Goal: Information Seeking & Learning: Learn about a topic

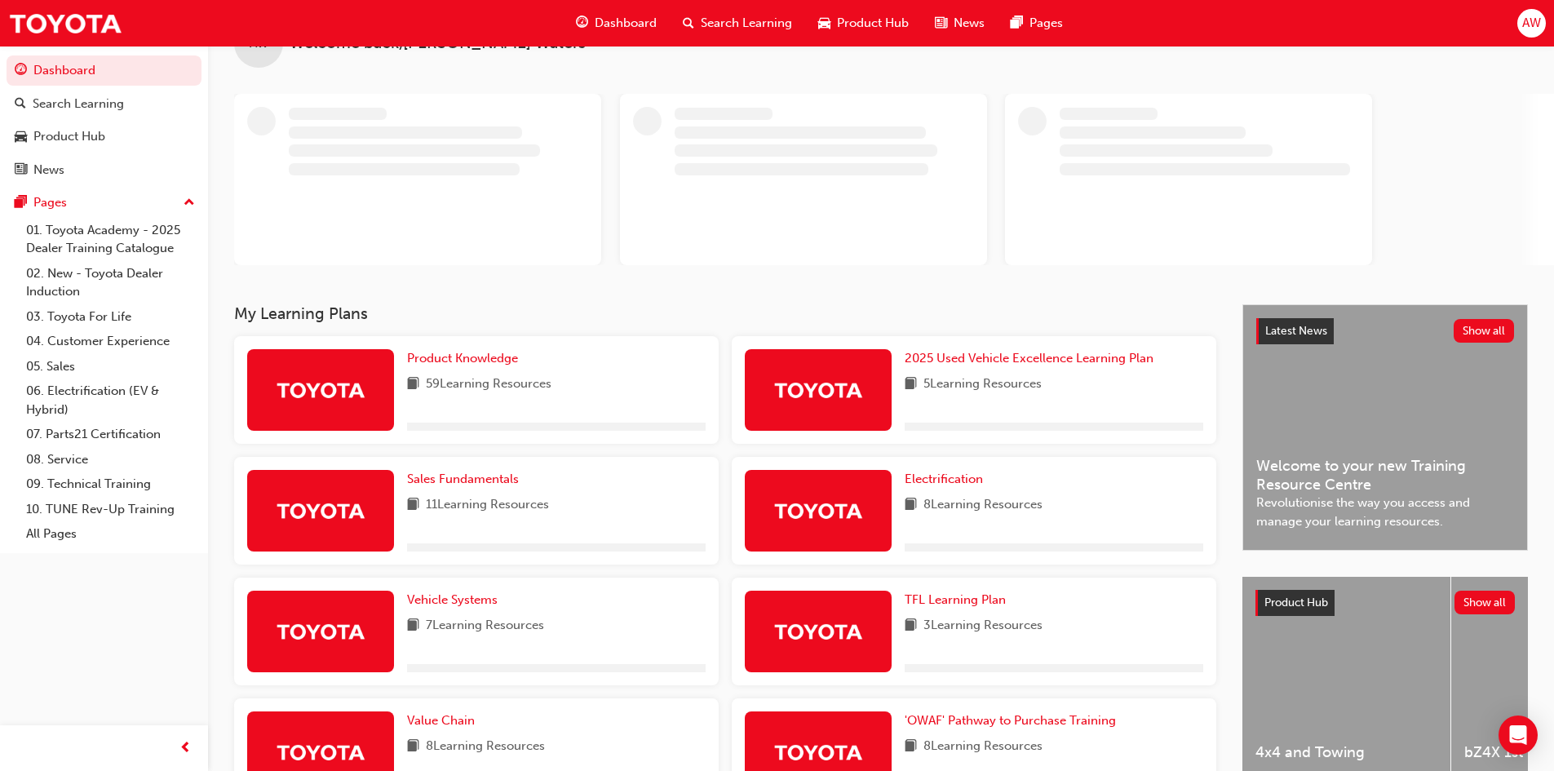
scroll to position [82, 0]
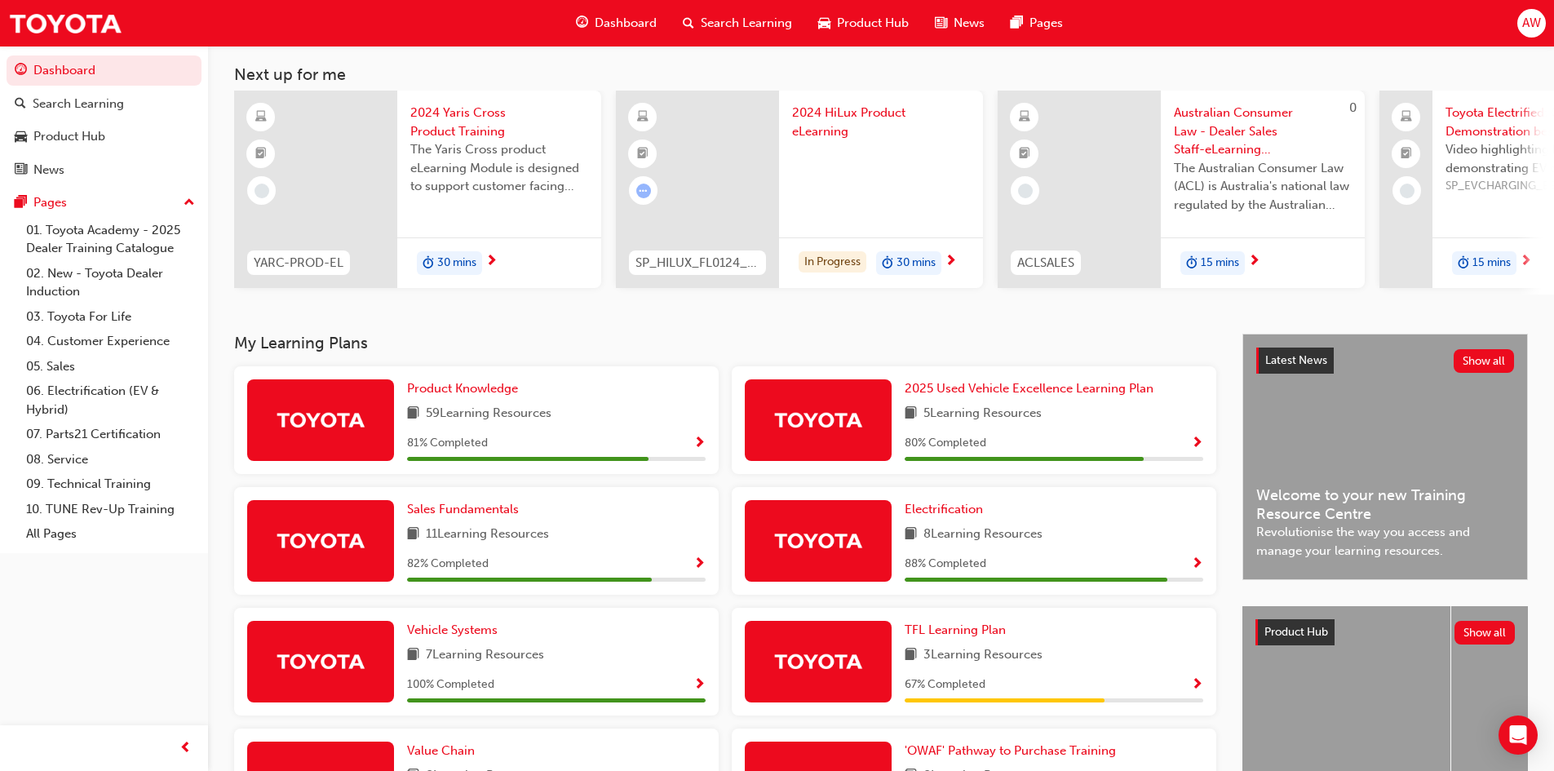
click at [458, 316] on div "AW Welcome back , [PERSON_NAME] Next up for me YARC-PROD-EL 2024 Yaris Cross Pr…" at bounding box center [881, 149] width 1346 height 370
click at [479, 396] on span "Product Knowledge" at bounding box center [462, 388] width 111 height 15
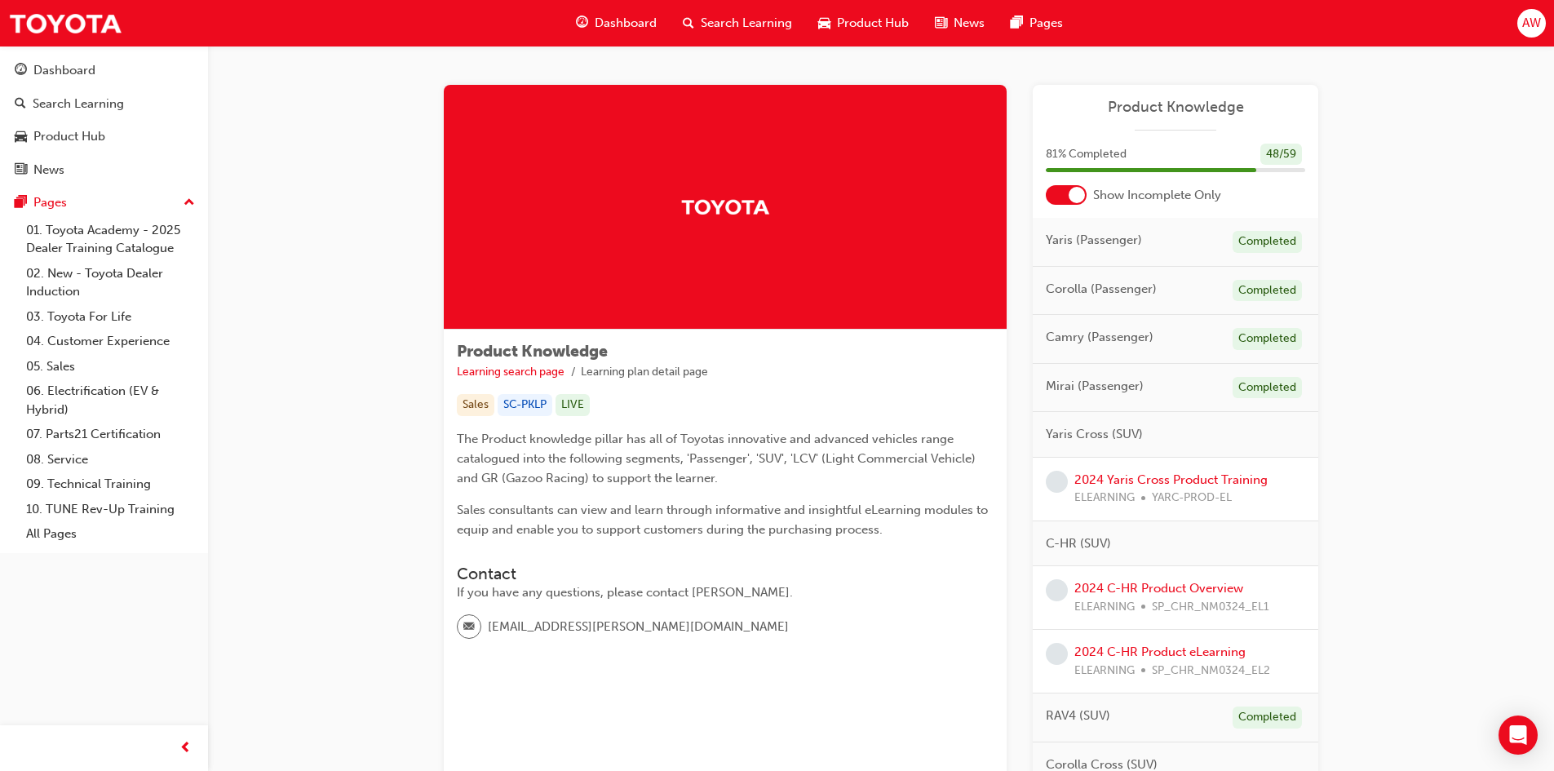
scroll to position [82, 0]
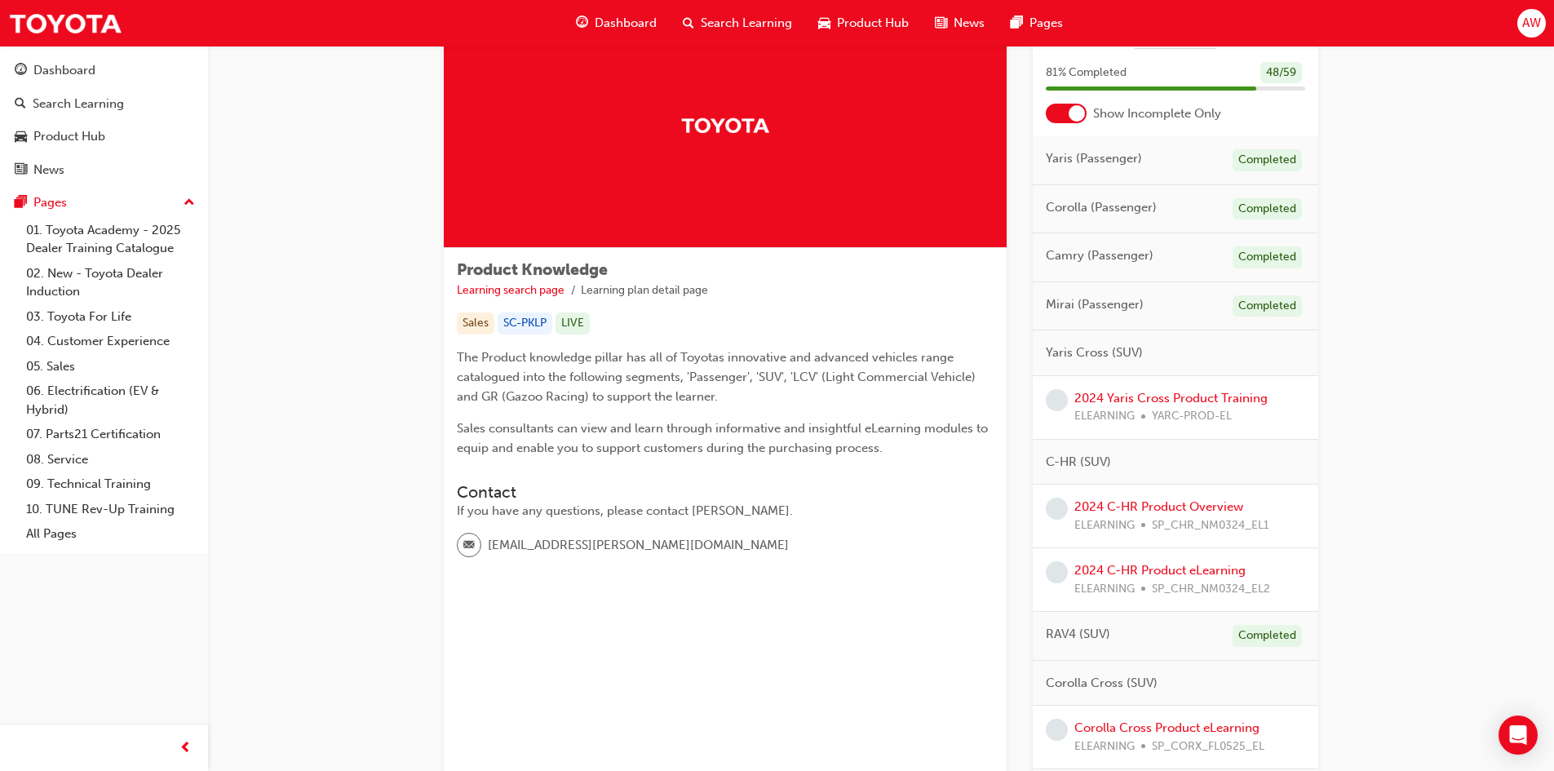
drag, startPoint x: 1053, startPoint y: 111, endPoint x: 1051, endPoint y: 132, distance: 21.3
click at [1053, 111] on div at bounding box center [1066, 114] width 41 height 20
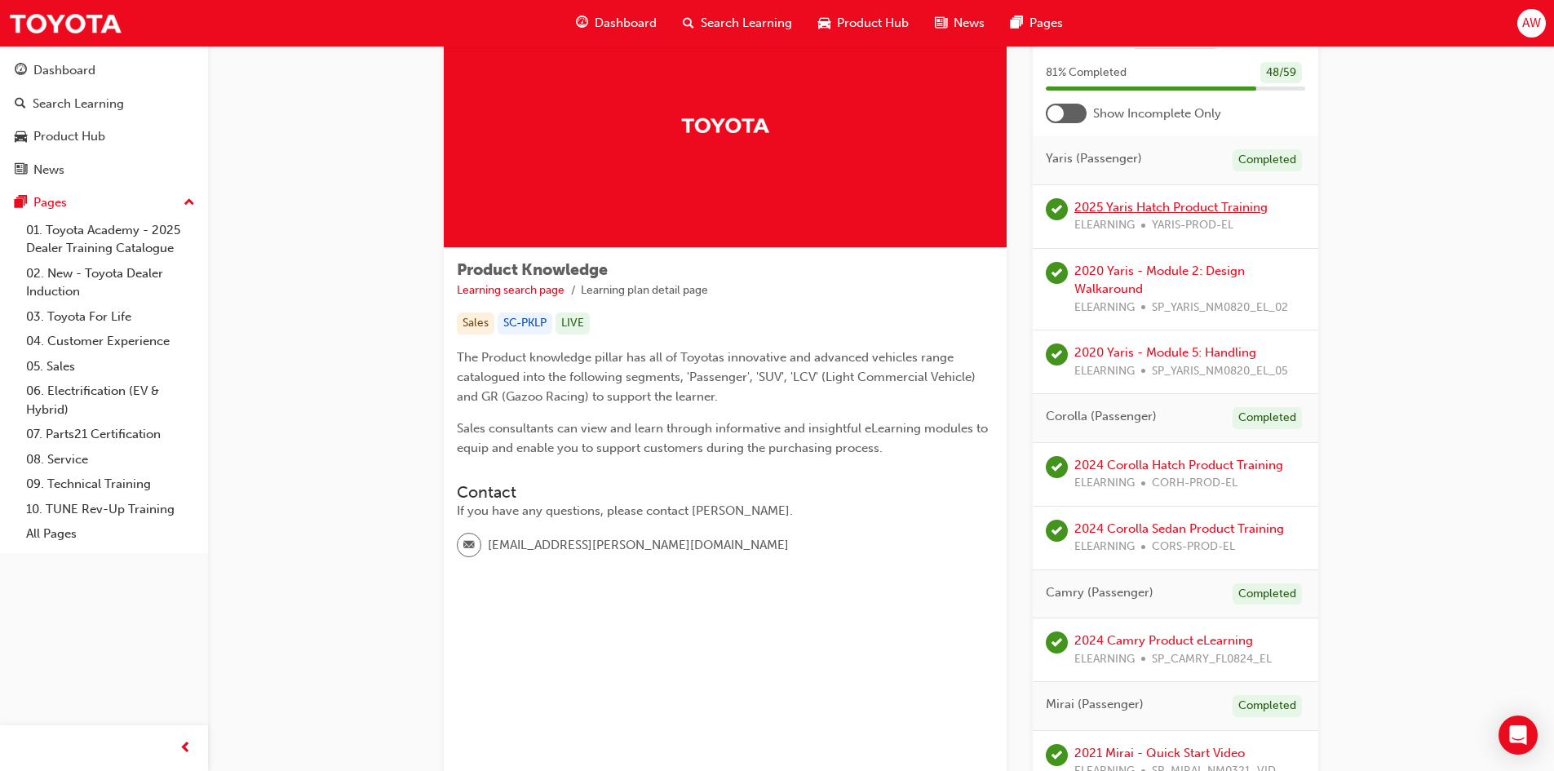
click at [1148, 207] on link "2025 Yaris Hatch Product Training" at bounding box center [1171, 207] width 193 height 15
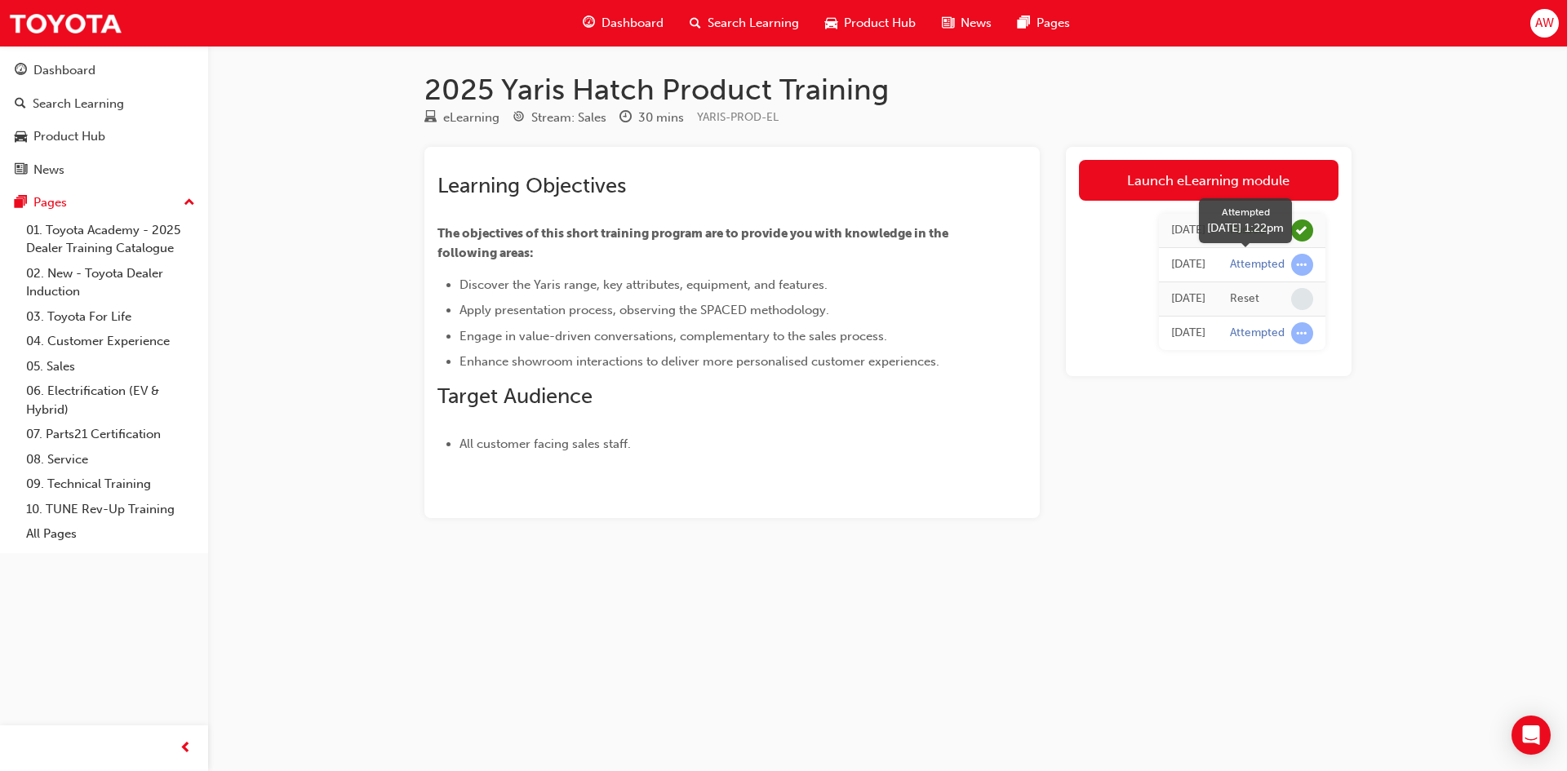
click at [1242, 256] on div "Attempted" at bounding box center [1271, 265] width 83 height 22
click at [1302, 261] on span "learningRecordVerb_ATTEMPT-icon" at bounding box center [1302, 265] width 22 height 22
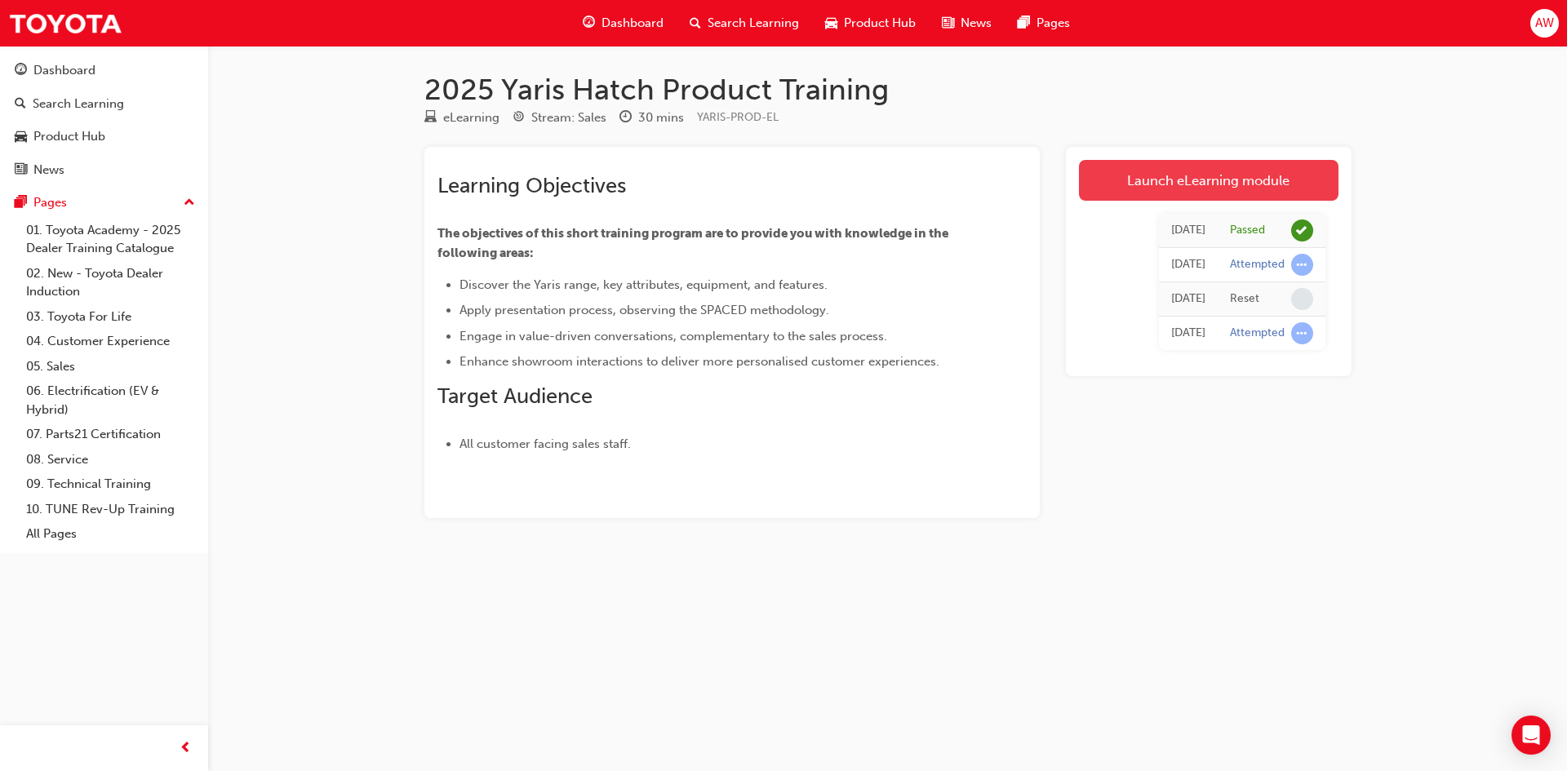
click at [1226, 183] on link "Launch eLearning module" at bounding box center [1208, 180] width 259 height 41
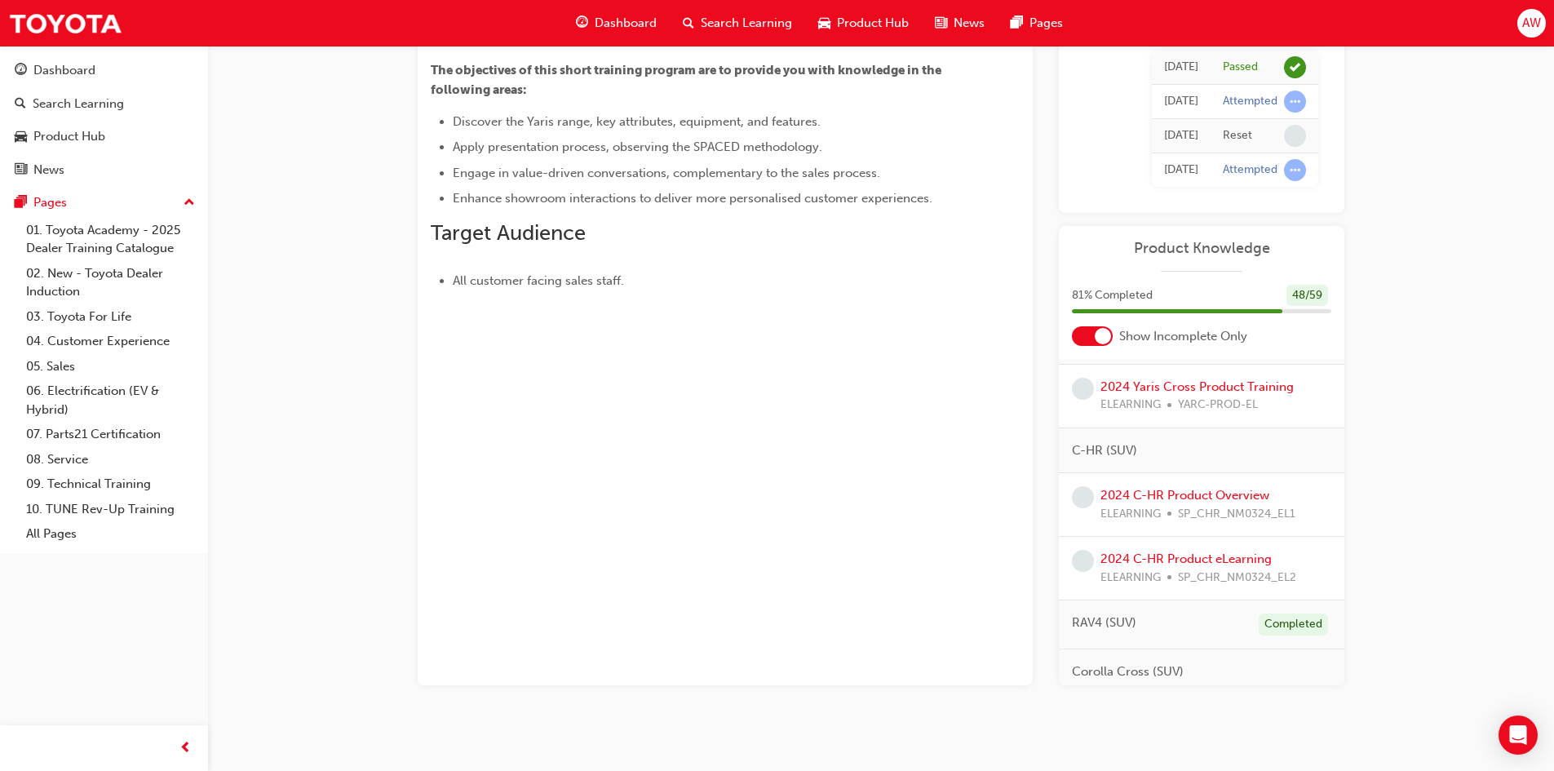
scroll to position [245, 0]
click at [1162, 373] on link "2024 Yaris Cross Product Training" at bounding box center [1197, 376] width 193 height 15
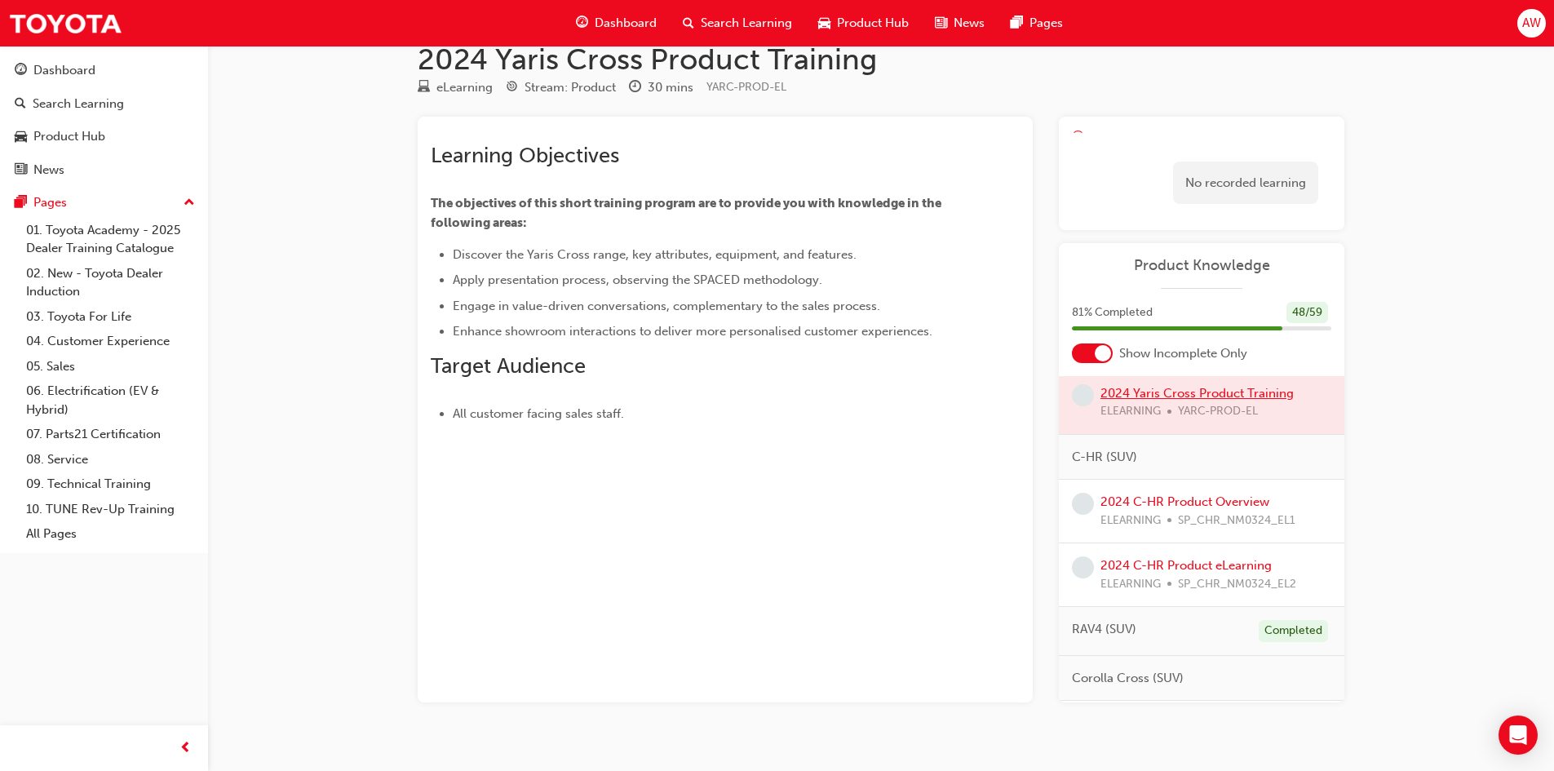
scroll to position [78, 0]
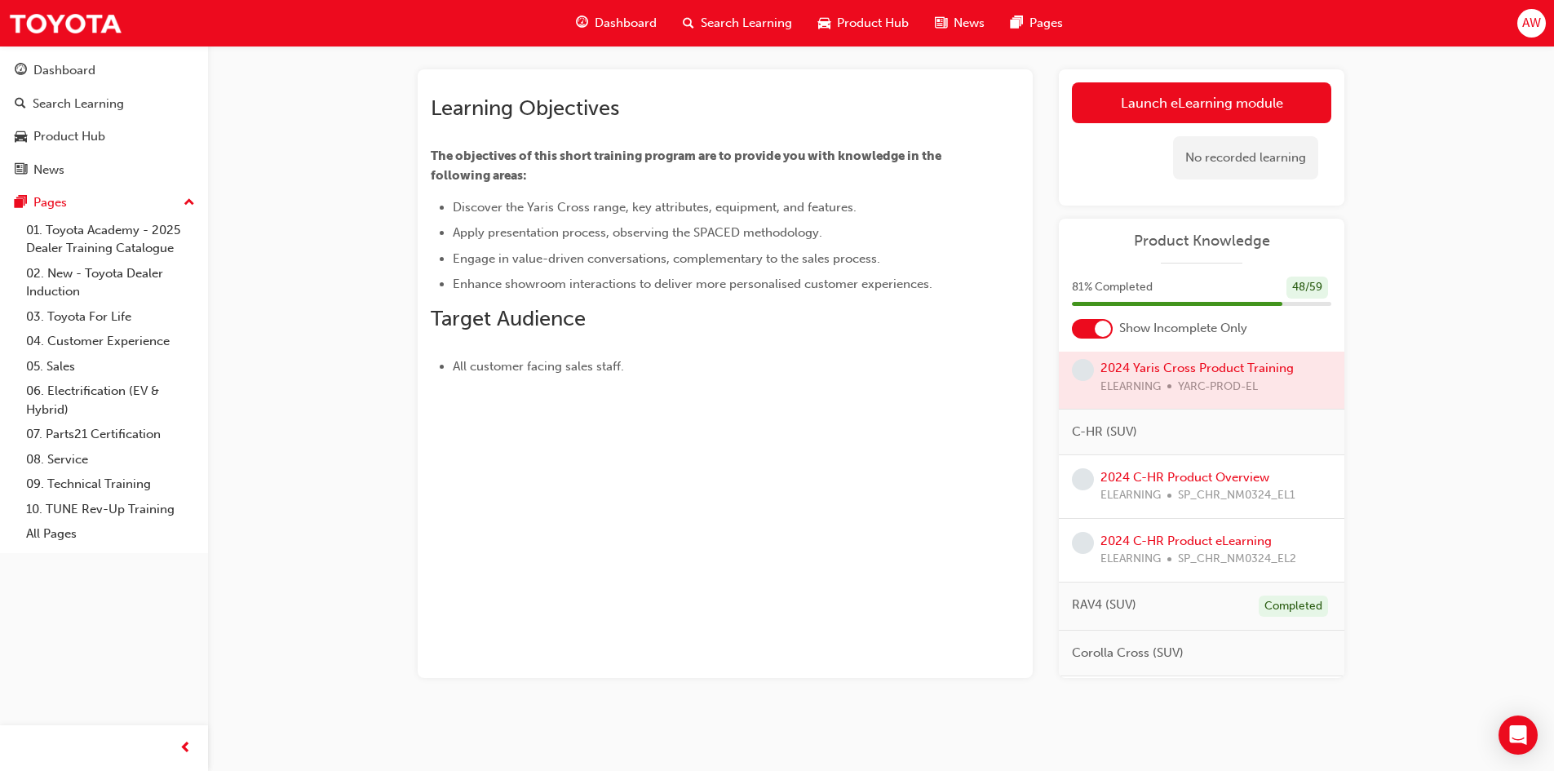
click at [1215, 370] on div at bounding box center [1202, 377] width 286 height 63
click at [1176, 109] on link "Launch eLearning module" at bounding box center [1201, 102] width 259 height 41
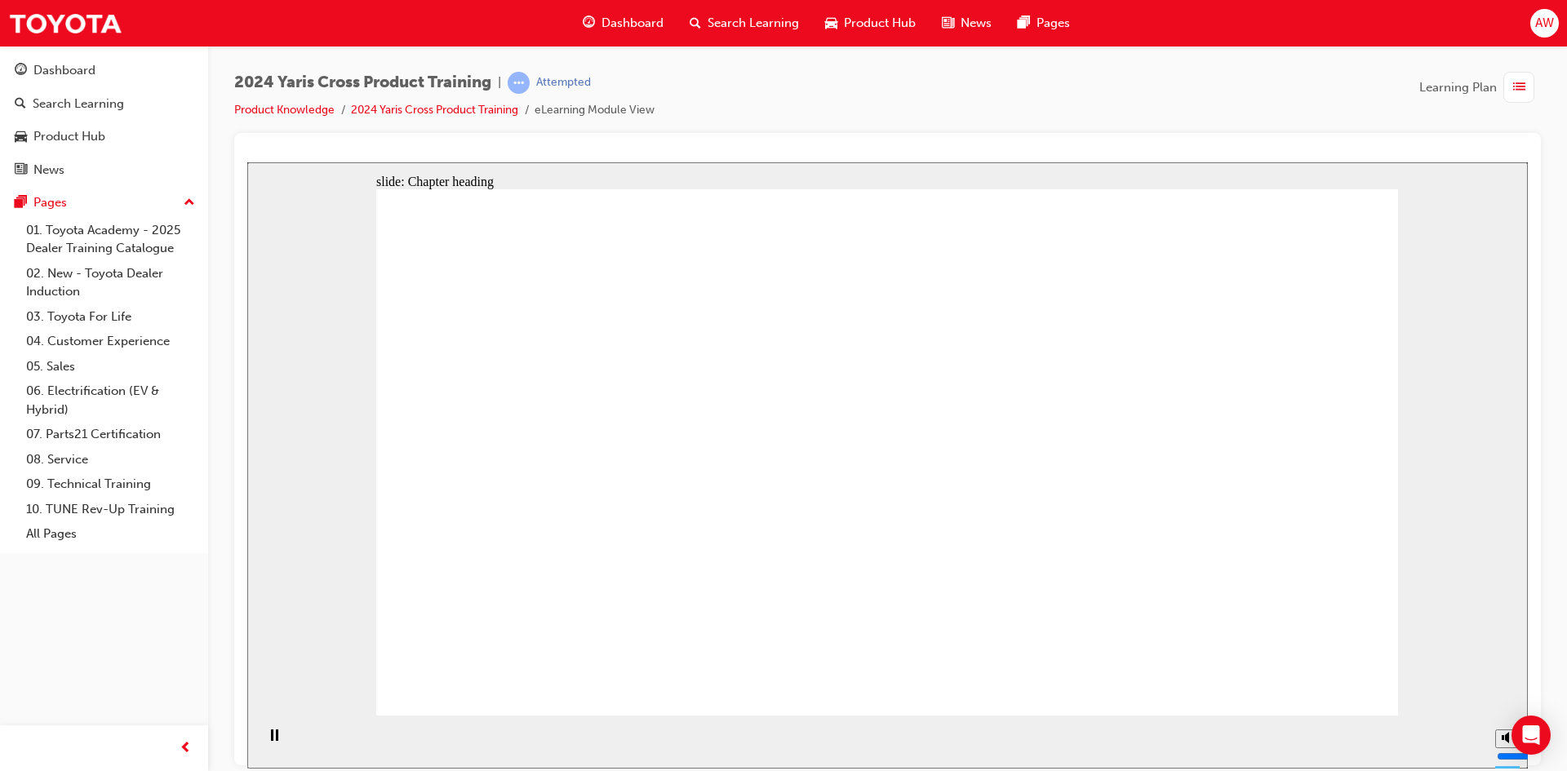
drag, startPoint x: 1316, startPoint y: 694, endPoint x: 1317, endPoint y: 679, distance: 15.5
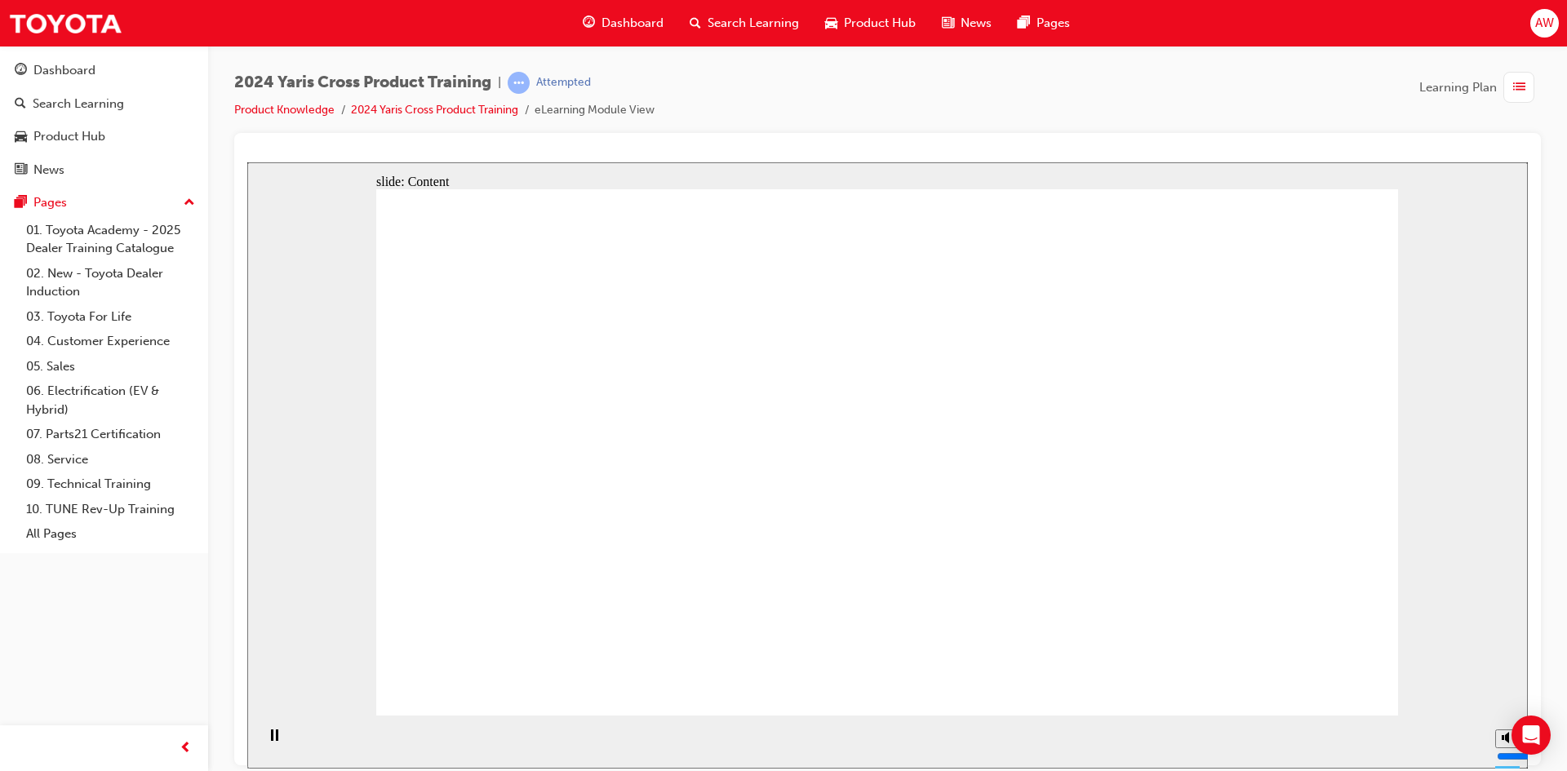
drag, startPoint x: 1314, startPoint y: 677, endPoint x: 1307, endPoint y: 669, distance: 10.4
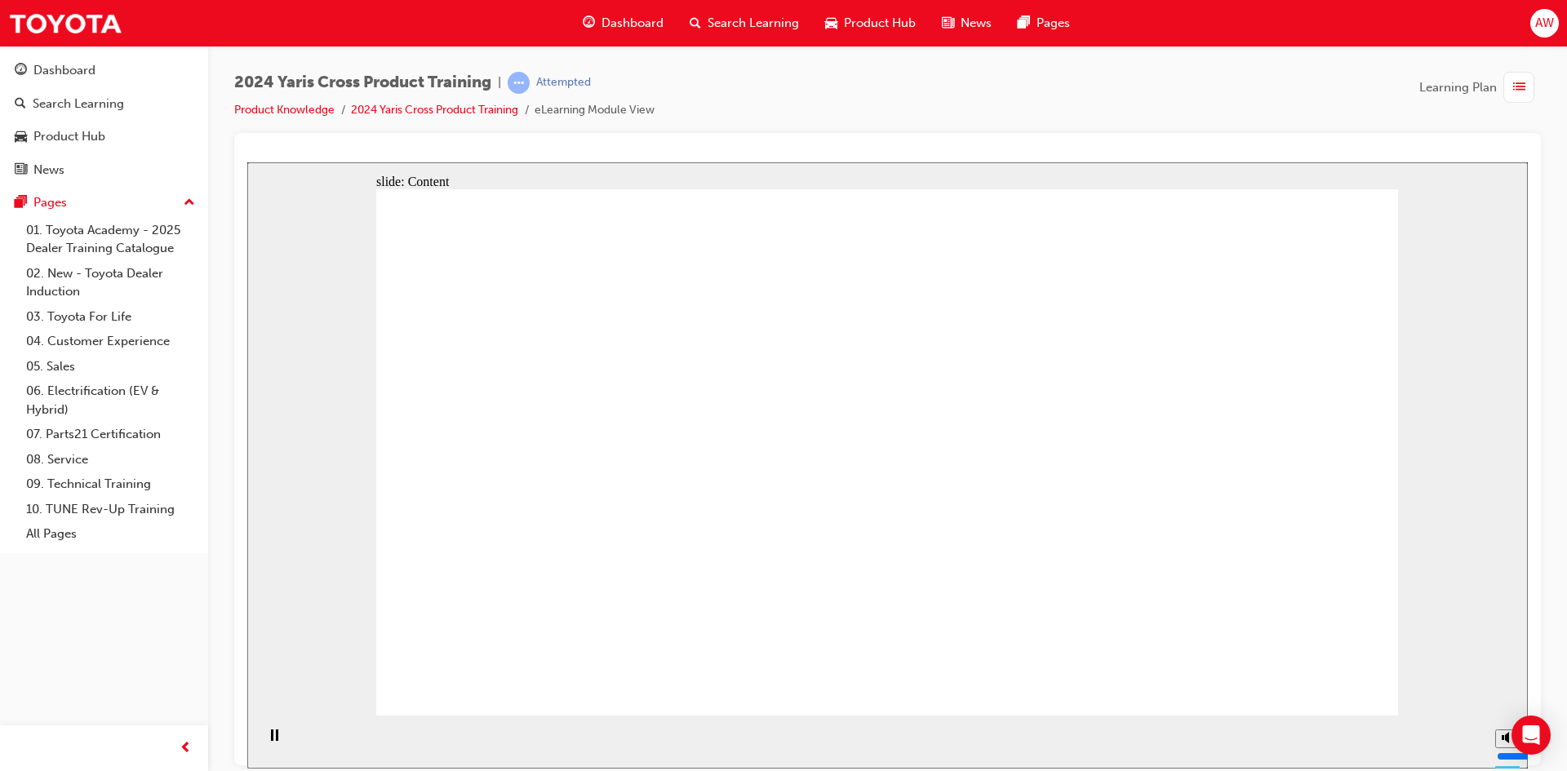
drag, startPoint x: 597, startPoint y: 567, endPoint x: 591, endPoint y: 576, distance: 11.1
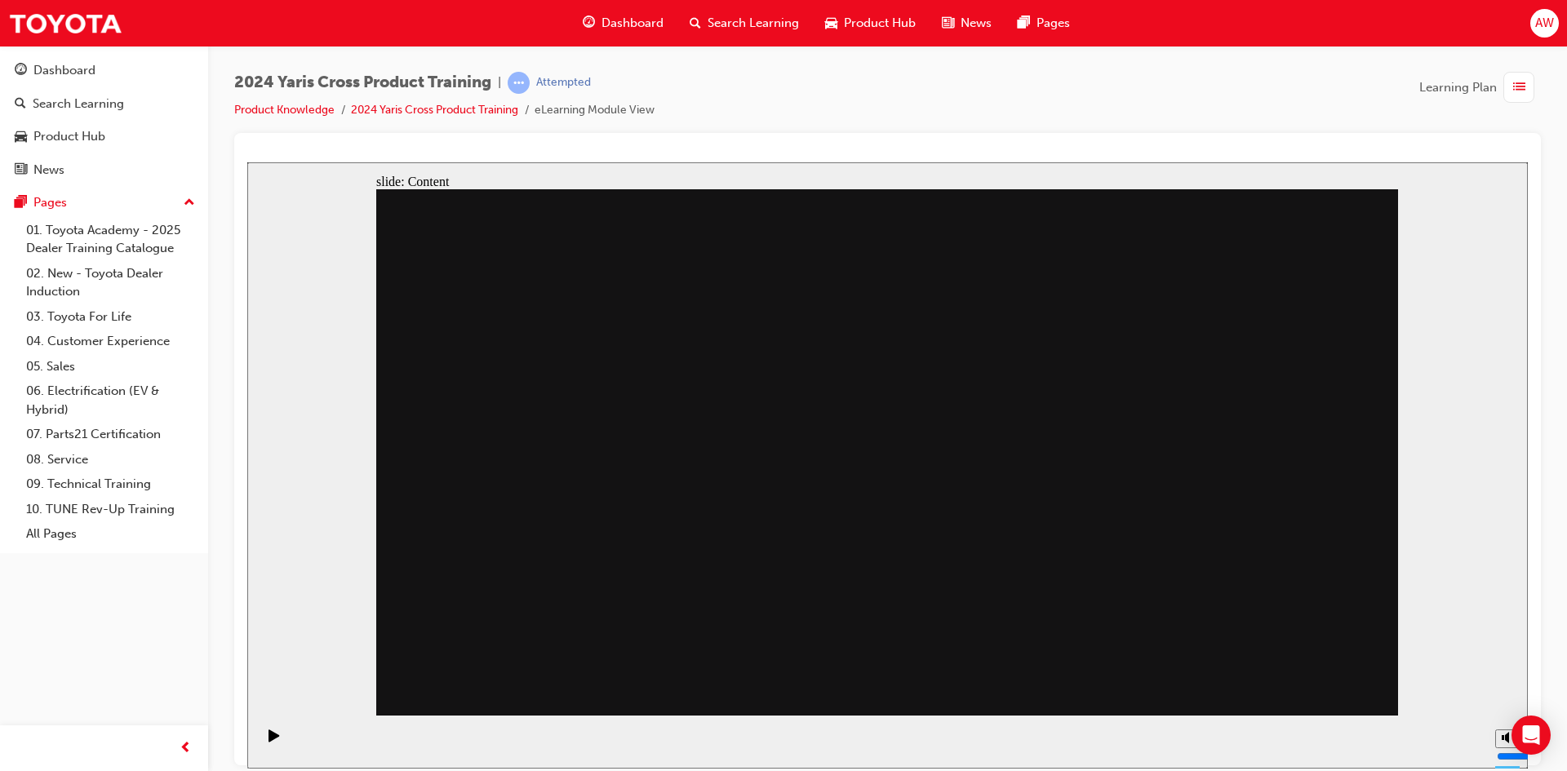
drag, startPoint x: 928, startPoint y: 526, endPoint x: 915, endPoint y: 528, distance: 13.2
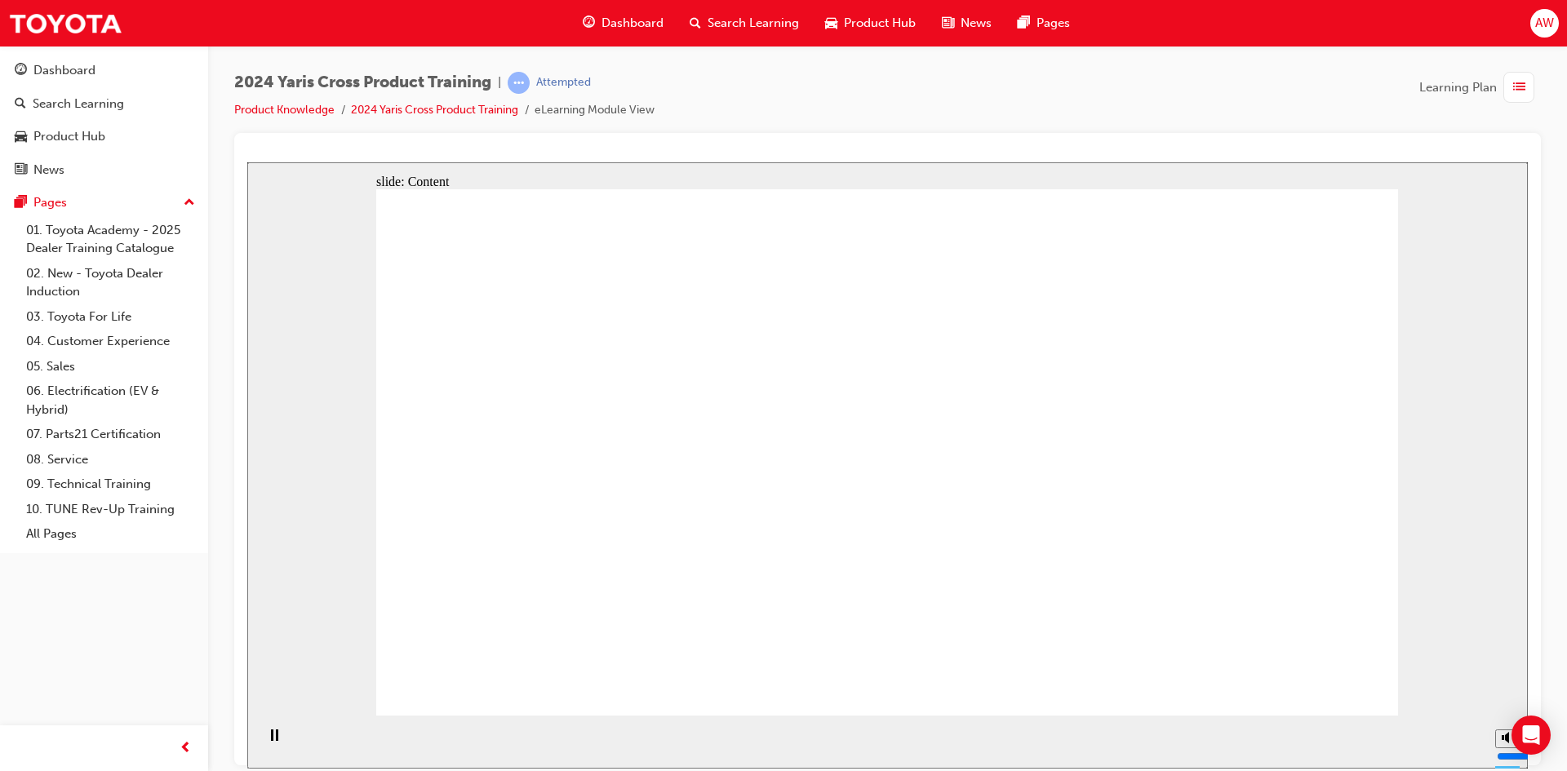
drag, startPoint x: 769, startPoint y: 558, endPoint x: 754, endPoint y: 544, distance: 20.8
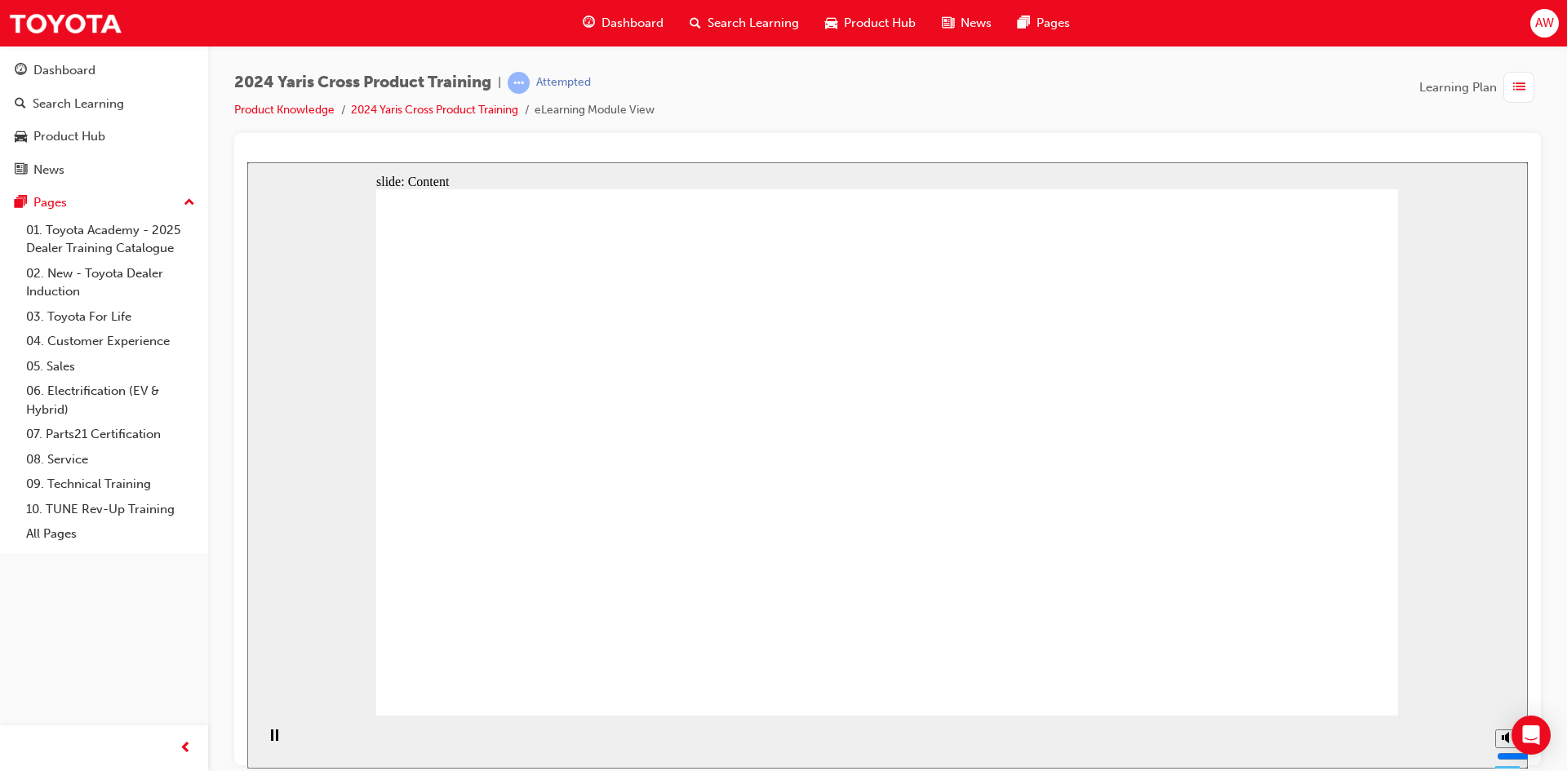
drag, startPoint x: 860, startPoint y: 447, endPoint x: 740, endPoint y: 452, distance: 120.0
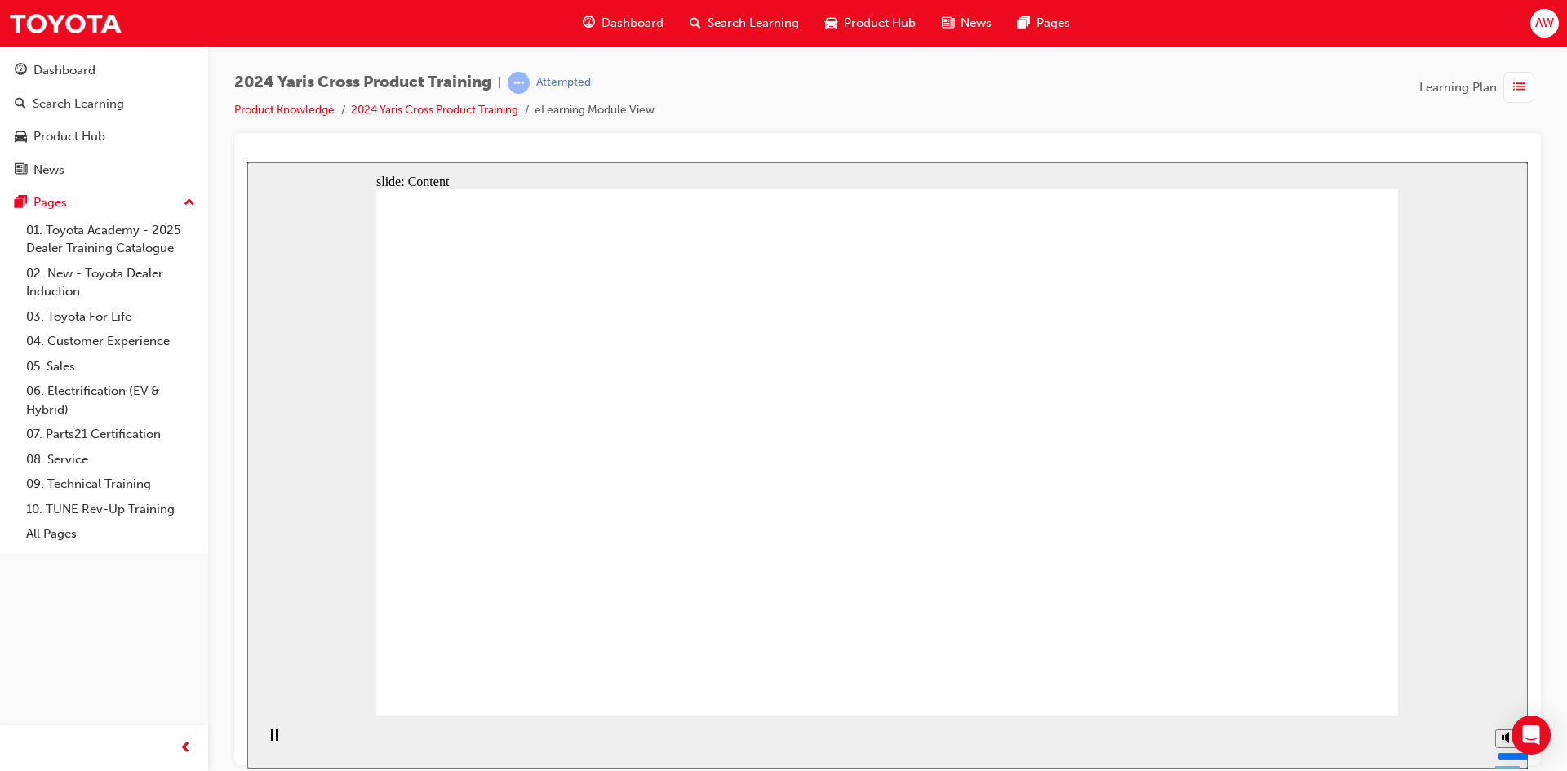
drag, startPoint x: 858, startPoint y: 534, endPoint x: 984, endPoint y: 574, distance: 132.6
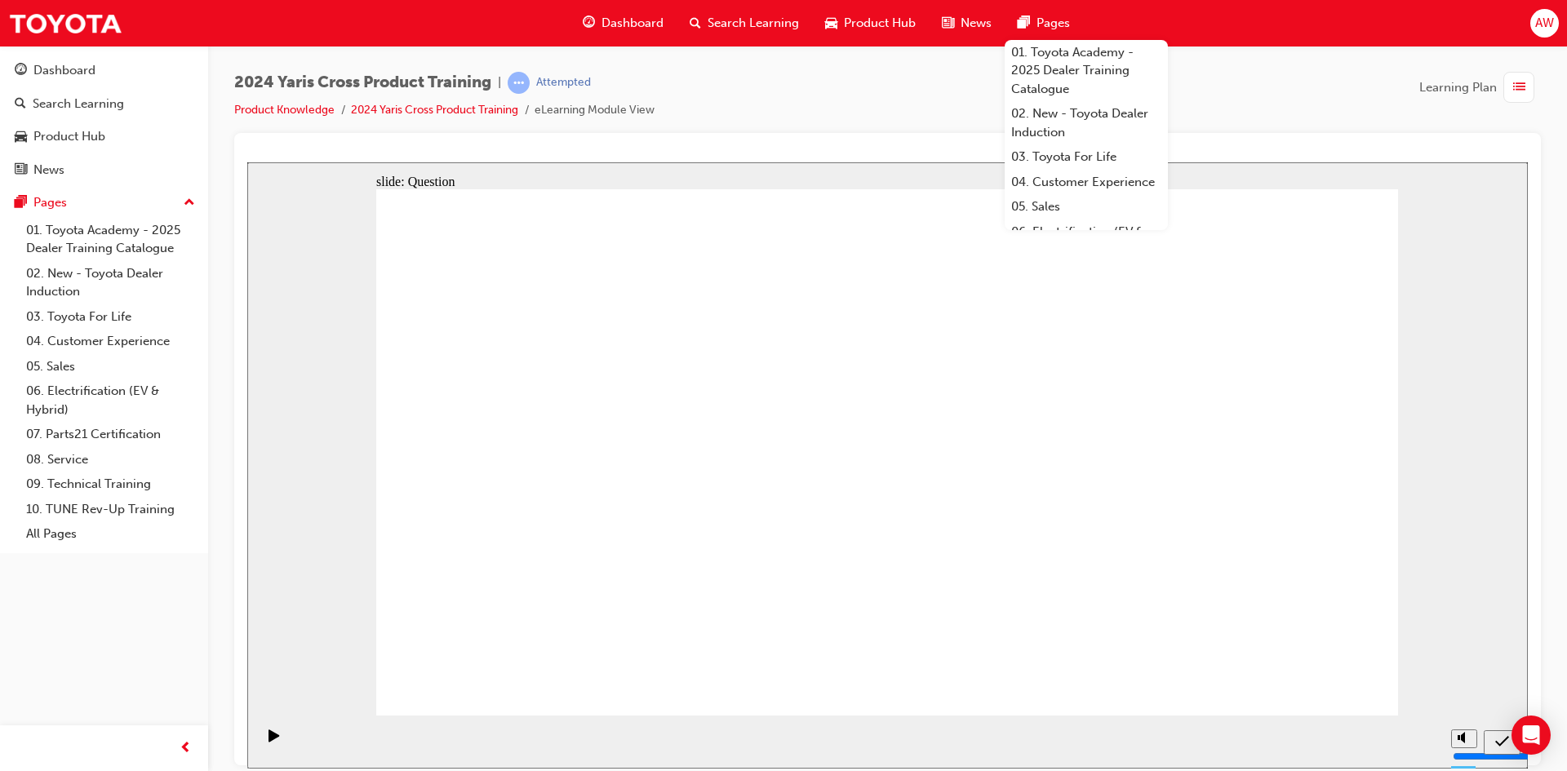
radio input "true"
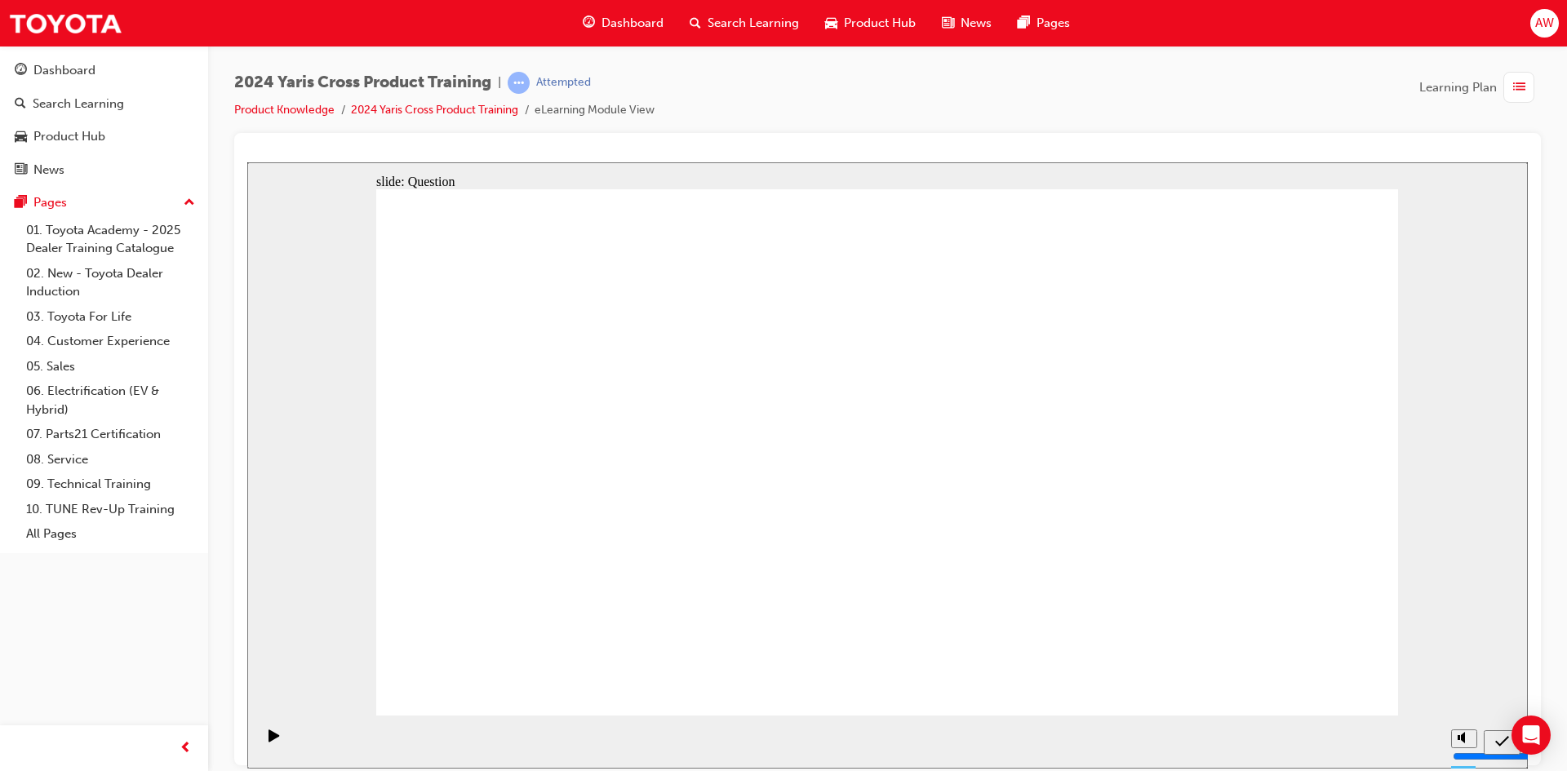
radio input "true"
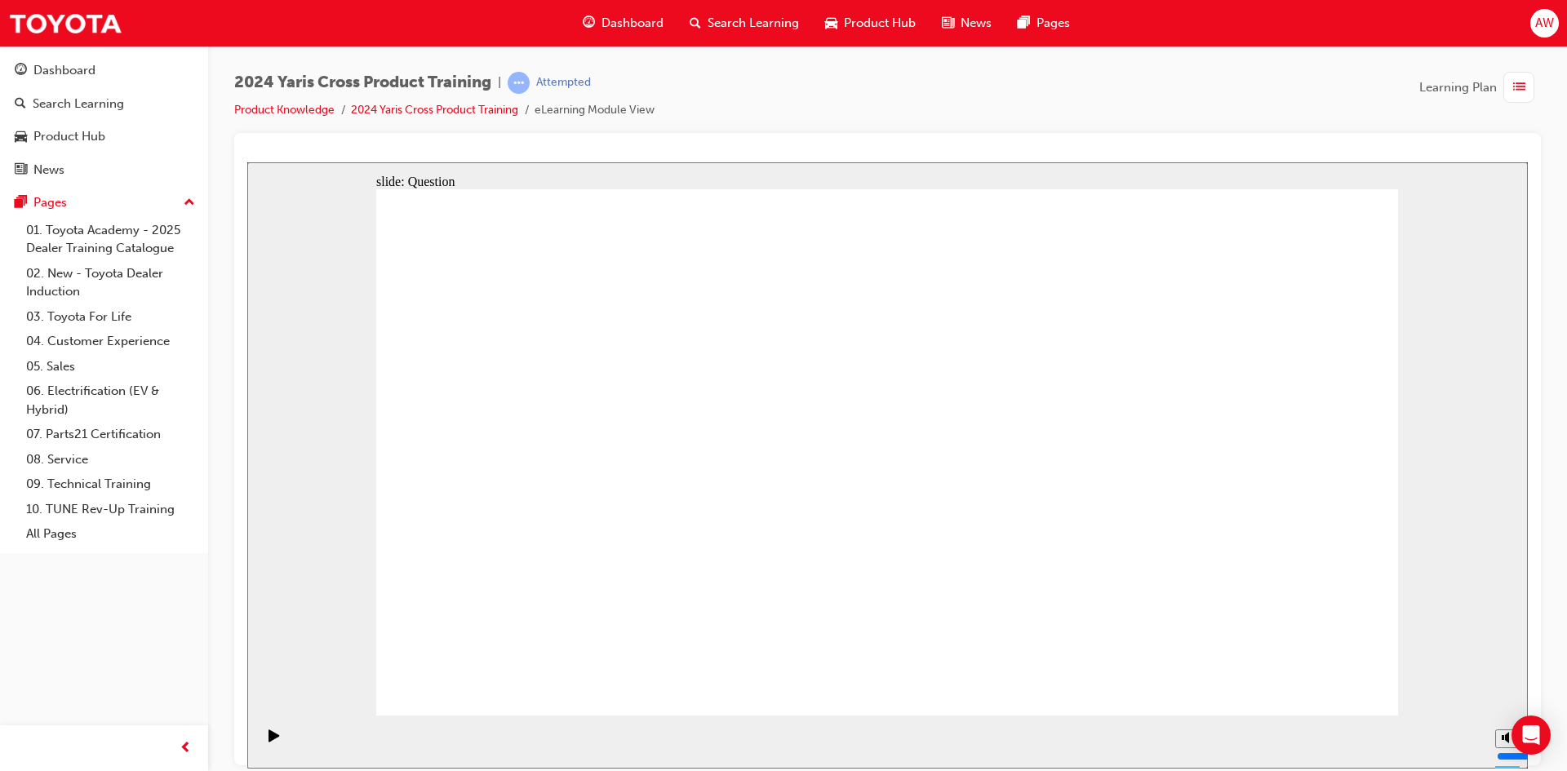
checkbox input "true"
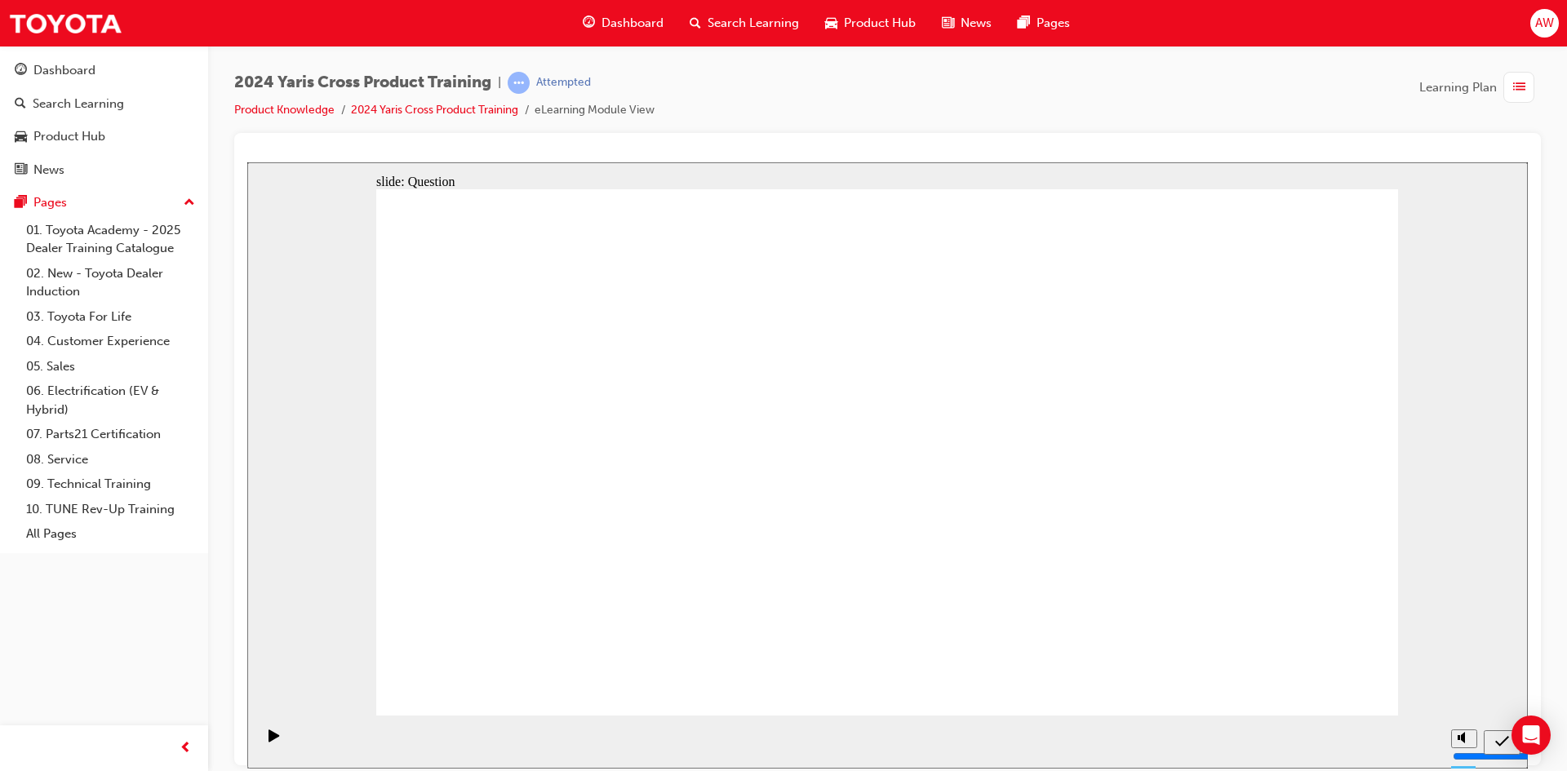
radio input "true"
drag, startPoint x: 596, startPoint y: 640, endPoint x: 885, endPoint y: 544, distance: 305.0
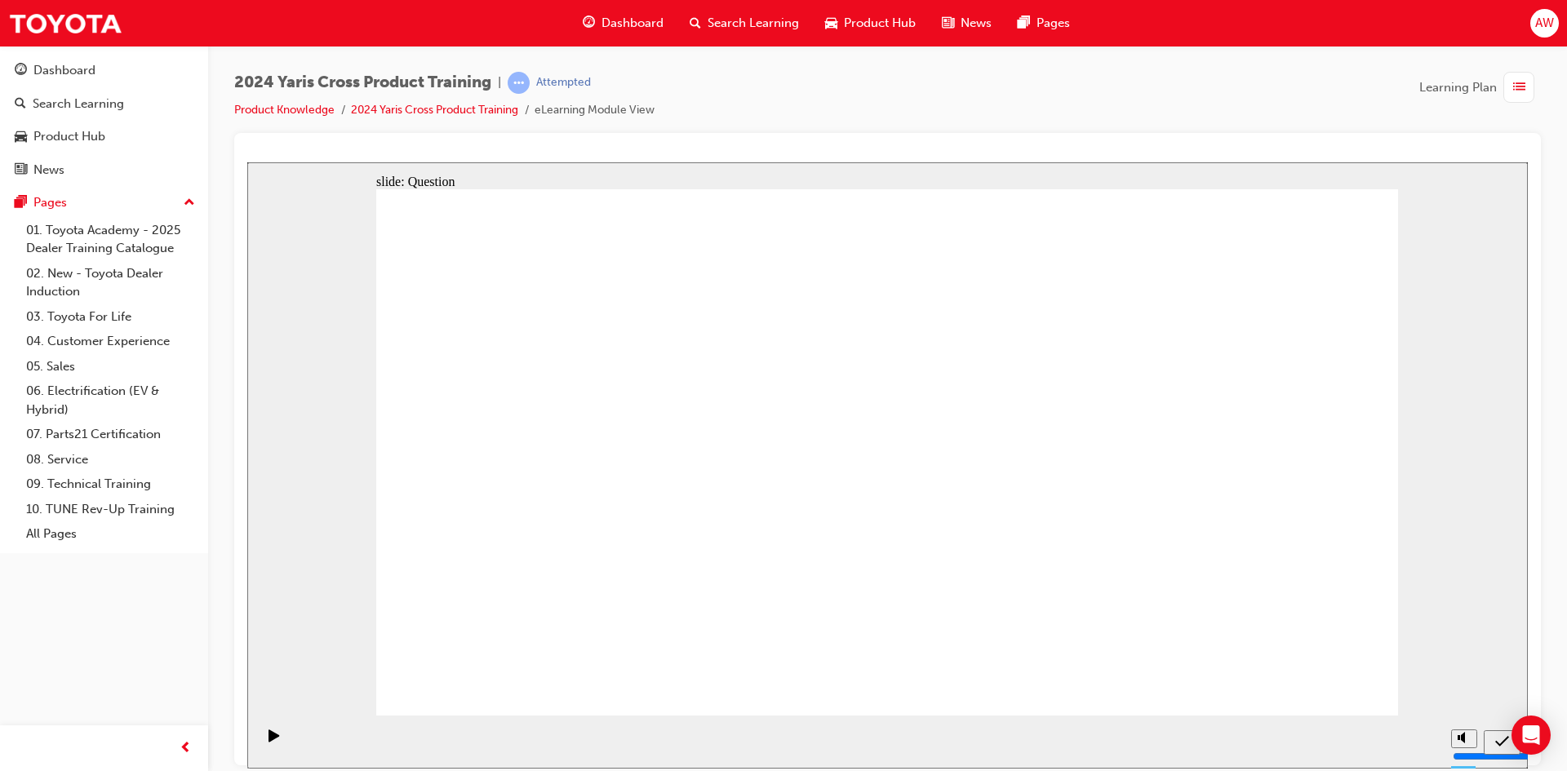
drag, startPoint x: 935, startPoint y: 454, endPoint x: 534, endPoint y: 630, distance: 438.1
drag, startPoint x: 1179, startPoint y: 423, endPoint x: 774, endPoint y: 609, distance: 445.7
drag, startPoint x: 601, startPoint y: 405, endPoint x: 994, endPoint y: 589, distance: 433.6
drag, startPoint x: 768, startPoint y: 426, endPoint x: 1136, endPoint y: 587, distance: 401.6
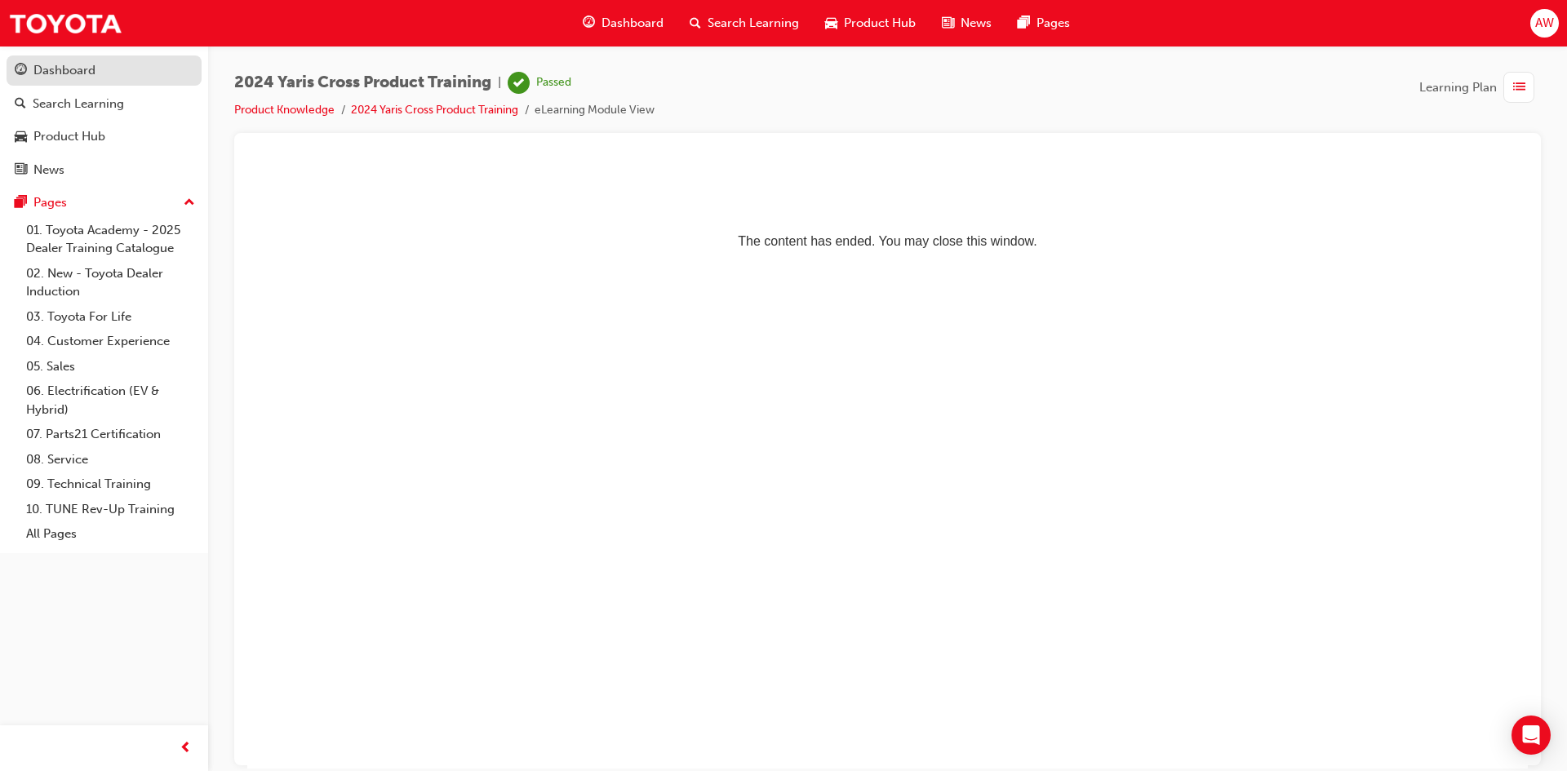
click at [89, 78] on div "Dashboard" at bounding box center [64, 70] width 62 height 19
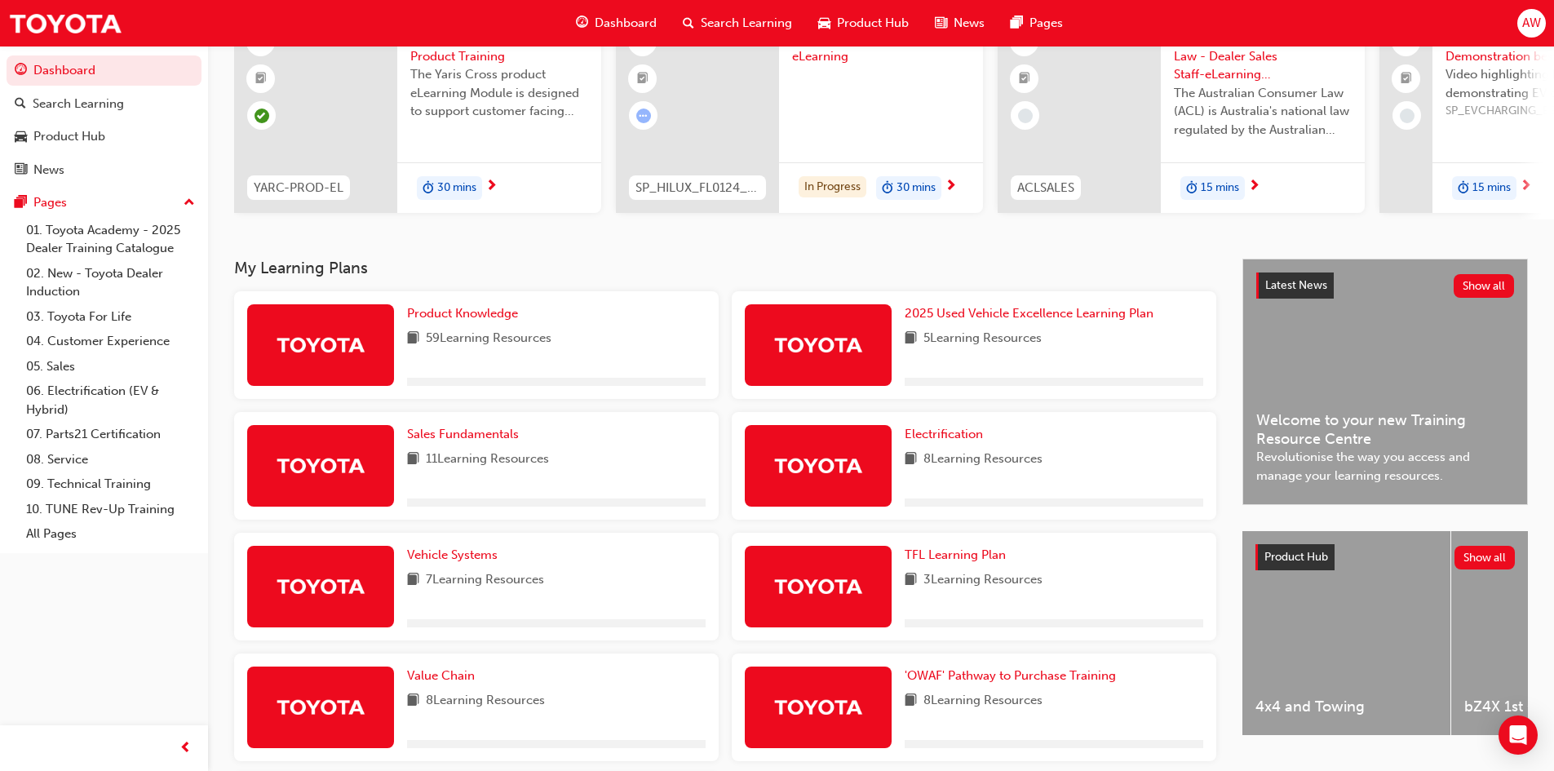
scroll to position [163, 0]
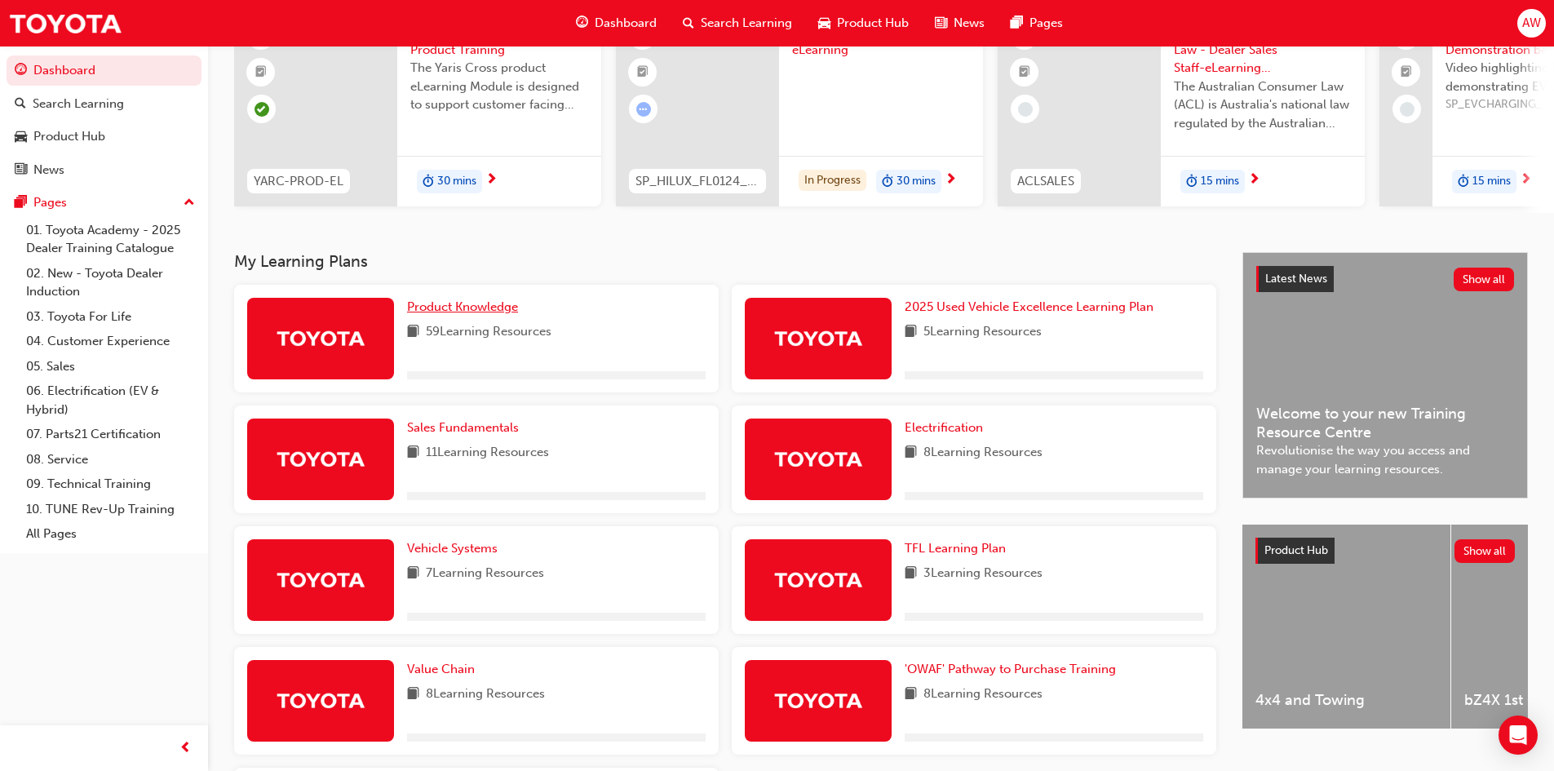
click at [468, 311] on span "Product Knowledge" at bounding box center [462, 306] width 111 height 15
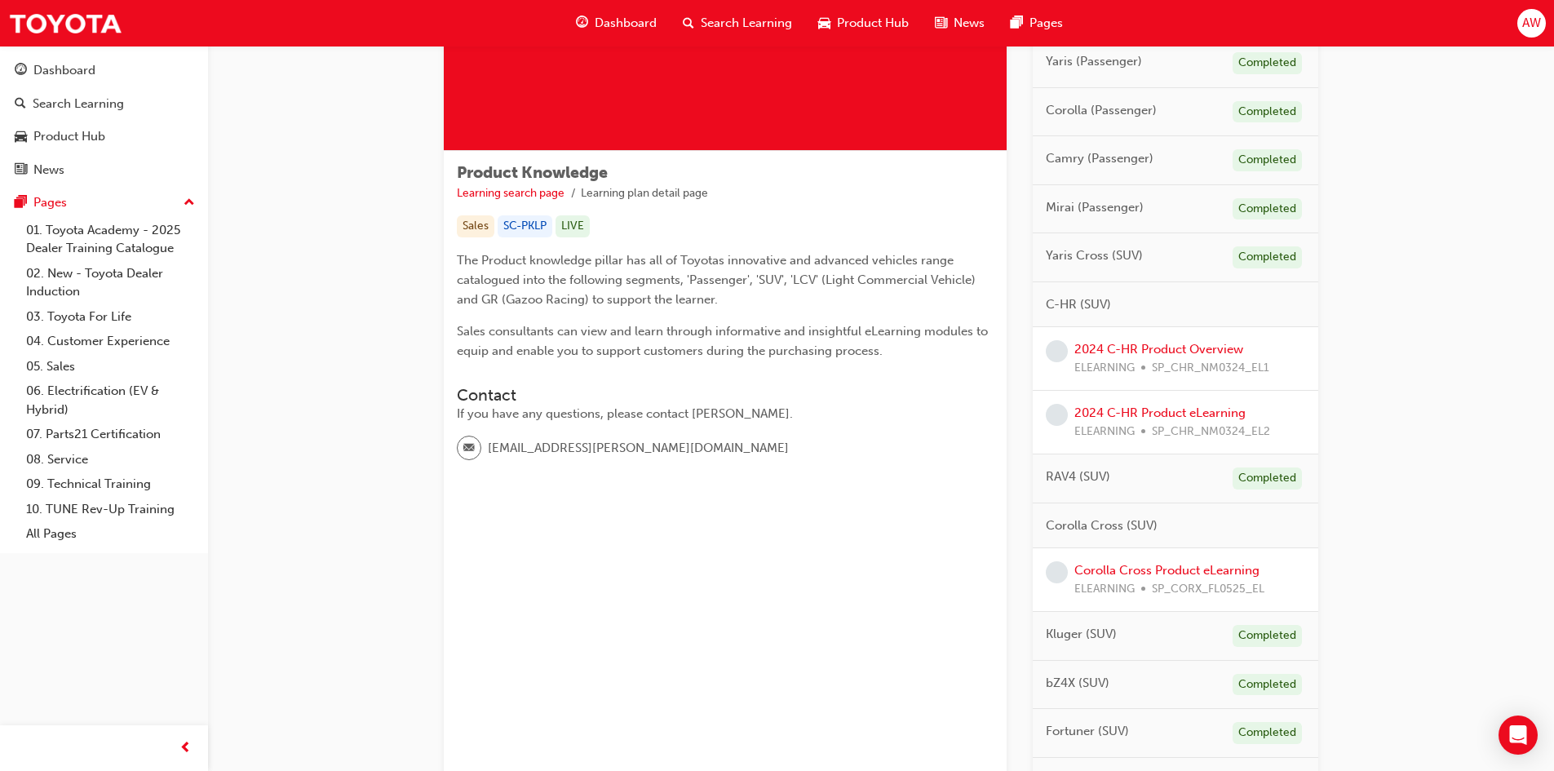
scroll to position [245, 0]
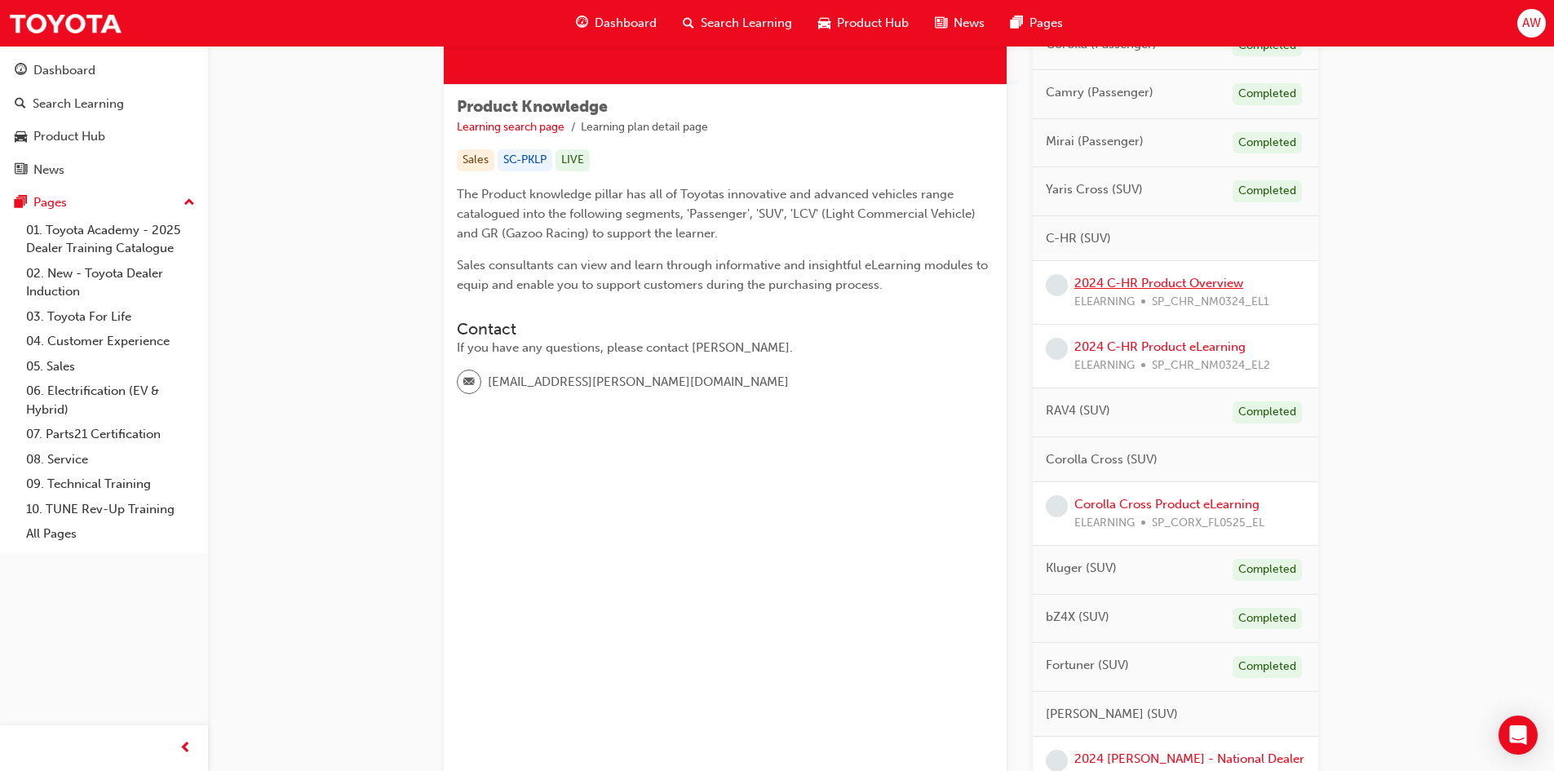
click at [1183, 286] on link "2024 C-HR Product Overview" at bounding box center [1159, 283] width 169 height 15
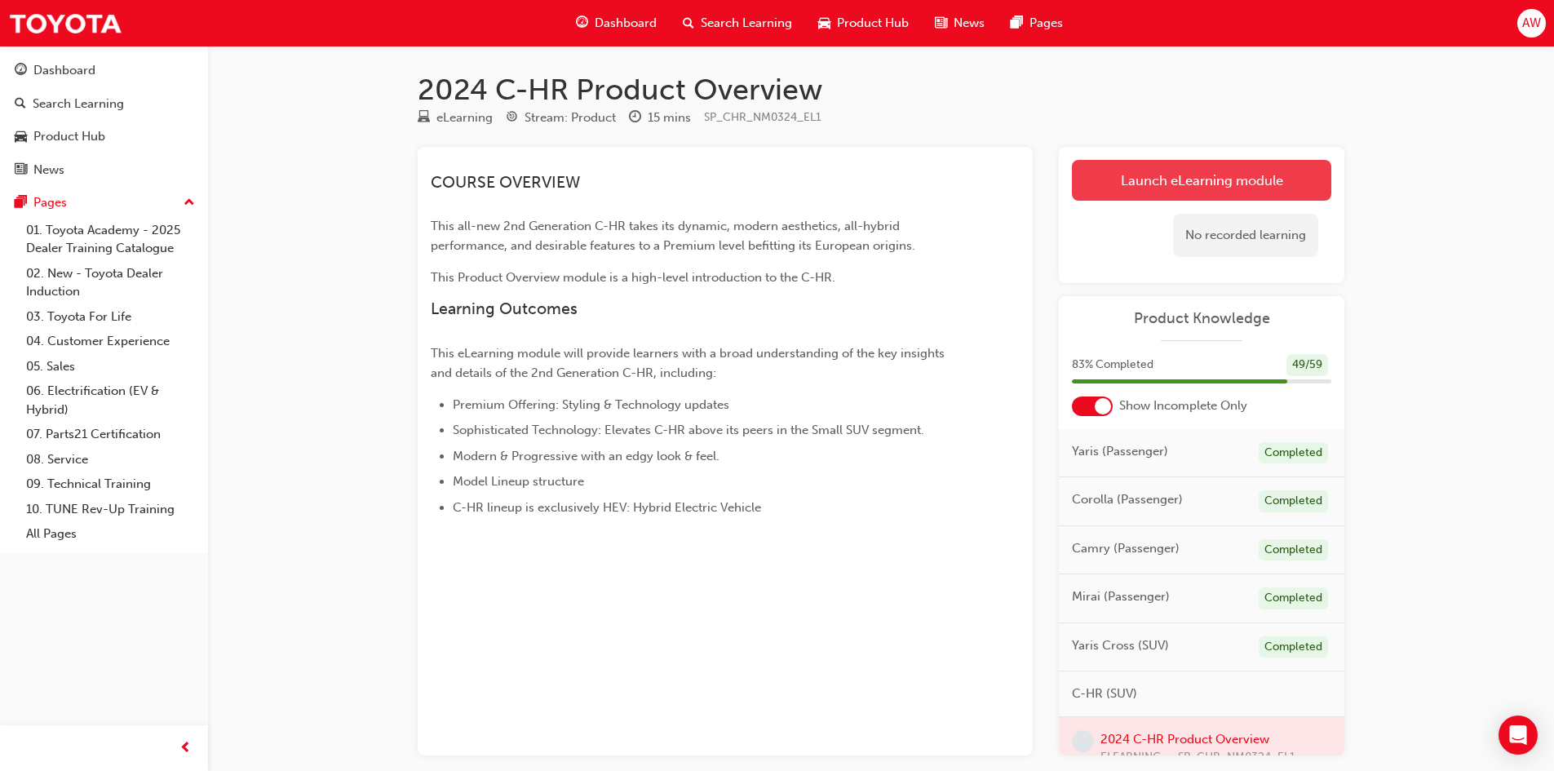
click at [1211, 176] on link "Launch eLearning module" at bounding box center [1201, 180] width 259 height 41
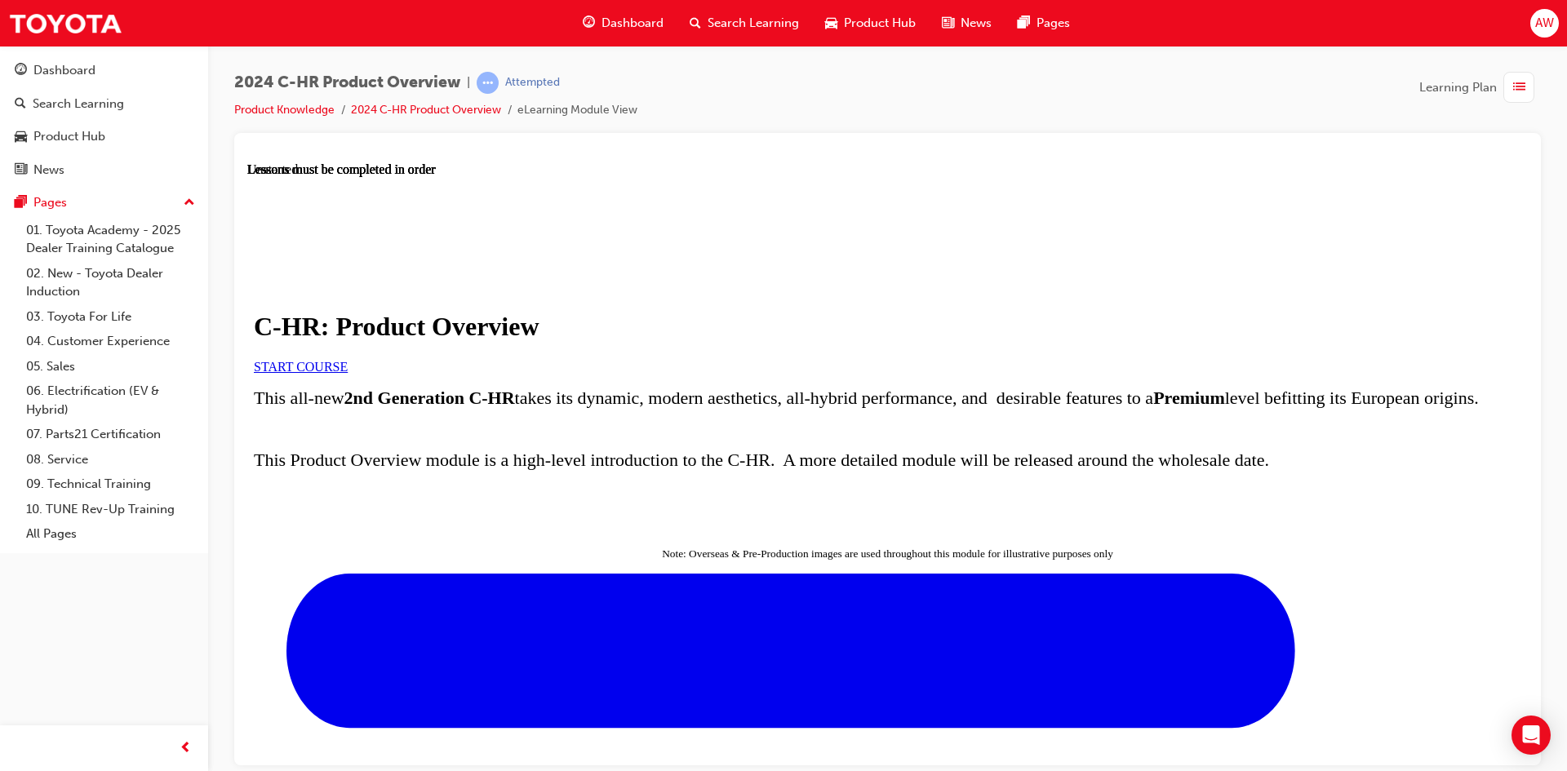
click at [348, 373] on span "START COURSE" at bounding box center [301, 366] width 94 height 14
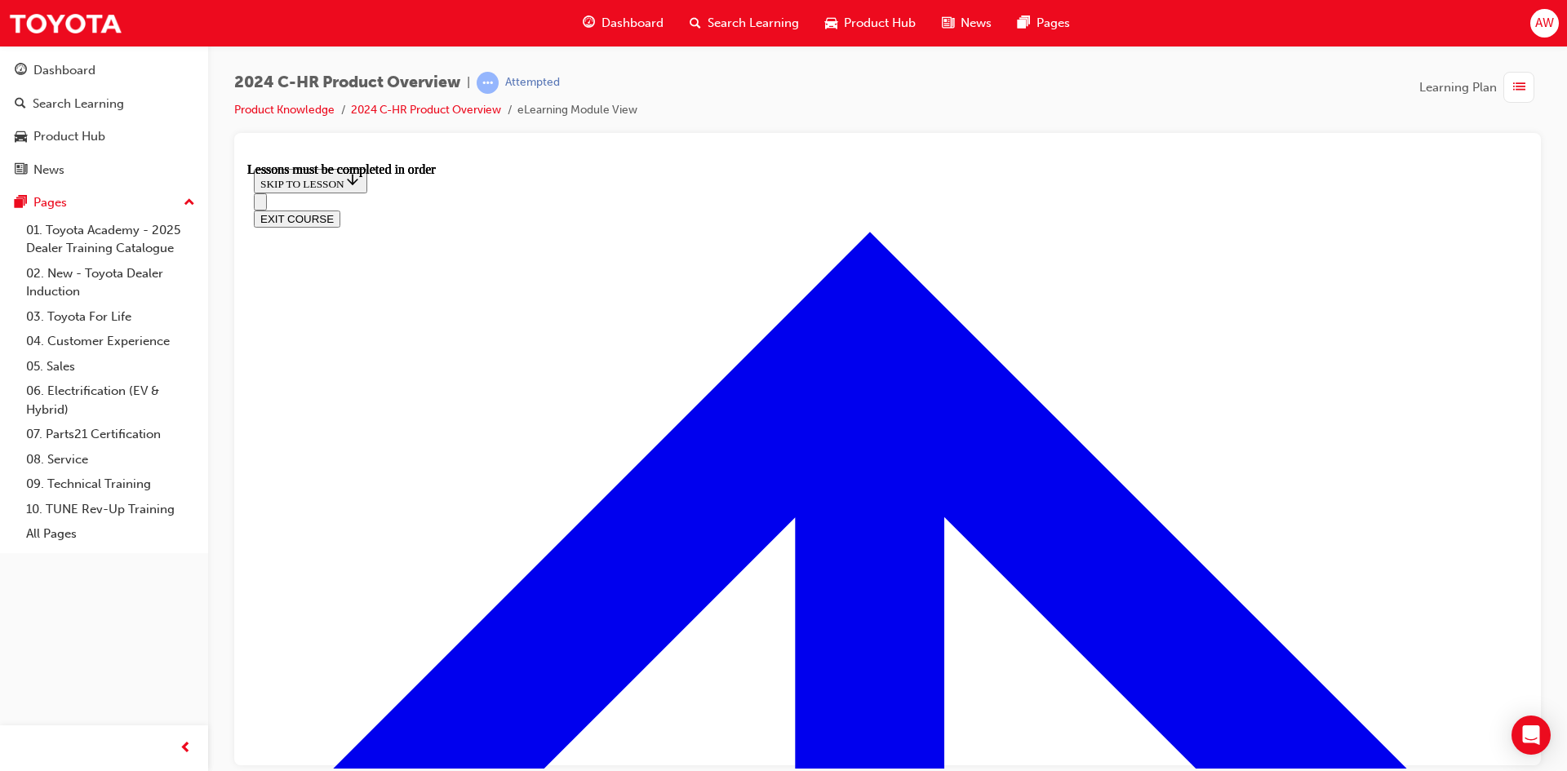
scroll to position [1118, 0]
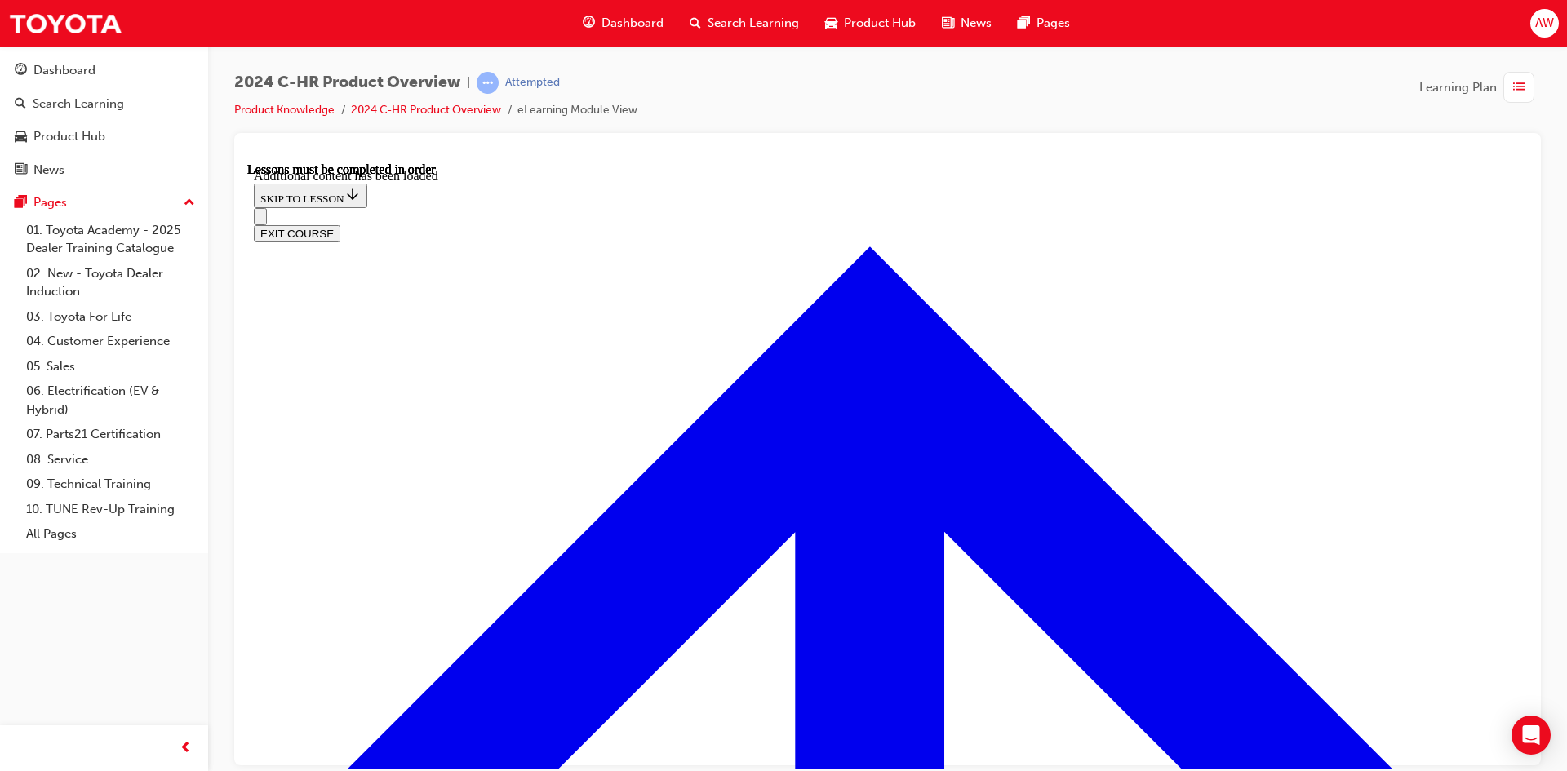
scroll to position [4264, 0]
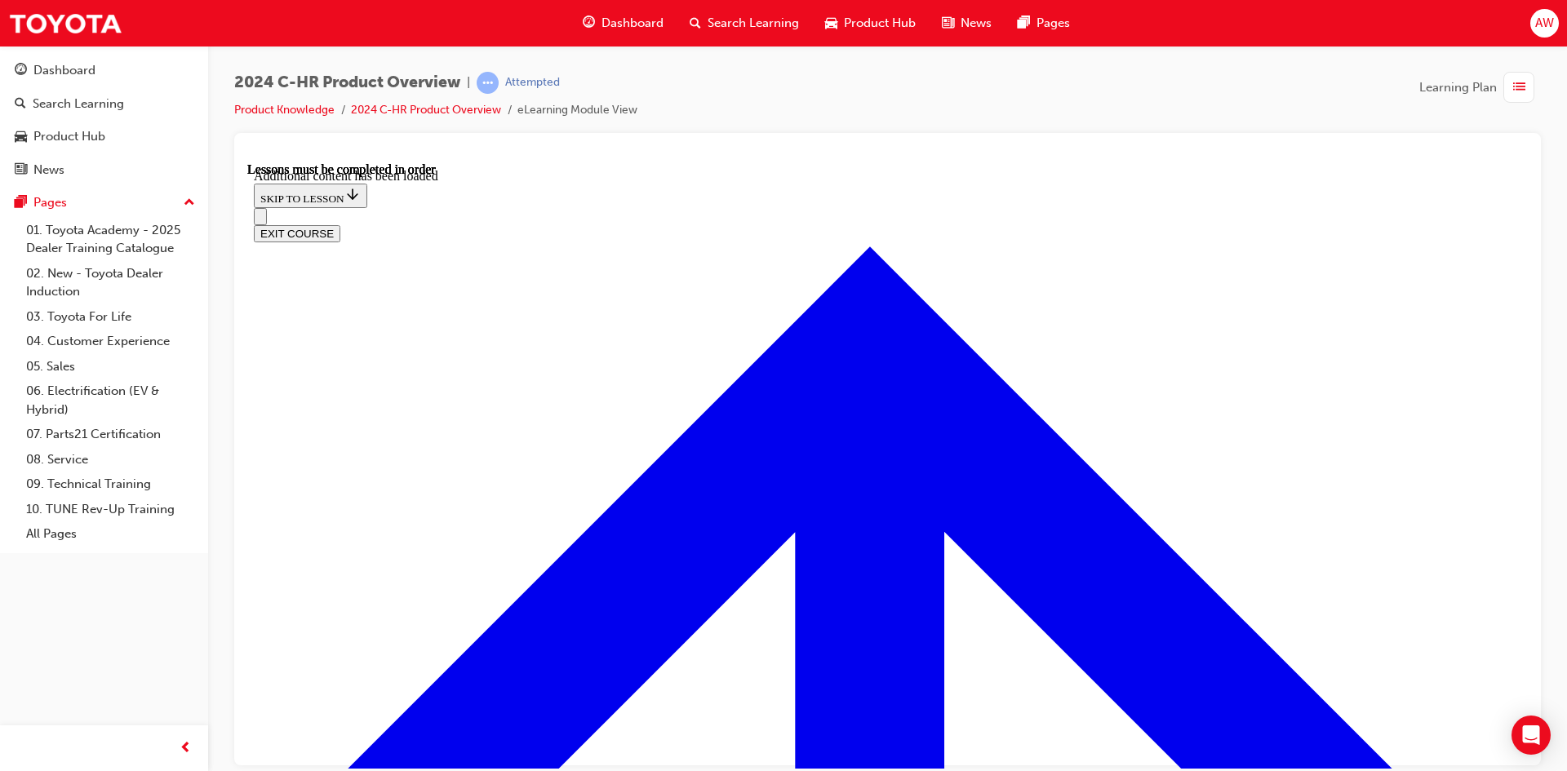
scroll to position [4427, 0]
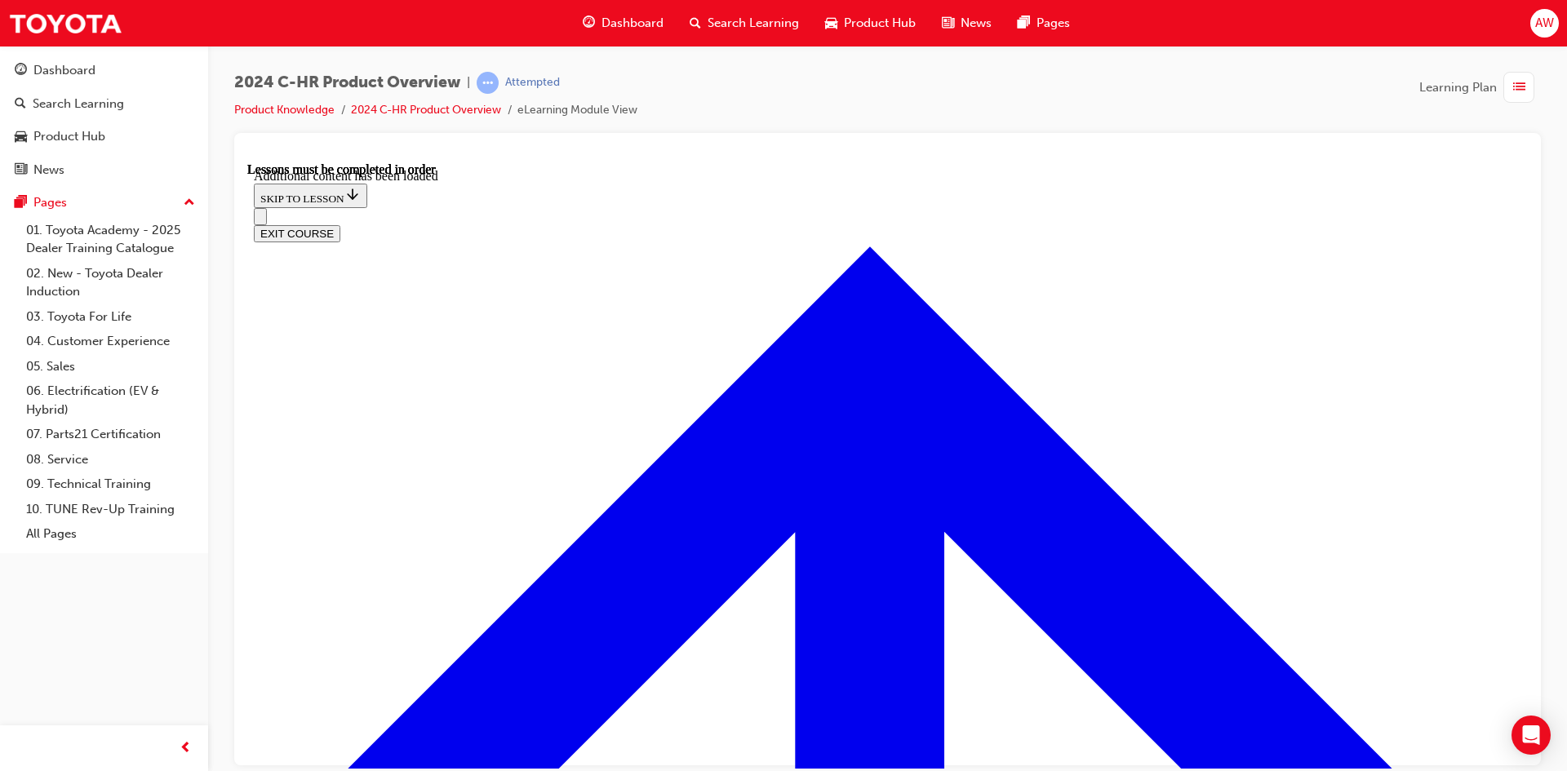
scroll to position [5052, 0]
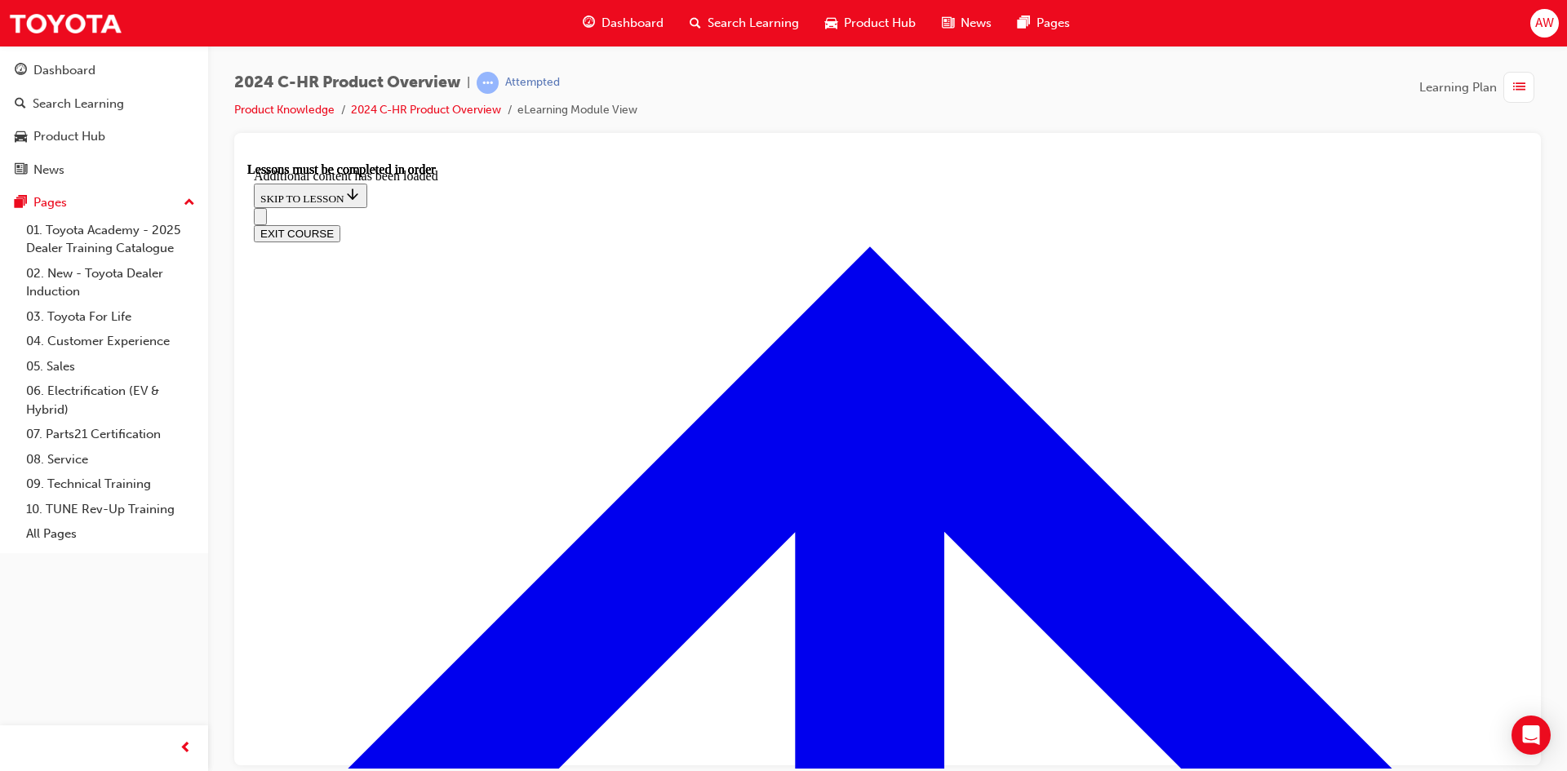
radio input "true"
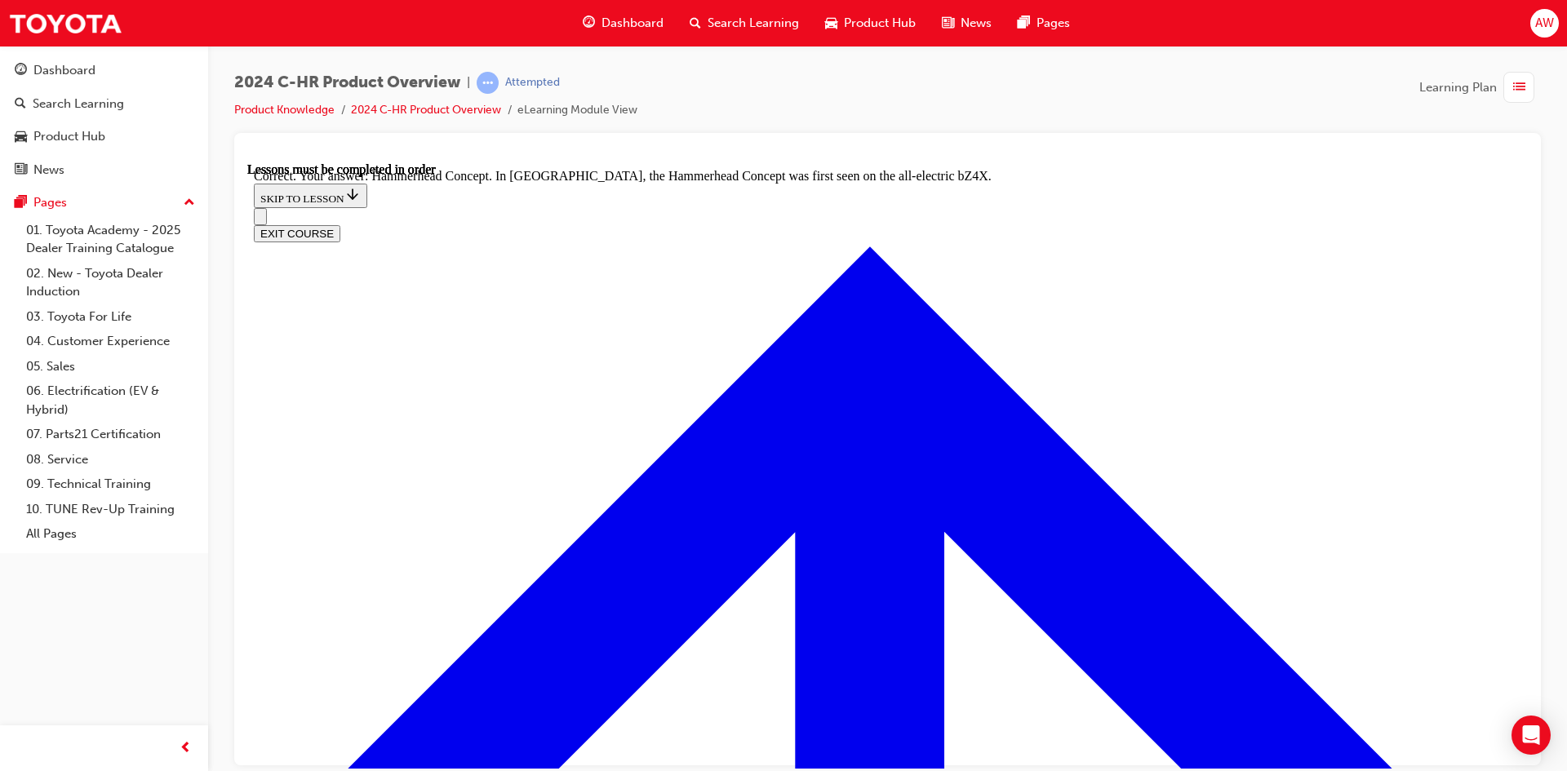
radio input "true"
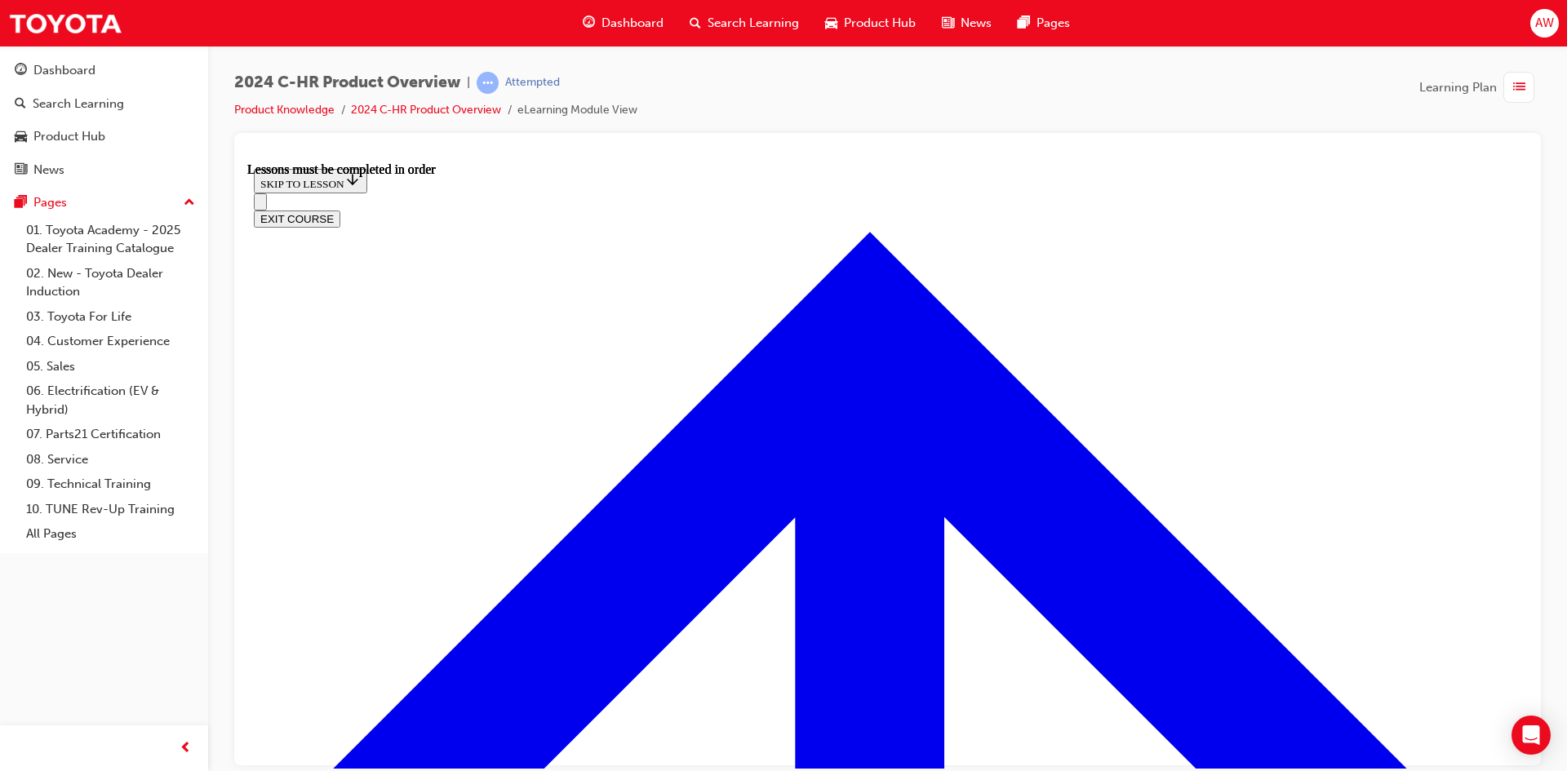
scroll to position [2779, 0]
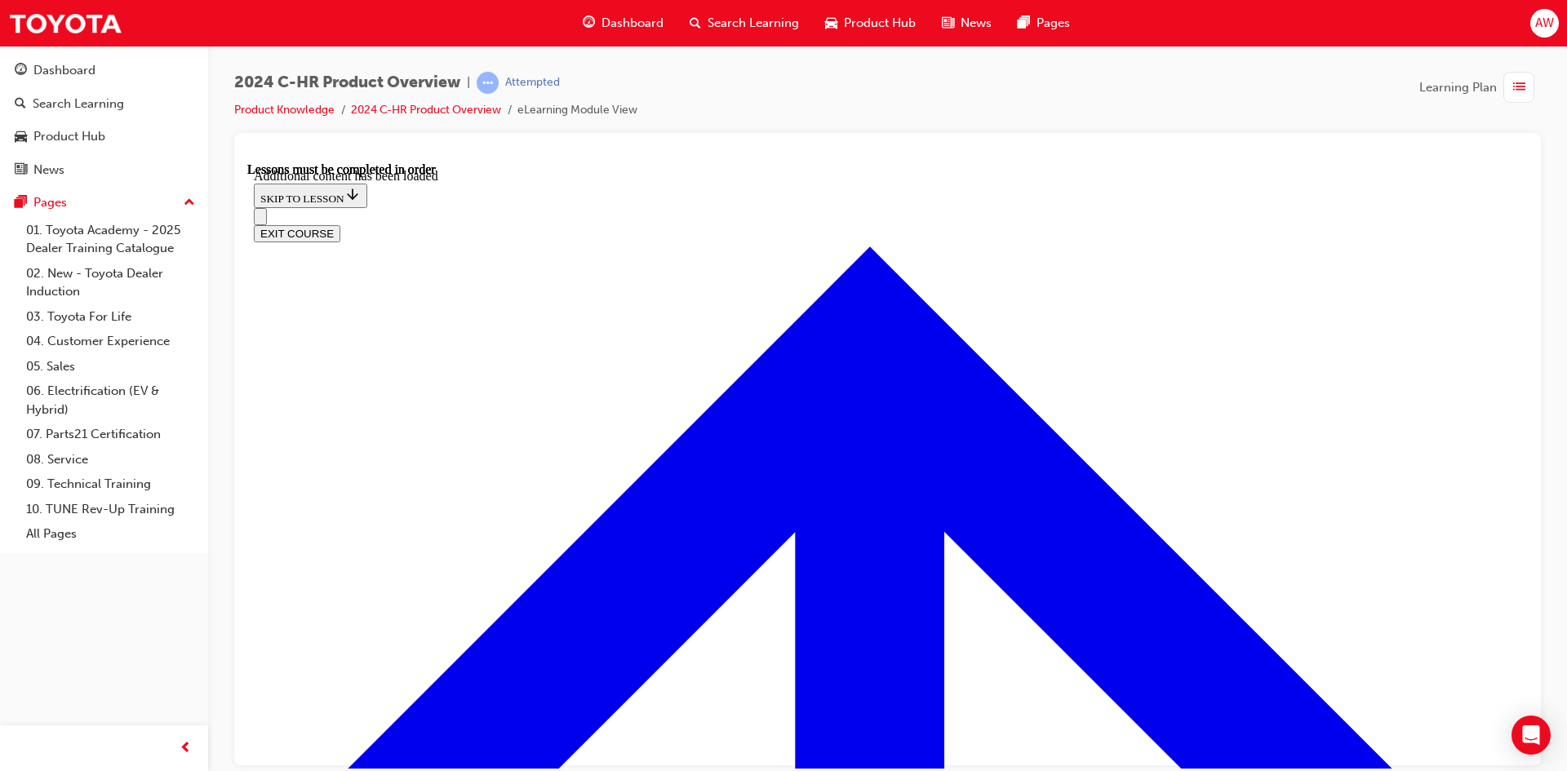
scroll to position [3181, 0]
radio input "true"
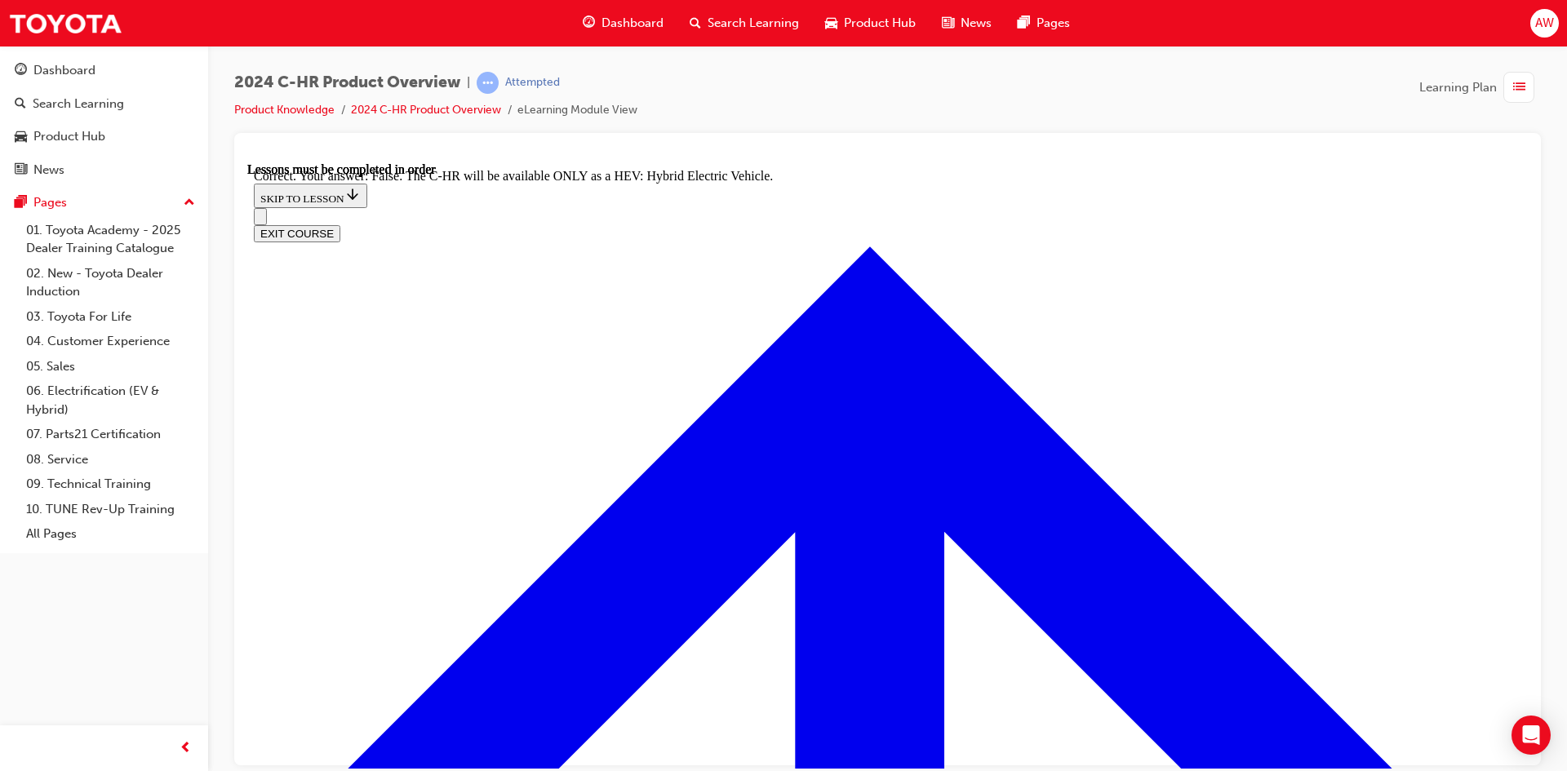
scroll to position [3834, 0]
checkbox input "true"
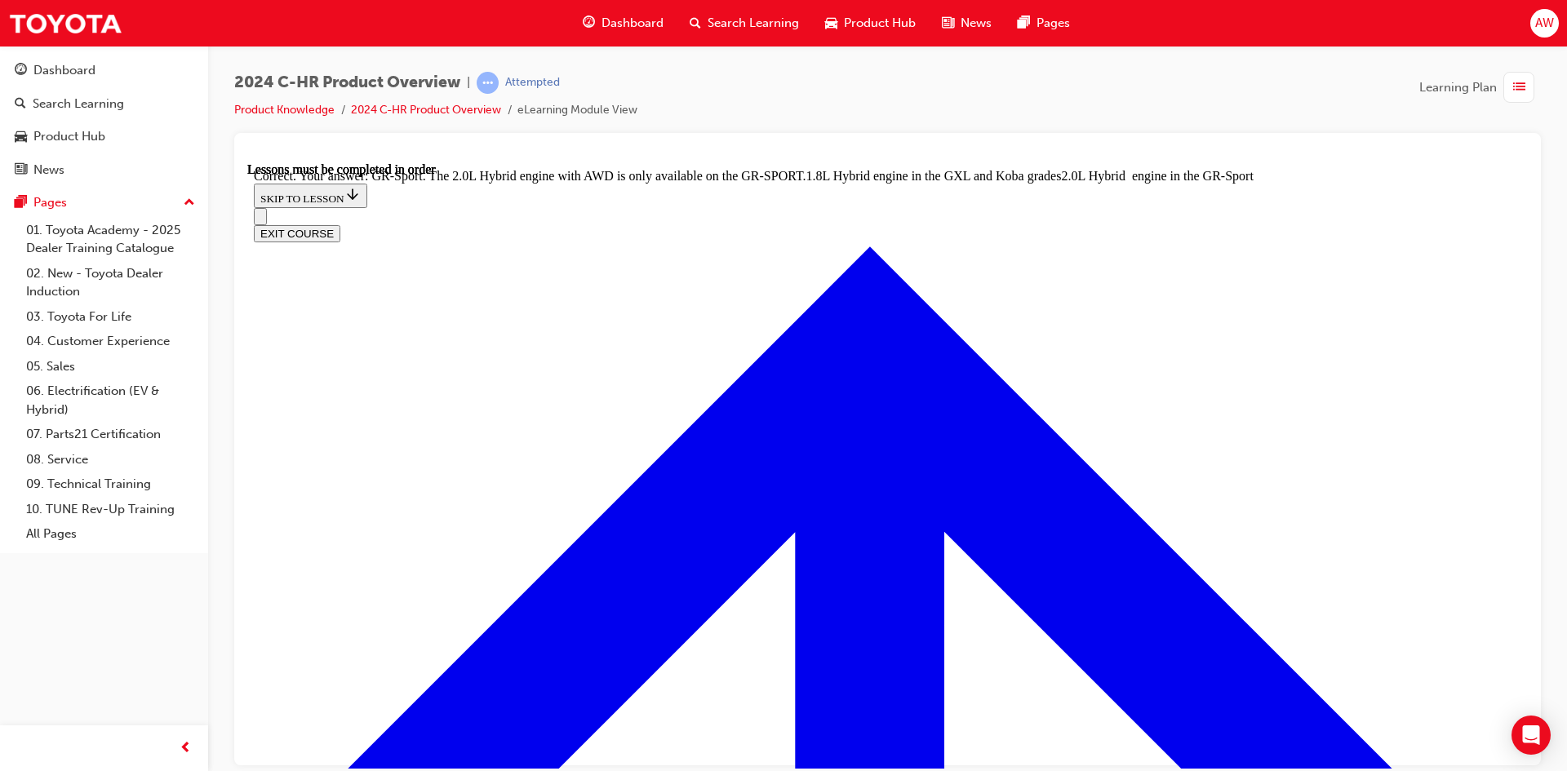
scroll to position [4487, 0]
radio input "true"
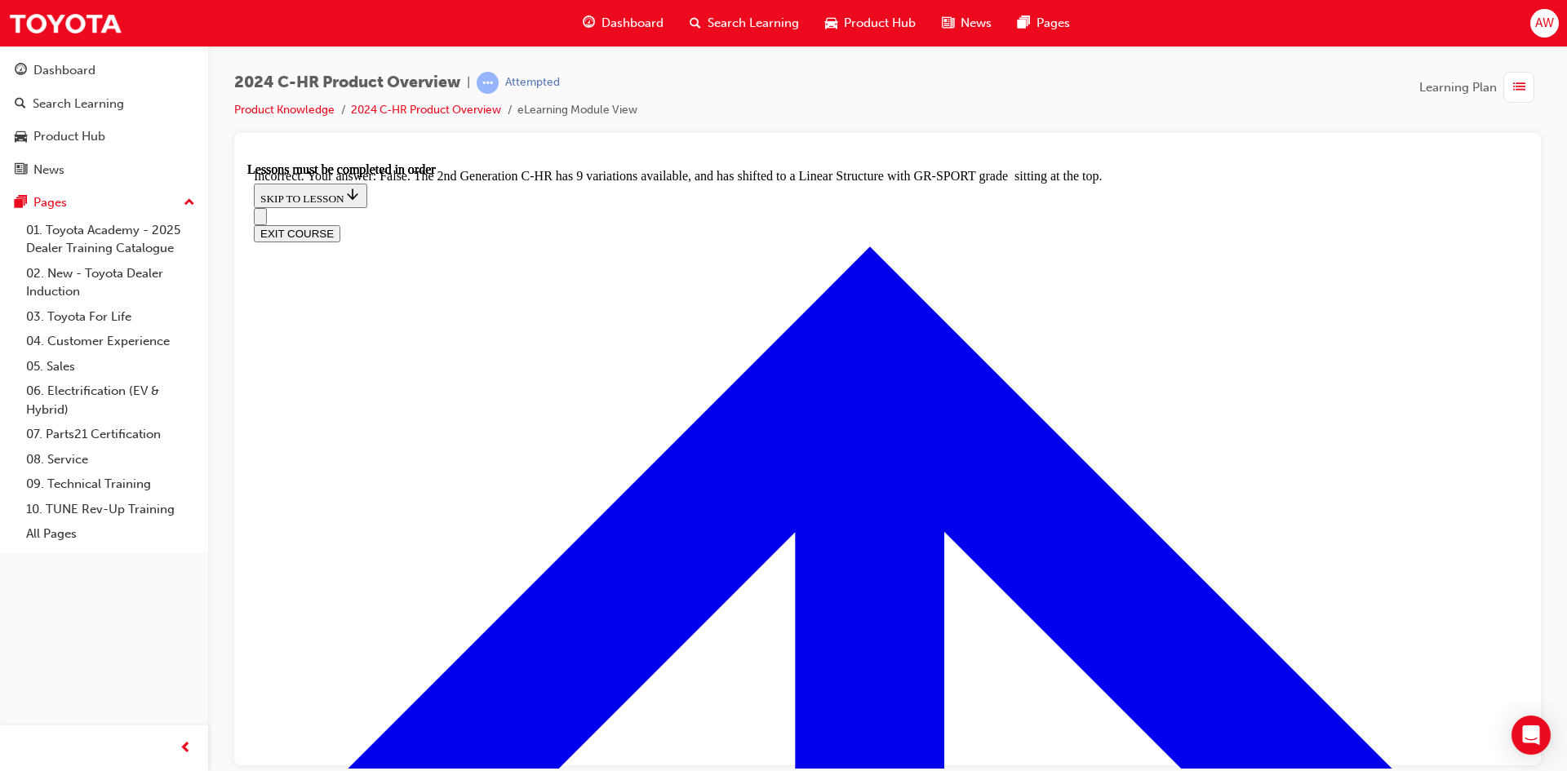
scroll to position [4705, 0]
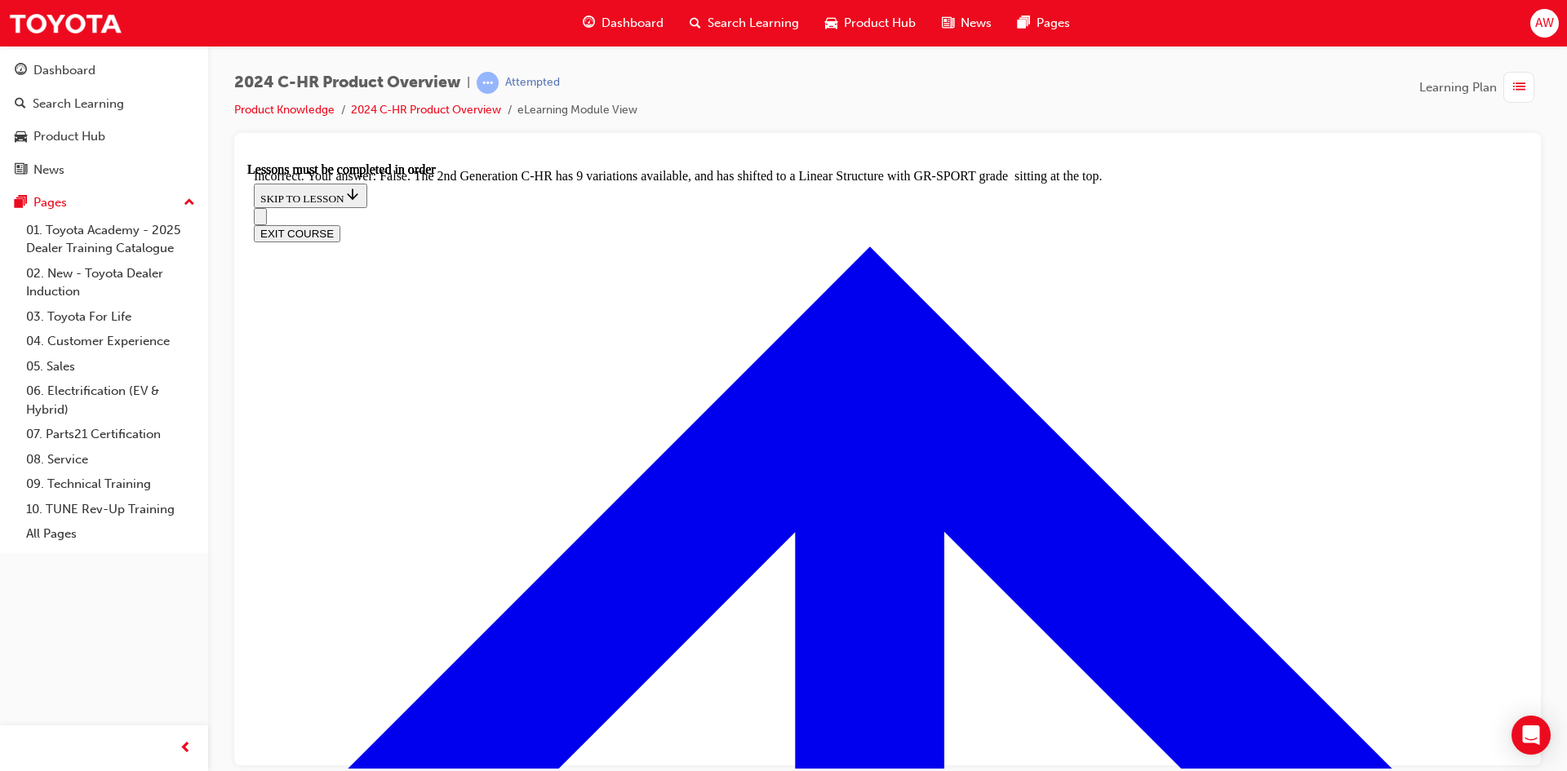
radio input "true"
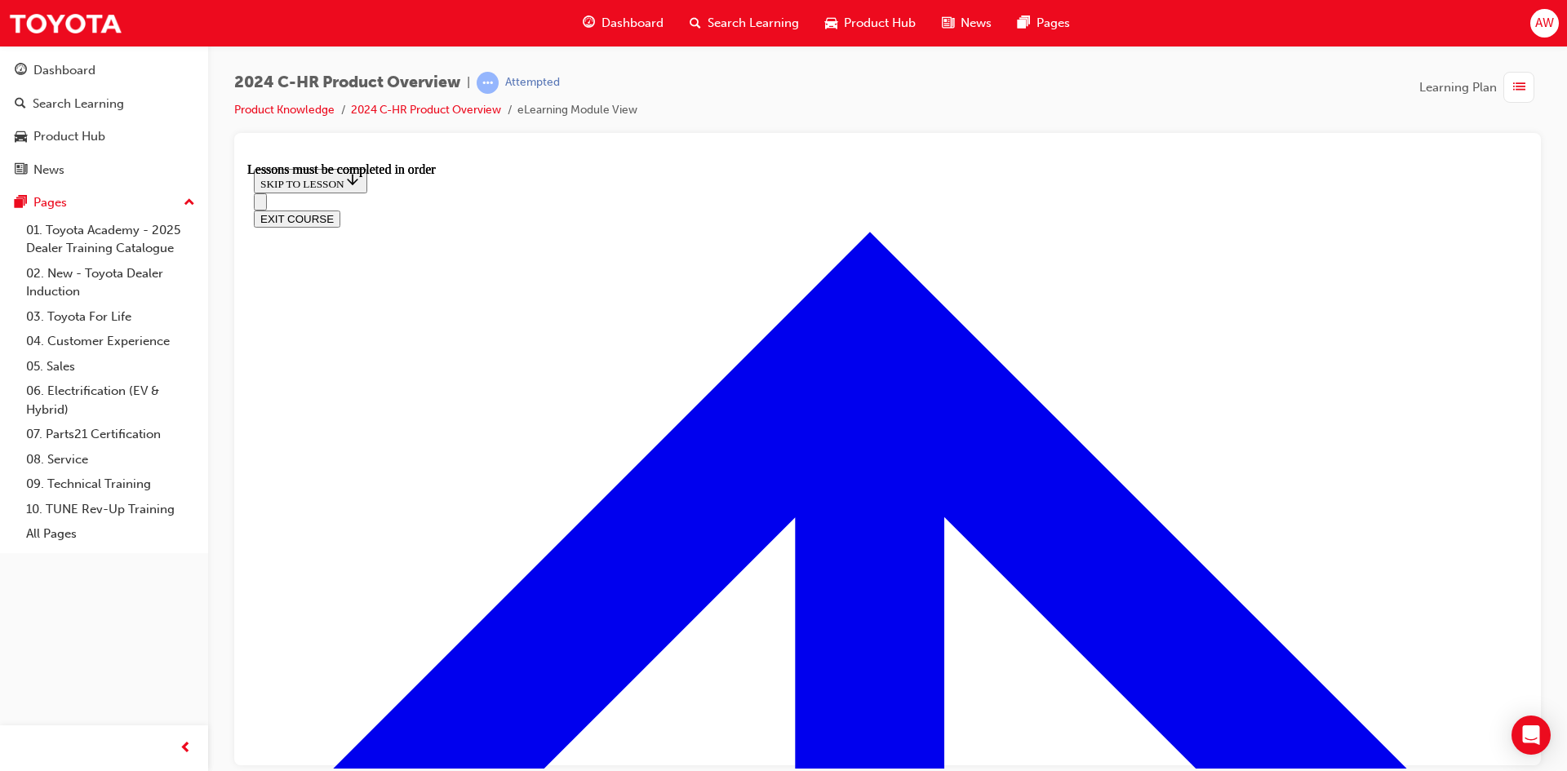
scroll to position [465, 0]
drag, startPoint x: 635, startPoint y: 251, endPoint x: 637, endPoint y: 261, distance: 10.1
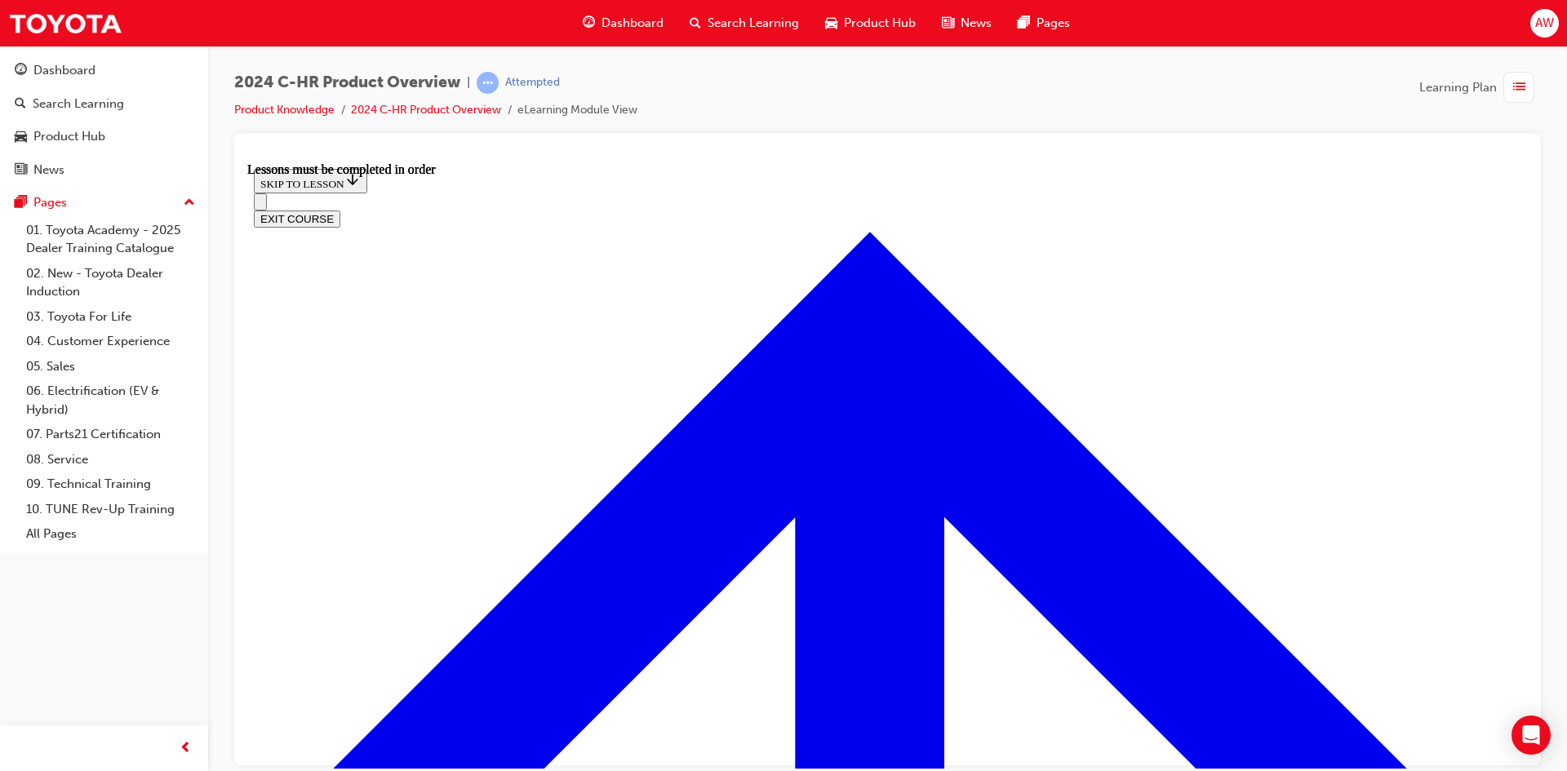
drag, startPoint x: 1375, startPoint y: 649, endPoint x: 1313, endPoint y: 634, distance: 63.7
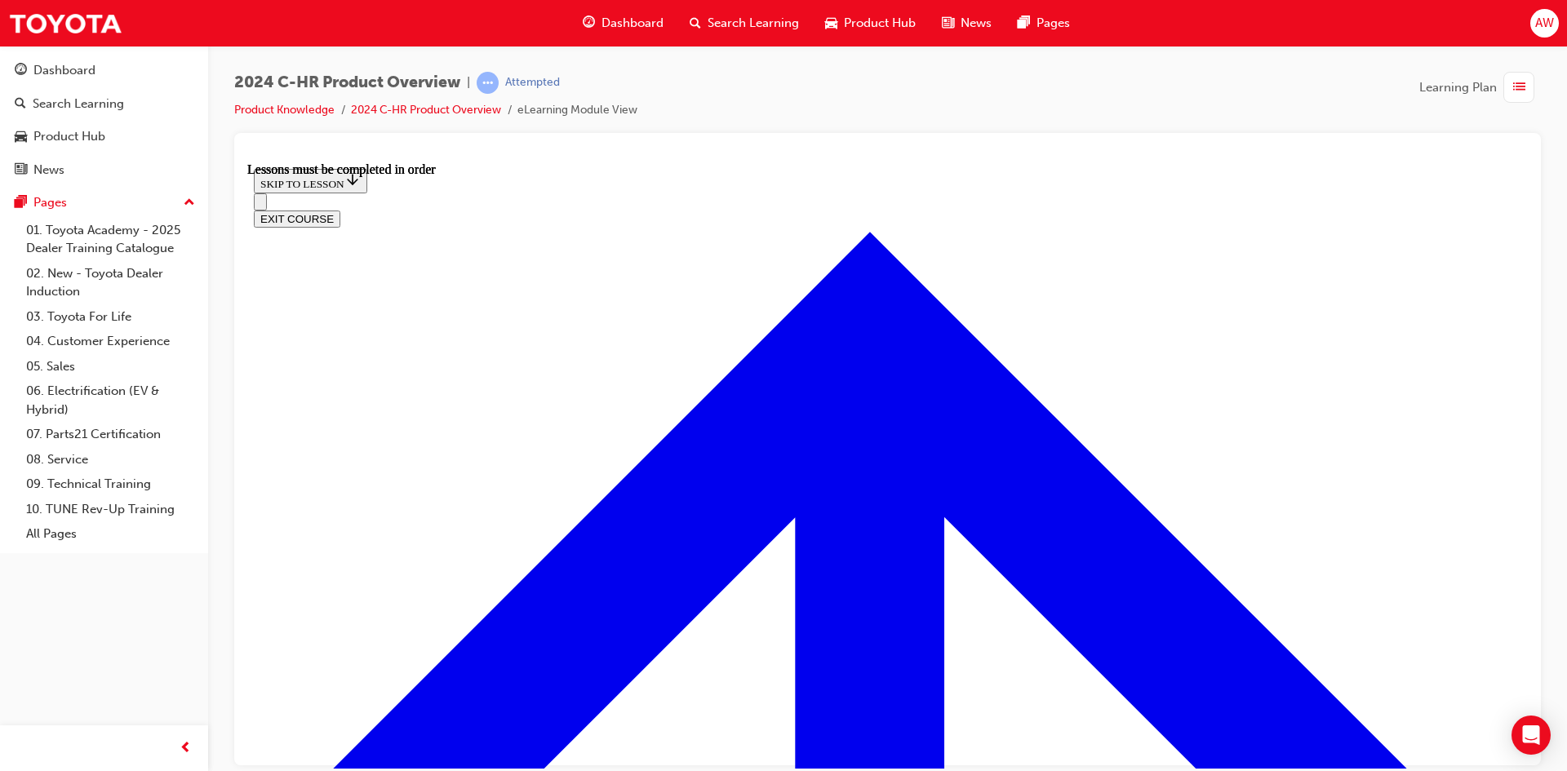
drag, startPoint x: 885, startPoint y: 720, endPoint x: 906, endPoint y: 595, distance: 127.4
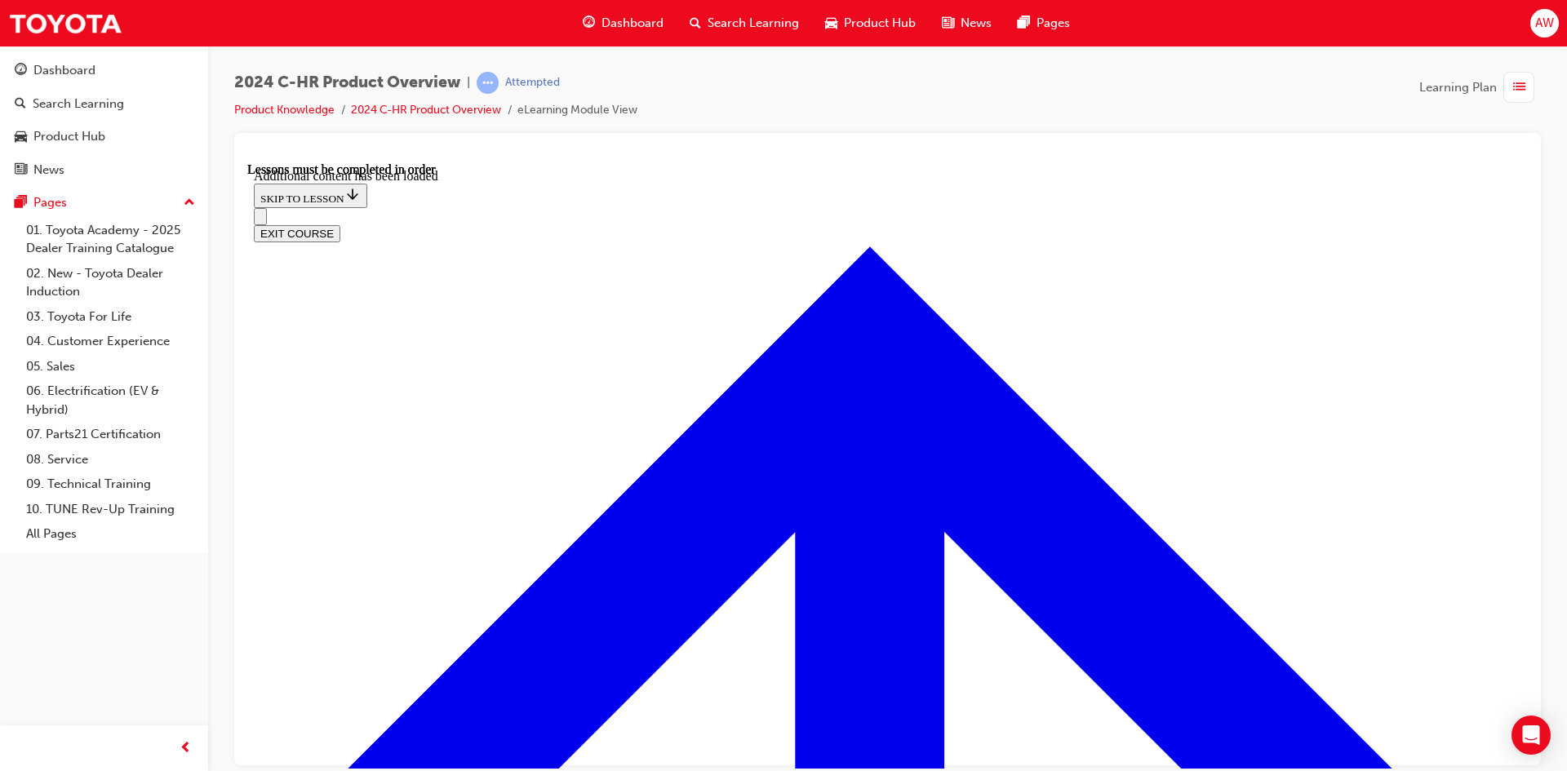
scroll to position [1391, 0]
radio input "true"
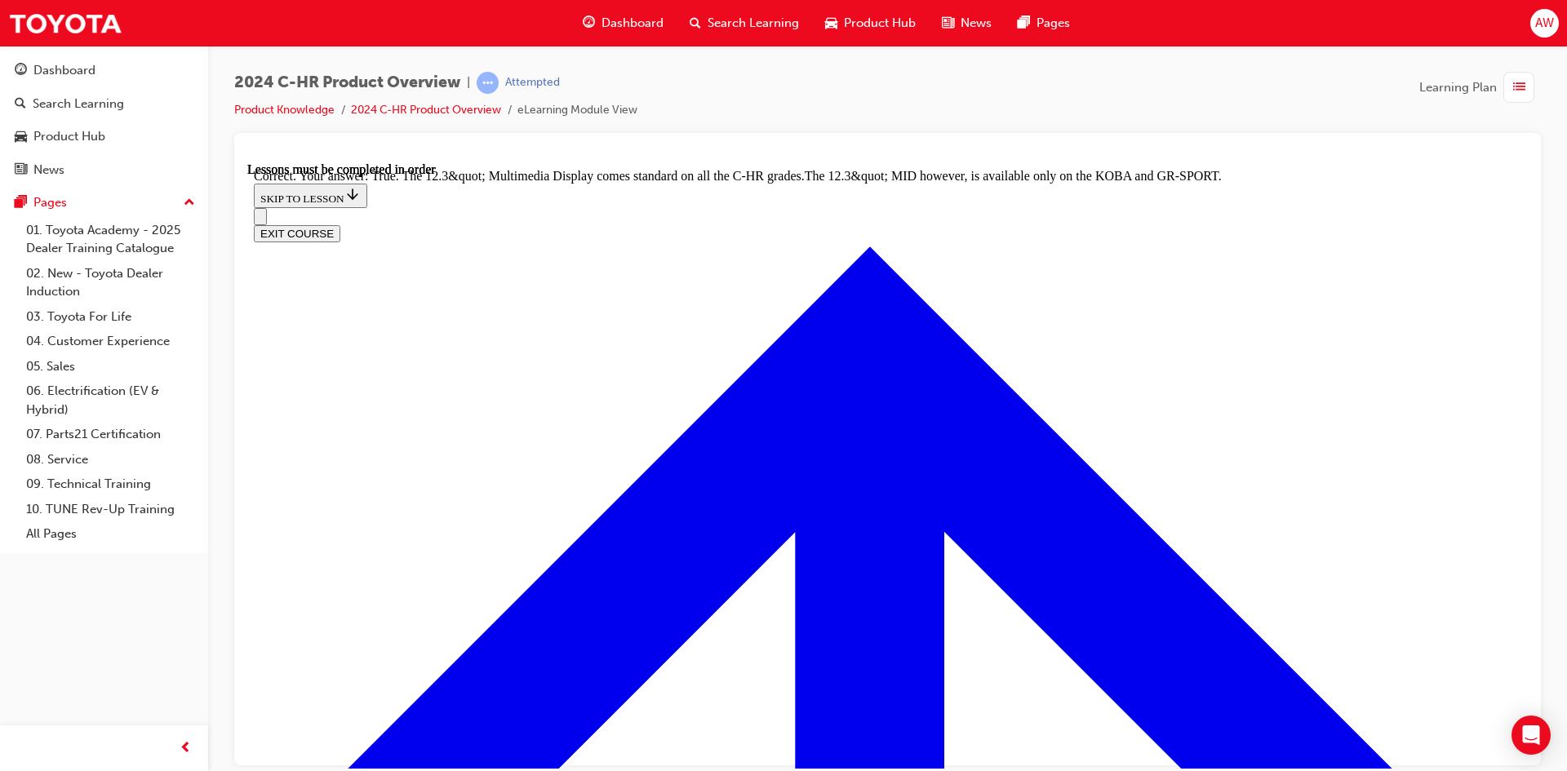
scroll to position [1661, 0]
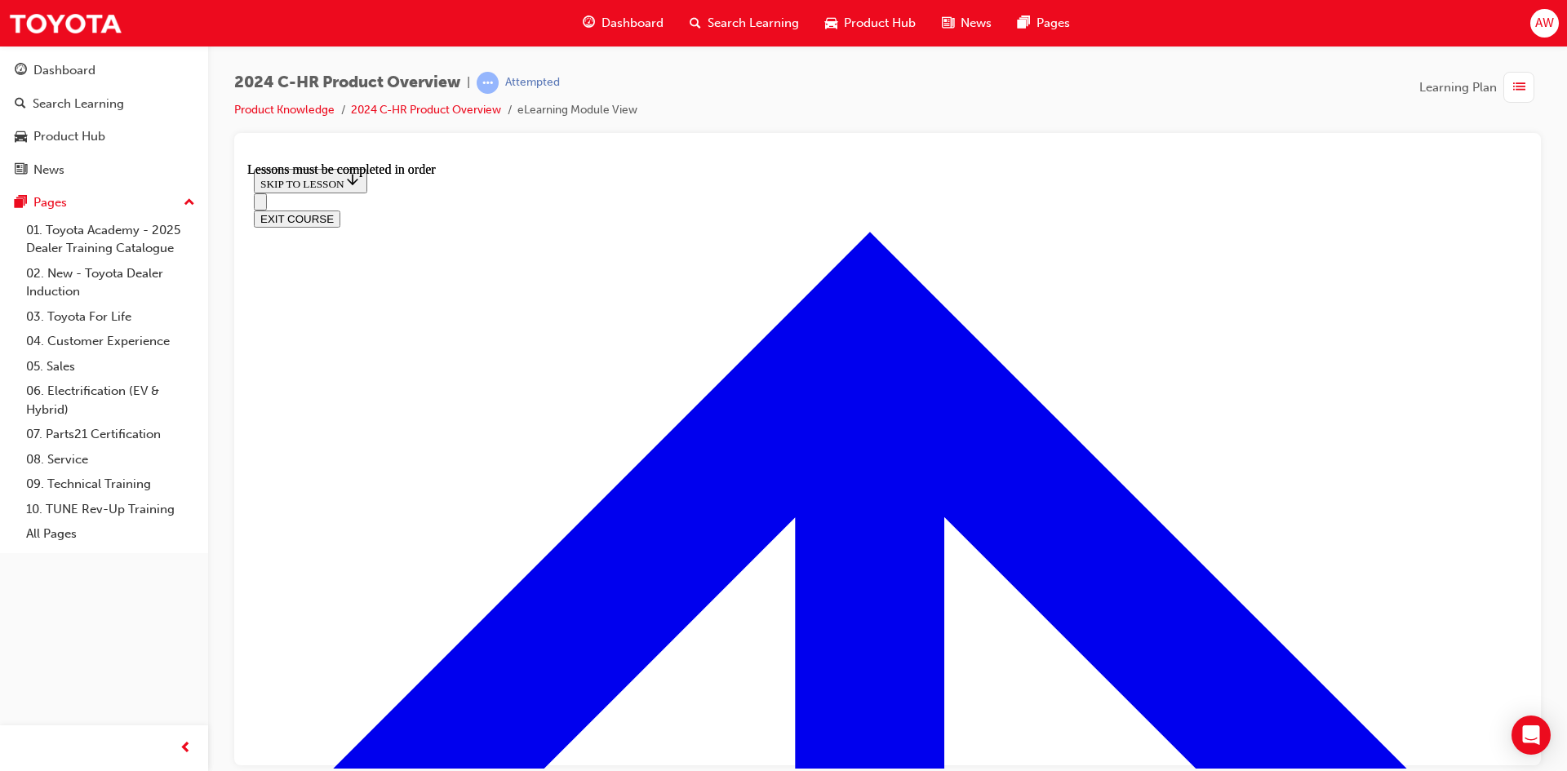
scroll to position [2843, 0]
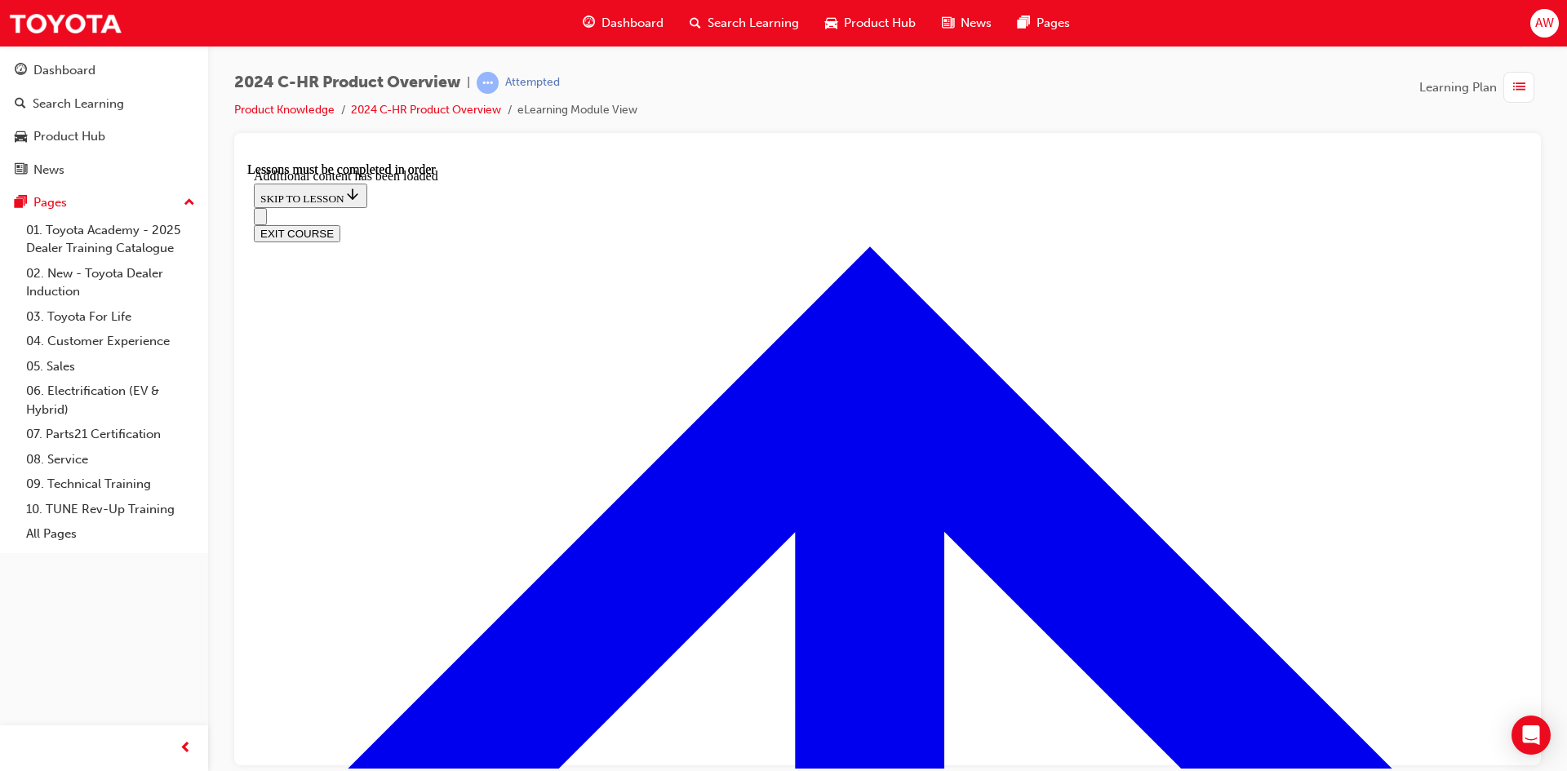
scroll to position [3276, 0]
checkbox input "true"
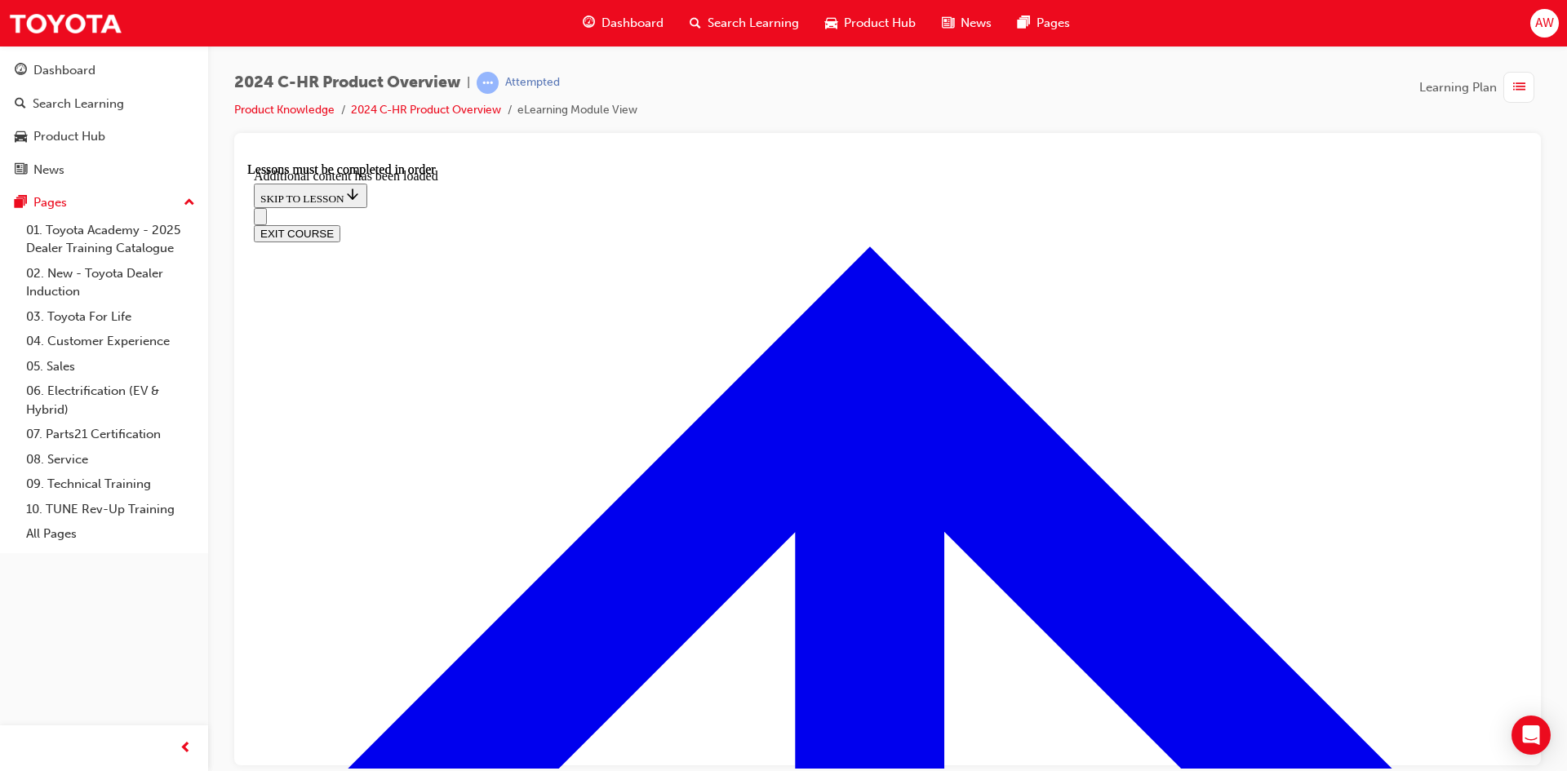
checkbox input "true"
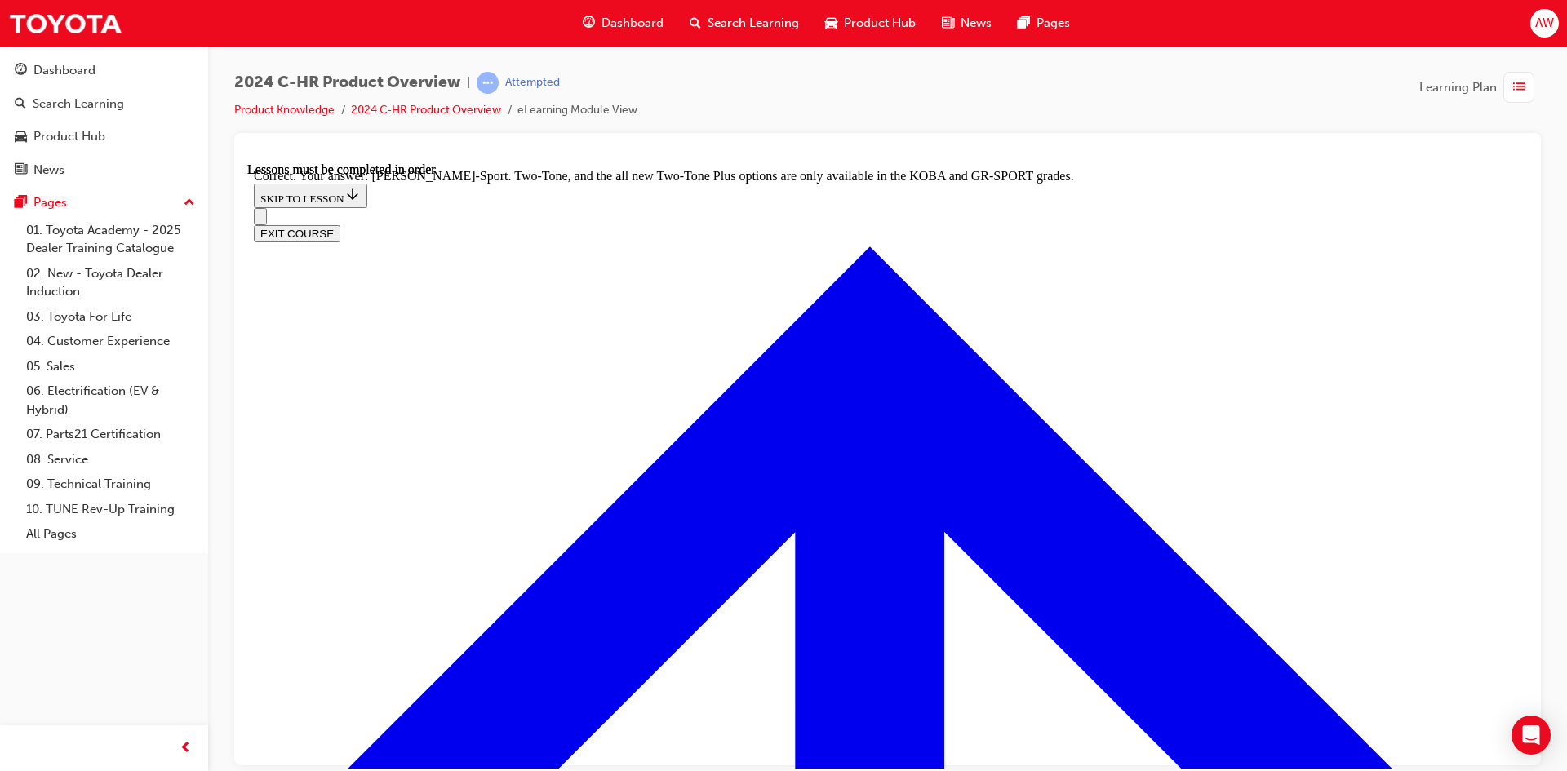
scroll to position [3652, 0]
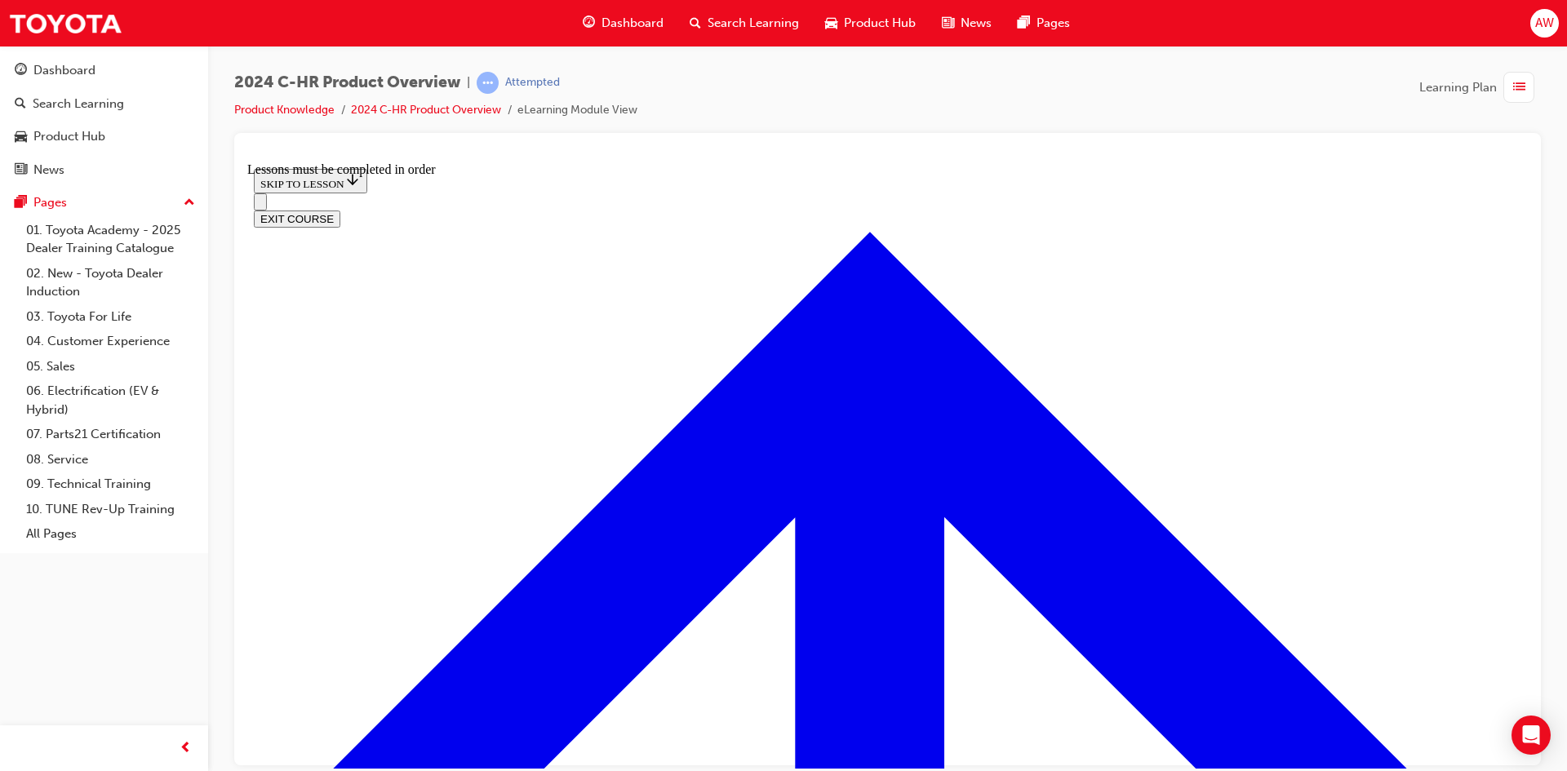
scroll to position [710, 0]
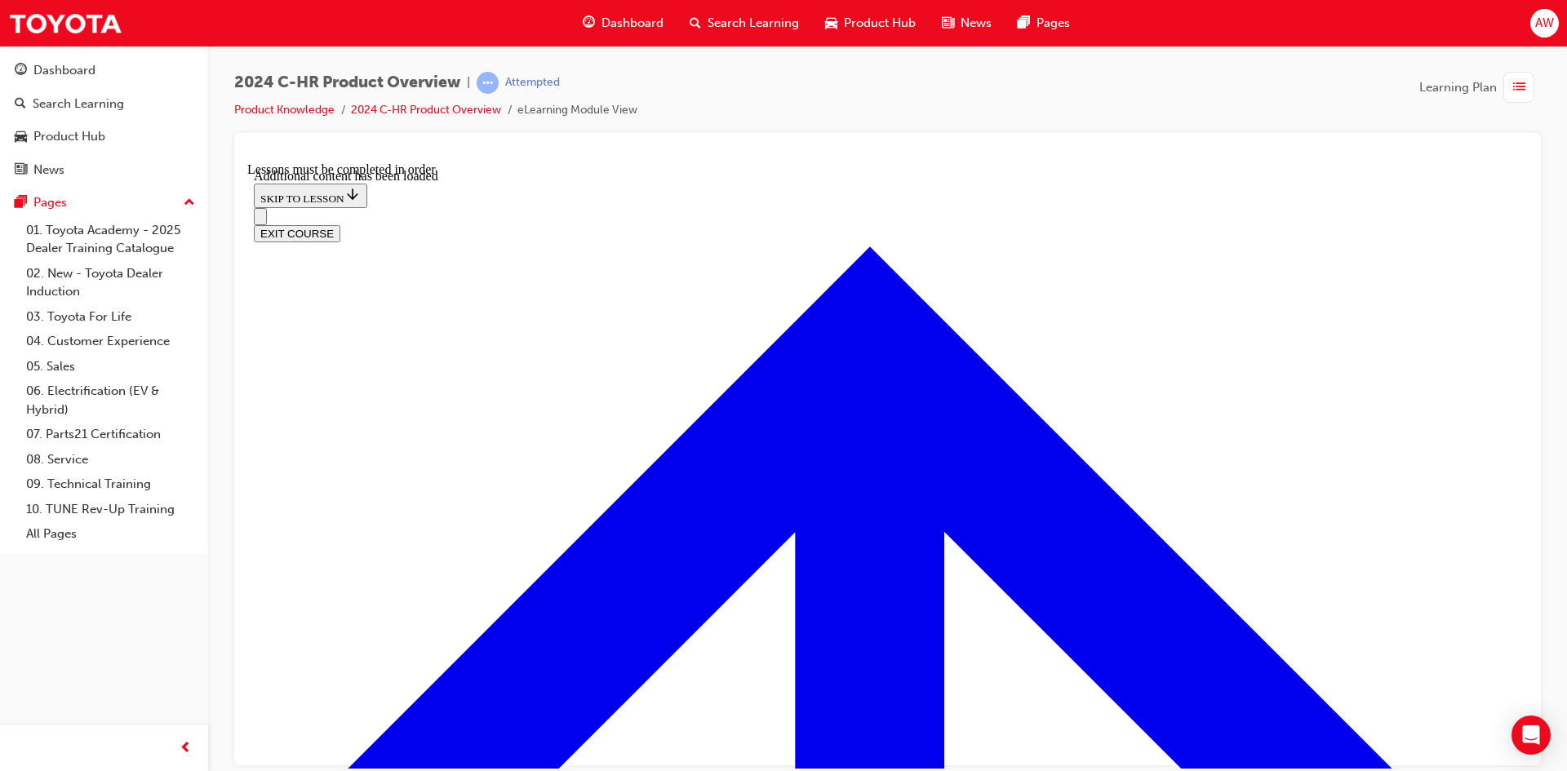
scroll to position [1580, 0]
radio input "true"
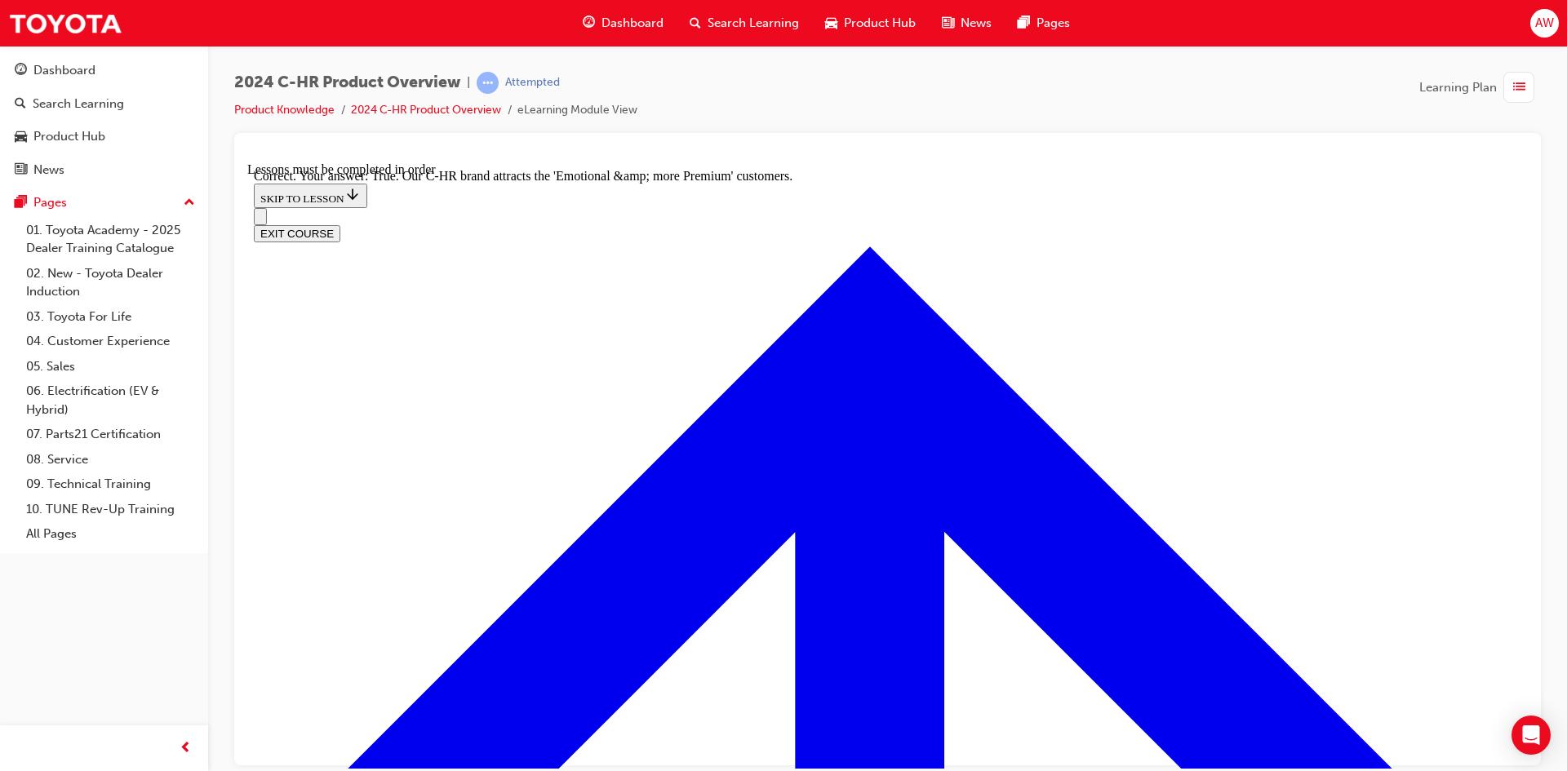
scroll to position [1828, 0]
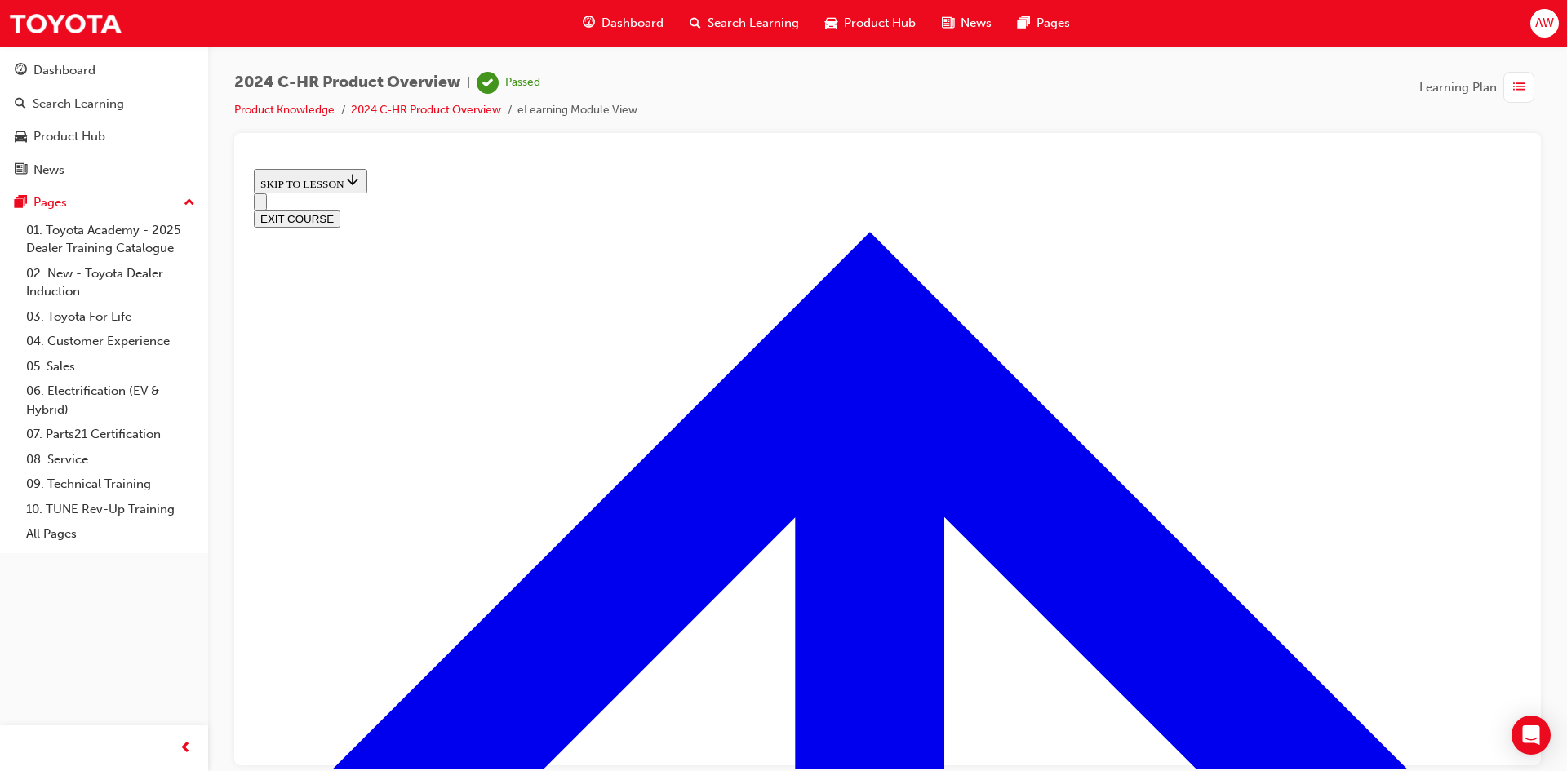
scroll to position [568, 0]
click at [340, 210] on button "EXIT COURSE" at bounding box center [297, 218] width 86 height 17
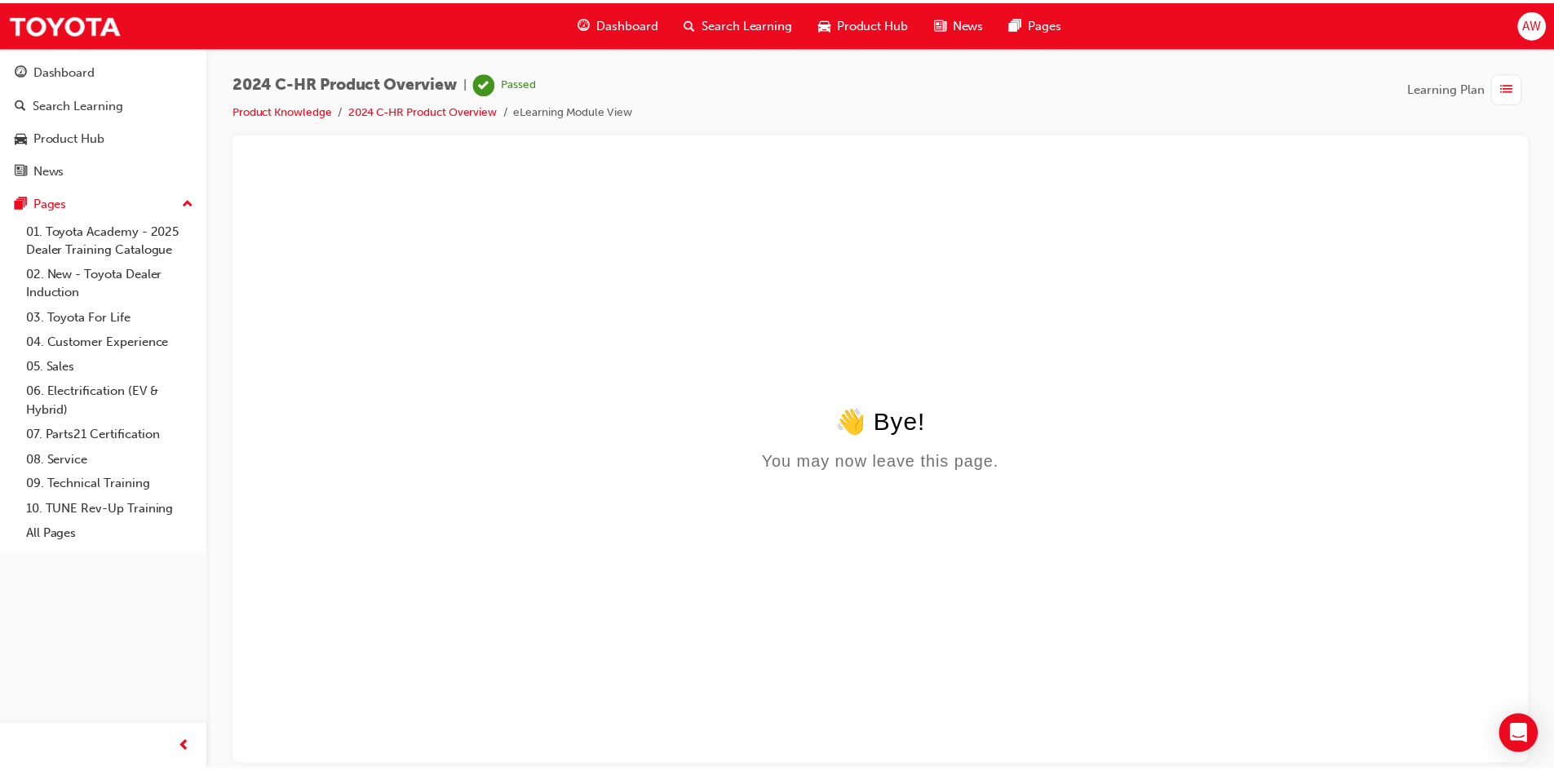
scroll to position [0, 0]
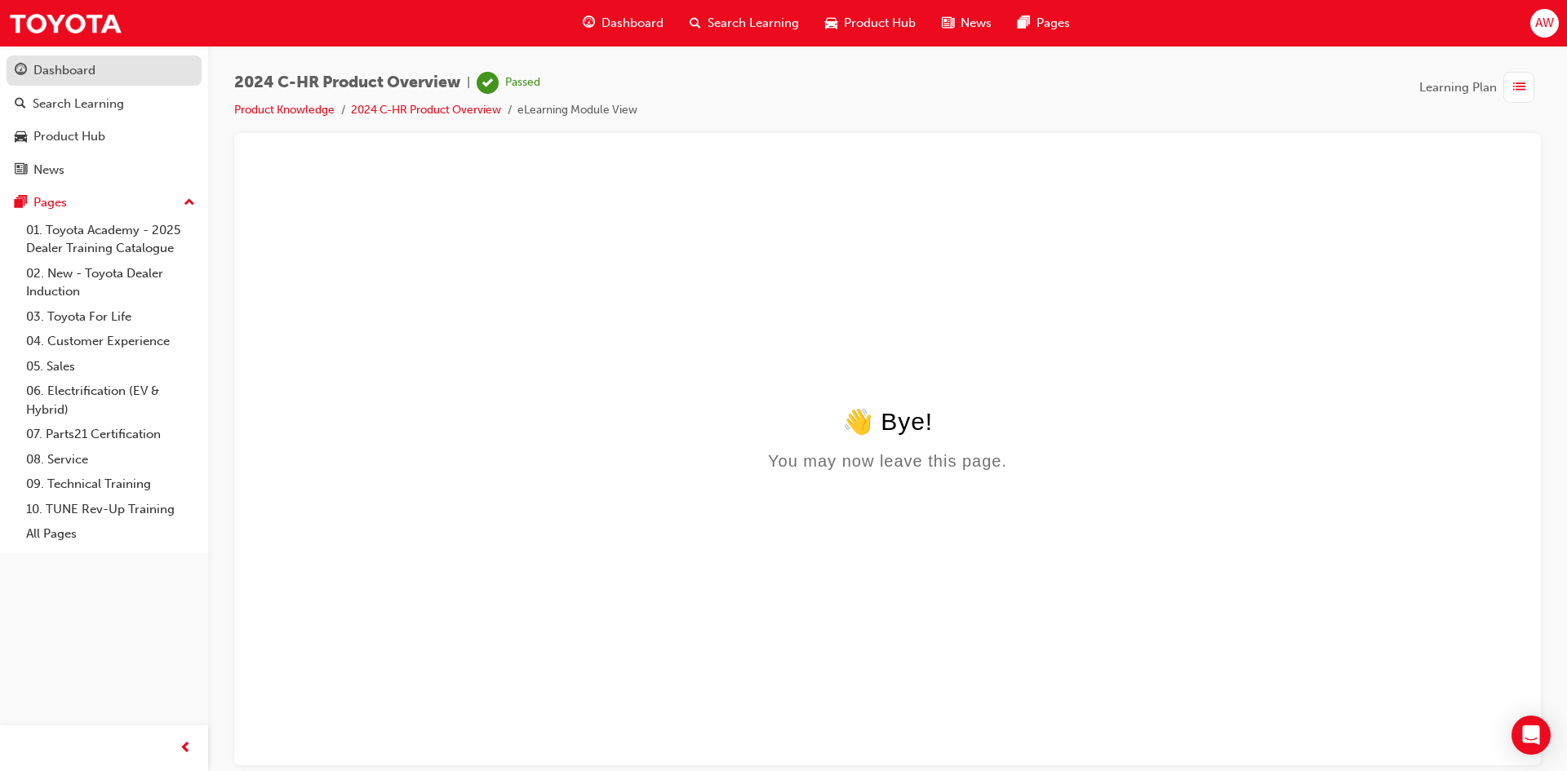
click at [47, 69] on div "Dashboard" at bounding box center [64, 70] width 62 height 19
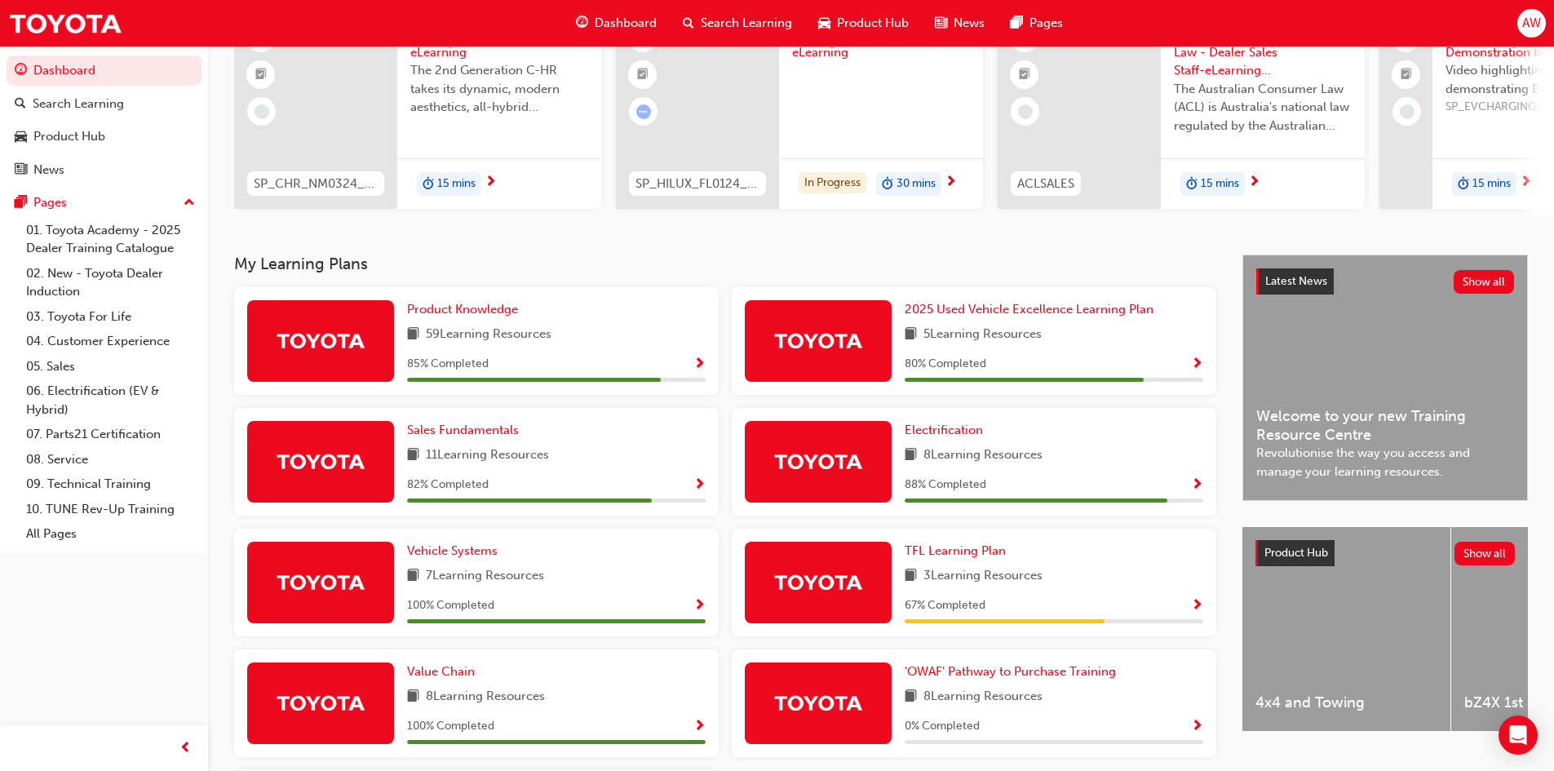
scroll to position [163, 0]
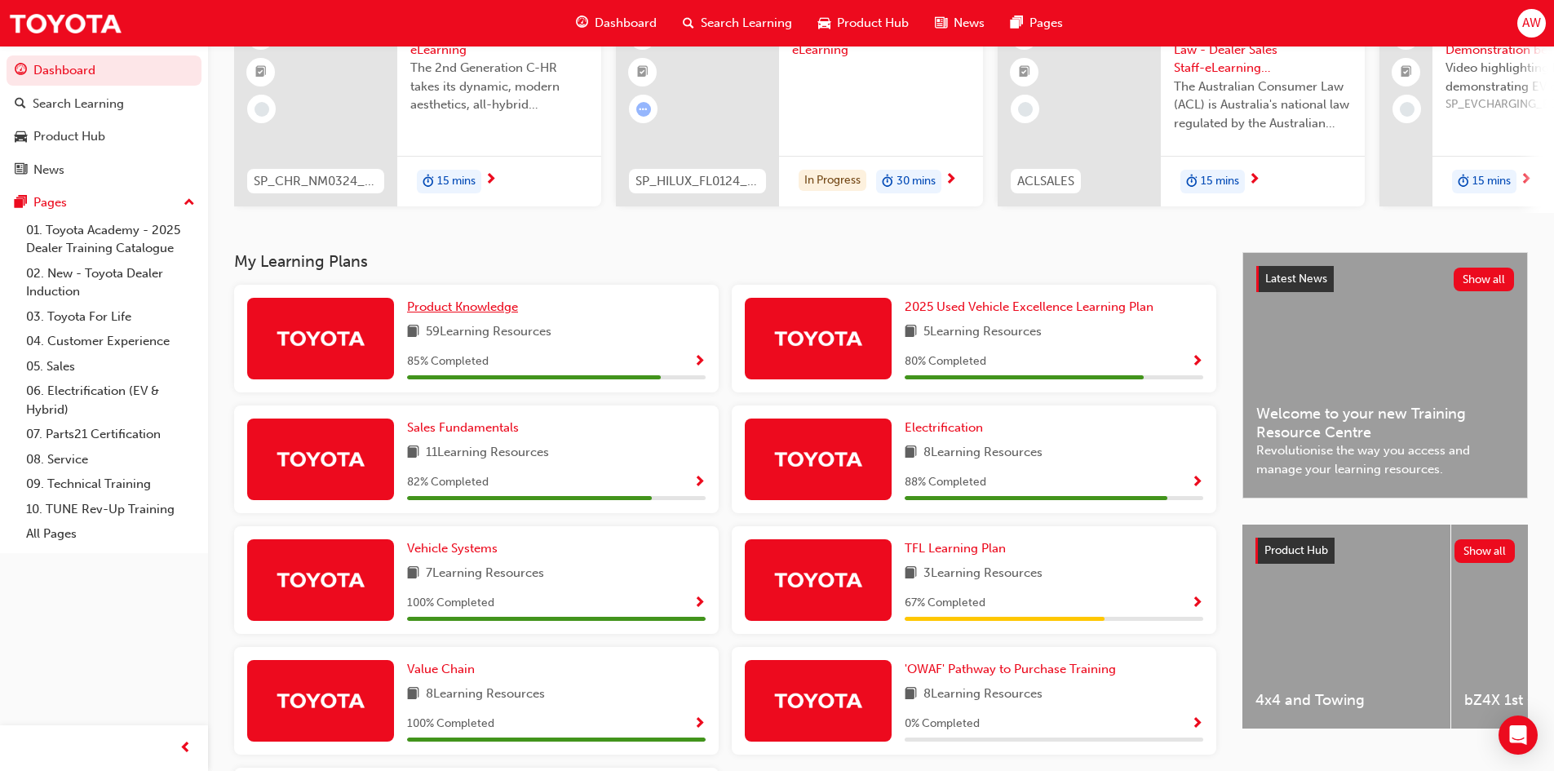
click at [496, 314] on span "Product Knowledge" at bounding box center [462, 306] width 111 height 15
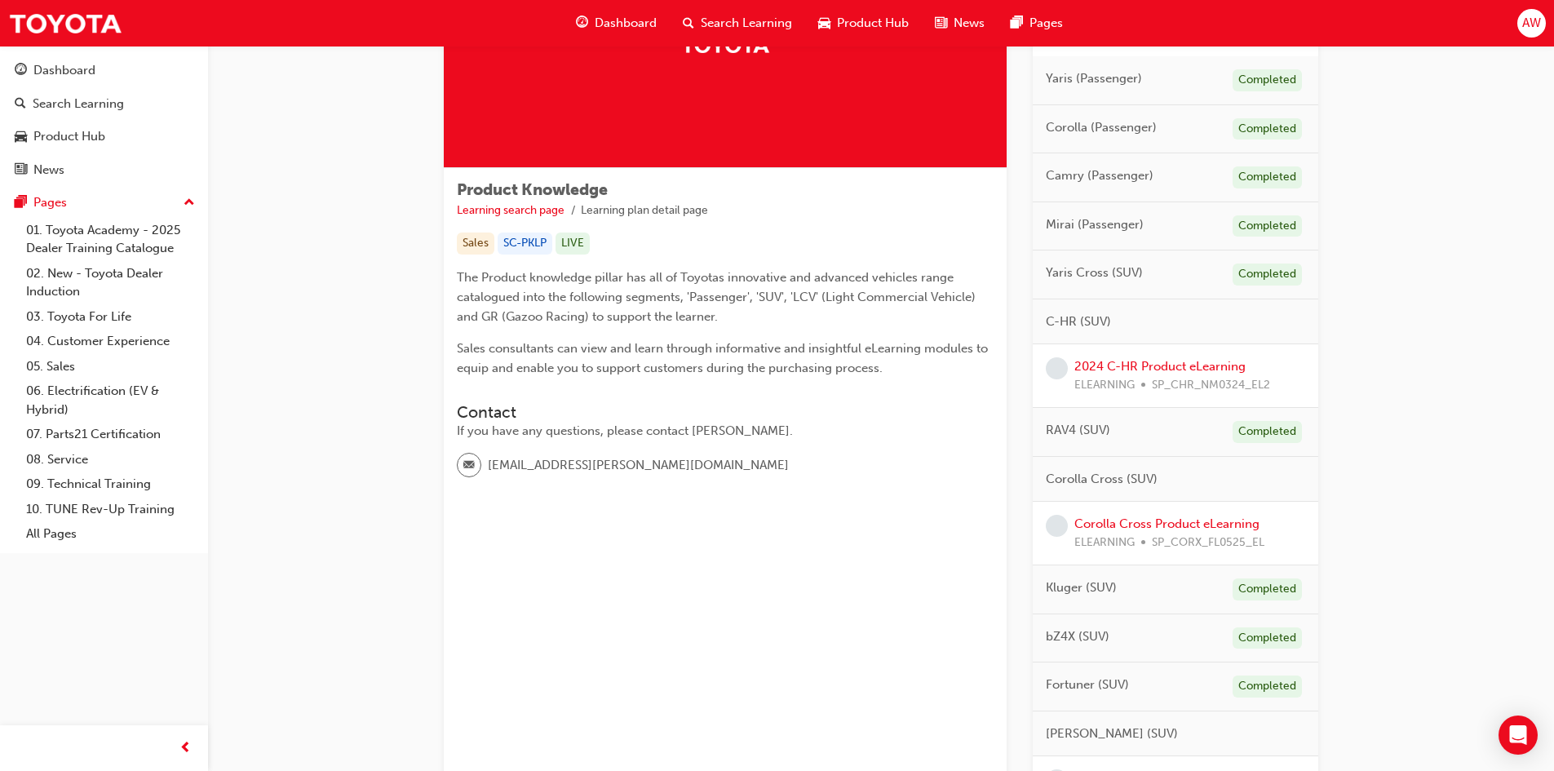
scroll to position [163, 0]
click at [1117, 369] on link "2024 C-HR Product eLearning" at bounding box center [1160, 364] width 171 height 15
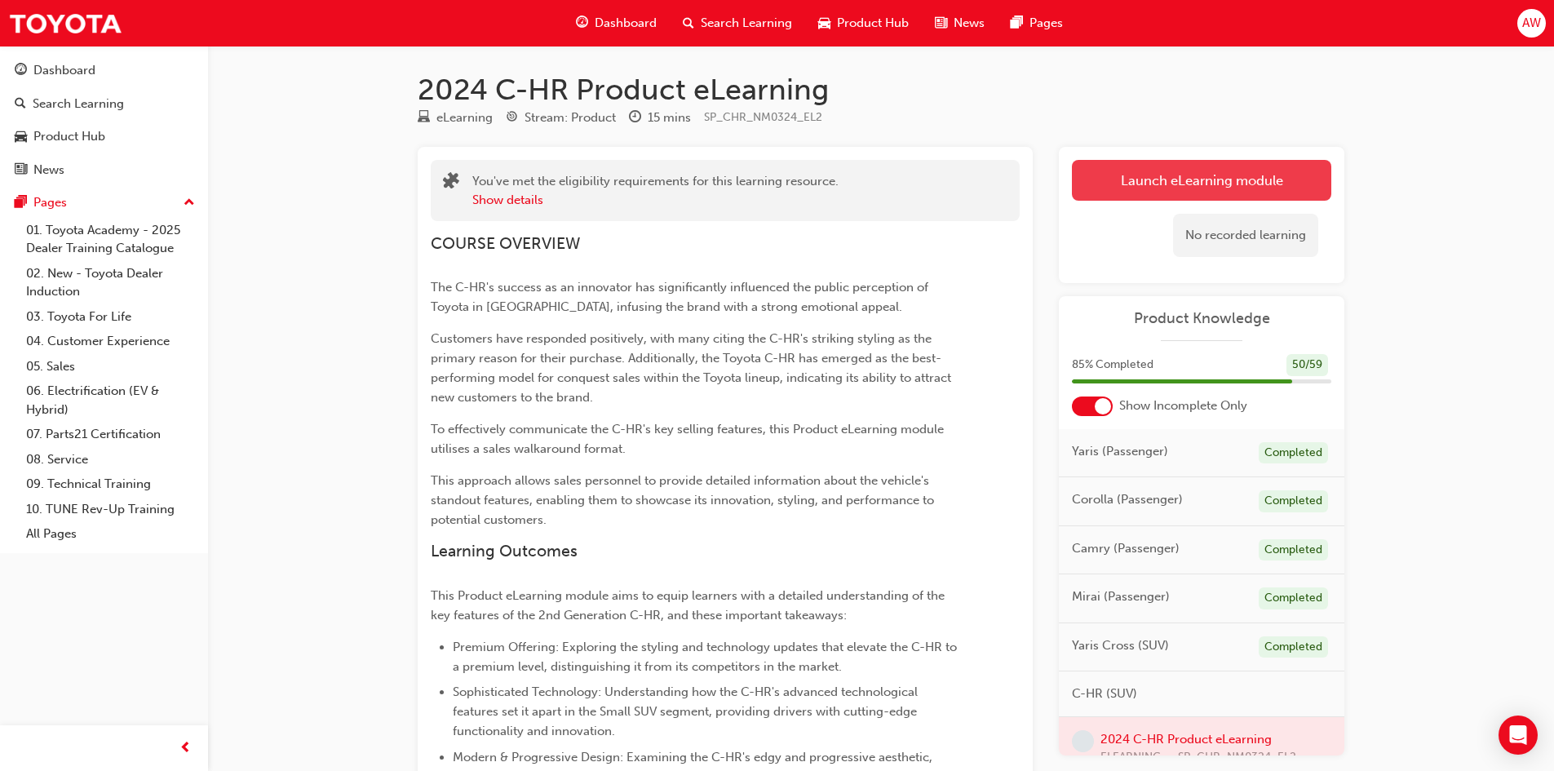
click at [1191, 177] on link "Launch eLearning module" at bounding box center [1201, 180] width 259 height 41
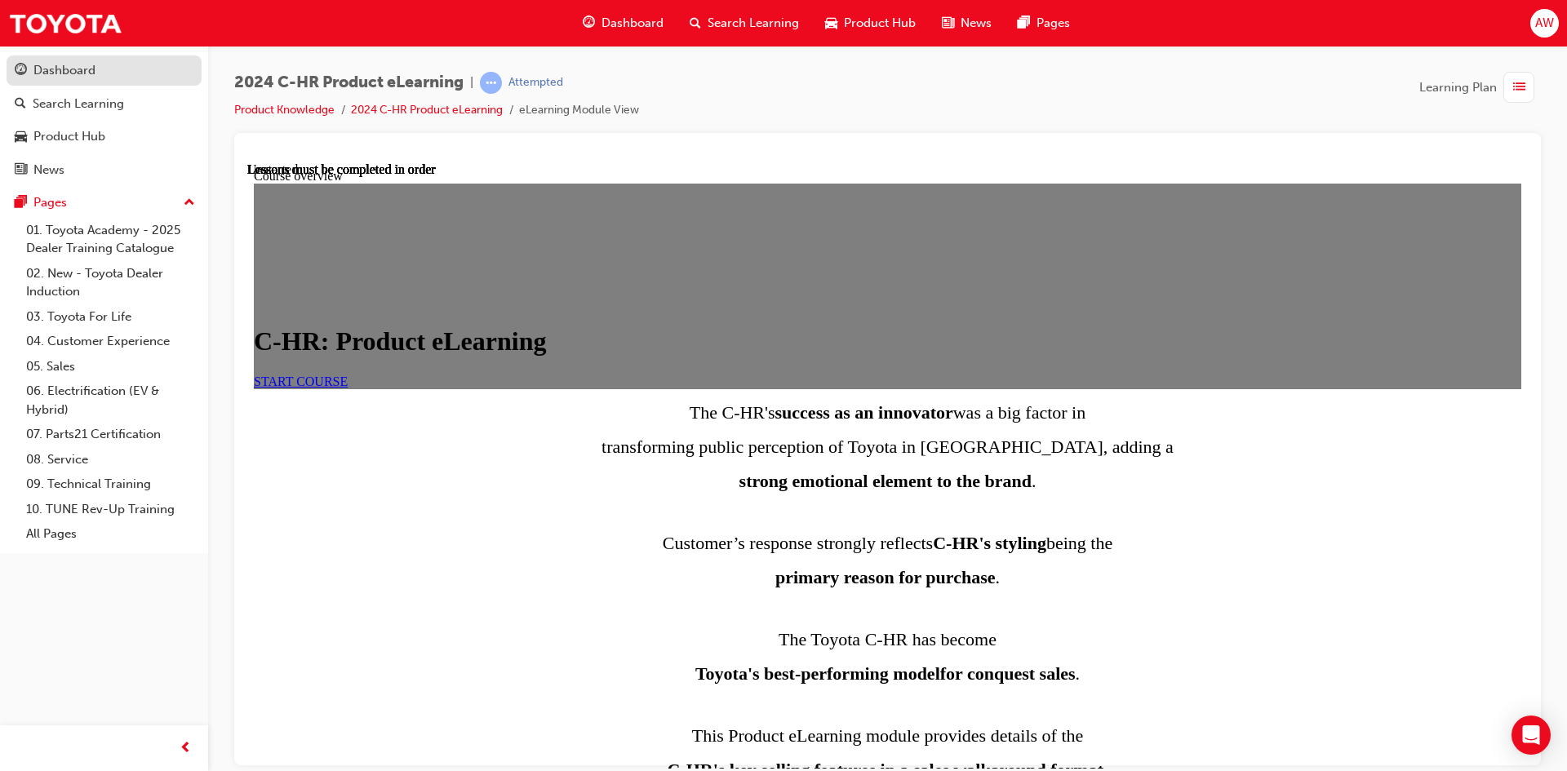
click at [73, 64] on div "Dashboard" at bounding box center [64, 70] width 62 height 19
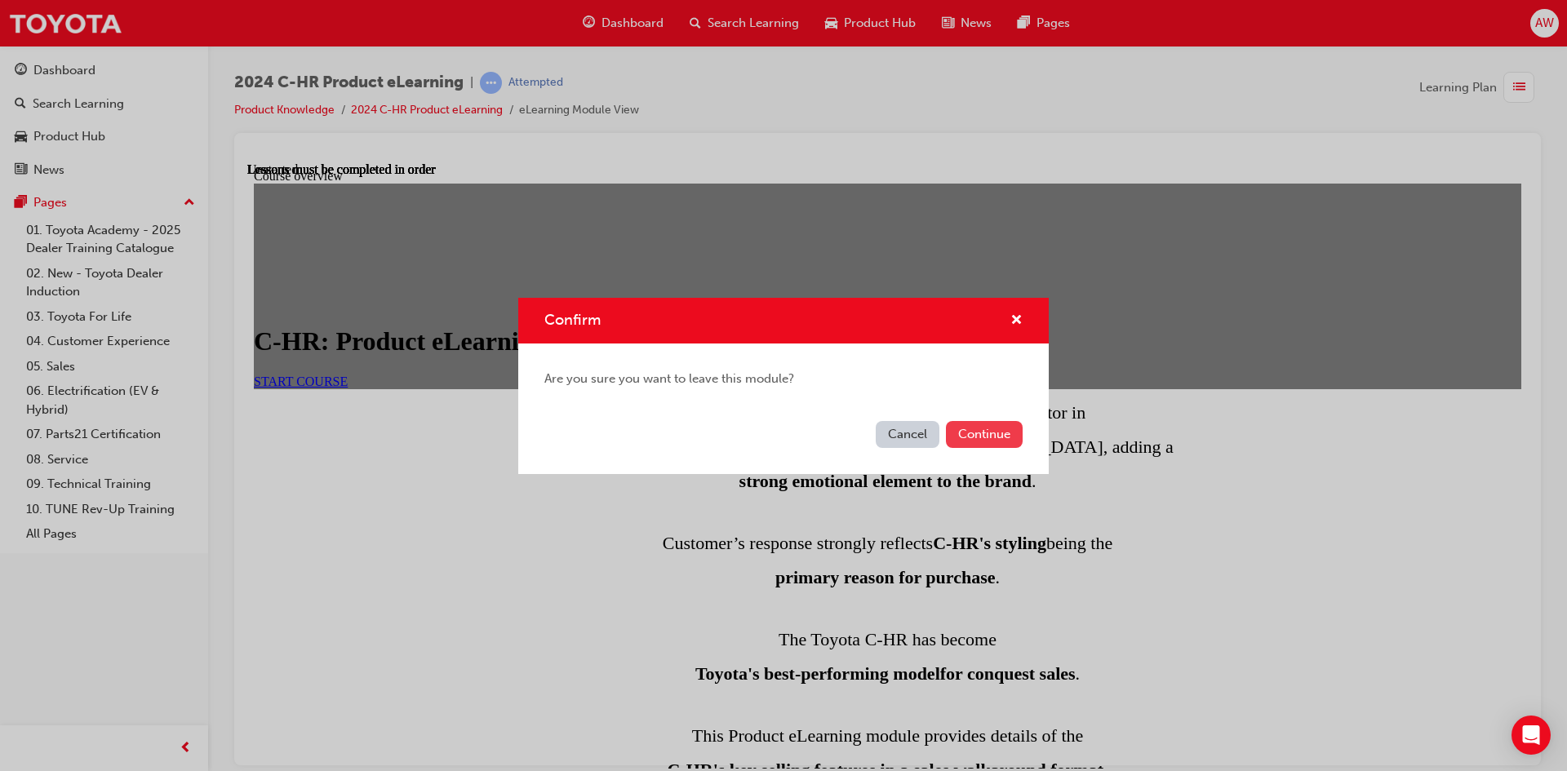
click at [986, 433] on button "Continue" at bounding box center [984, 434] width 77 height 27
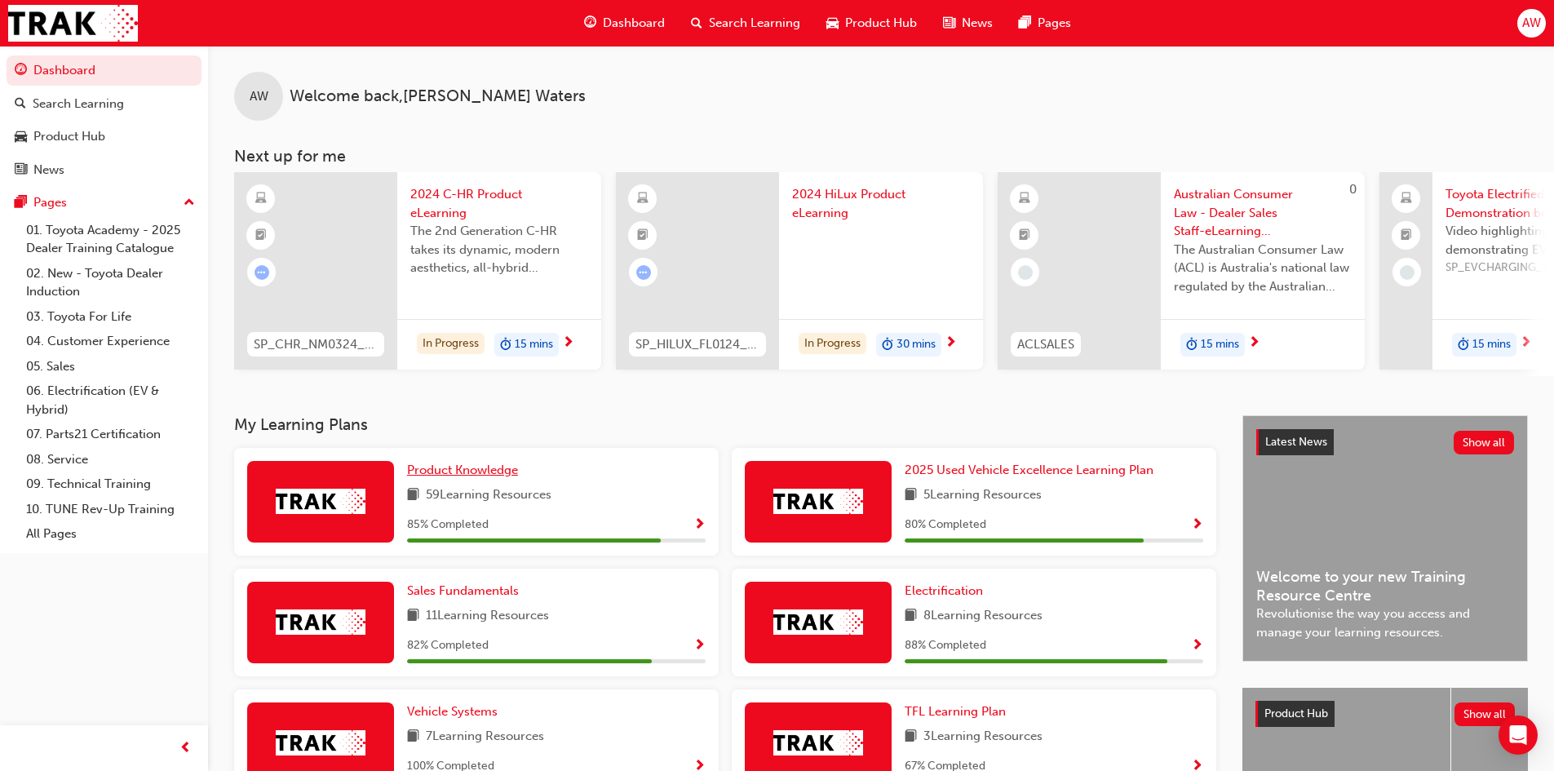
click at [486, 475] on span "Product Knowledge" at bounding box center [462, 470] width 111 height 15
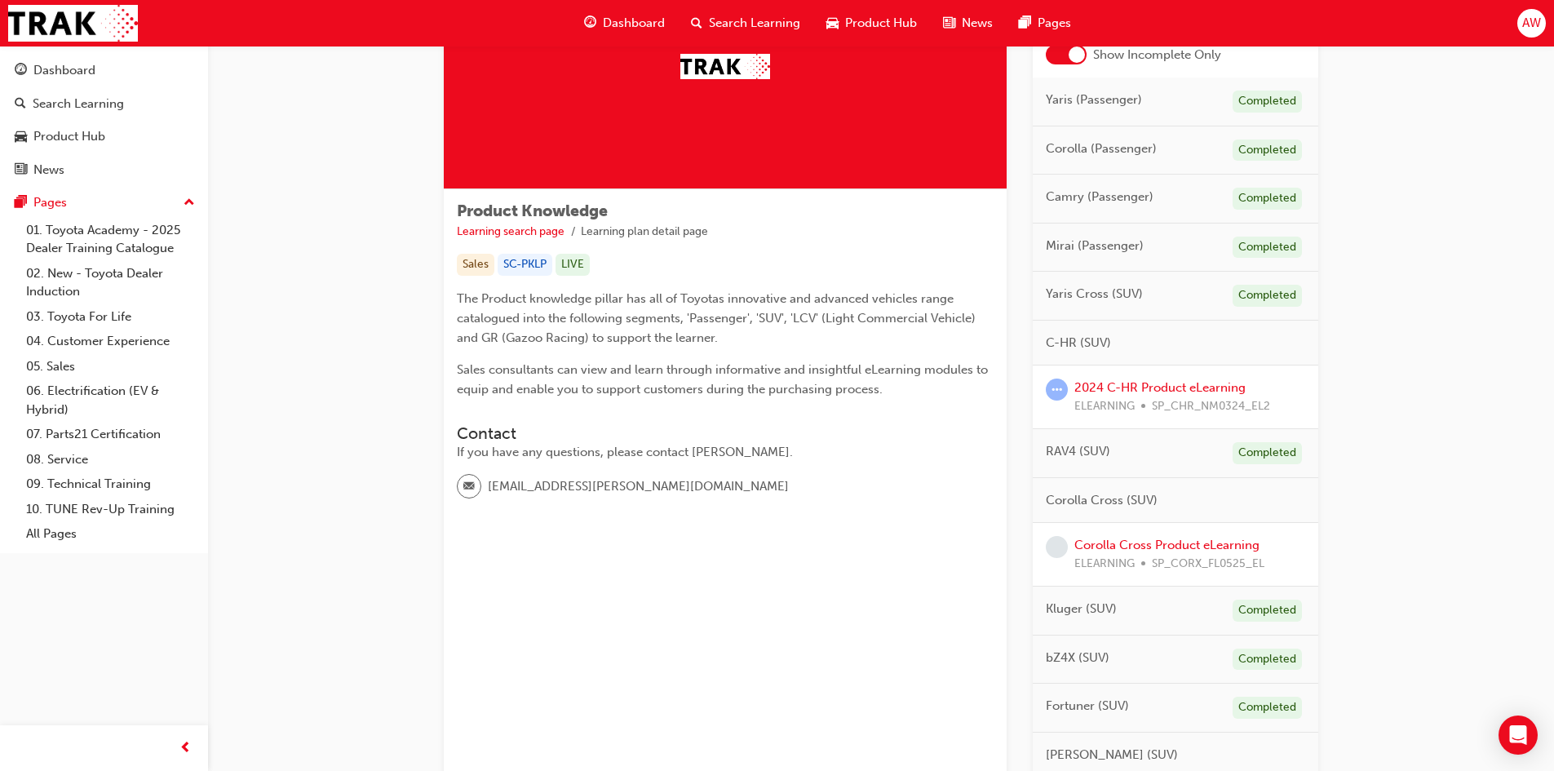
scroll to position [163, 0]
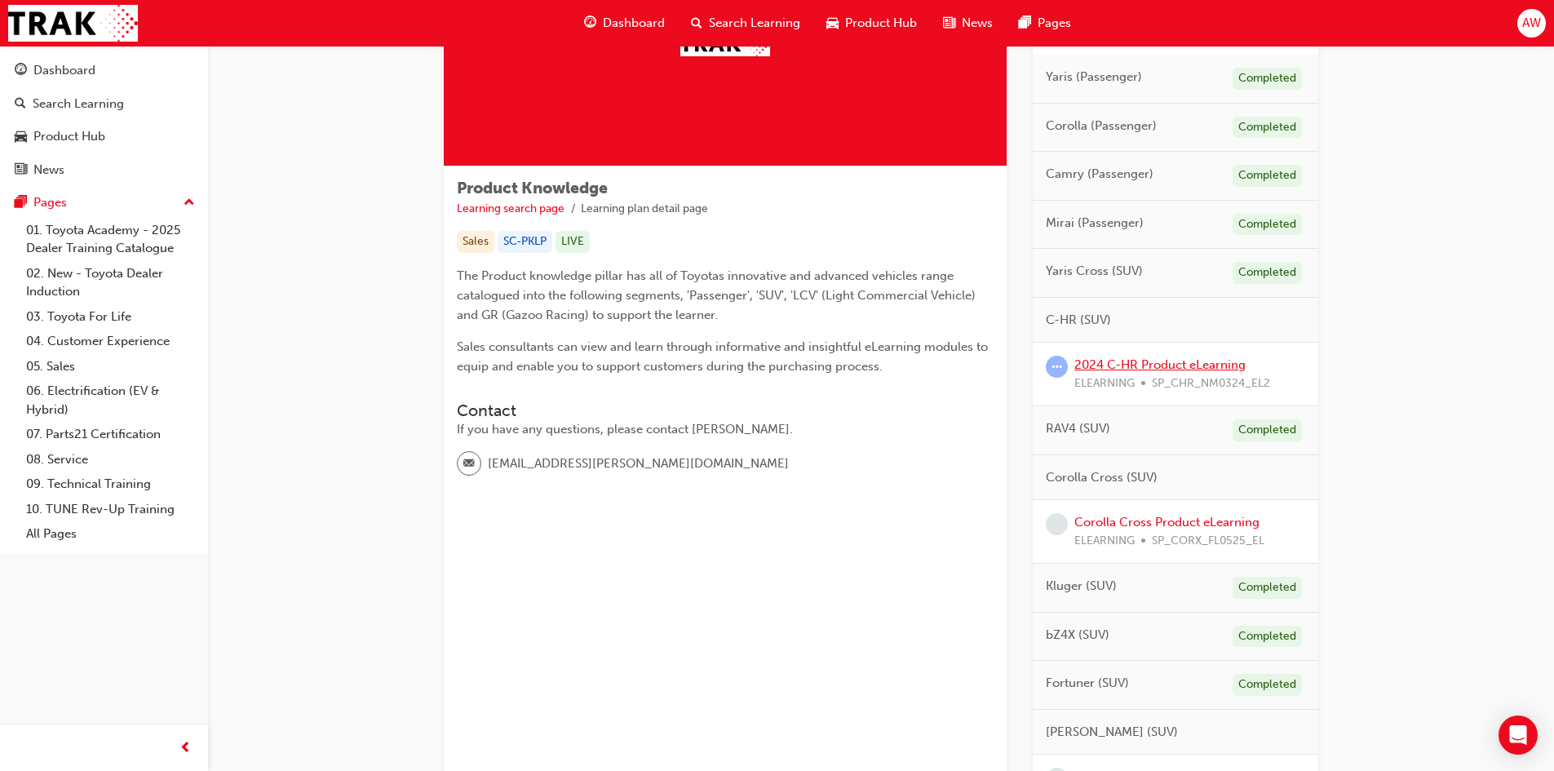
click at [1139, 363] on link "2024 C-HR Product eLearning" at bounding box center [1160, 364] width 171 height 15
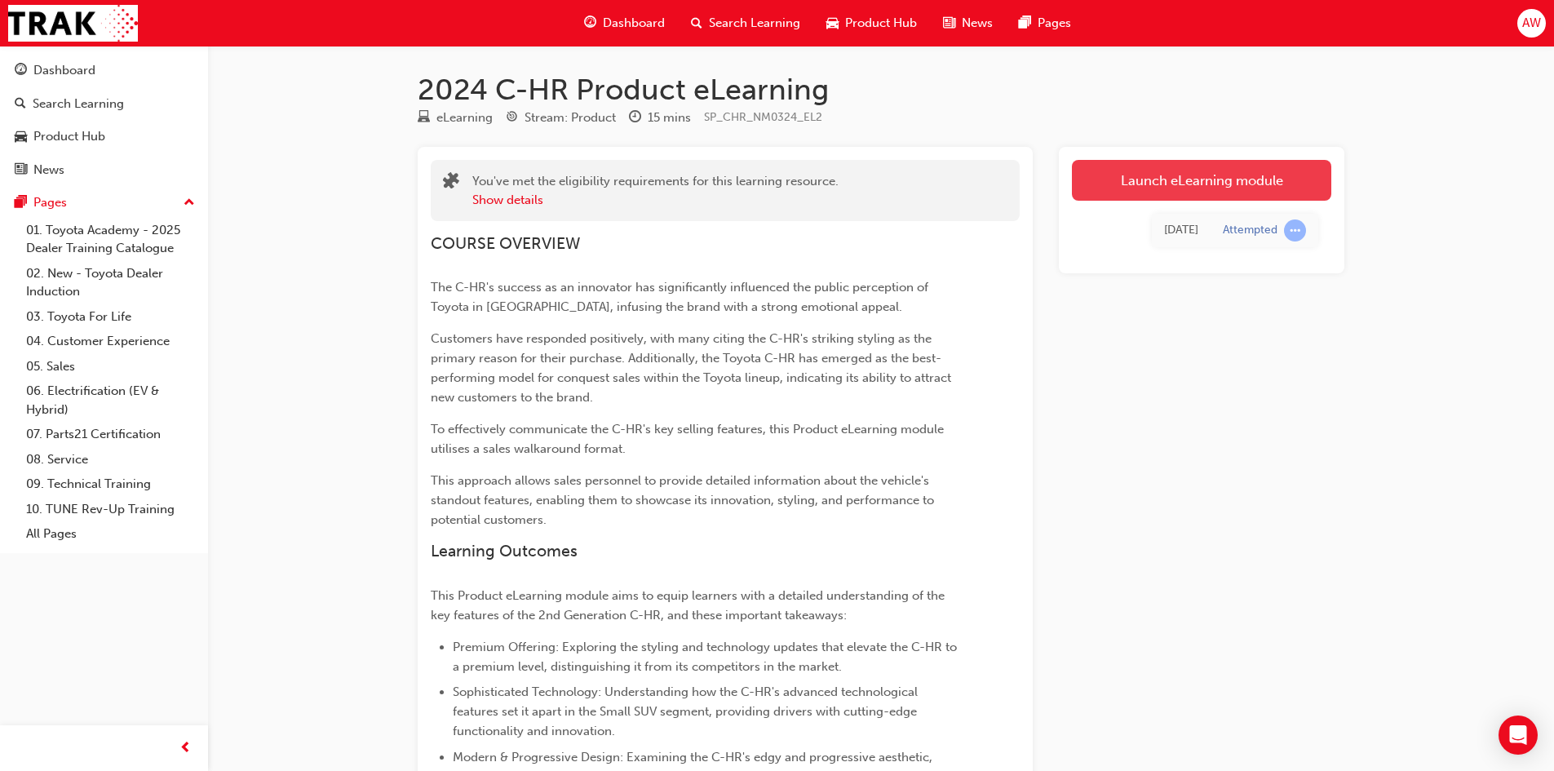
click at [1181, 177] on link "Launch eLearning module" at bounding box center [1201, 180] width 259 height 41
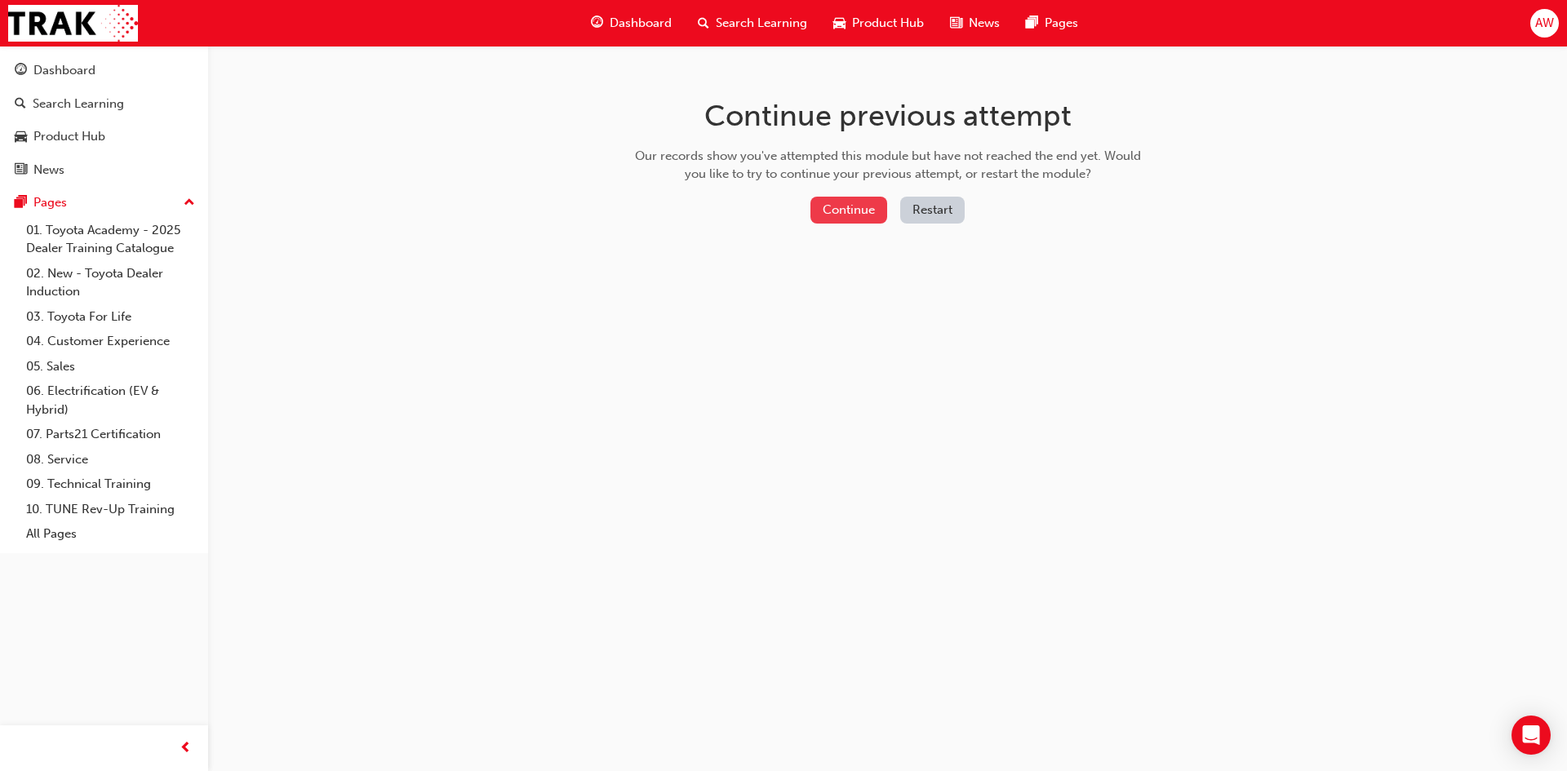
click at [832, 211] on button "Continue" at bounding box center [848, 210] width 77 height 27
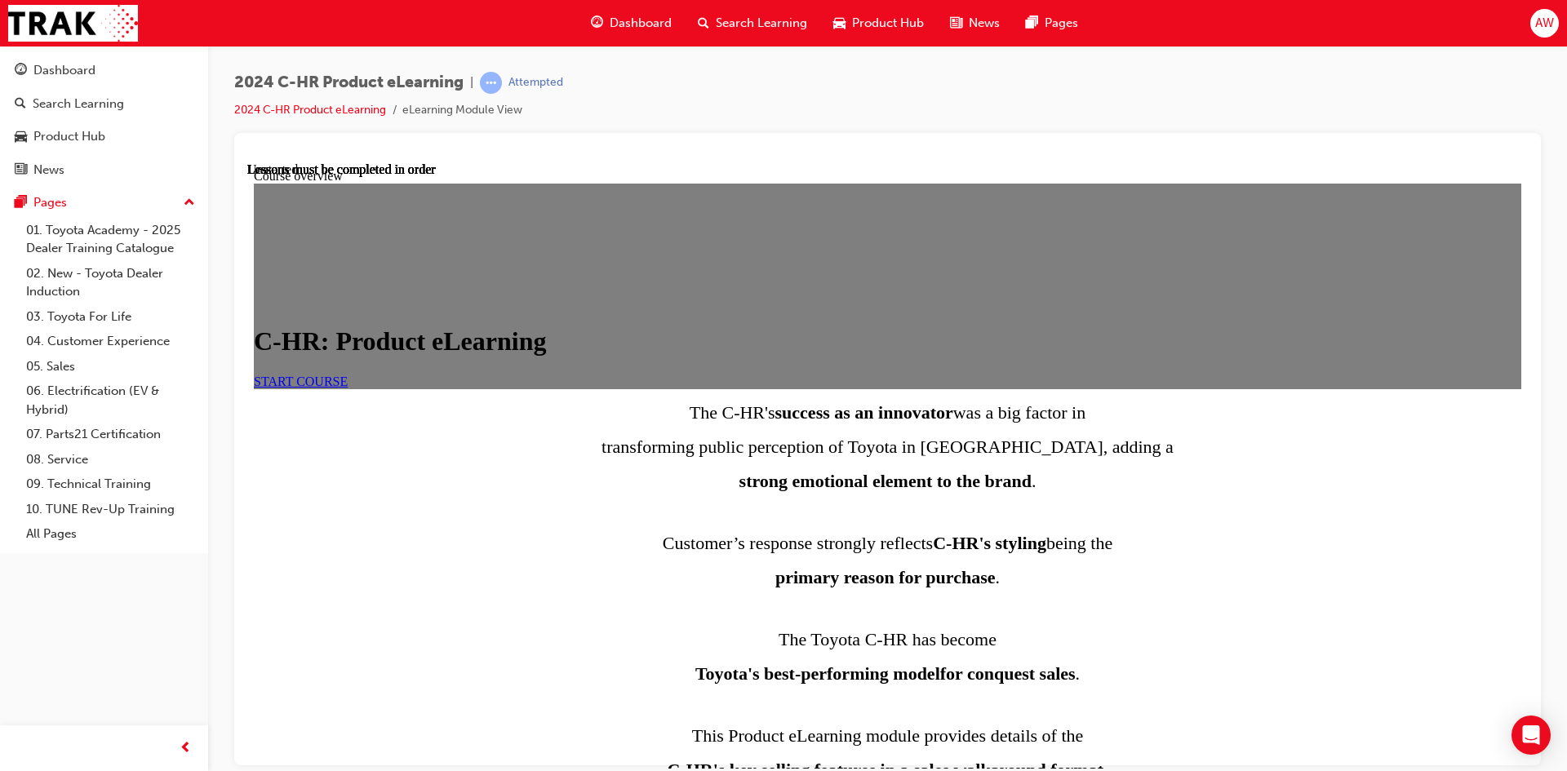
click at [348, 388] on link "START COURSE" at bounding box center [301, 381] width 94 height 14
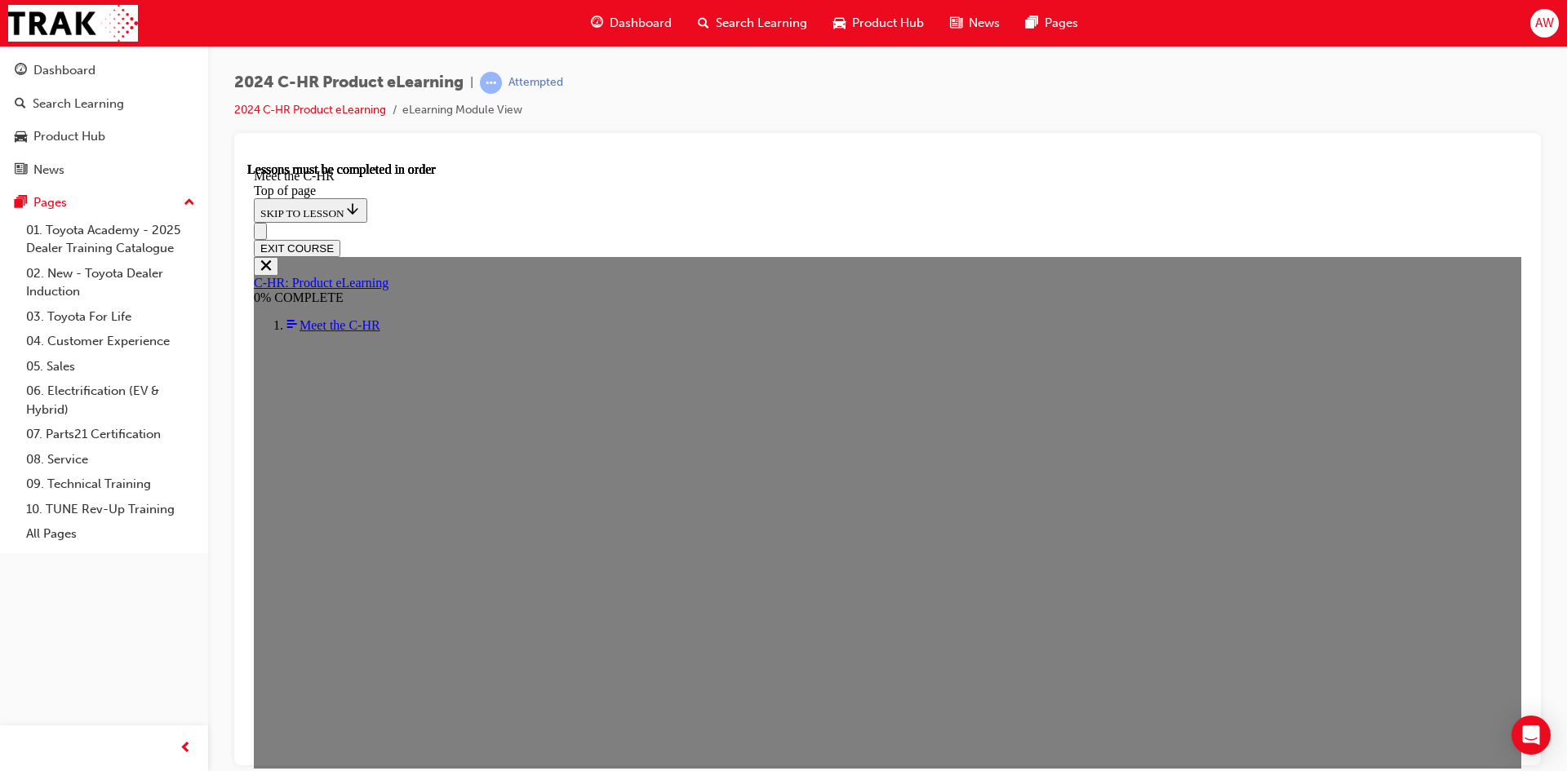
scroll to position [383, 0]
click at [1560, 215] on div "2024 C-HR Product eLearning | Attempted 2024 C-HR Product eLearning eLearning M…" at bounding box center [887, 388] width 1359 height 685
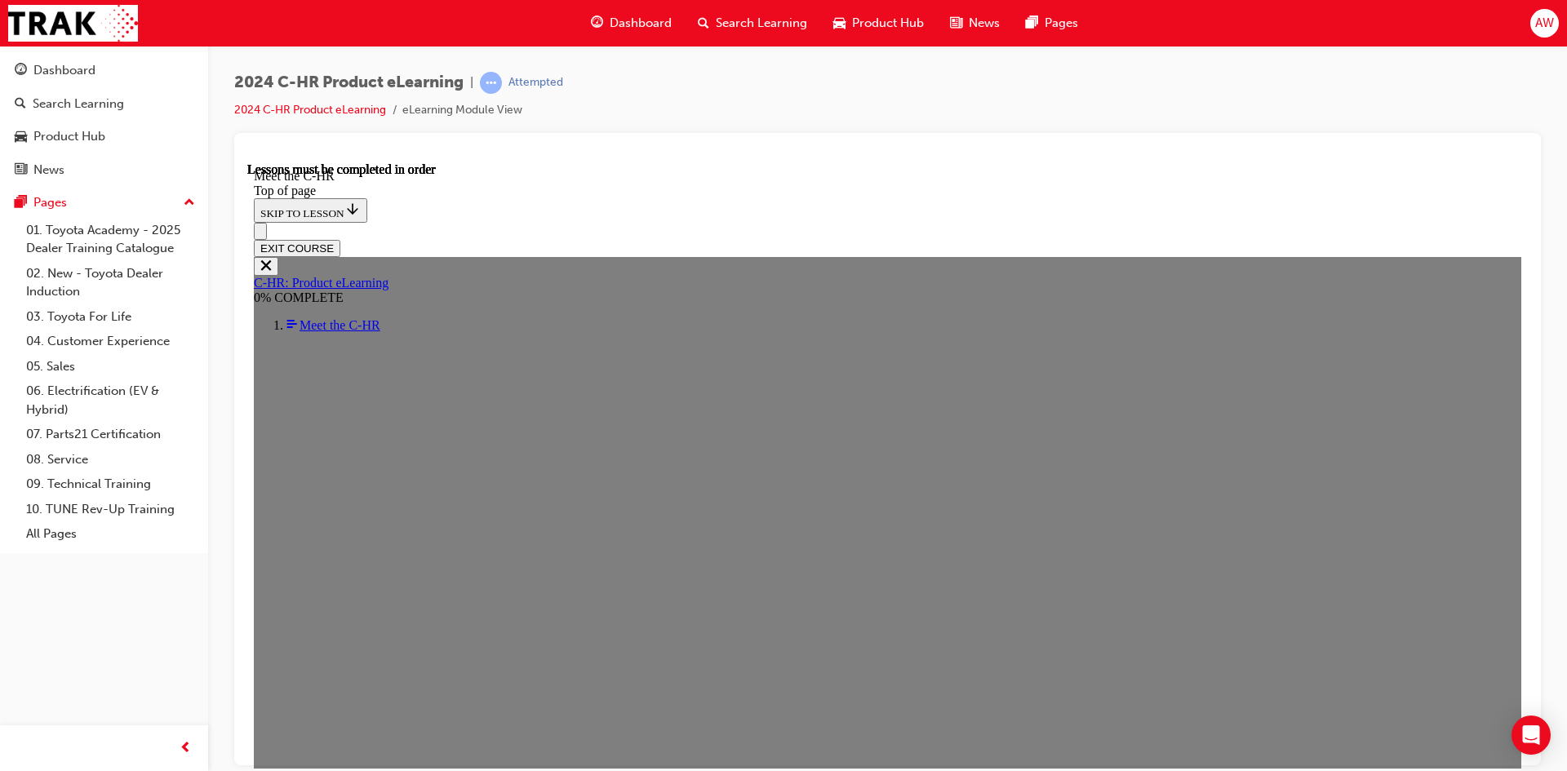
scroll to position [2550, 0]
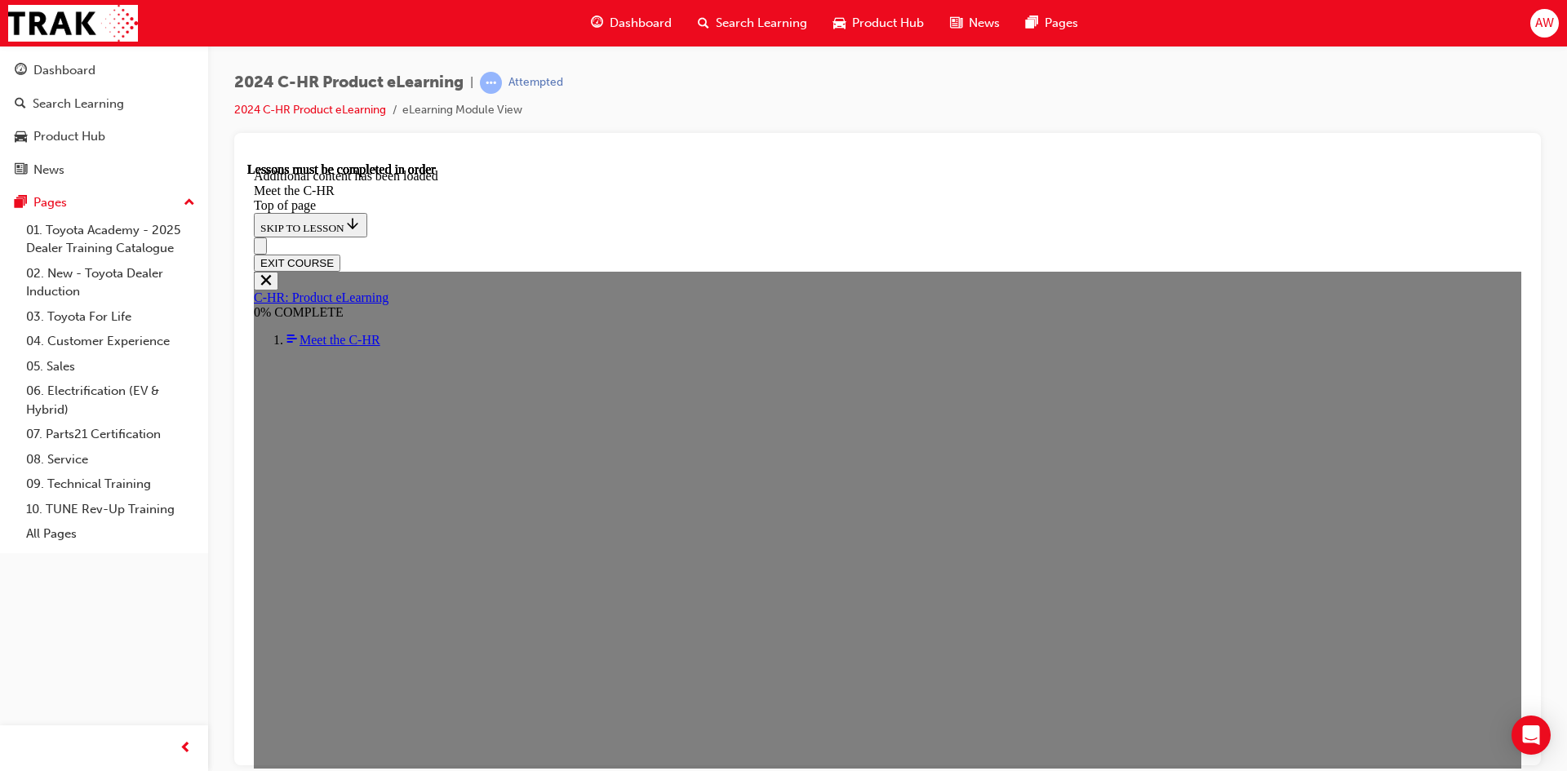
scroll to position [4356, 0]
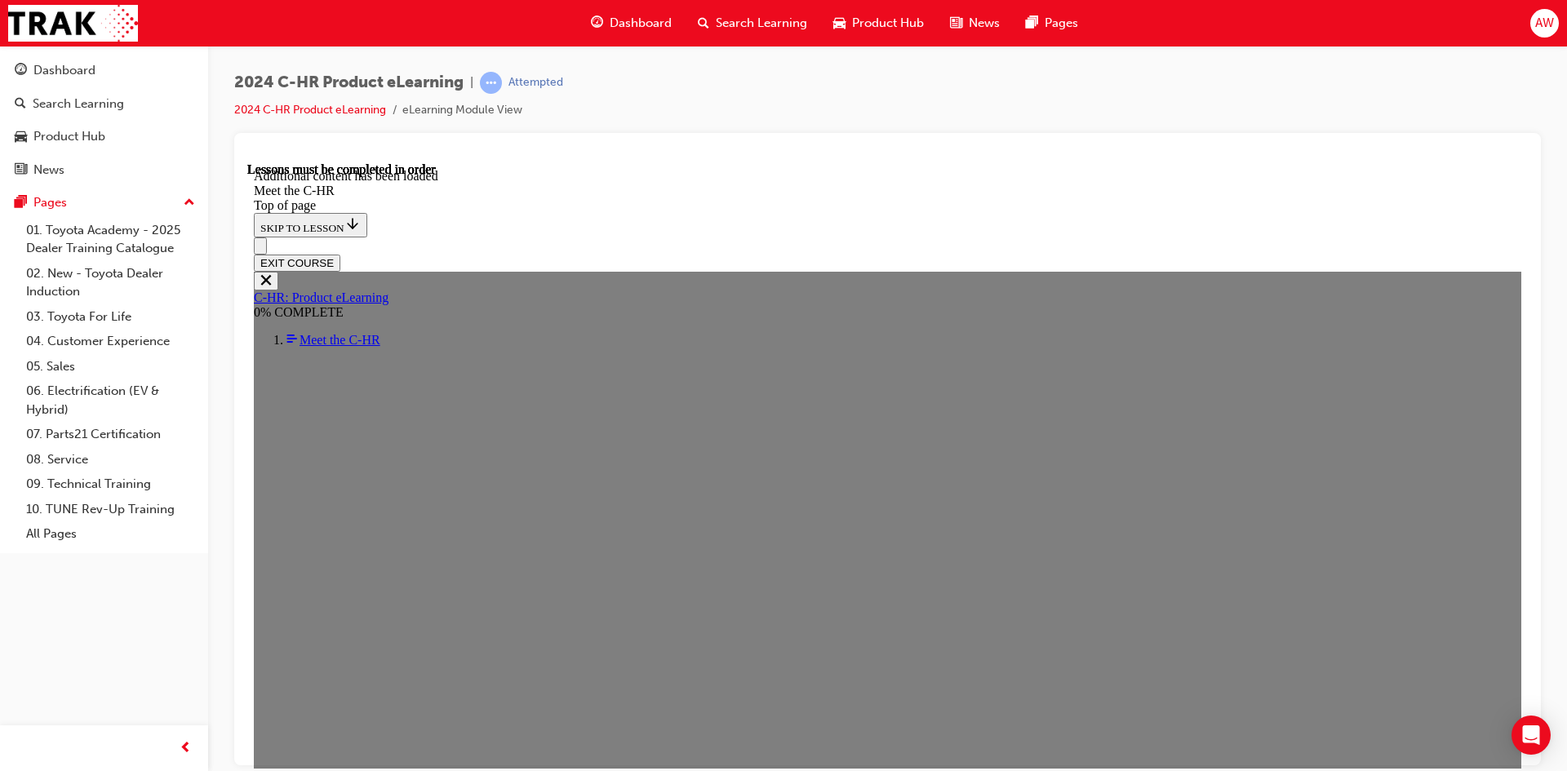
scroll to position [4953, 0]
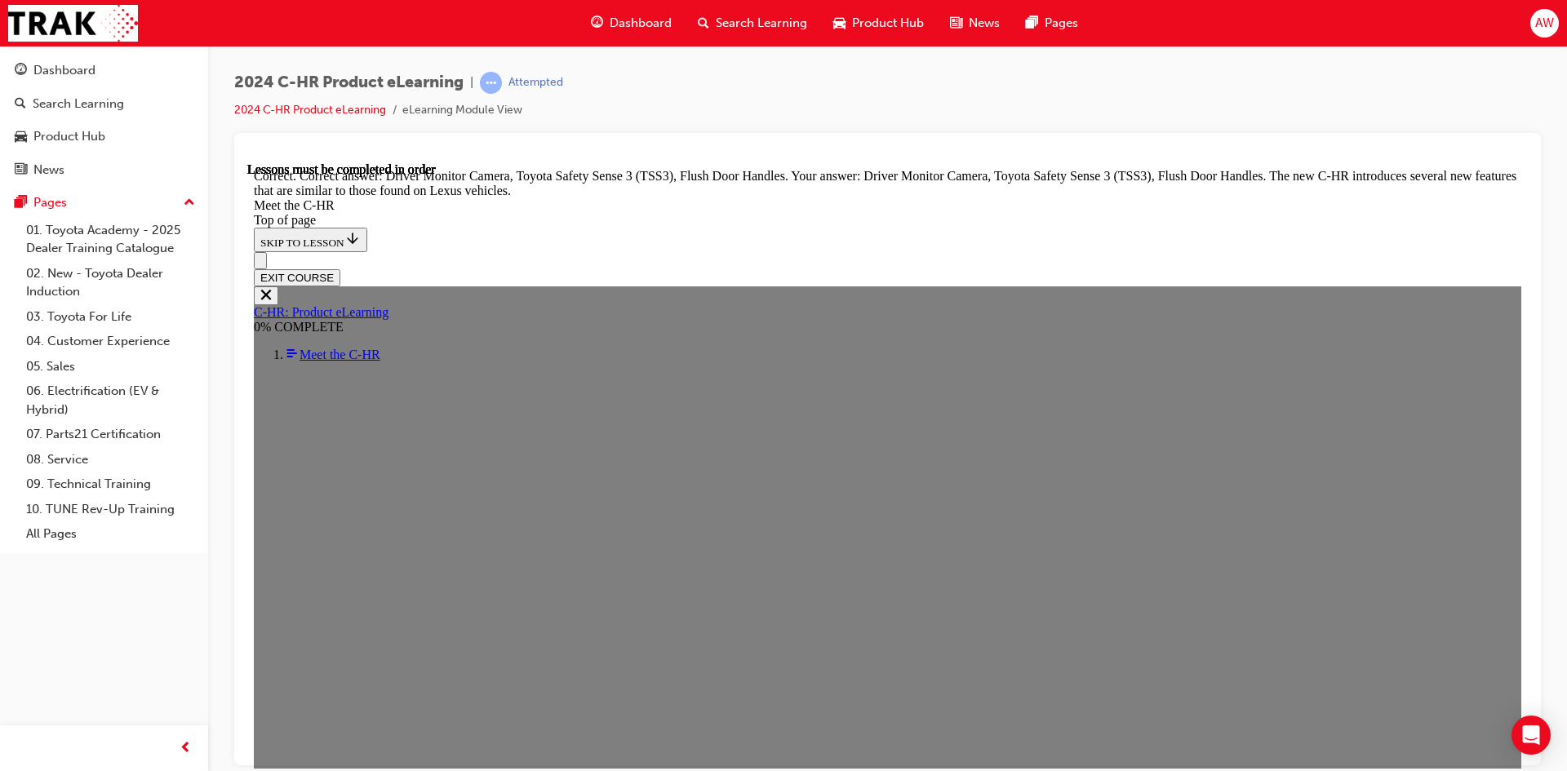
scroll to position [5556, 0]
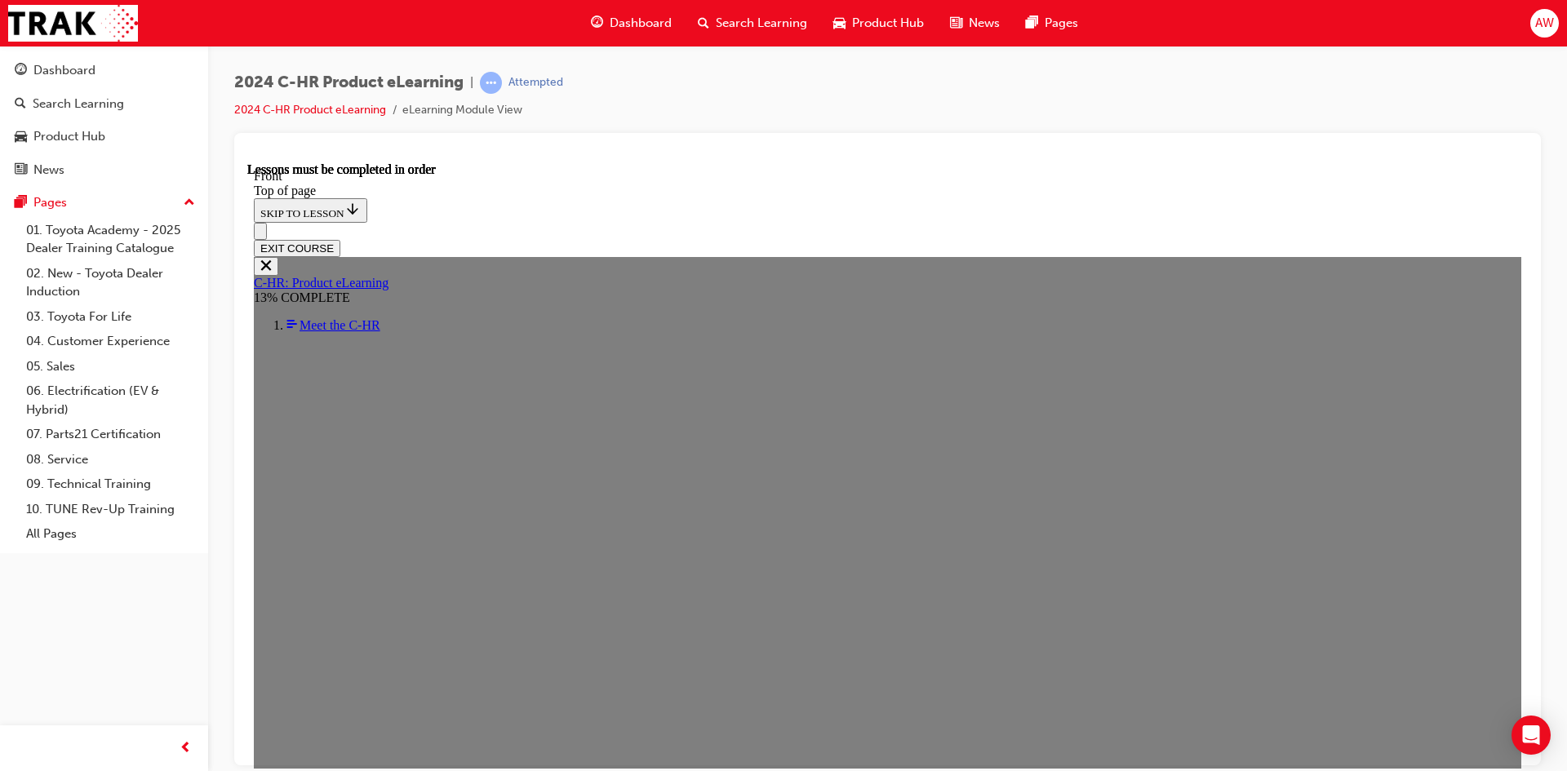
scroll to position [547, 0]
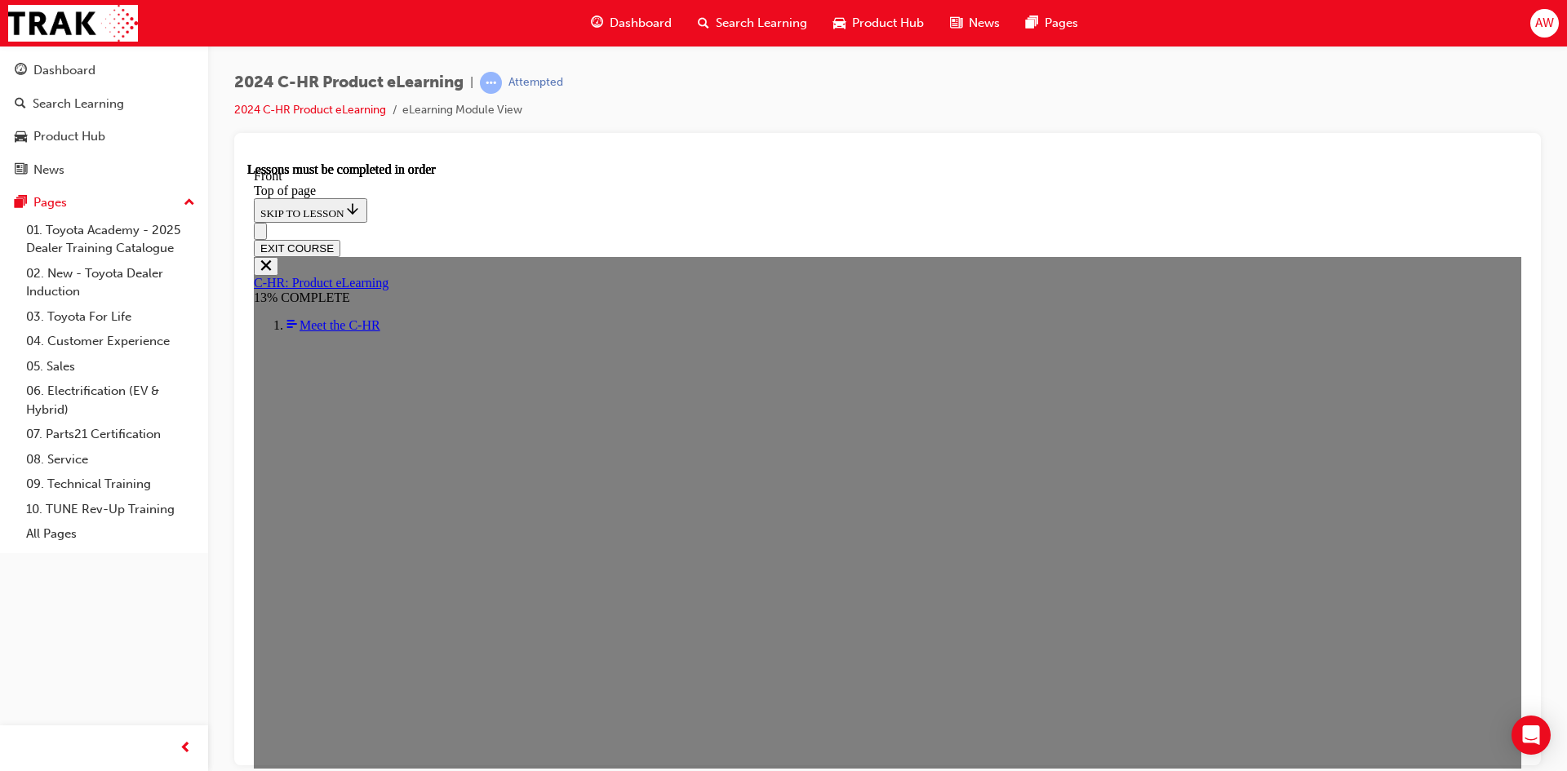
scroll to position [896, 0]
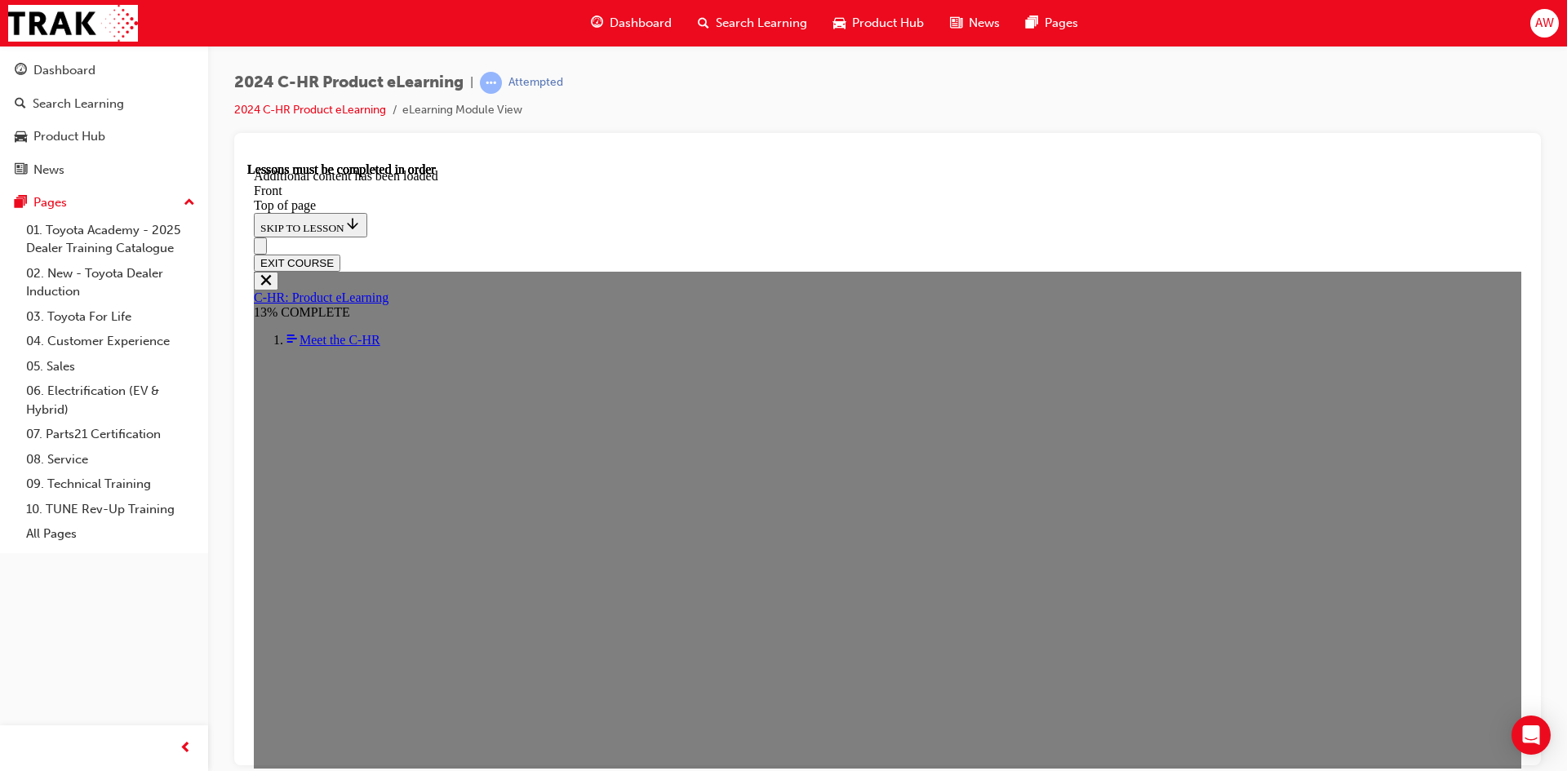
scroll to position [1574, 0]
drag, startPoint x: 760, startPoint y: 563, endPoint x: 780, endPoint y: 585, distance: 29.5
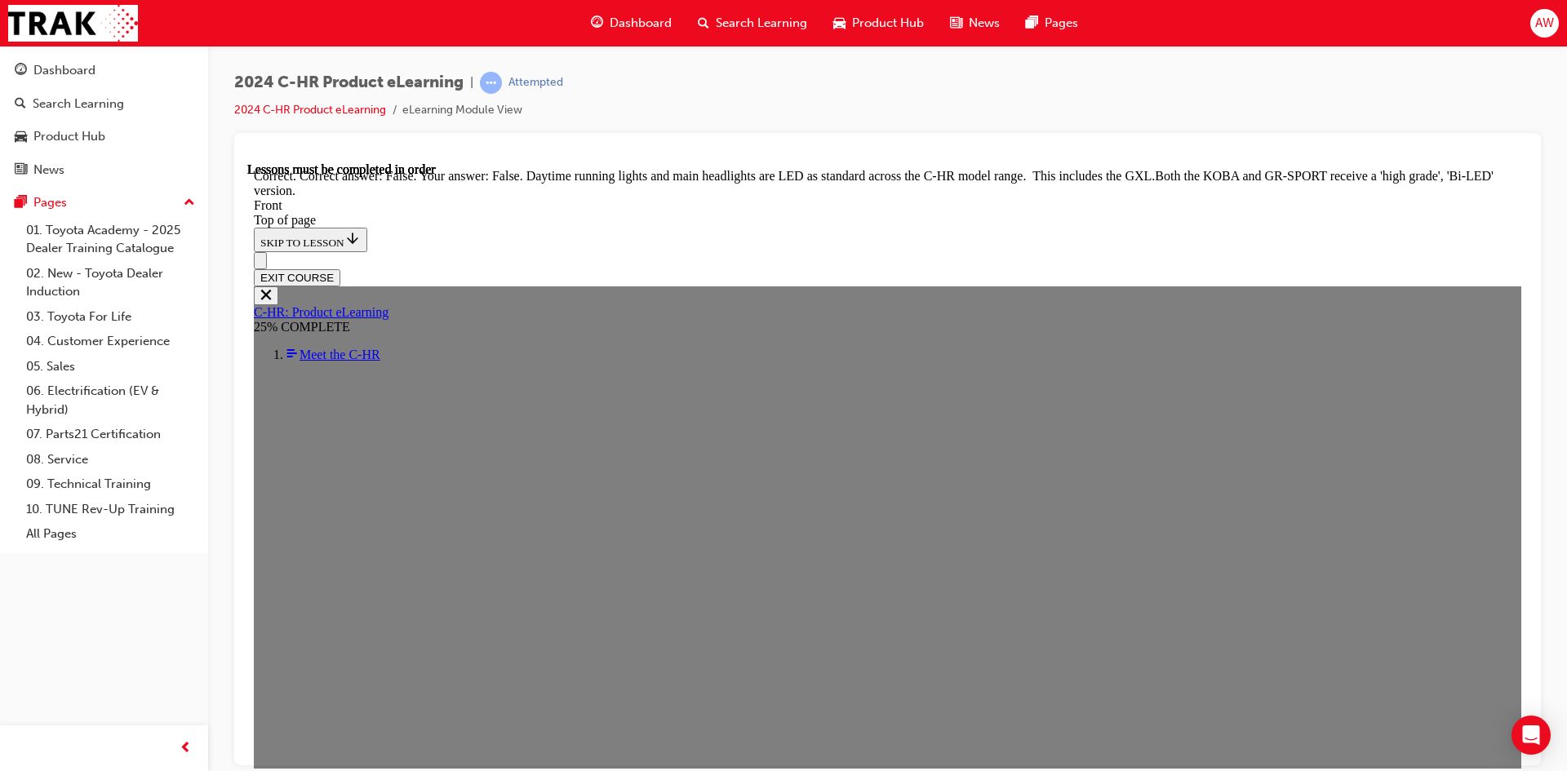
scroll to position [1957, 0]
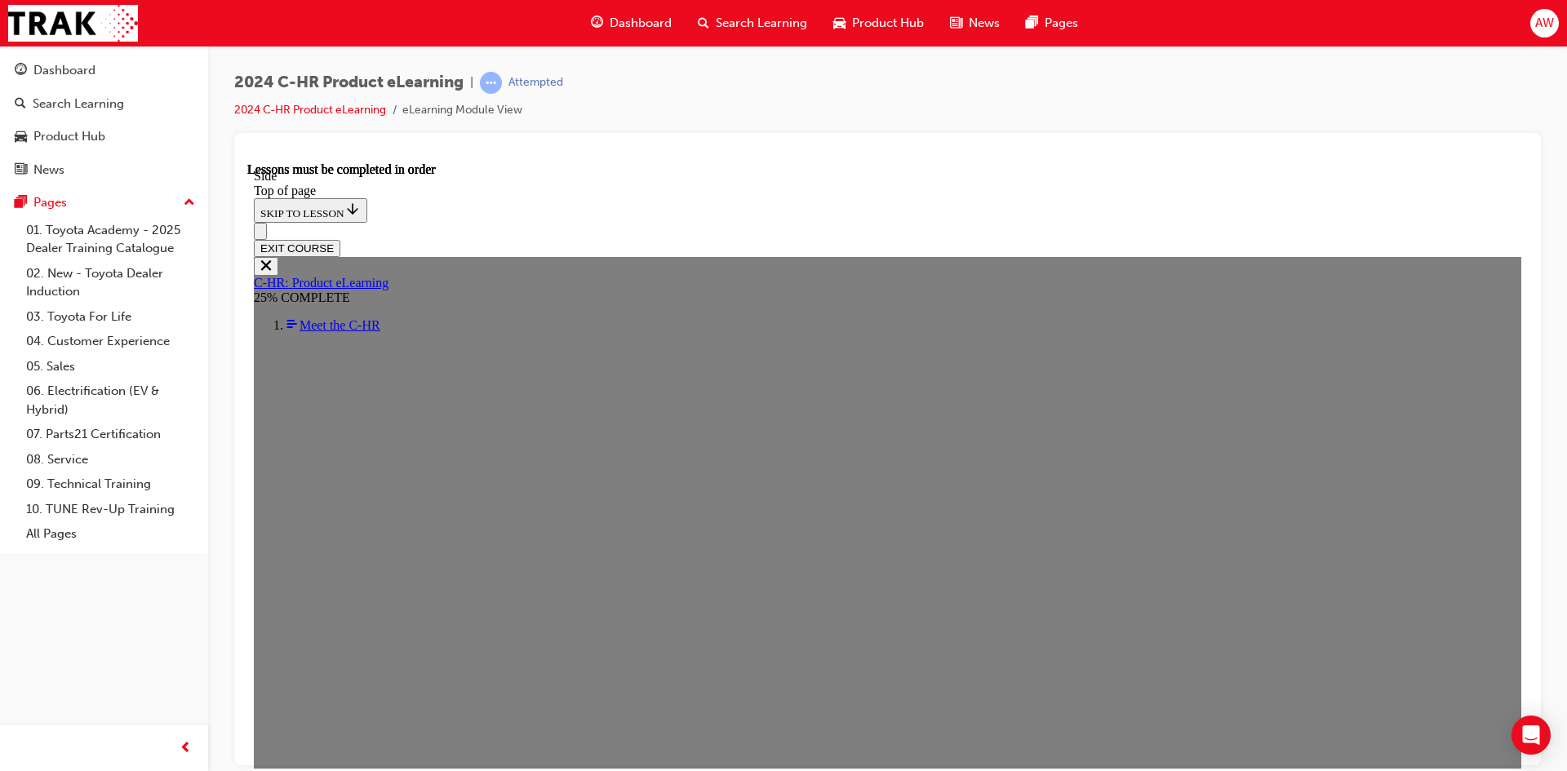
scroll to position [383, 0]
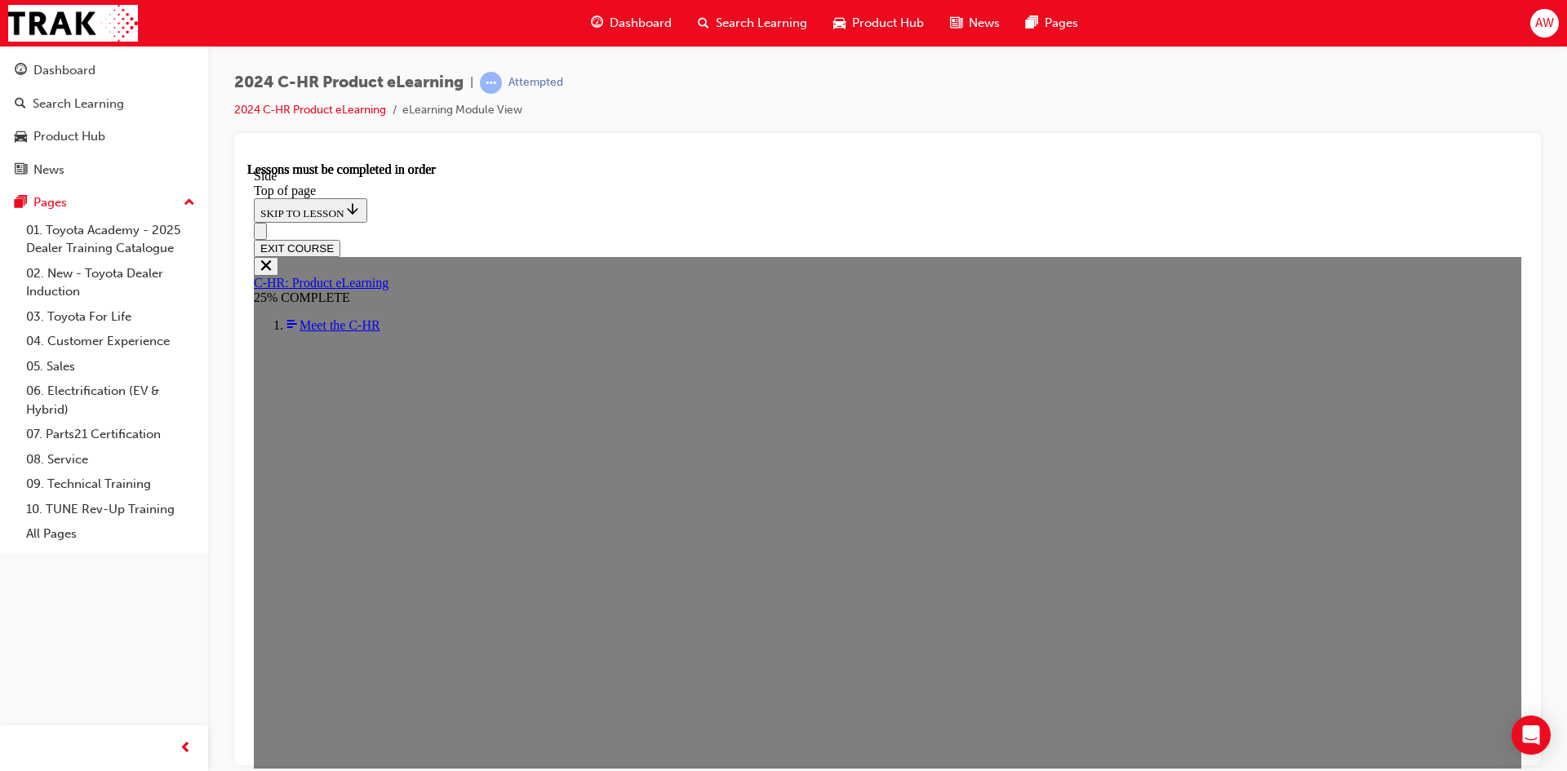
scroll to position [171, 0]
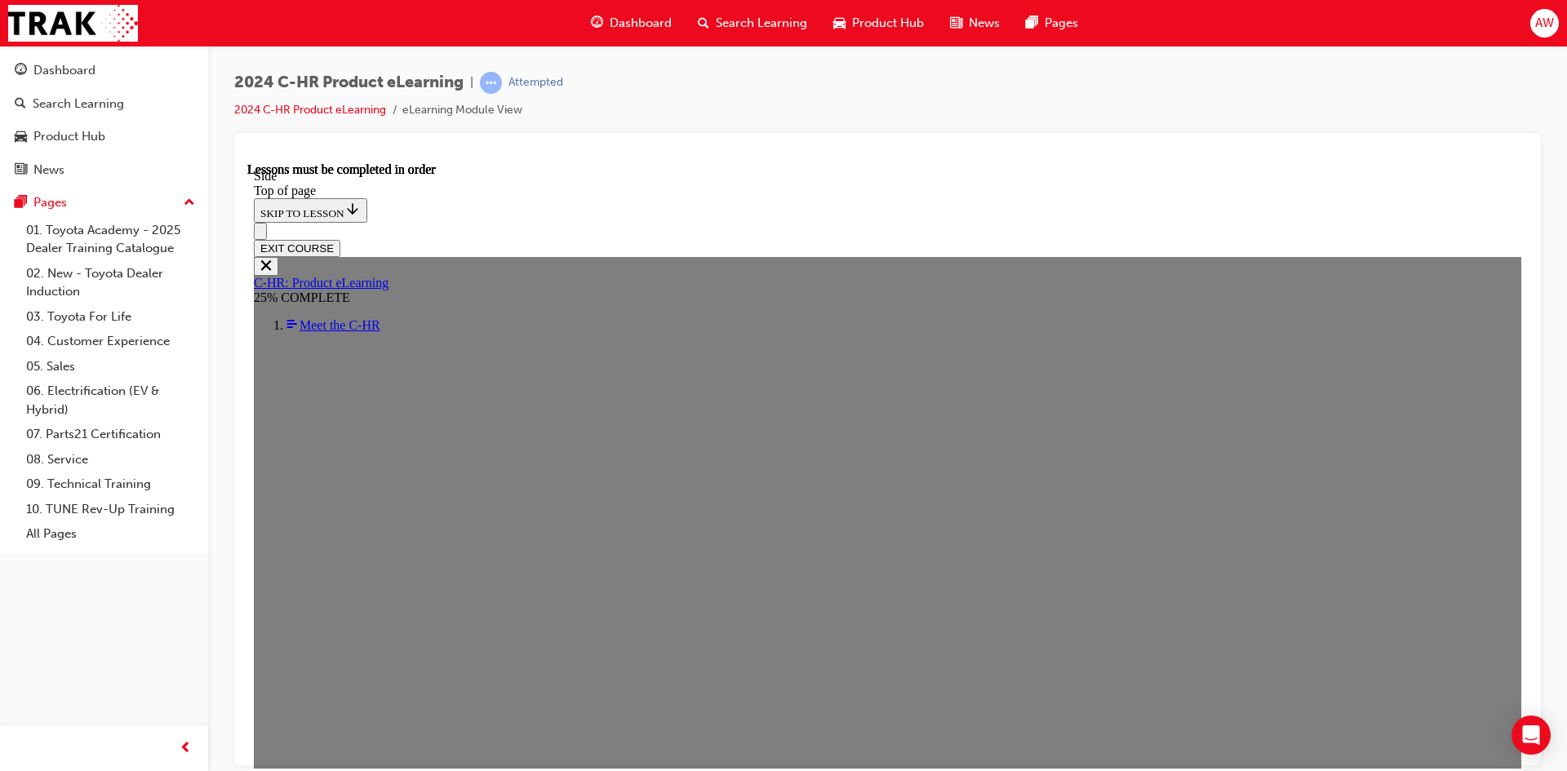
scroll to position [184, 0]
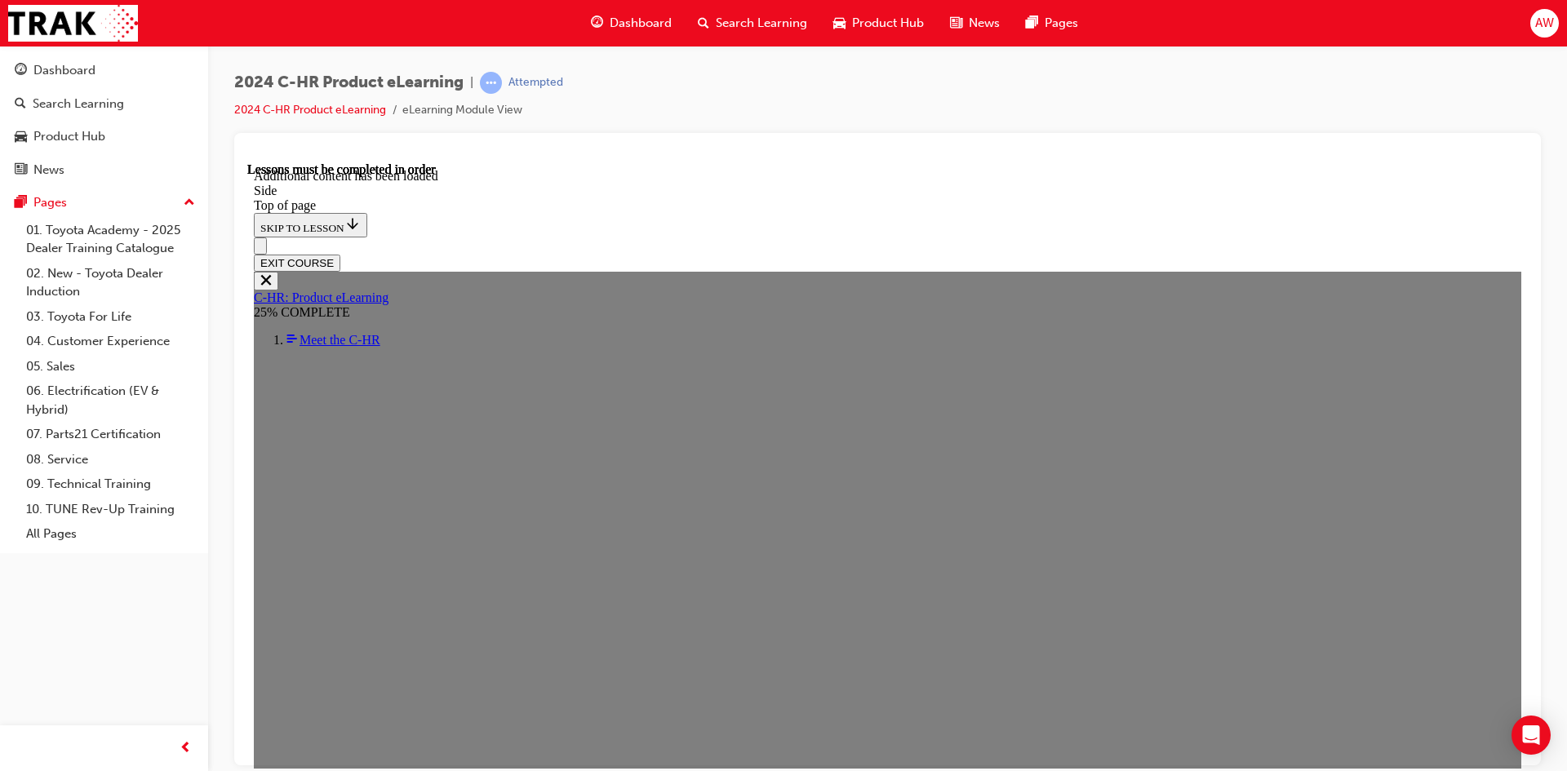
scroll to position [1024, 0]
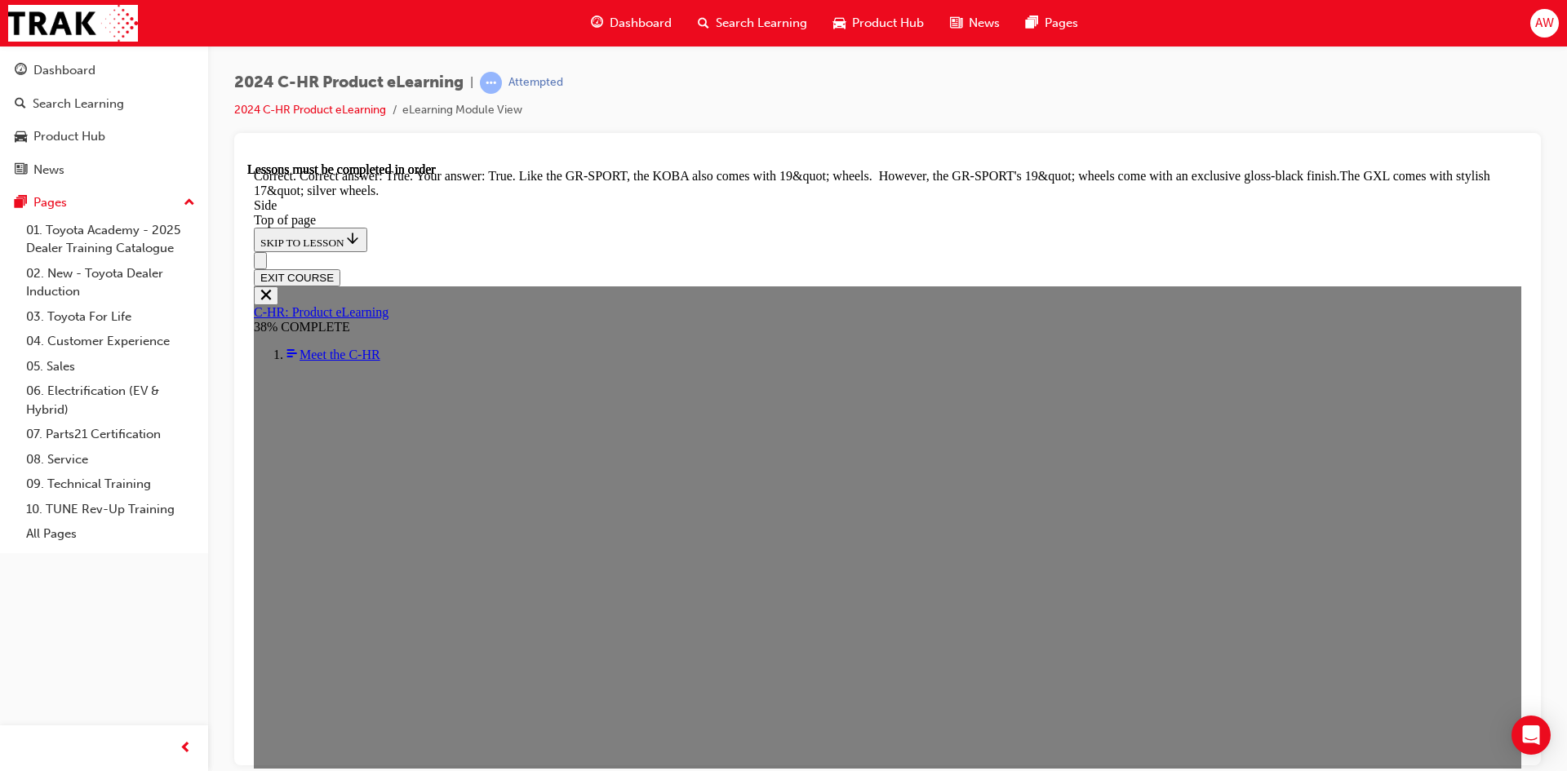
scroll to position [2009, 0]
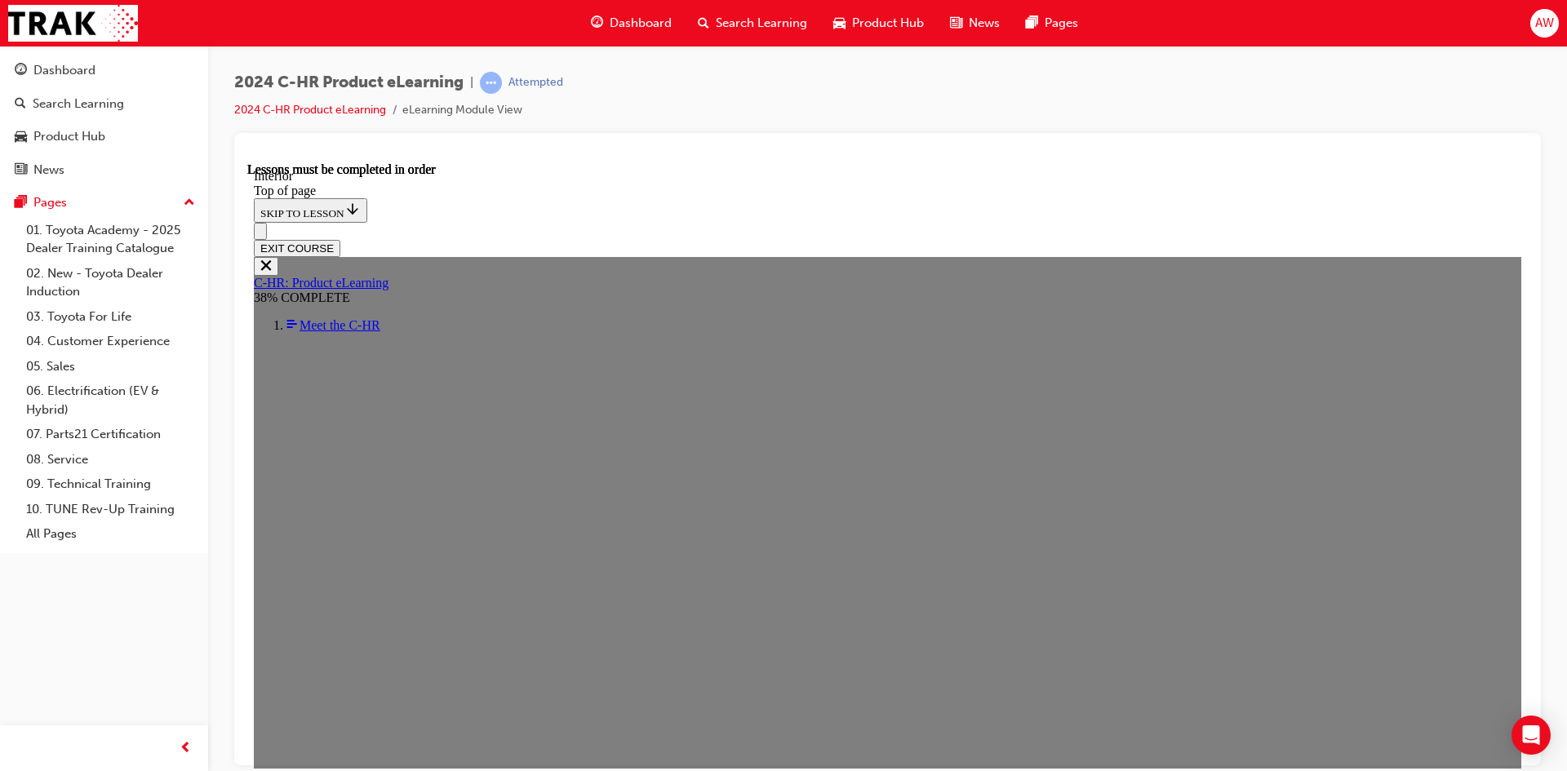
scroll to position [383, 0]
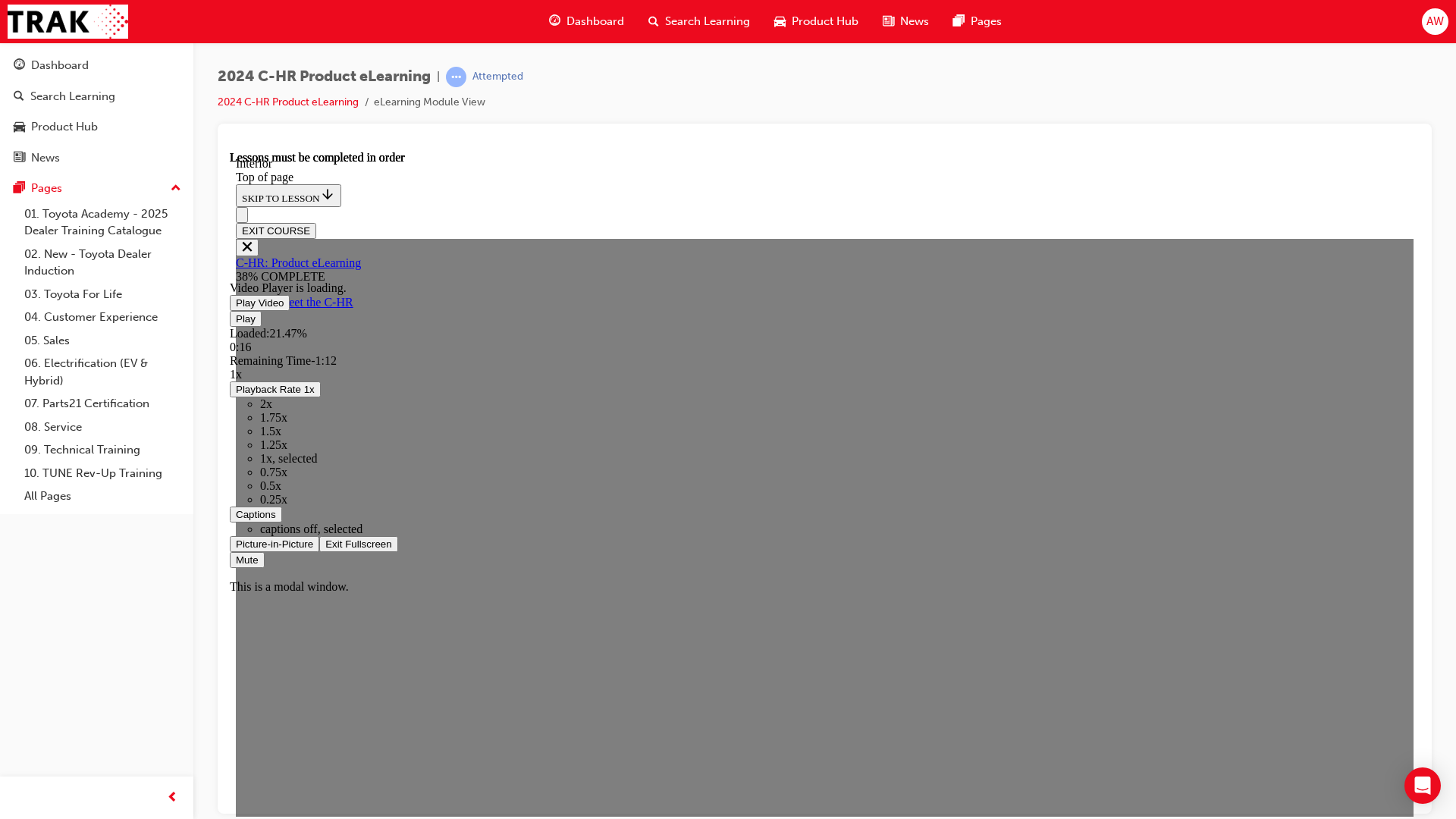
click at [236, 308] on span "Video player" at bounding box center [236, 302] width 0 height 11
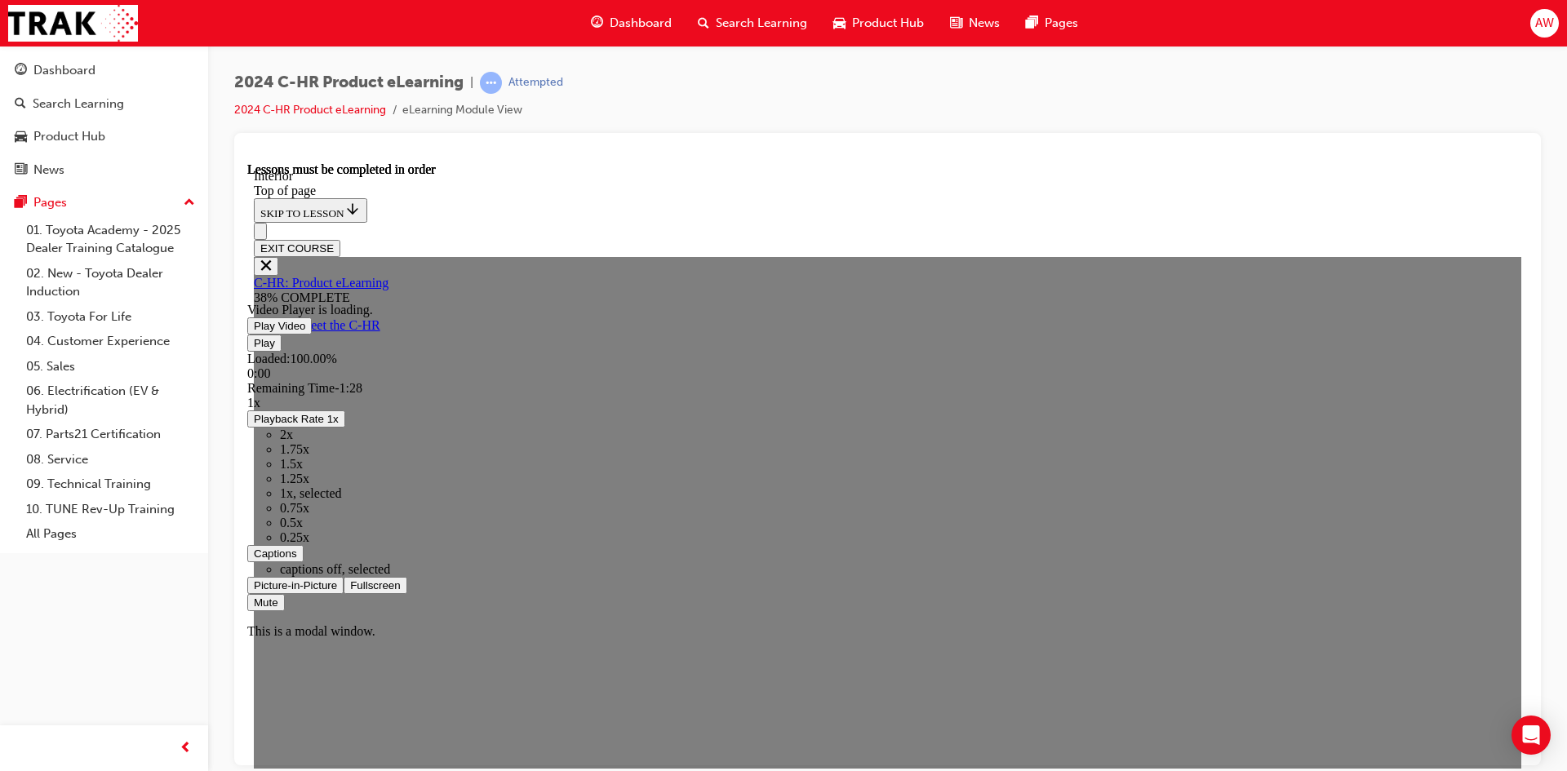
scroll to position [658, 0]
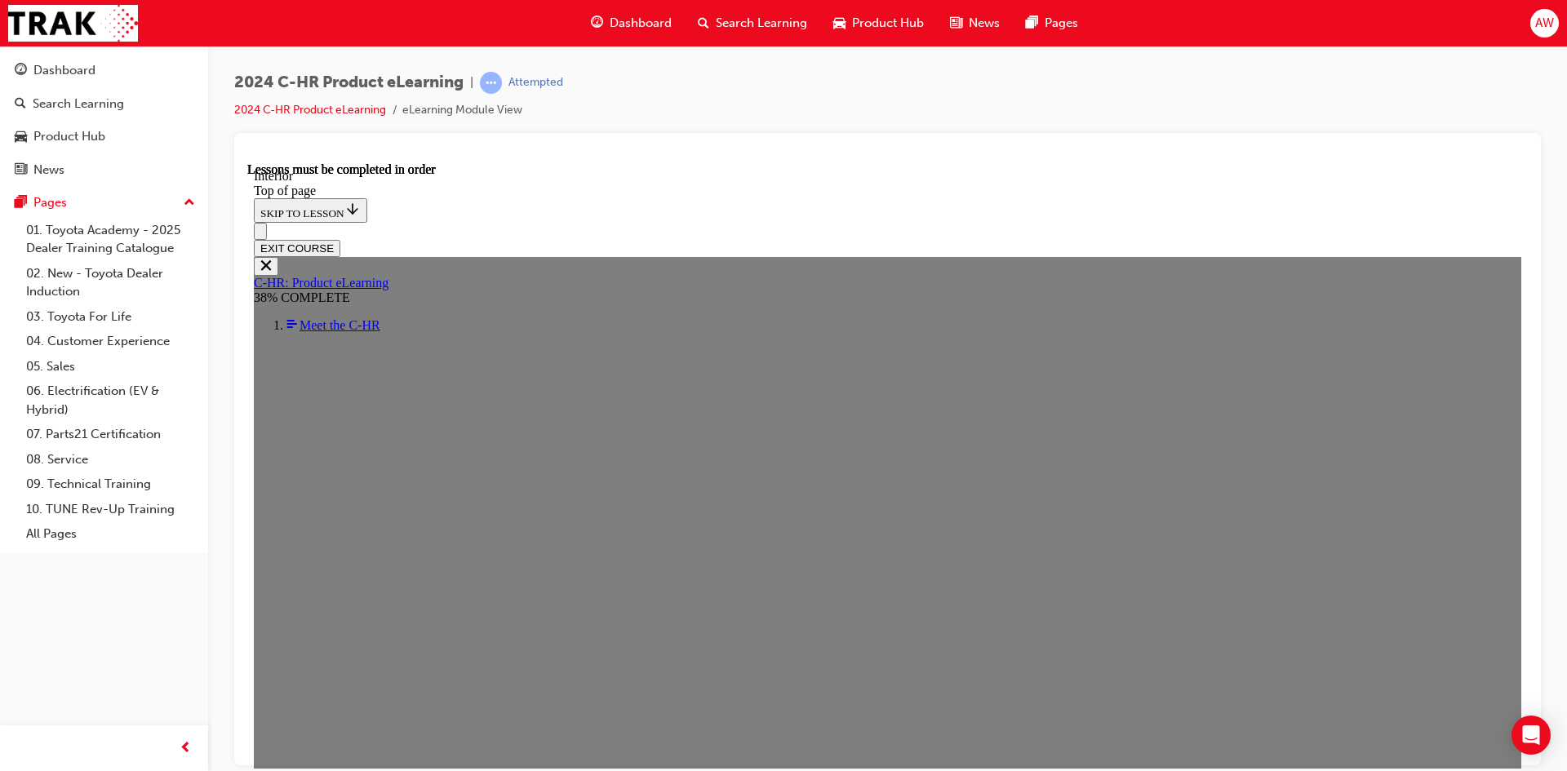
scroll to position [202, 0]
drag, startPoint x: 773, startPoint y: 373, endPoint x: 755, endPoint y: 369, distance: 18.4
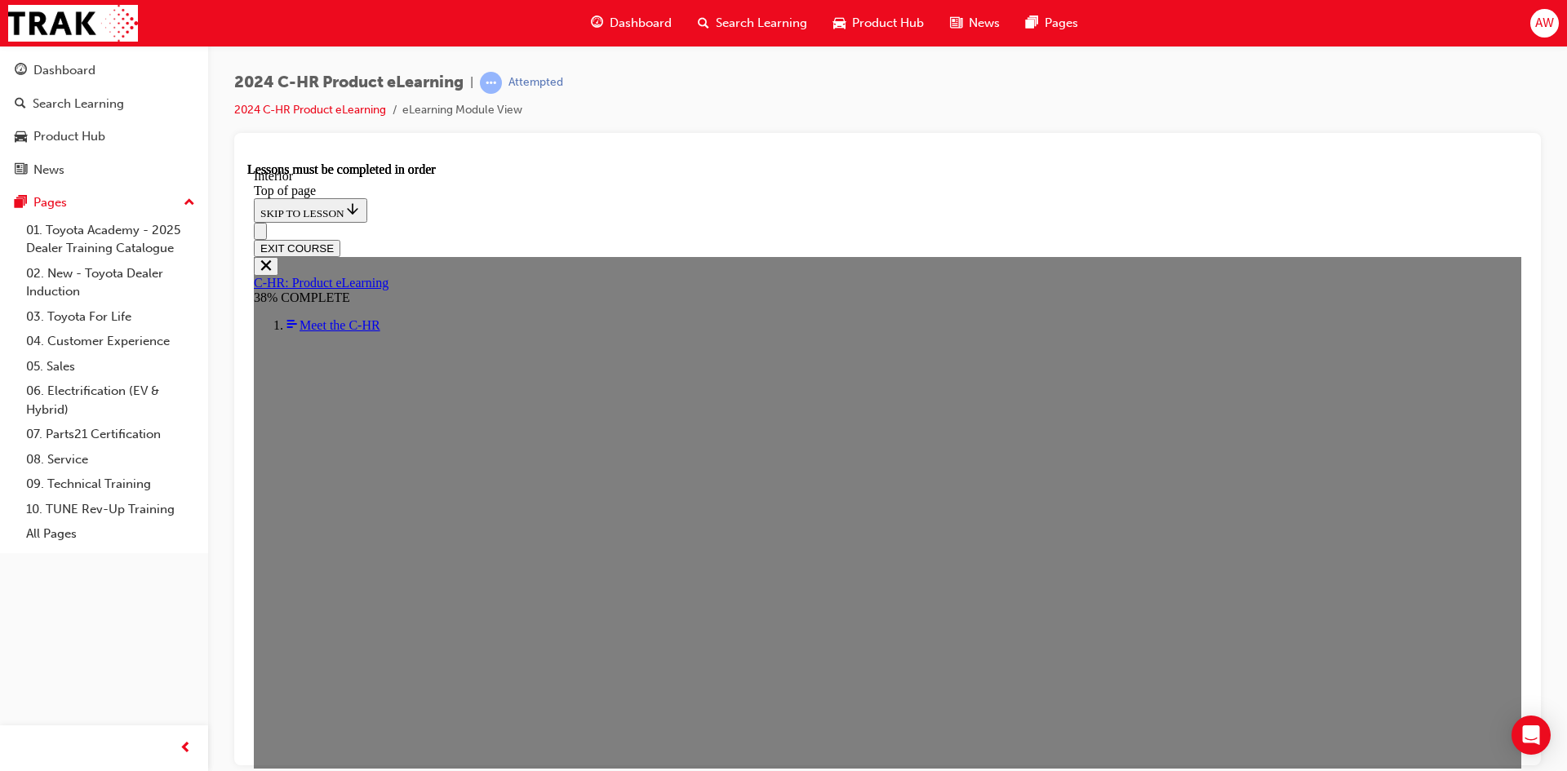
scroll to position [1143, 0]
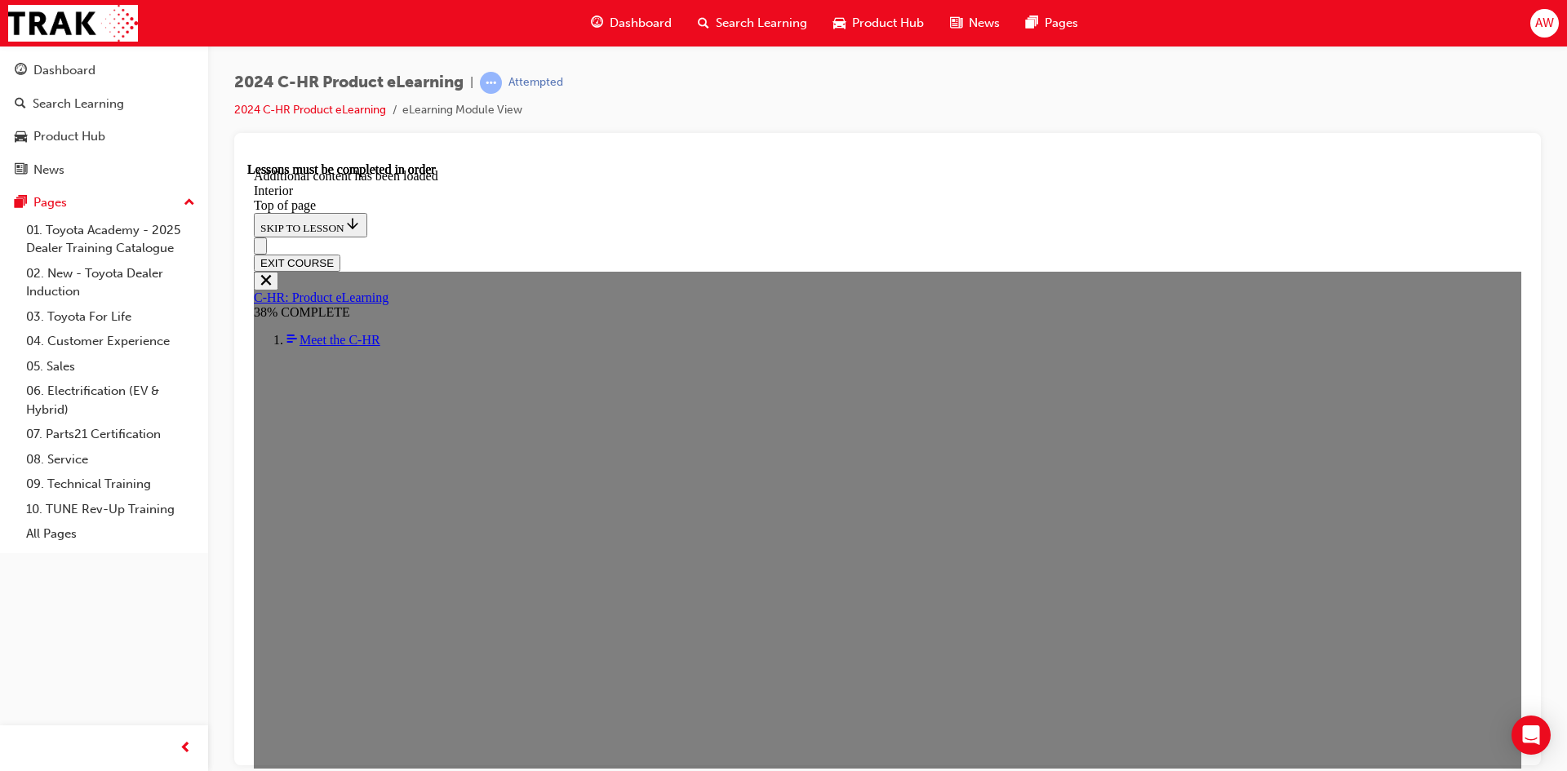
scroll to position [1821, 0]
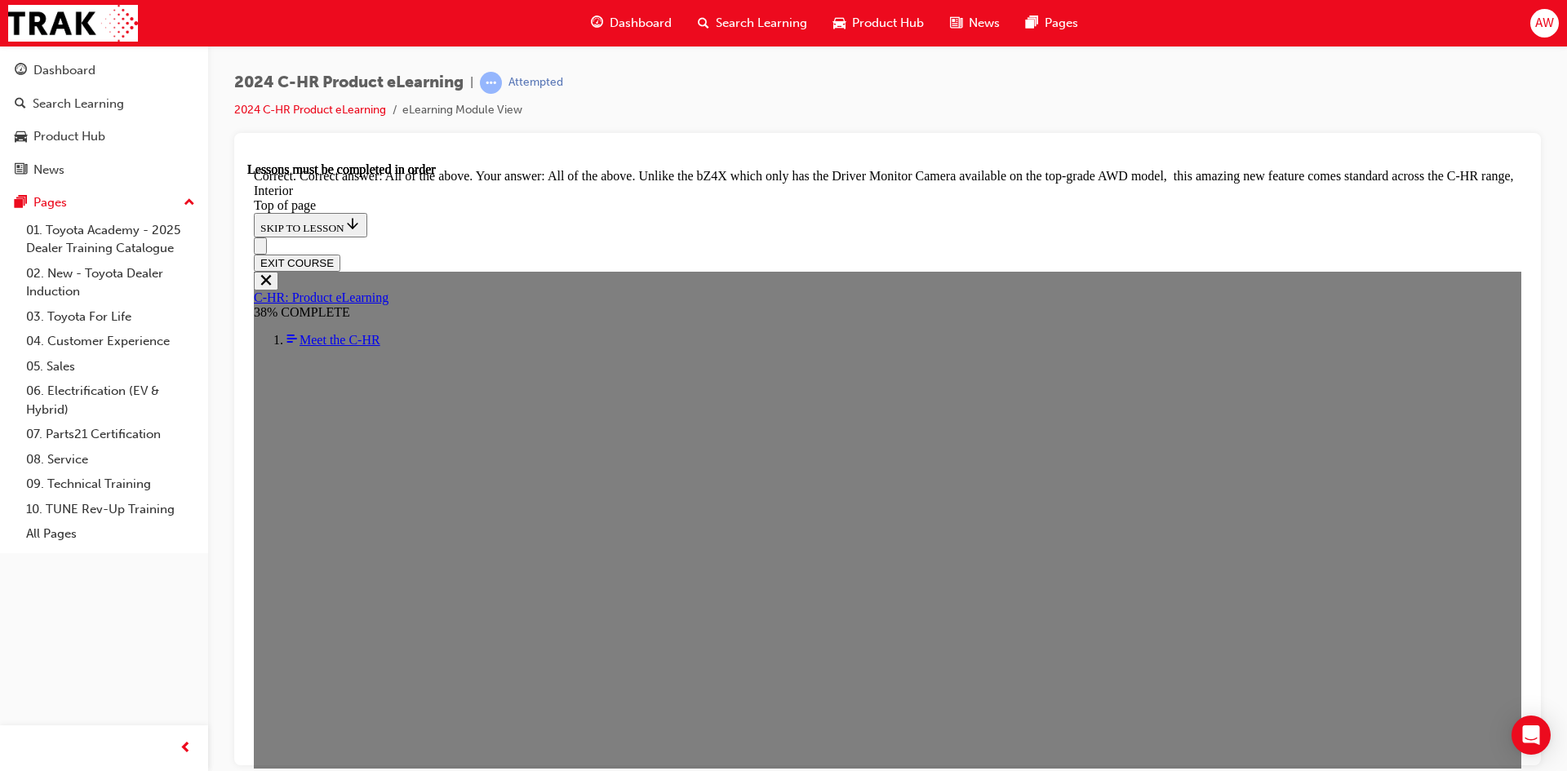
scroll to position [2726, 0]
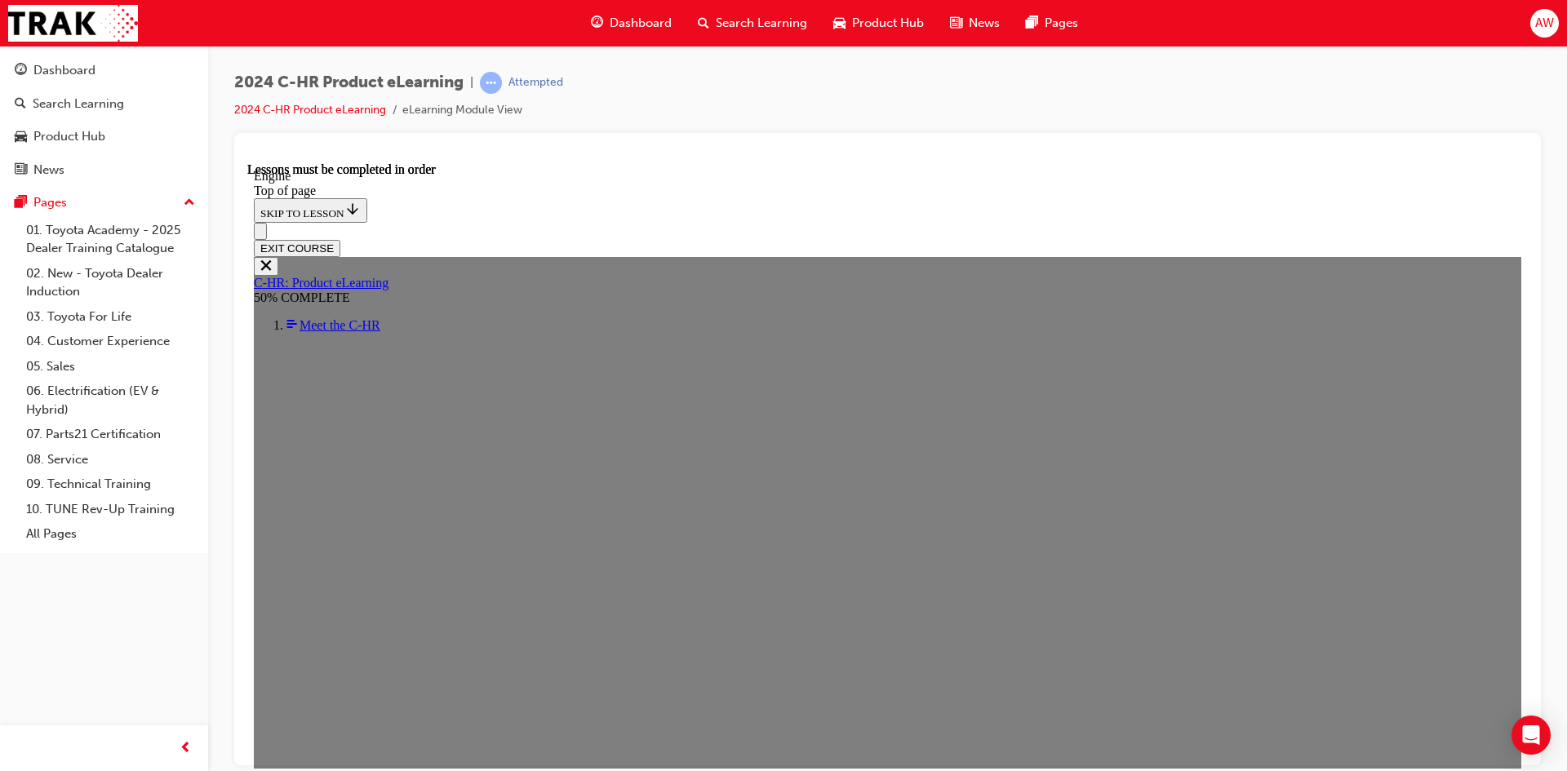
scroll to position [1061, 0]
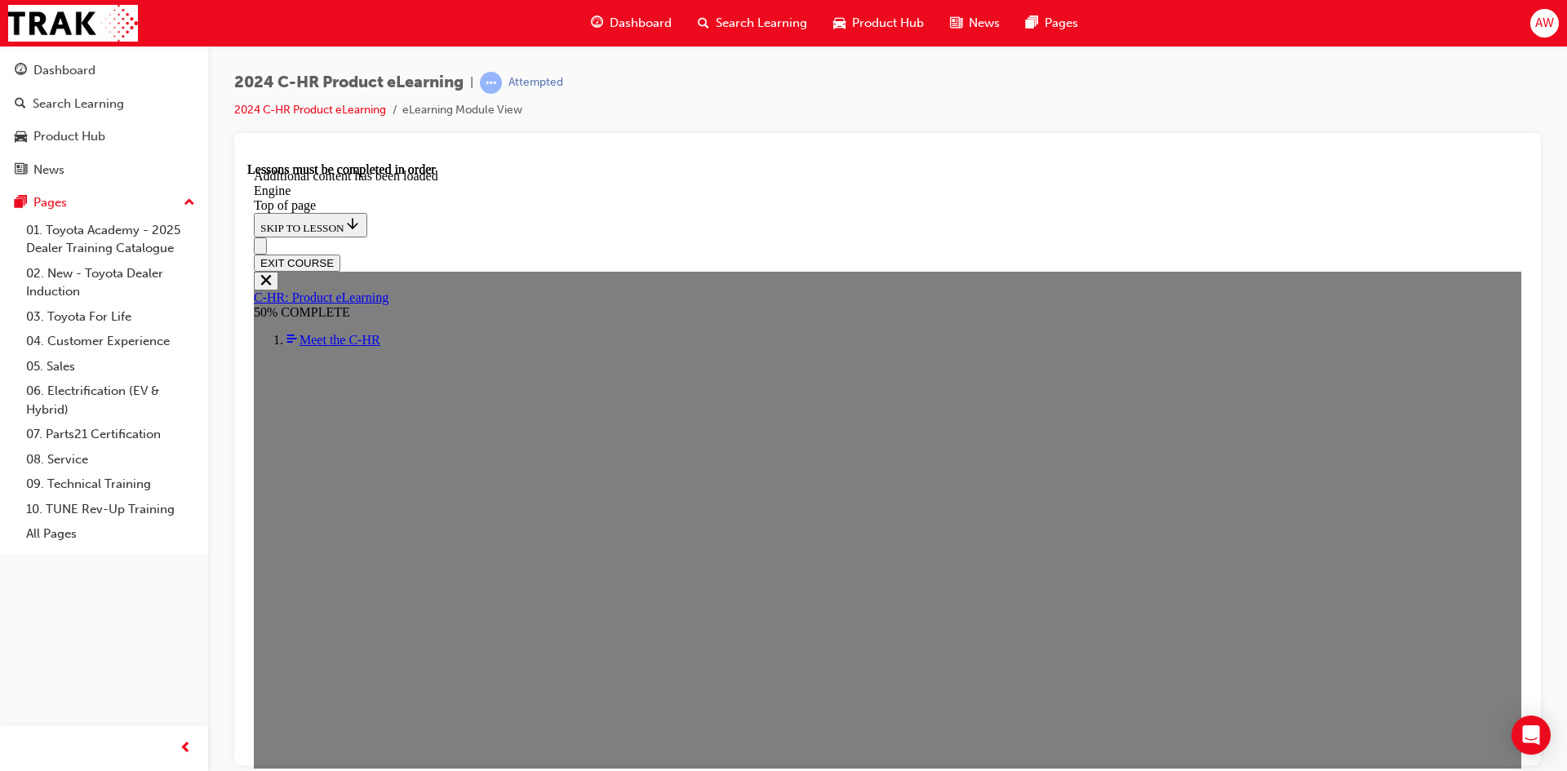
scroll to position [2259, 0]
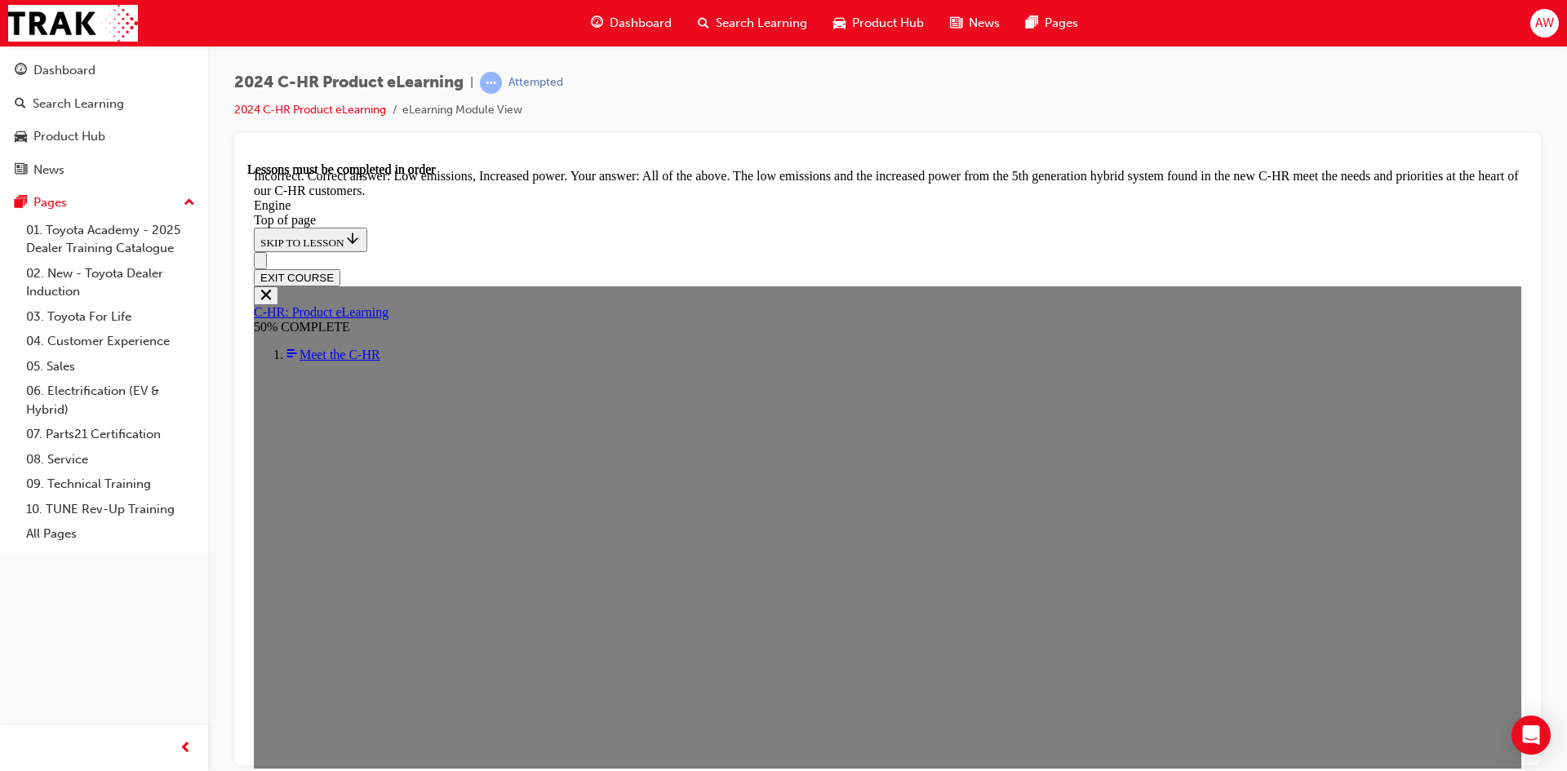
scroll to position [3483, 0]
drag, startPoint x: 715, startPoint y: 507, endPoint x: 716, endPoint y: 516, distance: 8.3
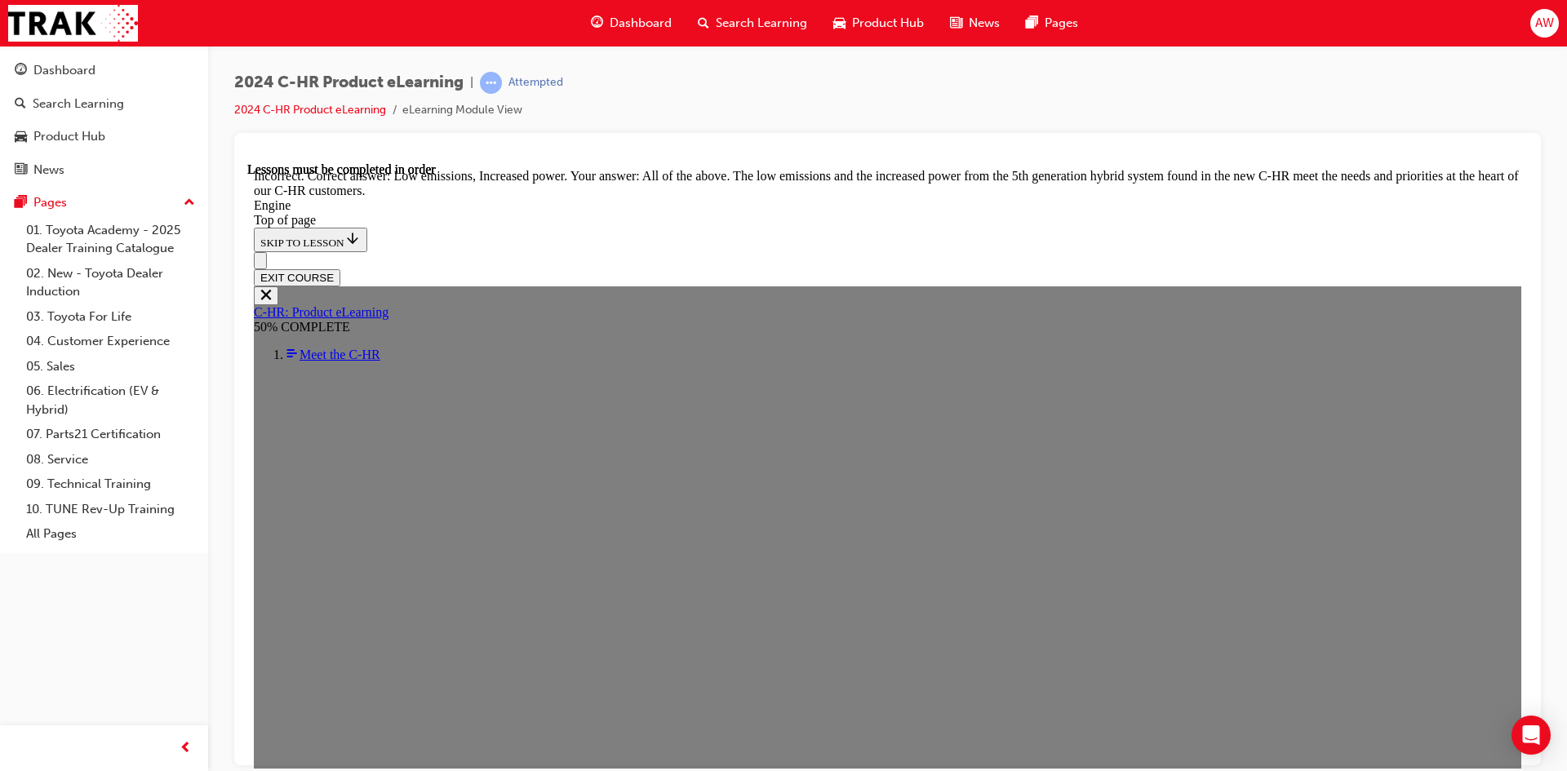
drag, startPoint x: 729, startPoint y: 640, endPoint x: 735, endPoint y: 711, distance: 72.0
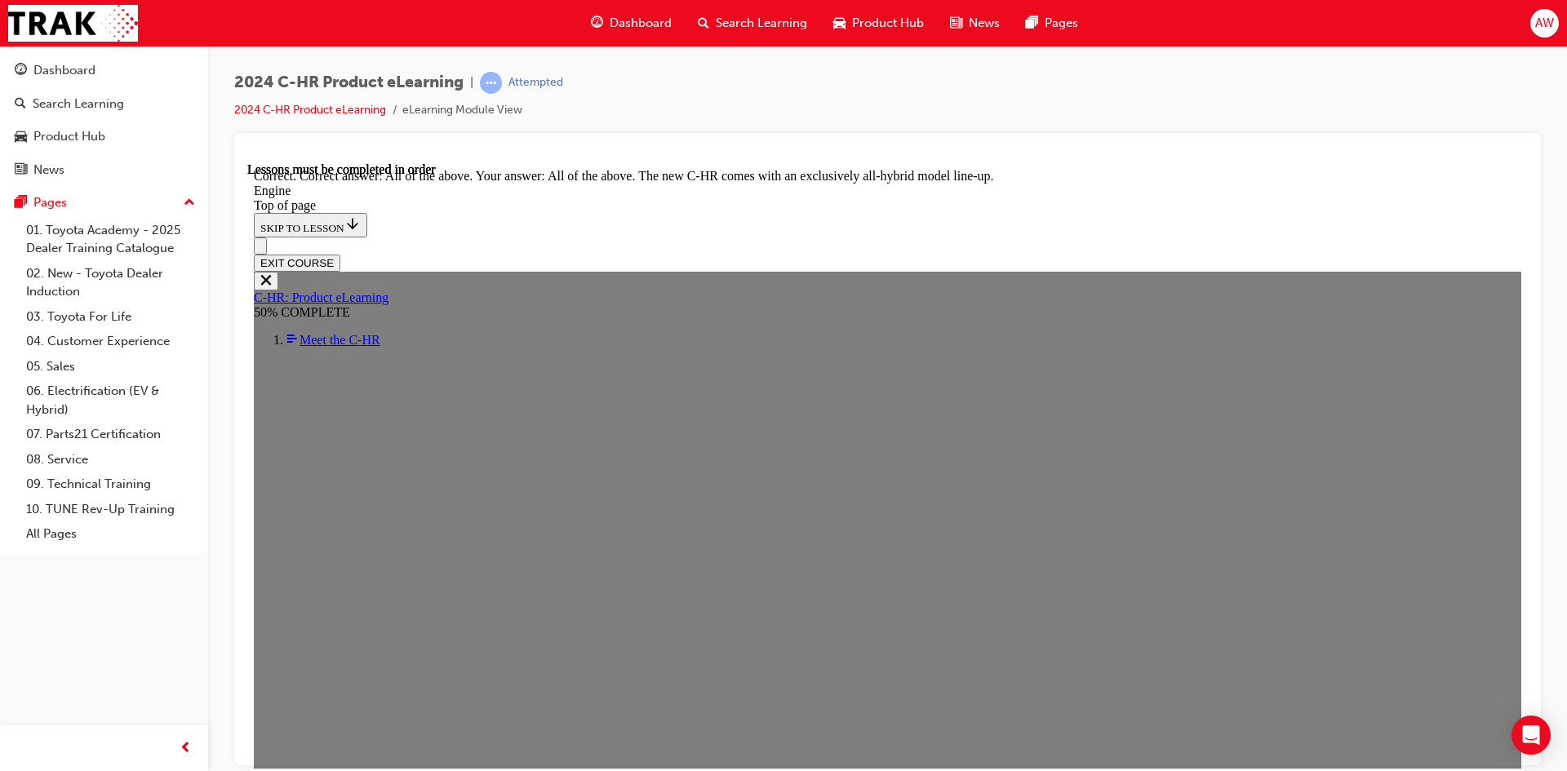
scroll to position [4466, 0]
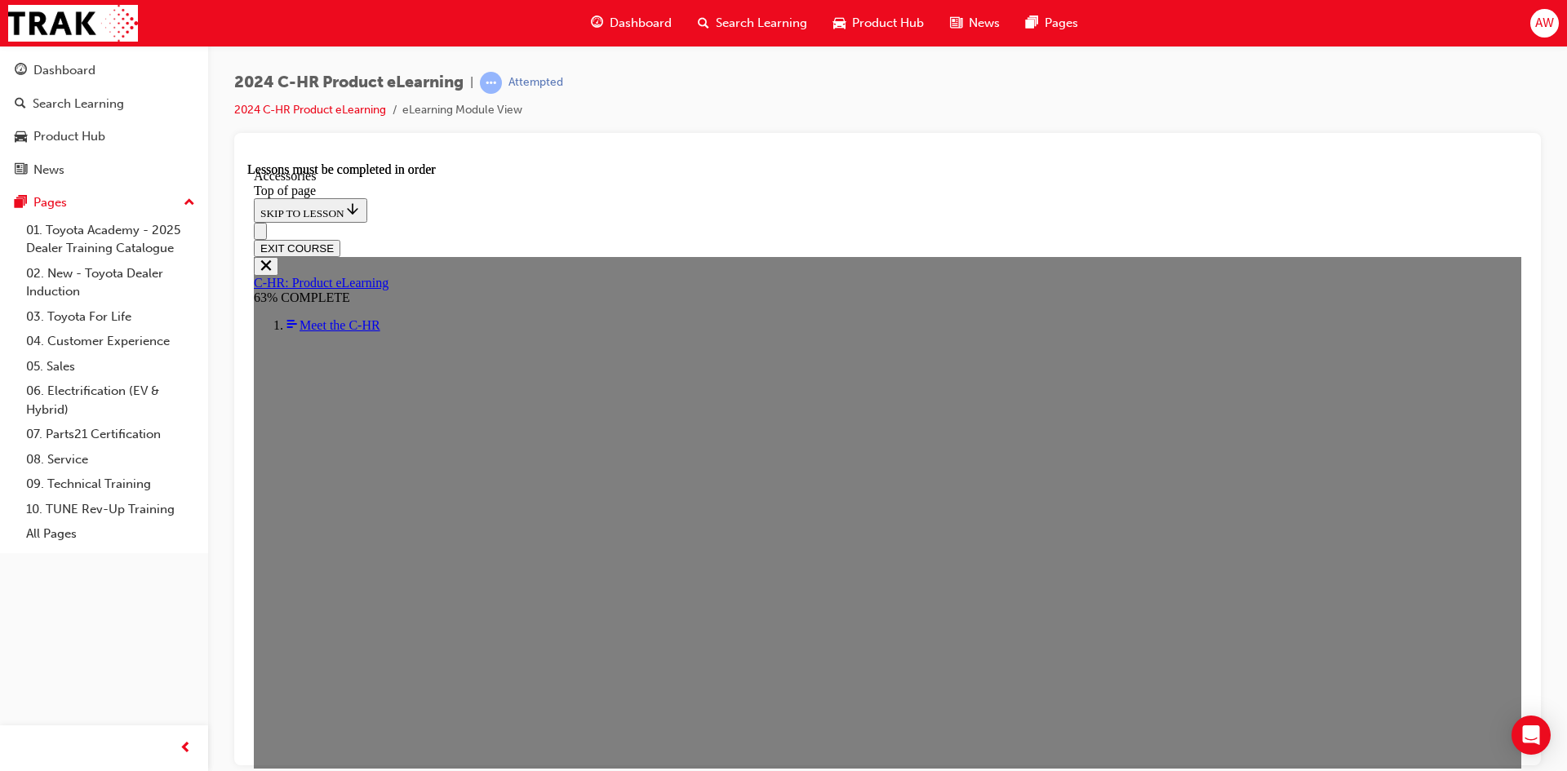
scroll to position [463, 0]
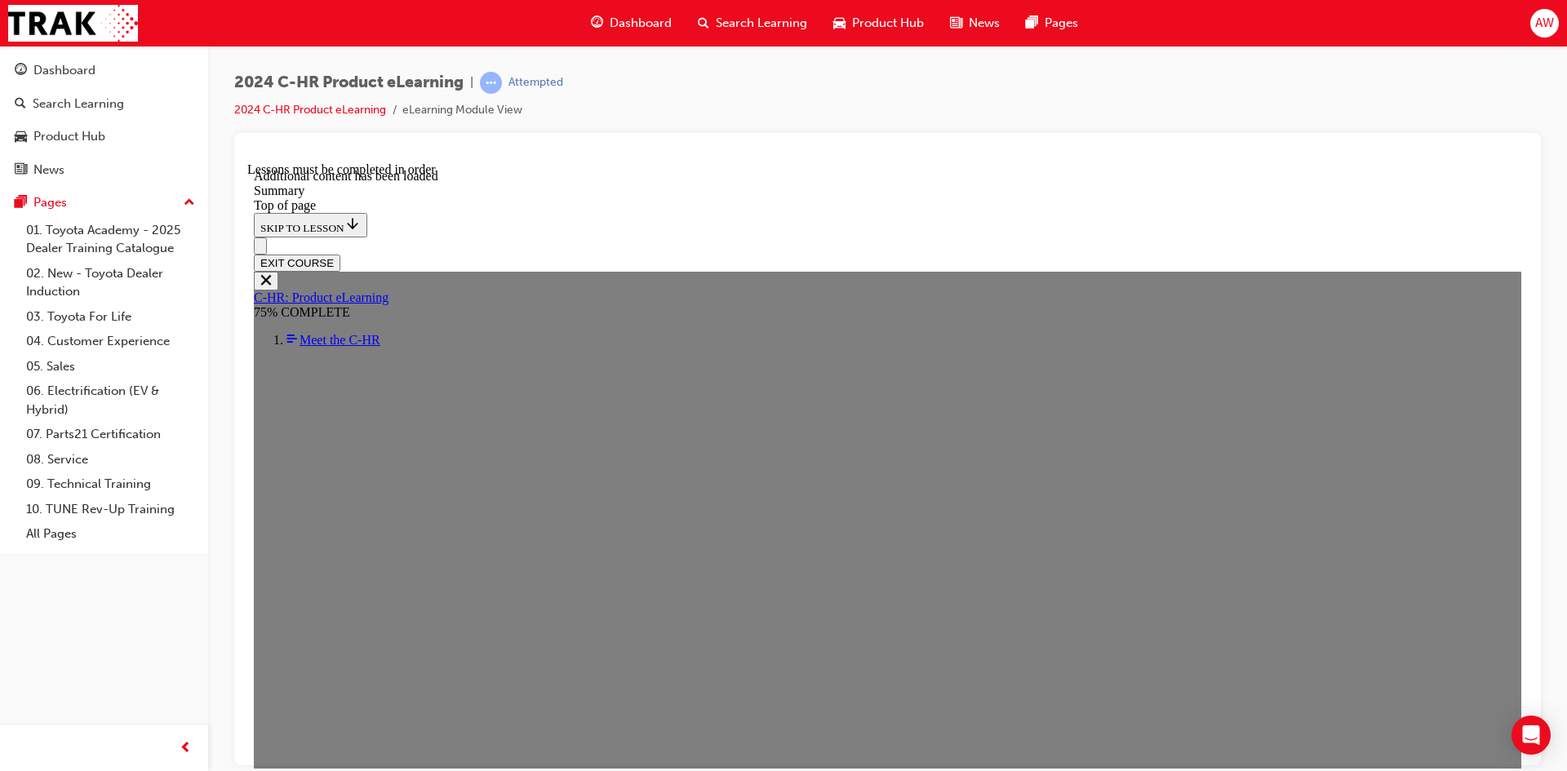
scroll to position [2701, 0]
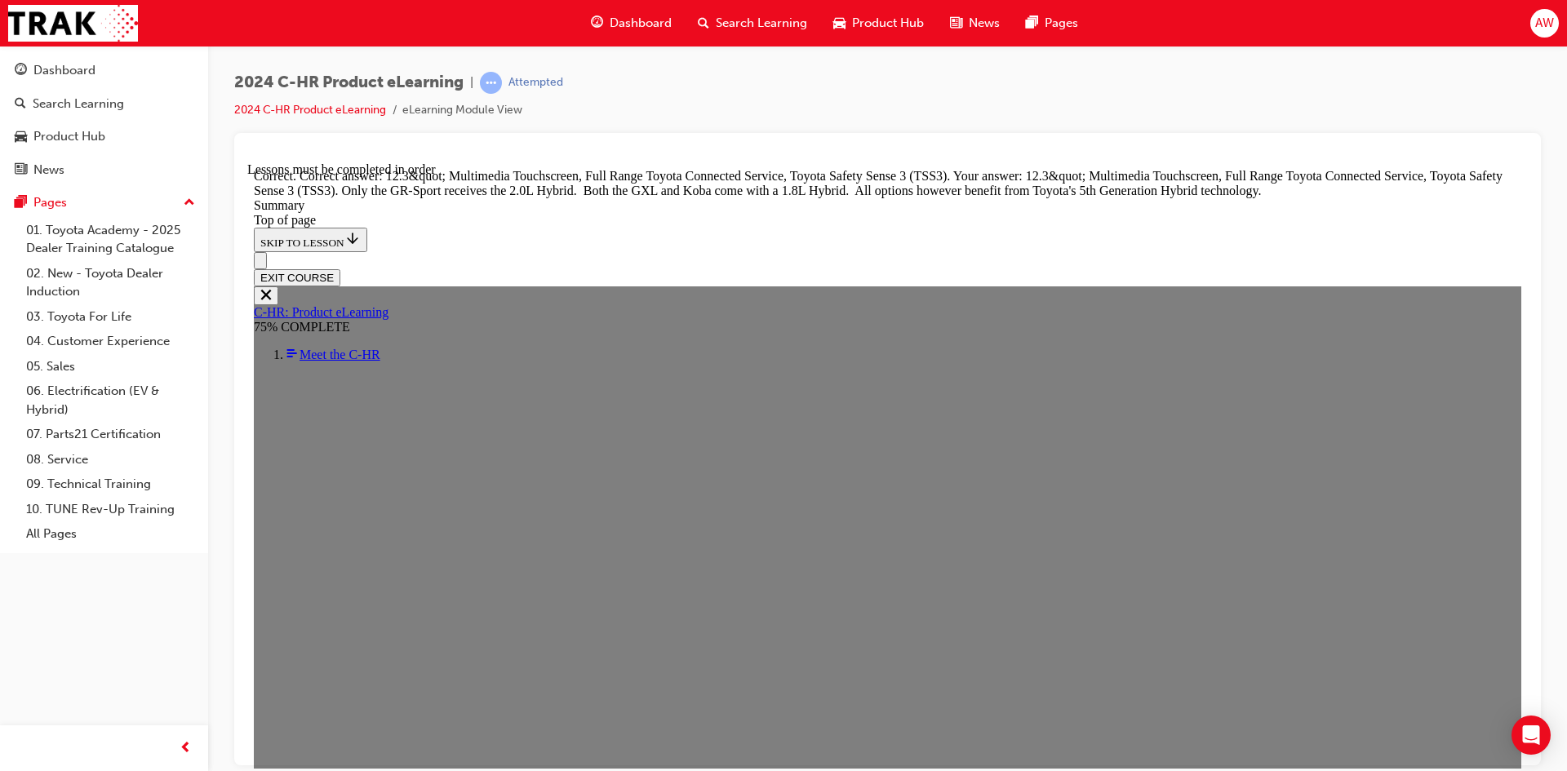
scroll to position [3114, 0]
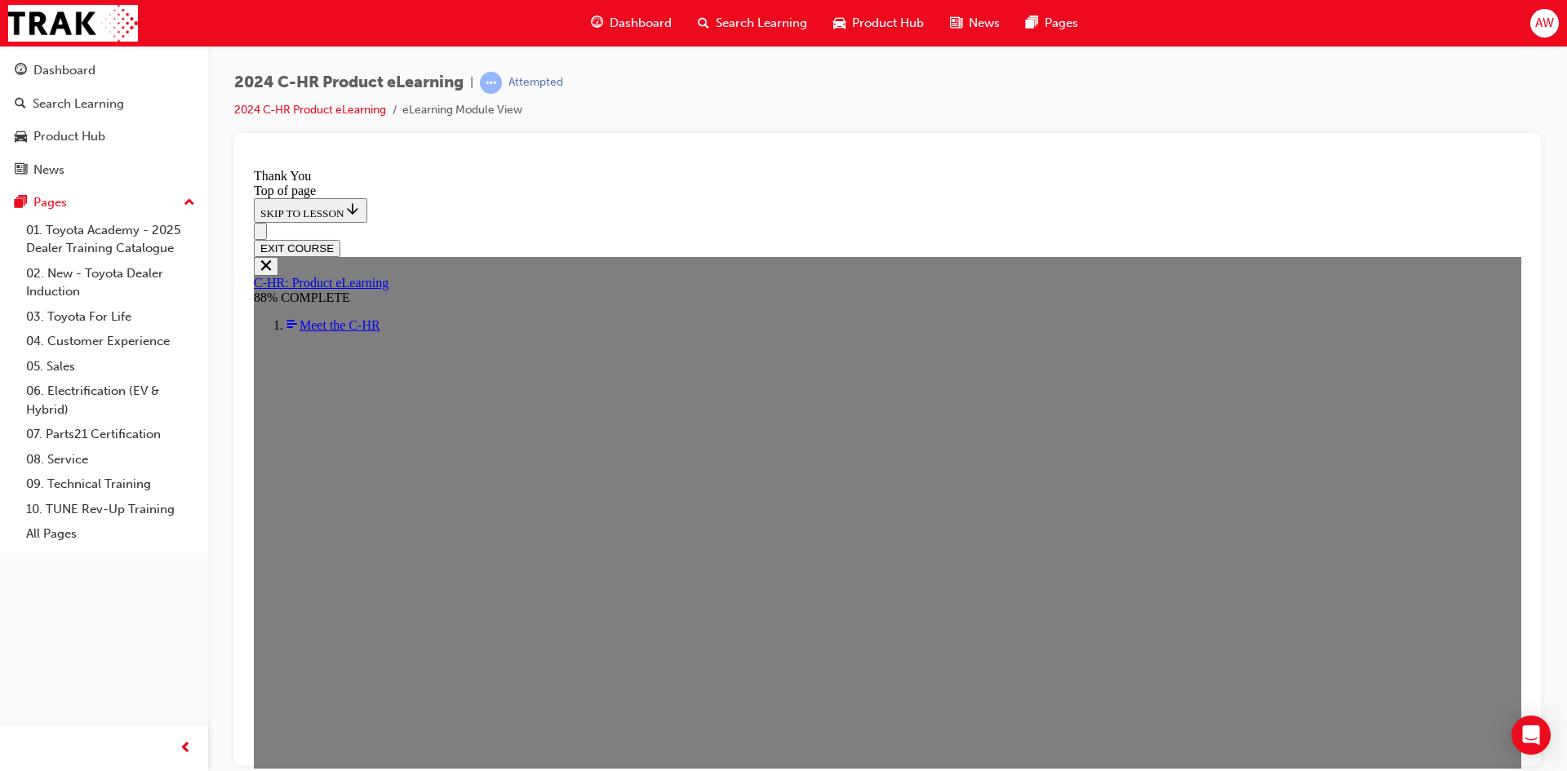
scroll to position [220, 0]
click at [340, 239] on button "EXIT COURSE" at bounding box center [297, 247] width 86 height 17
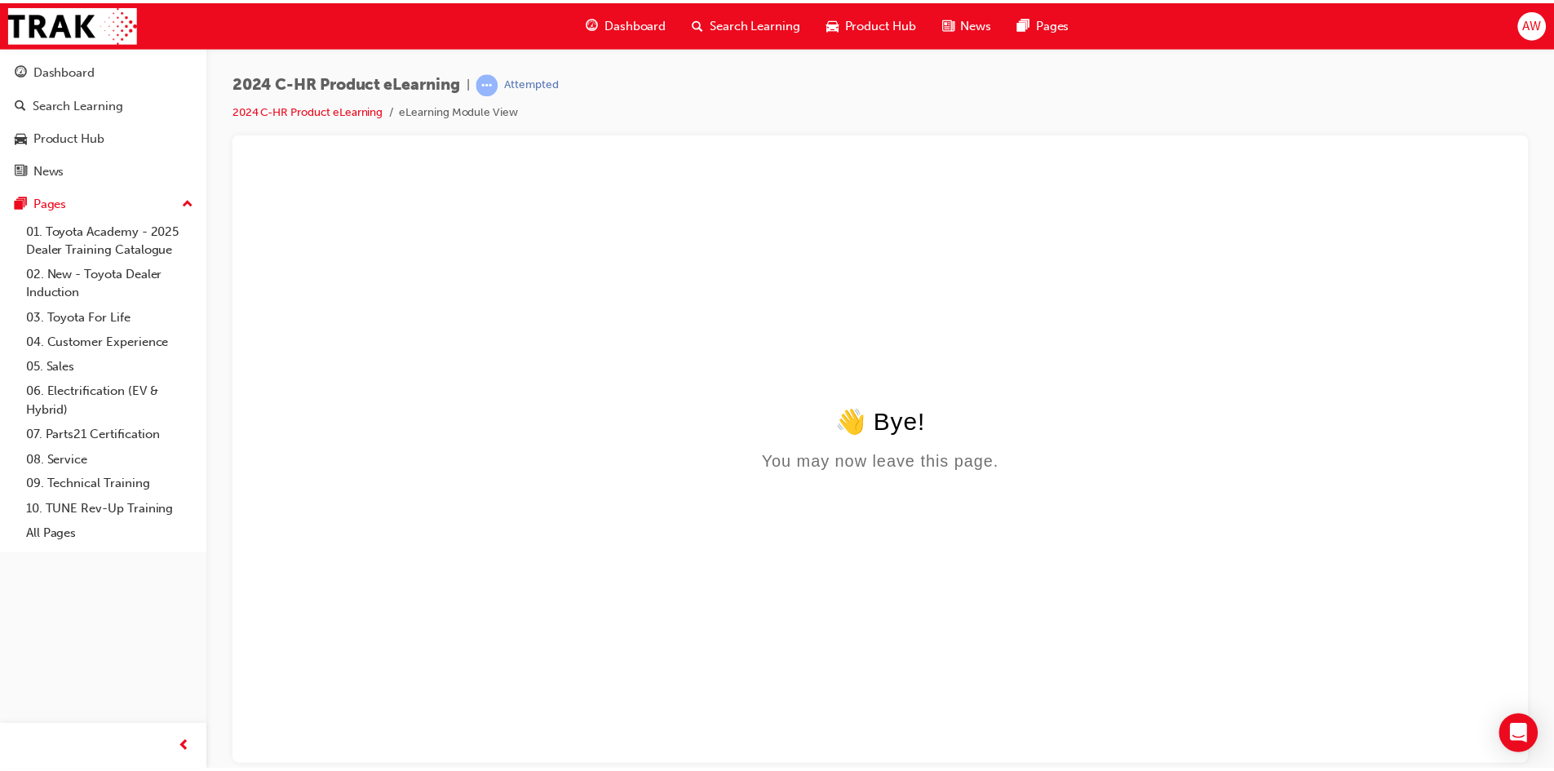
scroll to position [0, 0]
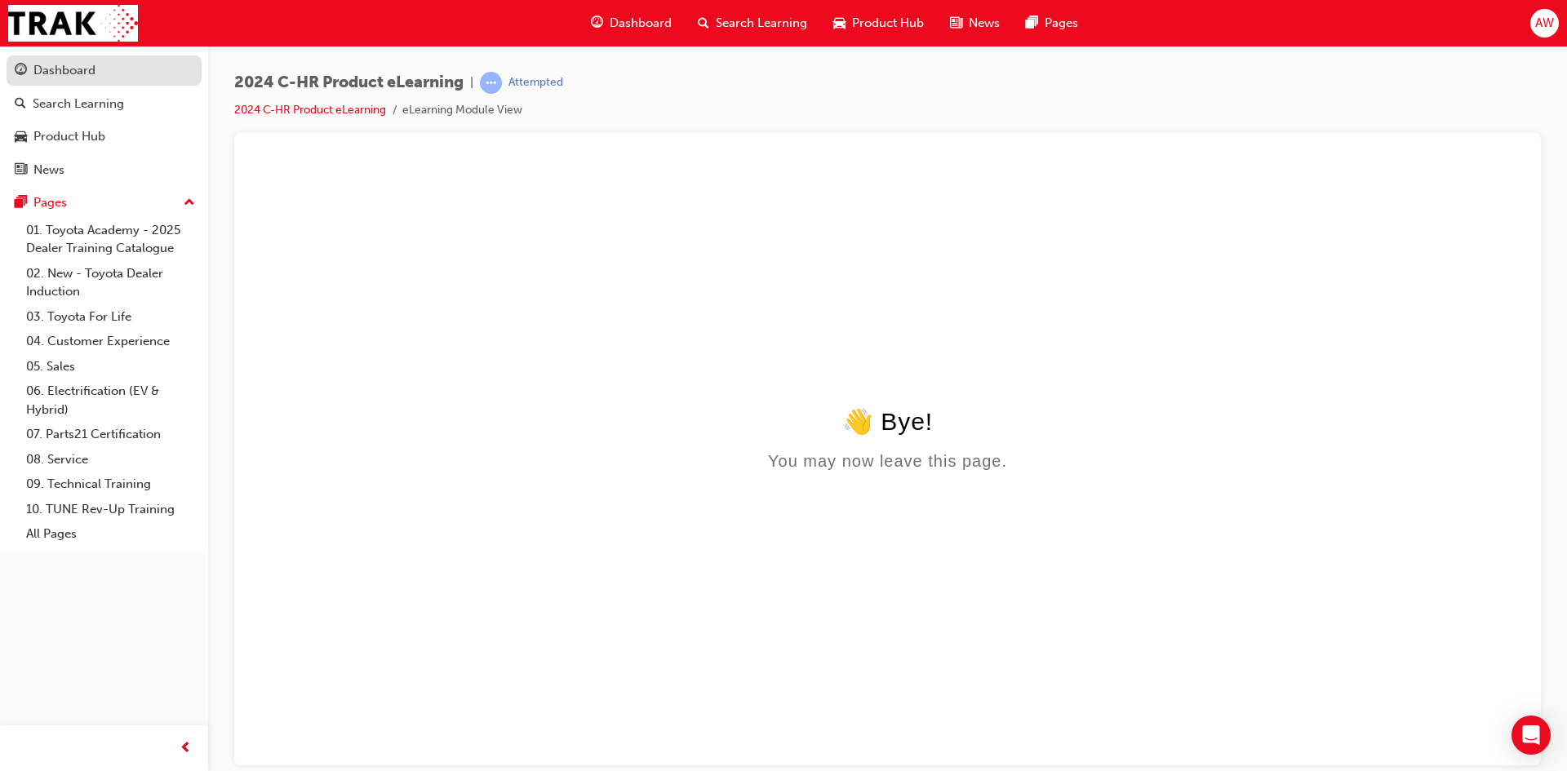
click at [79, 78] on div "Dashboard" at bounding box center [64, 70] width 62 height 19
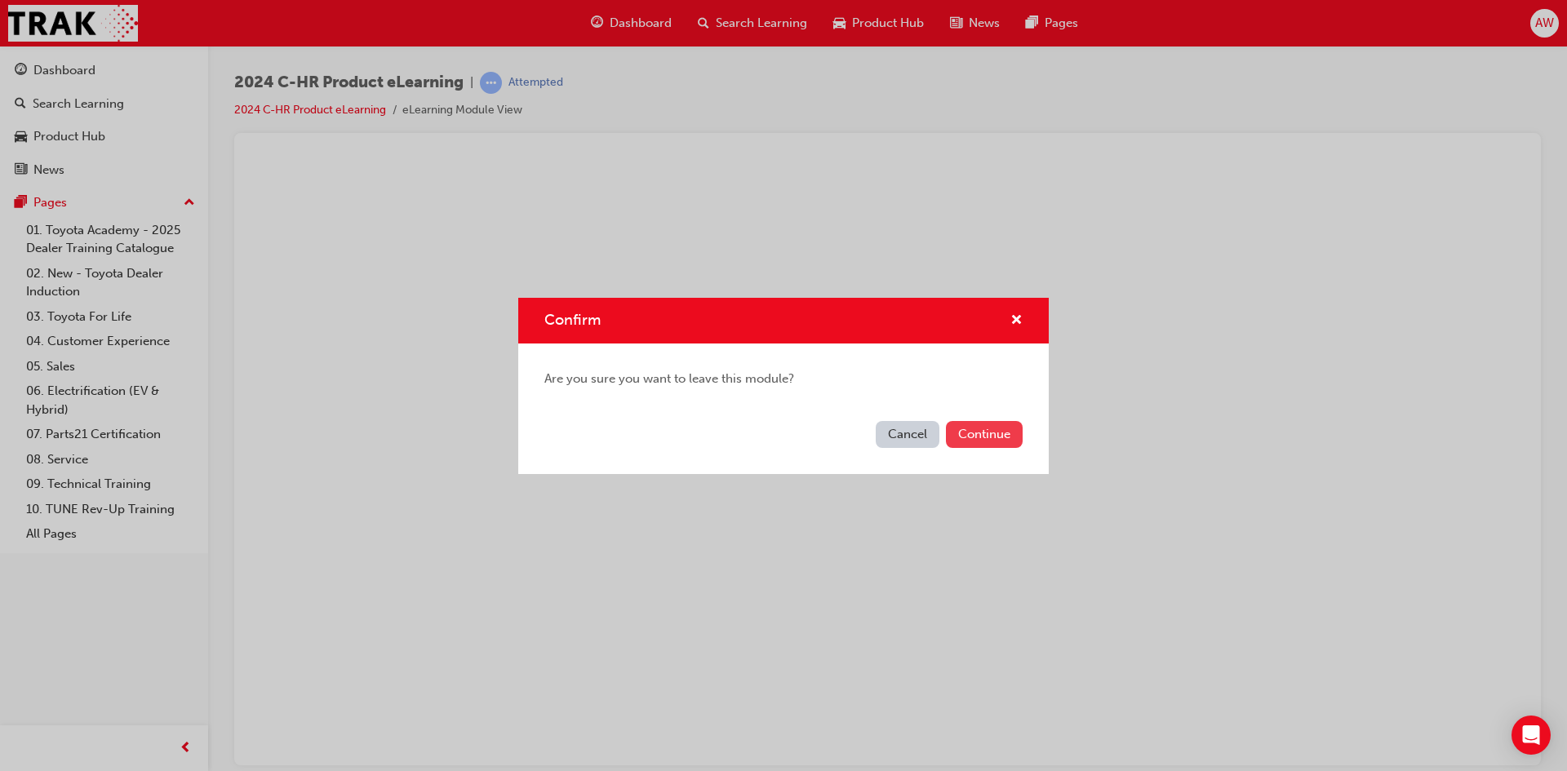
click at [997, 436] on button "Continue" at bounding box center [984, 434] width 77 height 27
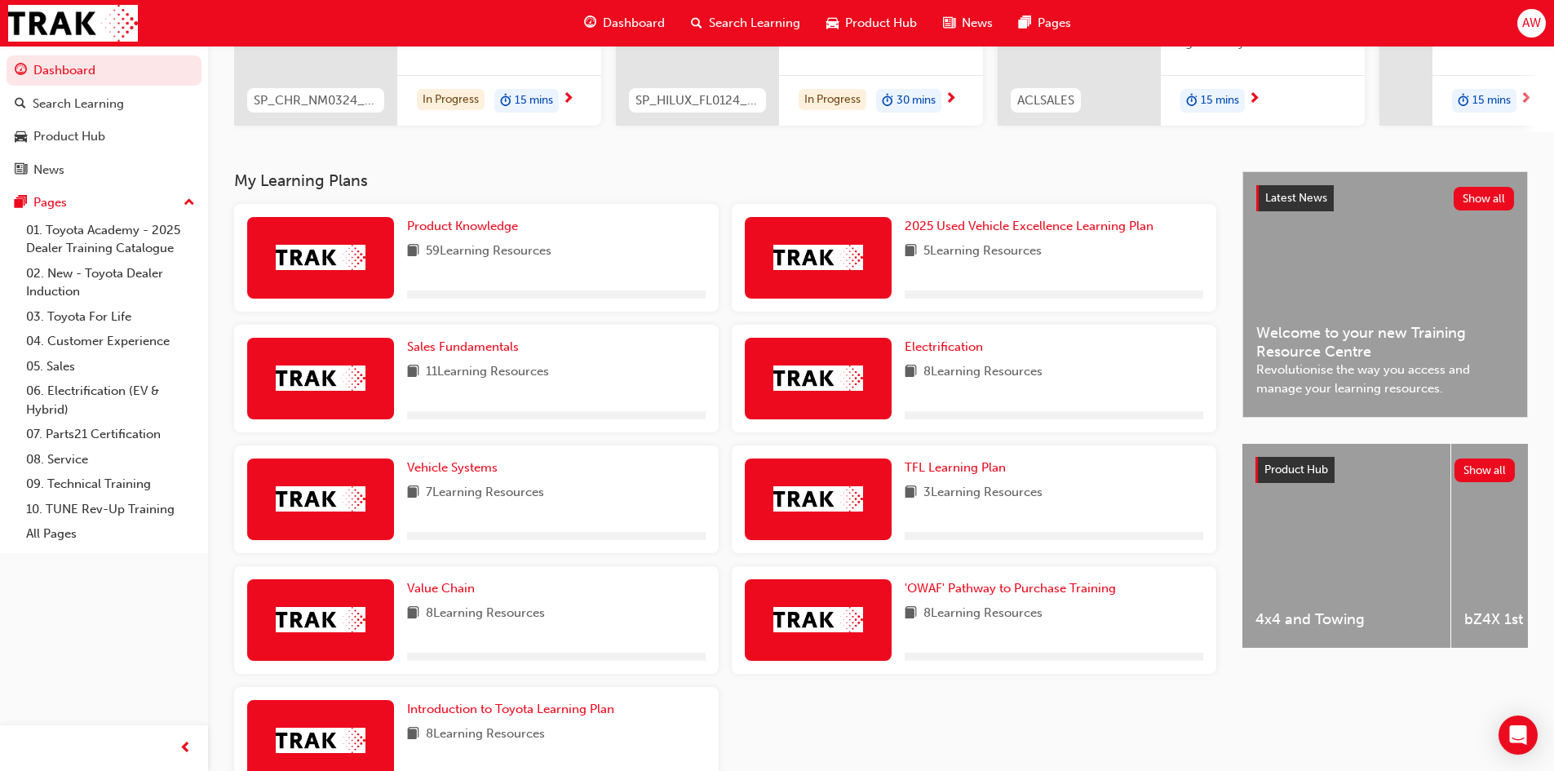
scroll to position [245, 0]
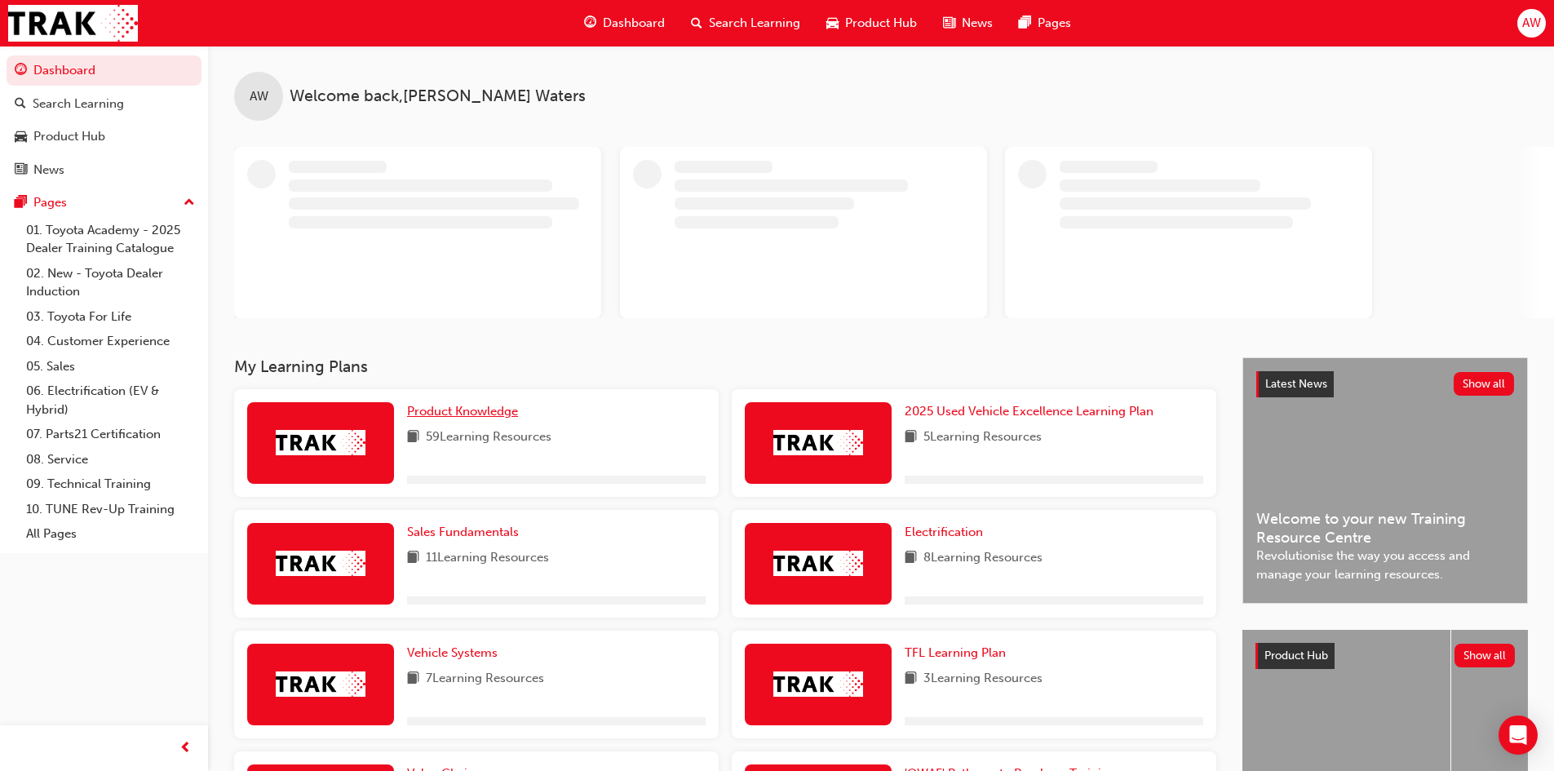
click at [461, 411] on span "Product Knowledge" at bounding box center [462, 411] width 111 height 15
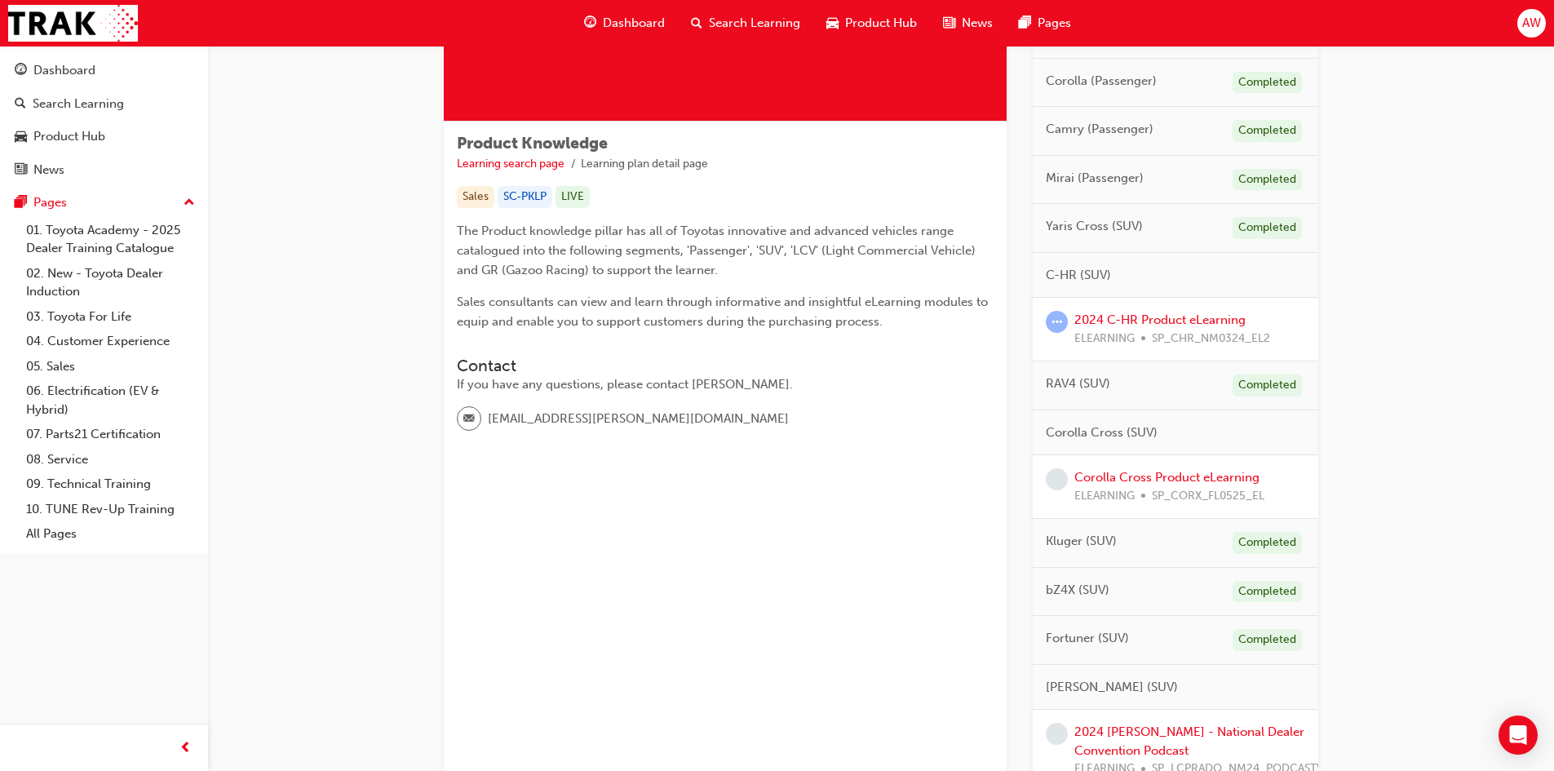
scroll to position [245, 0]
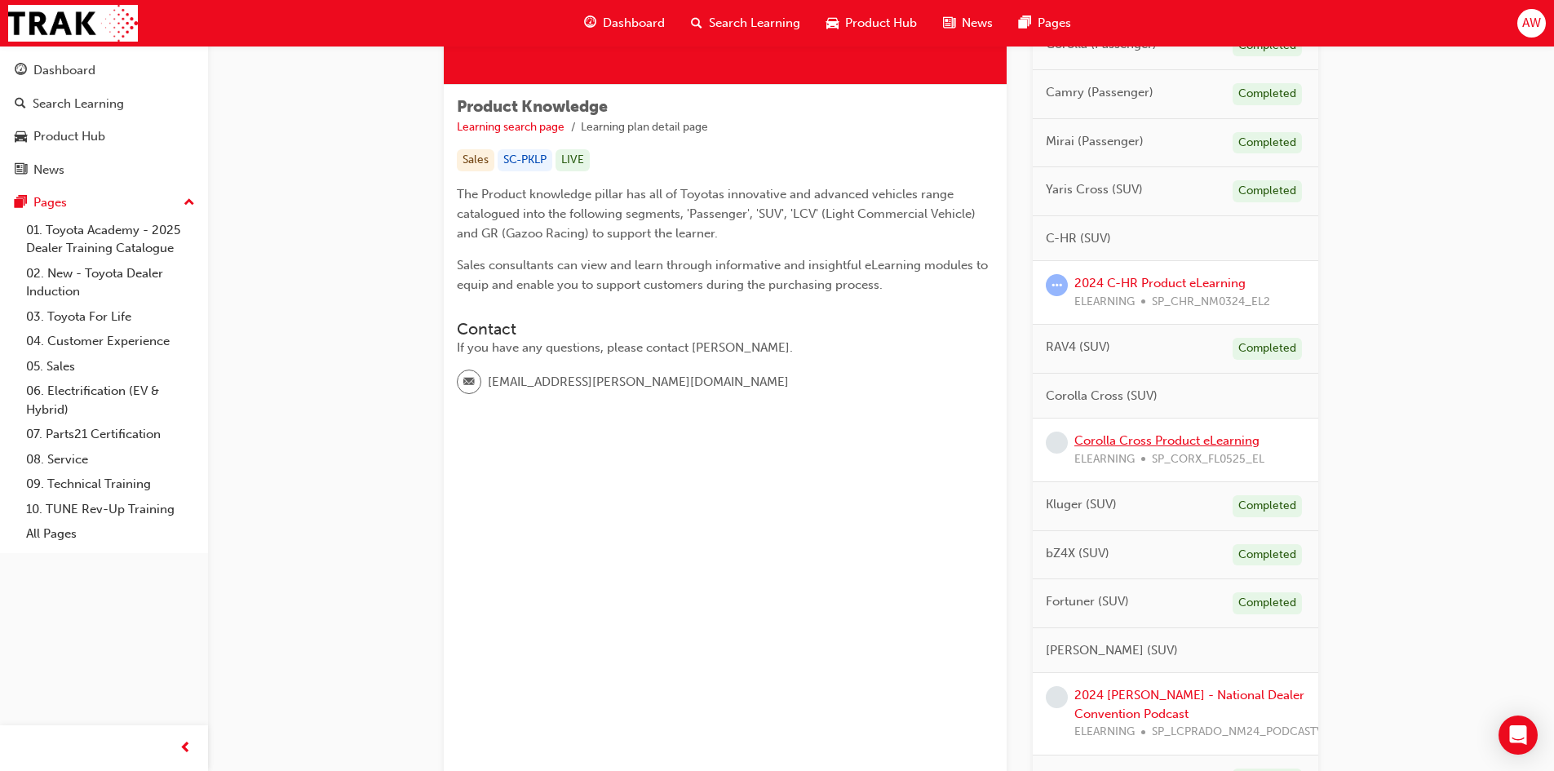
click at [1149, 442] on link "Corolla Cross Product eLearning" at bounding box center [1167, 440] width 185 height 15
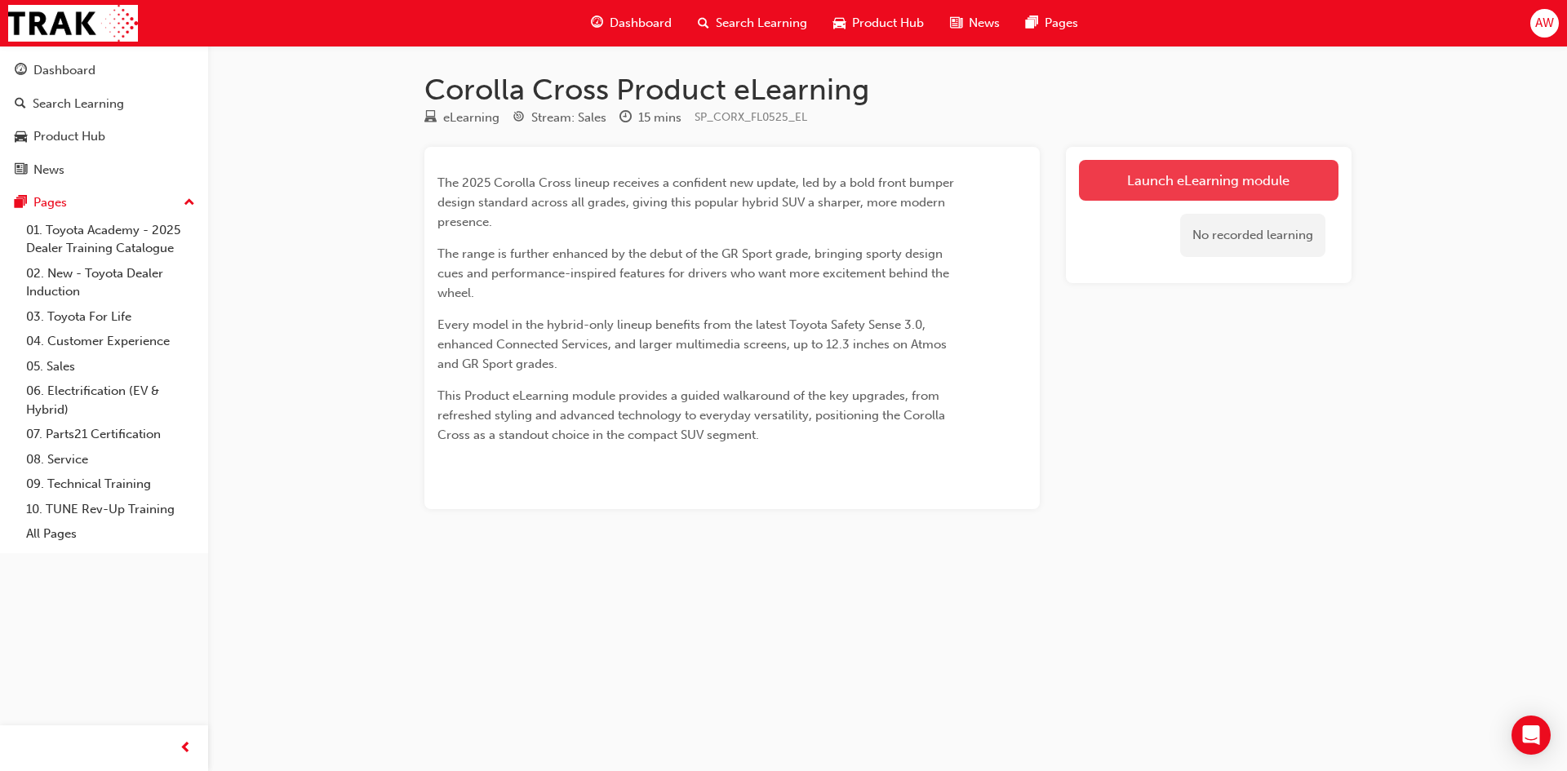
click at [1218, 184] on link "Launch eLearning module" at bounding box center [1208, 180] width 259 height 41
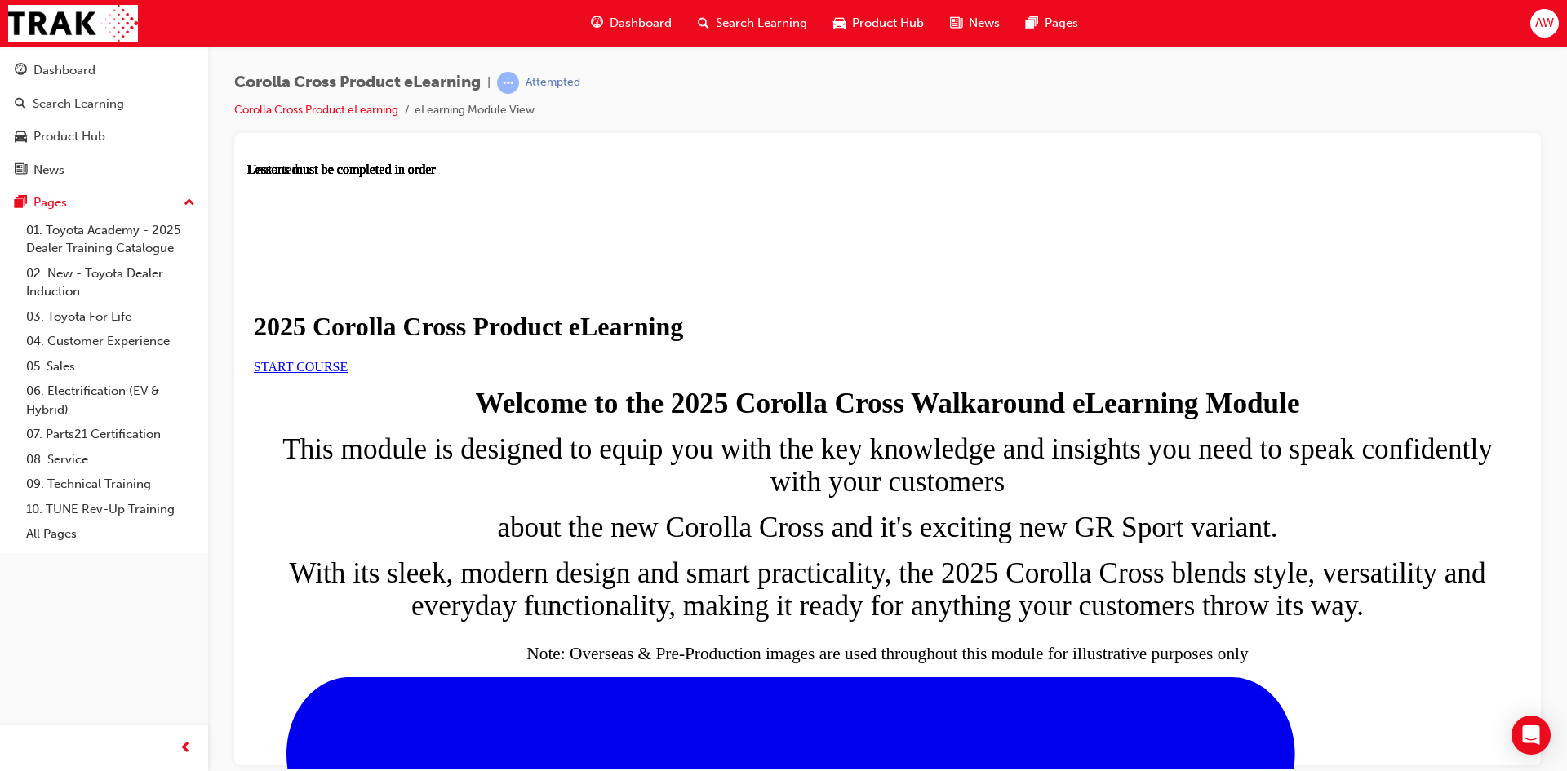
click at [348, 373] on span "START COURSE" at bounding box center [301, 366] width 94 height 14
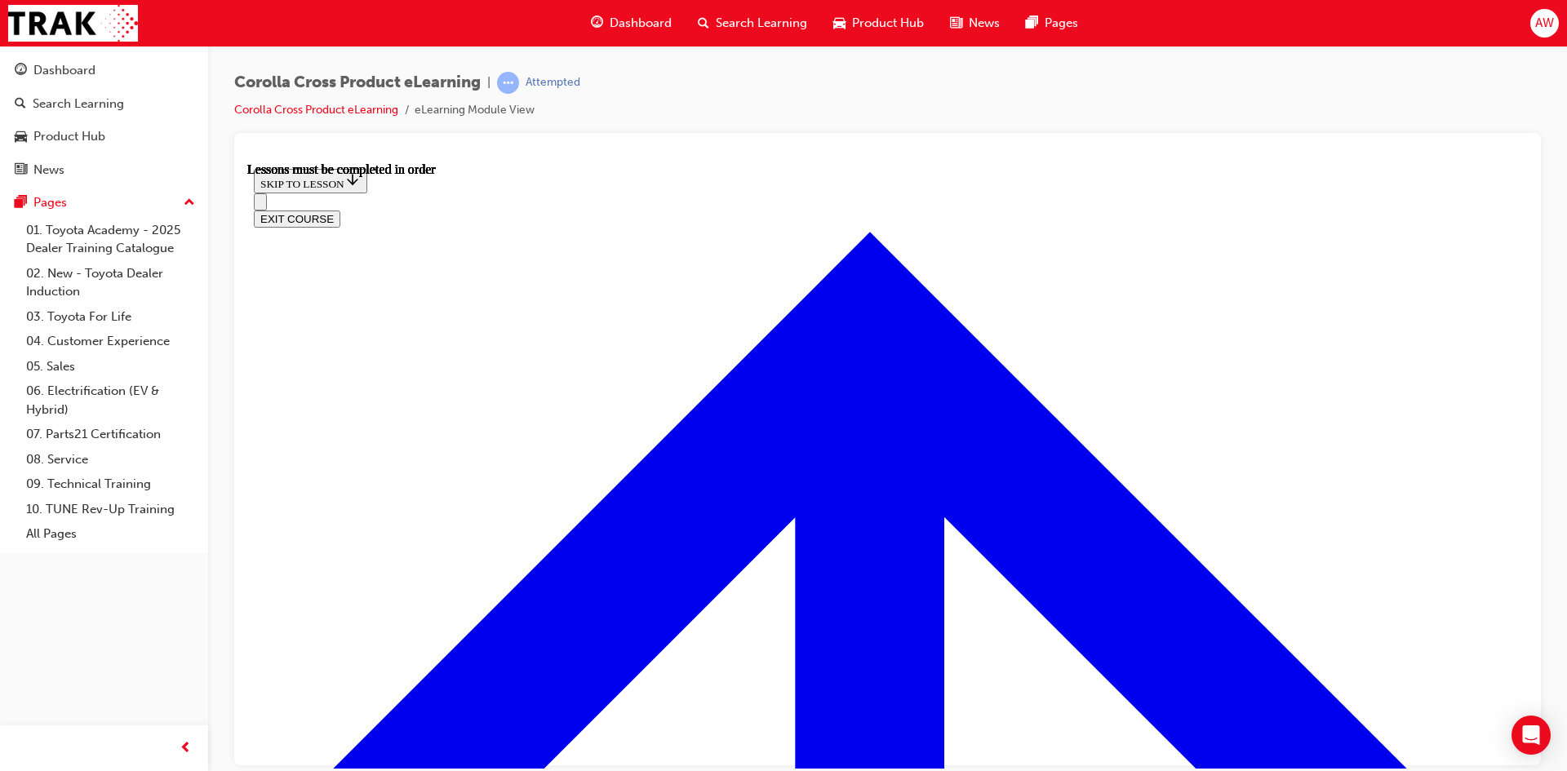
scroll to position [302, 0]
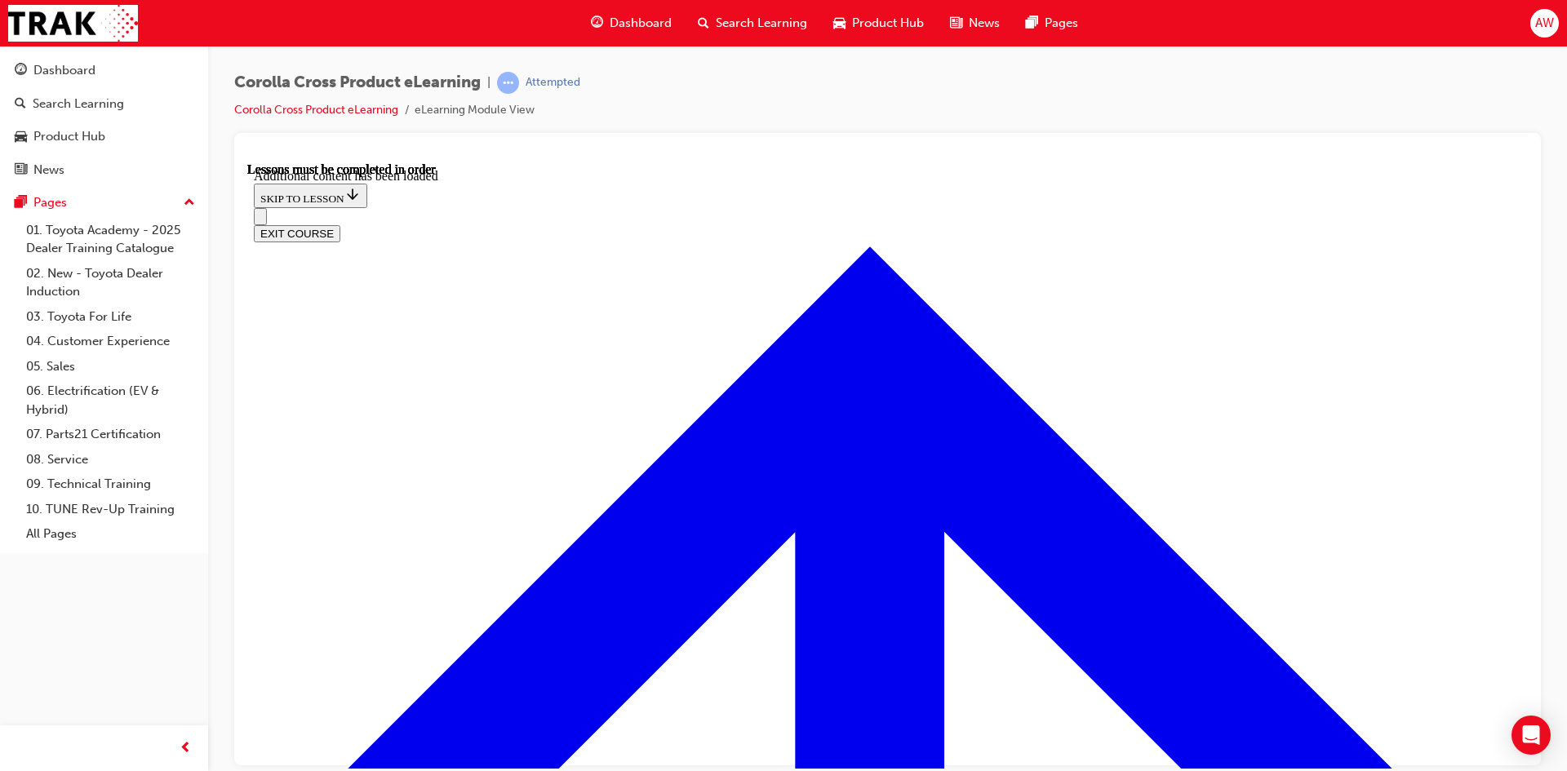
scroll to position [2718, 0]
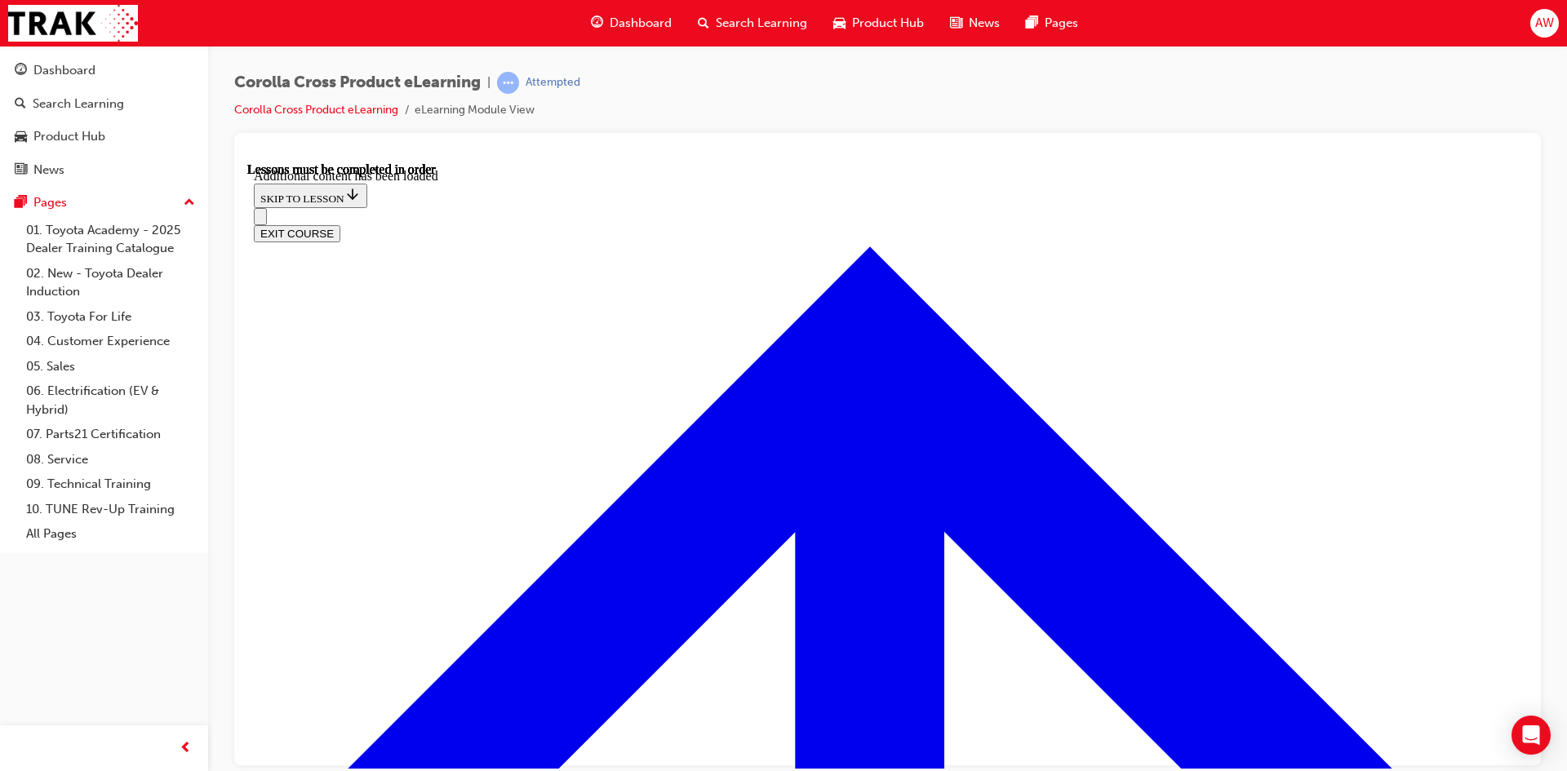
radio input "true"
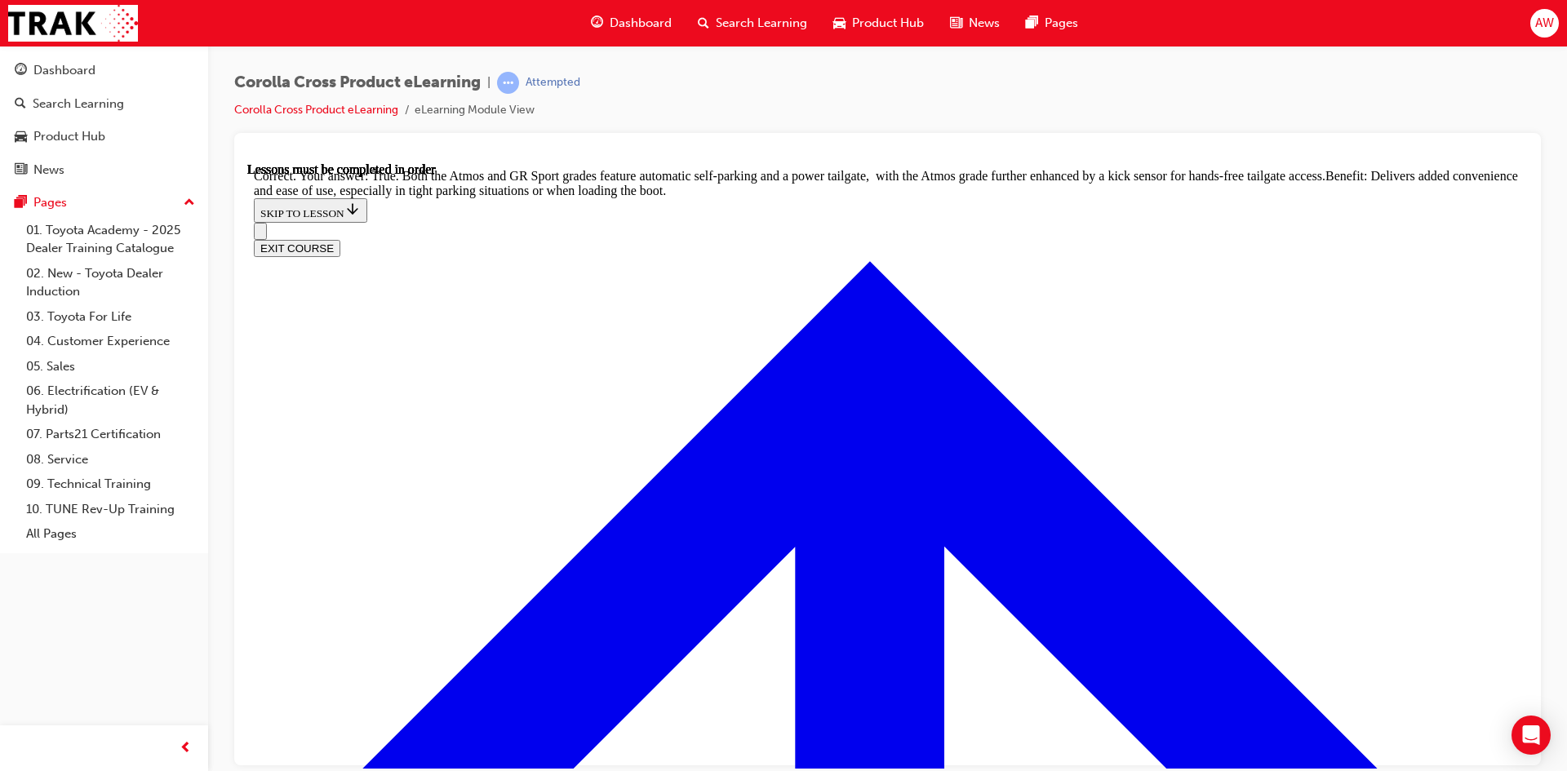
scroll to position [3550, 0]
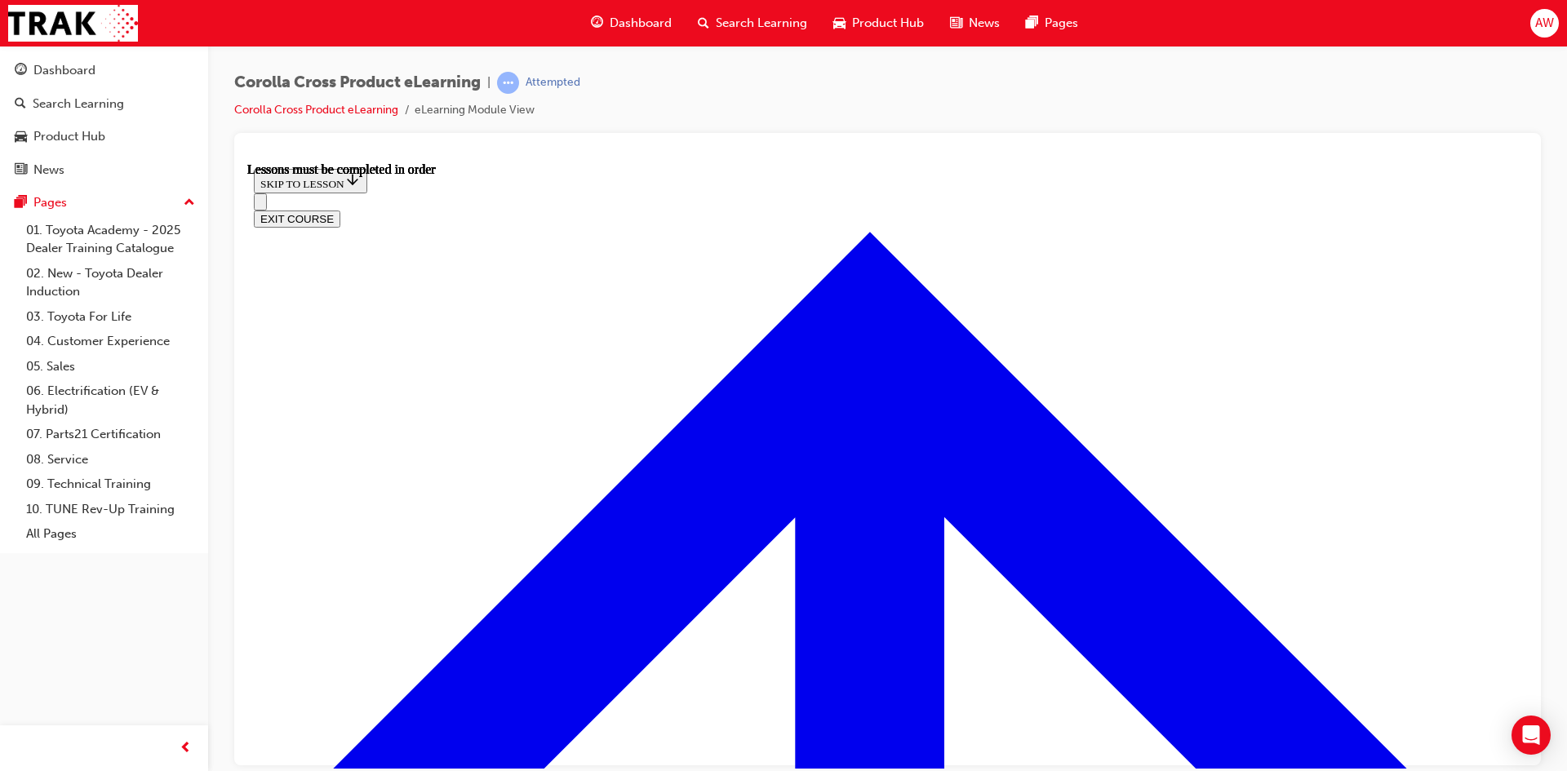
scroll to position [1363, 0]
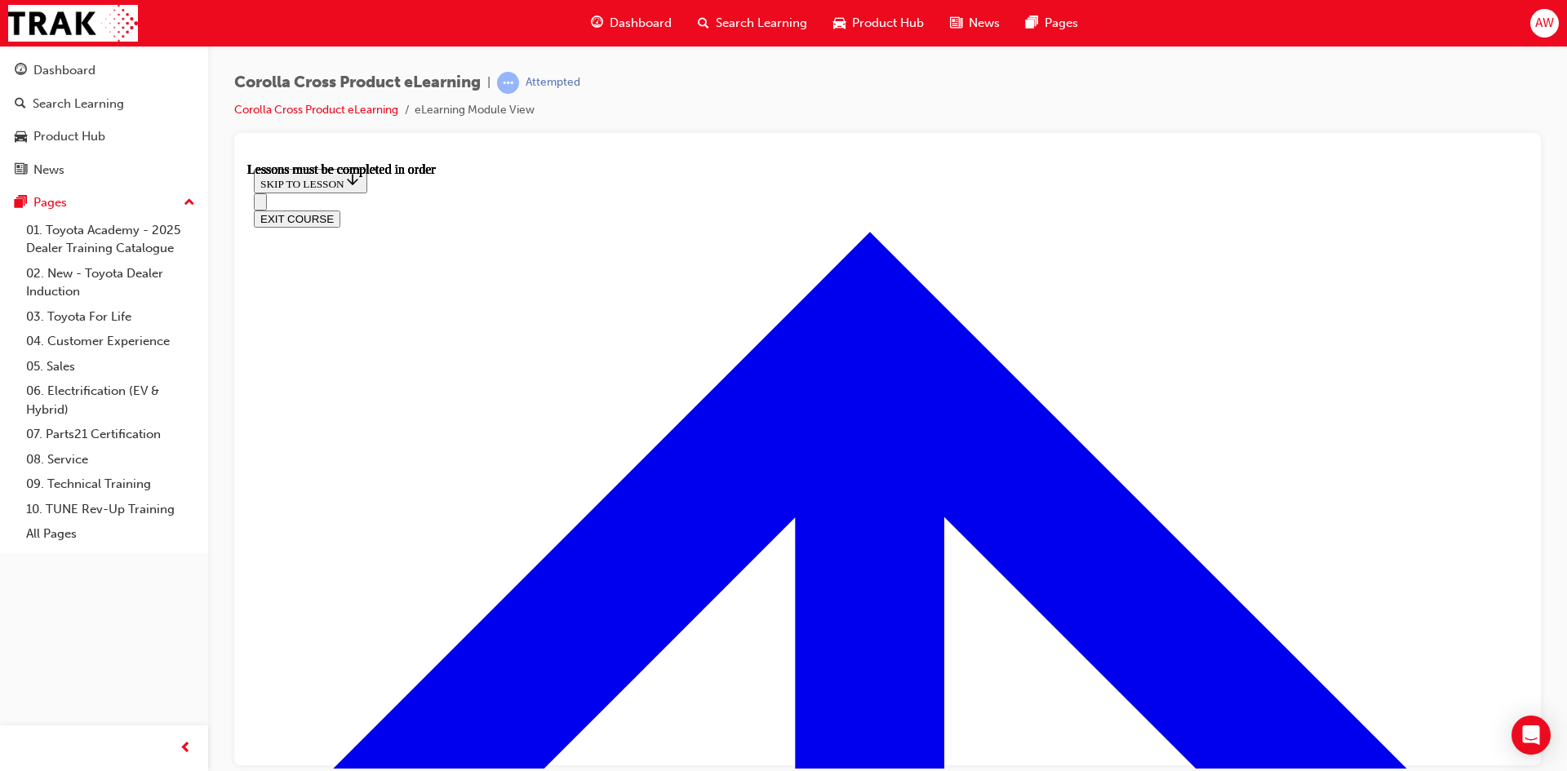
scroll to position [571, 0]
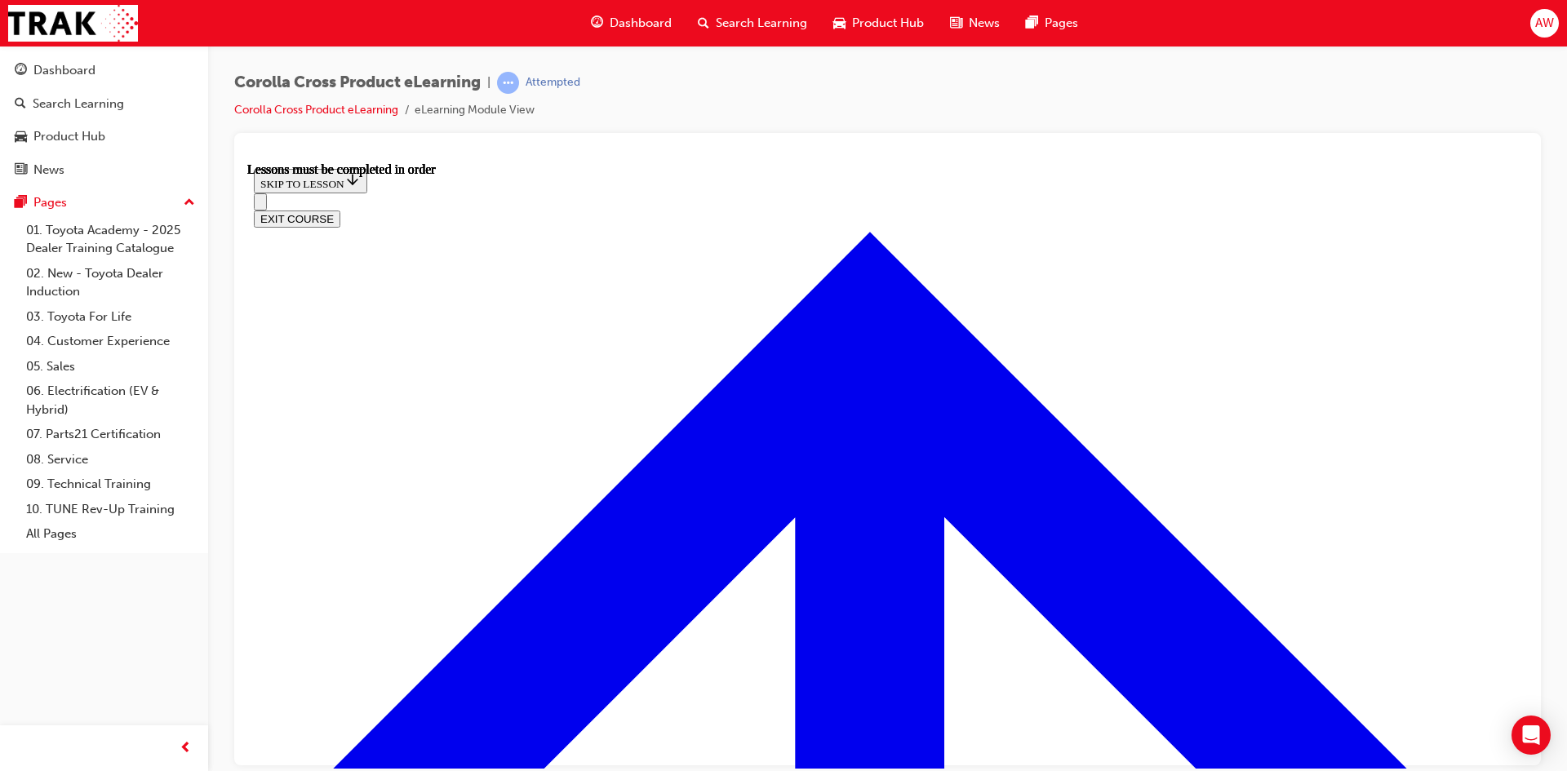
scroll to position [18, 0]
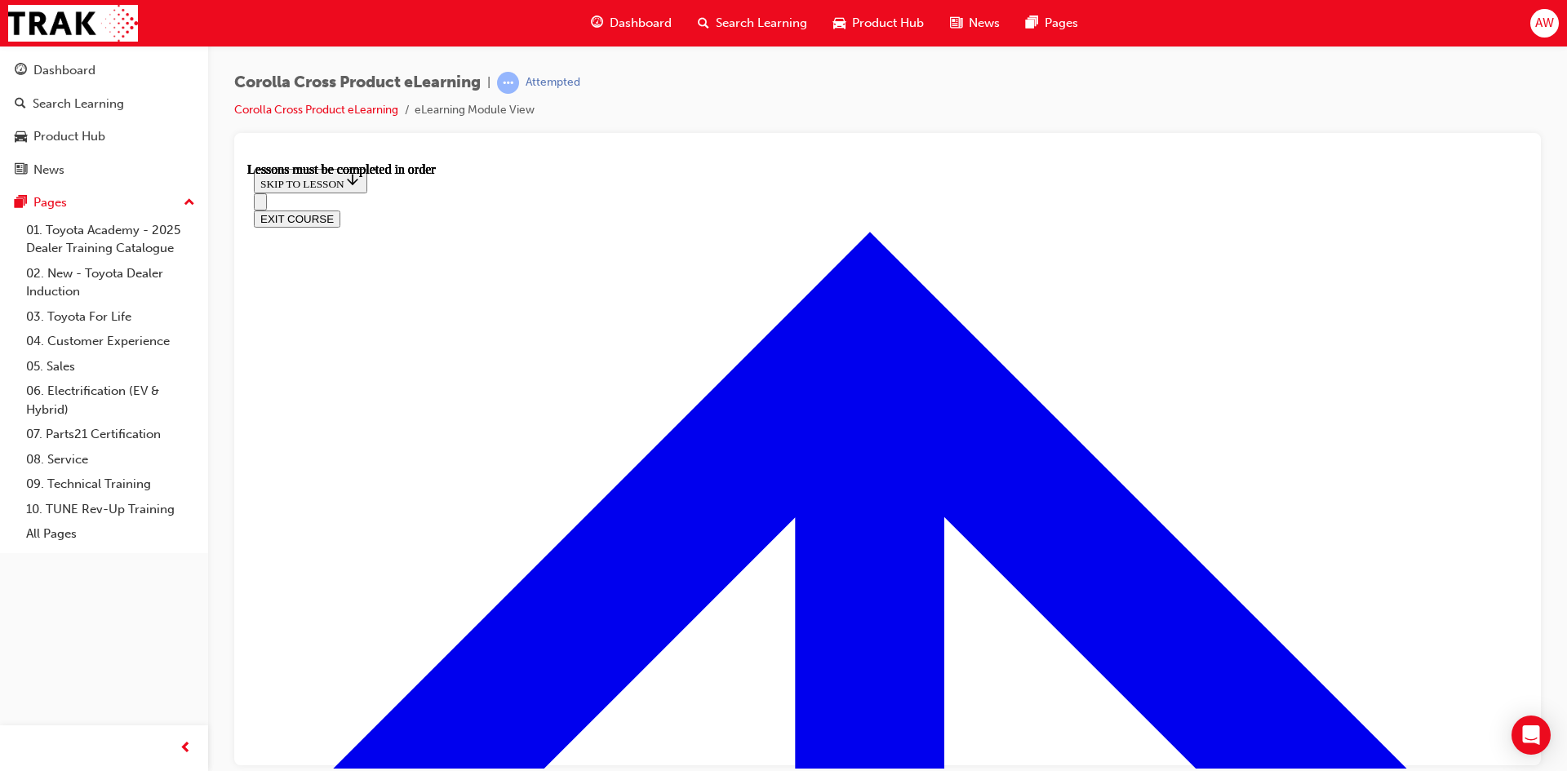
scroll to position [82, 0]
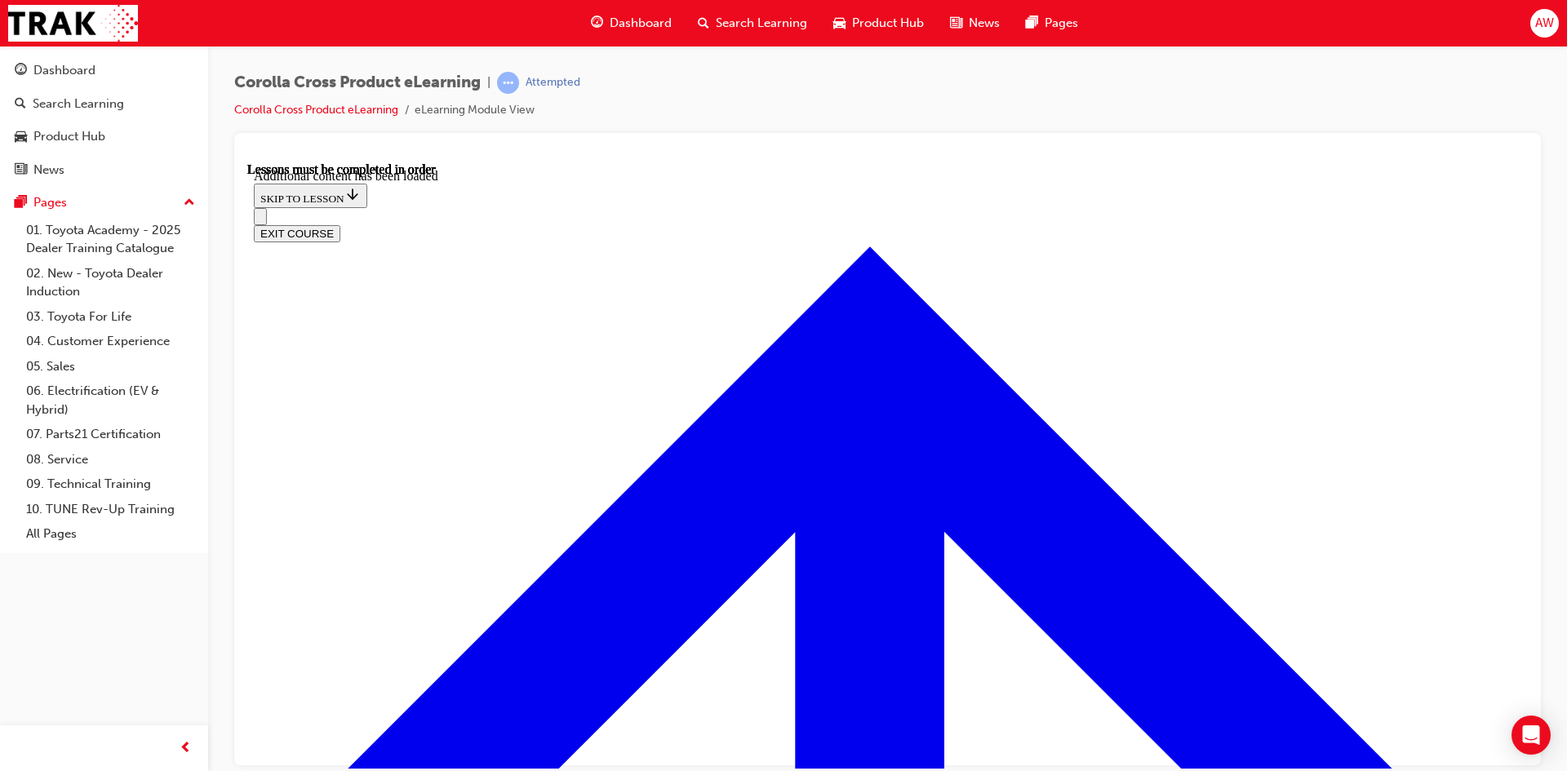
scroll to position [2343, 0]
radio input "true"
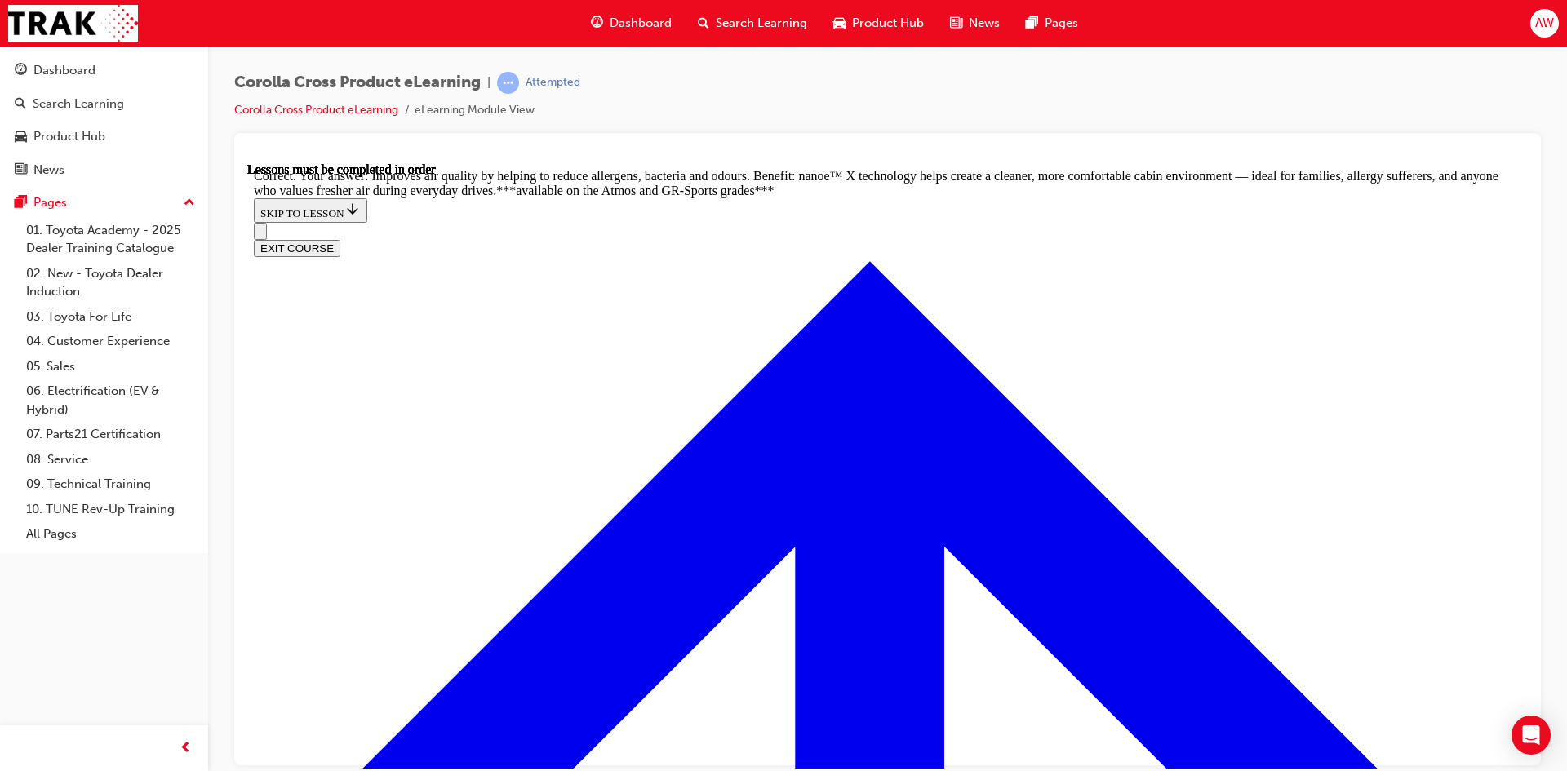
scroll to position [3241, 0]
radio input "true"
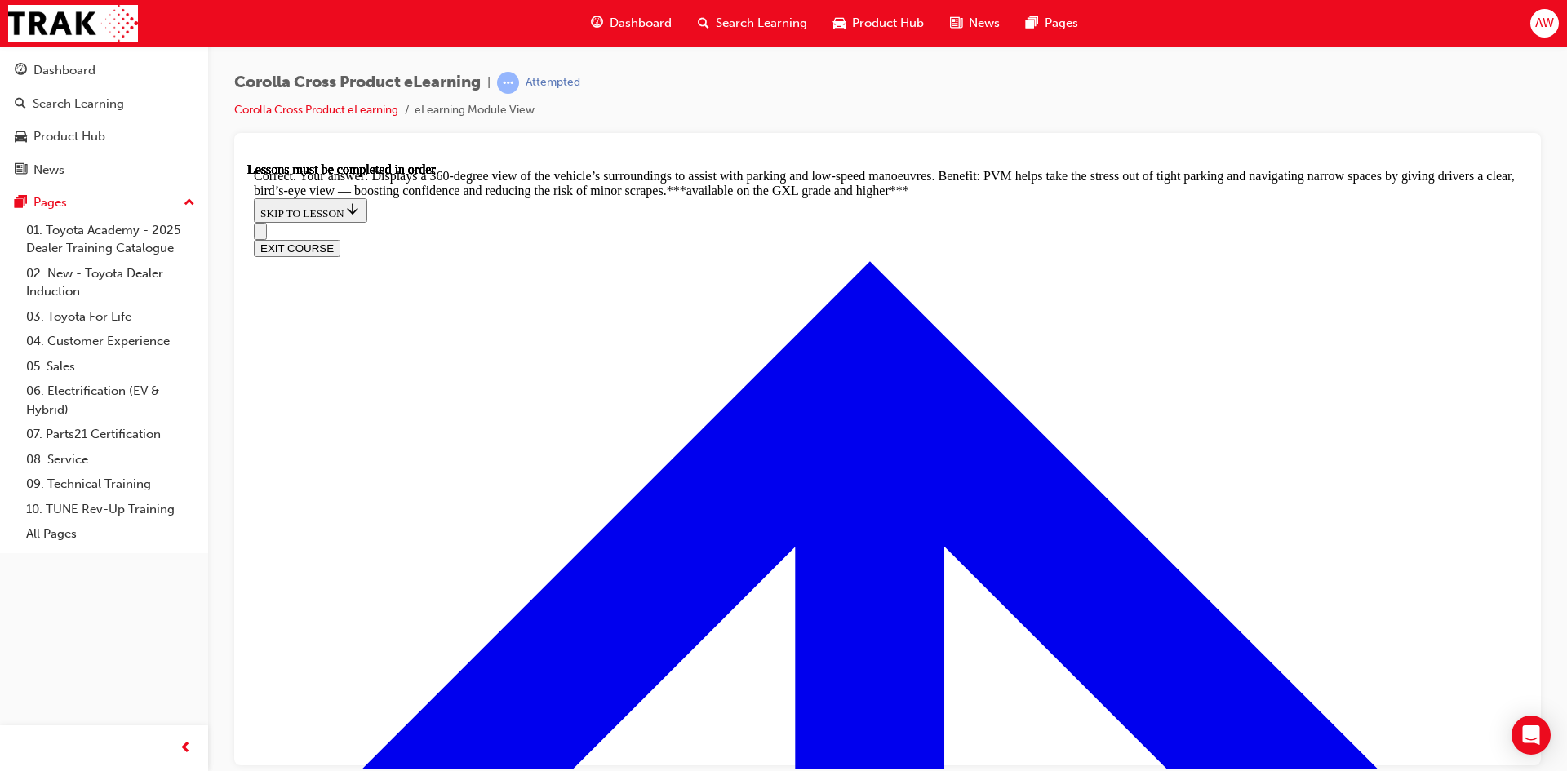
scroll to position [3641, 0]
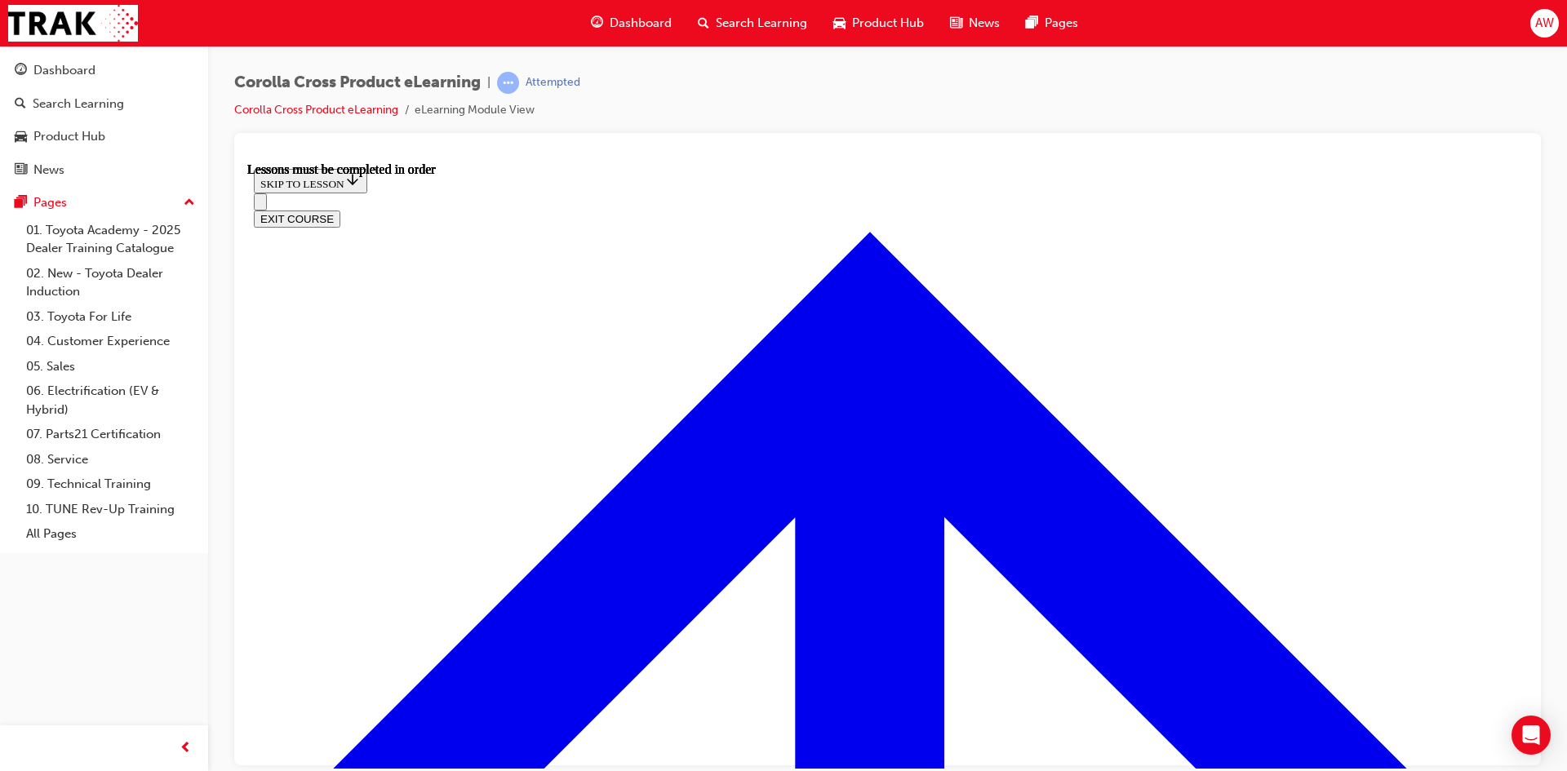
scroll to position [1363, 0]
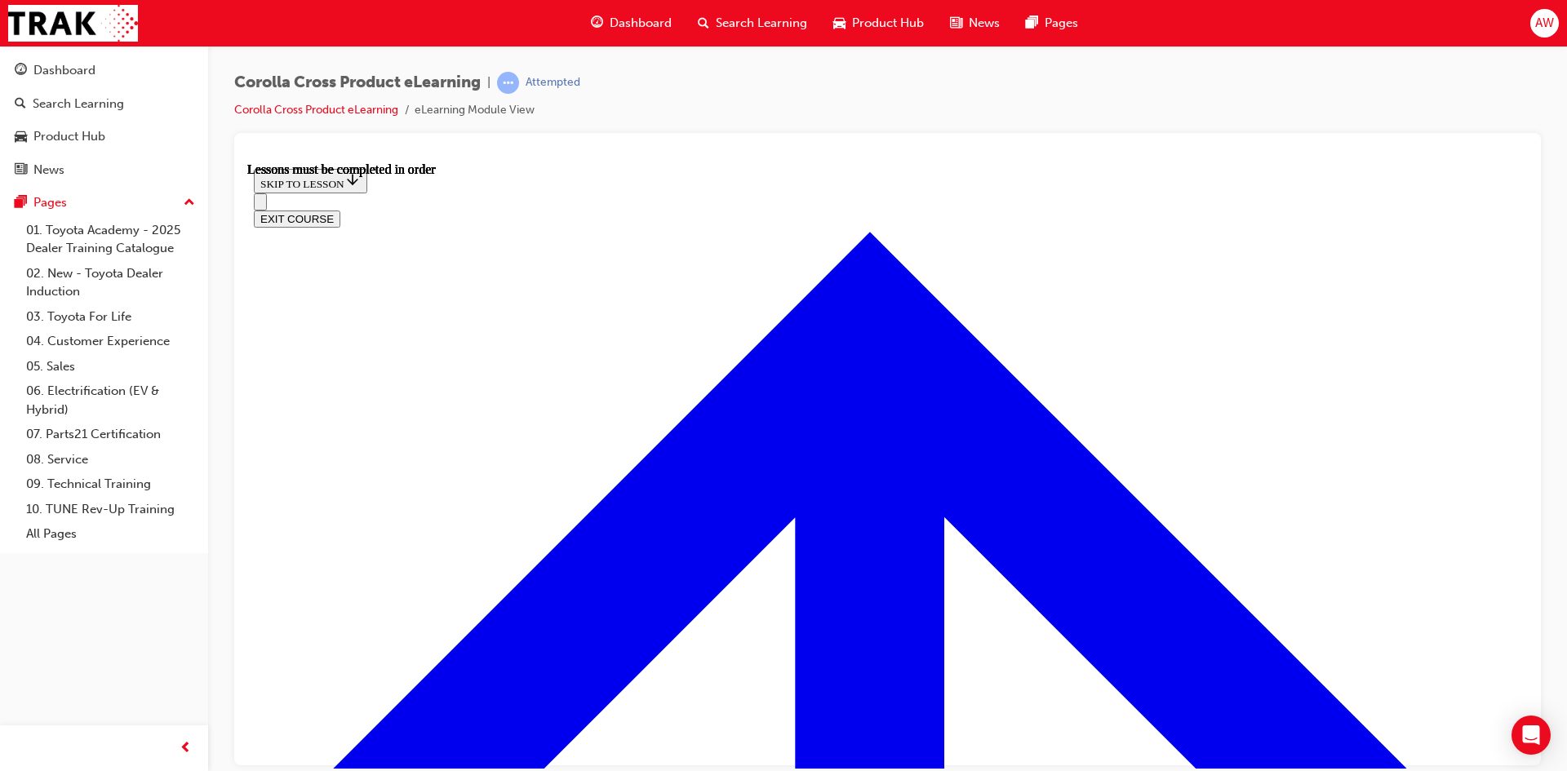
drag, startPoint x: 852, startPoint y: 390, endPoint x: 844, endPoint y: 394, distance: 9.1
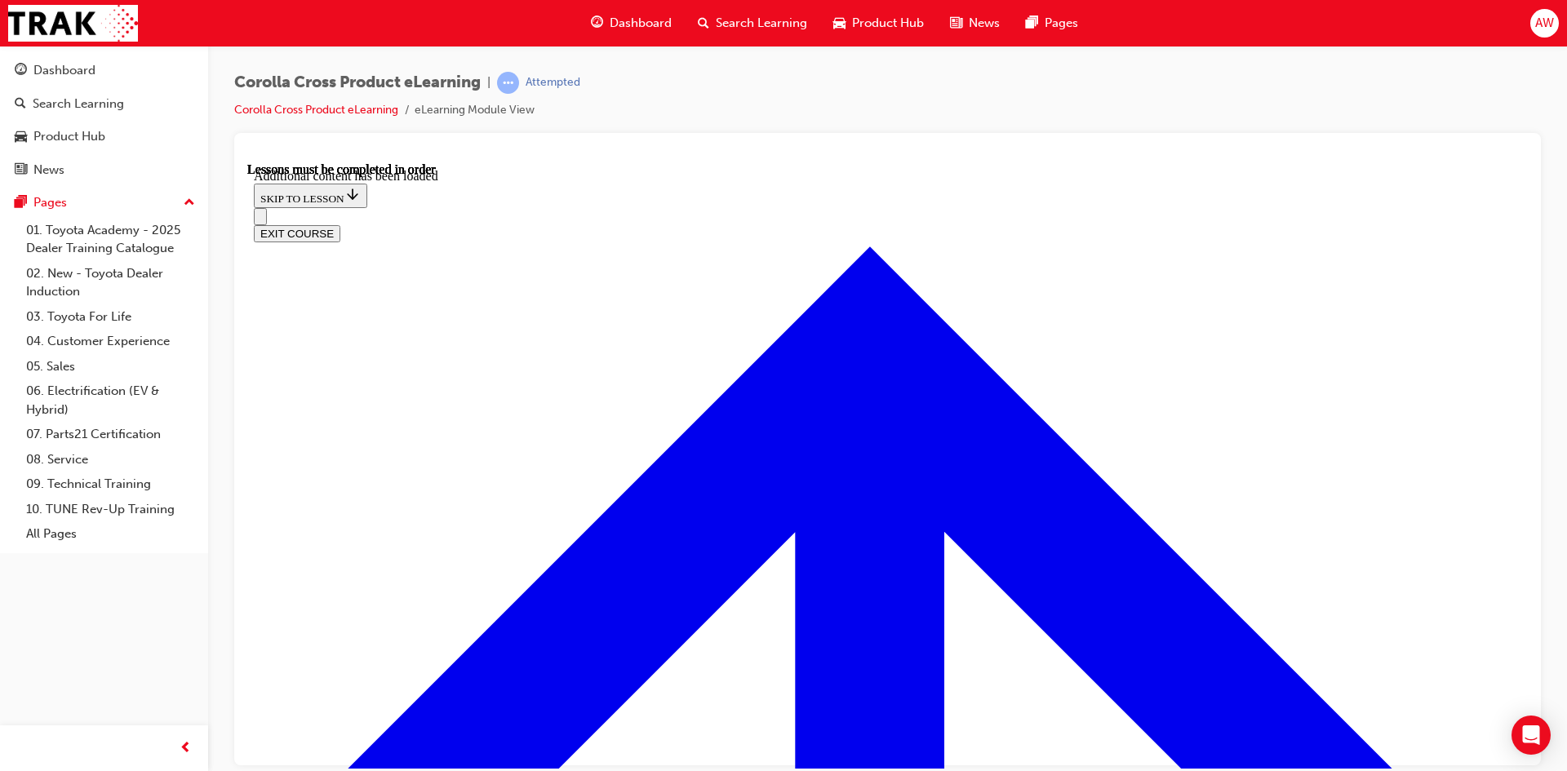
scroll to position [2542, 0]
radio input "true"
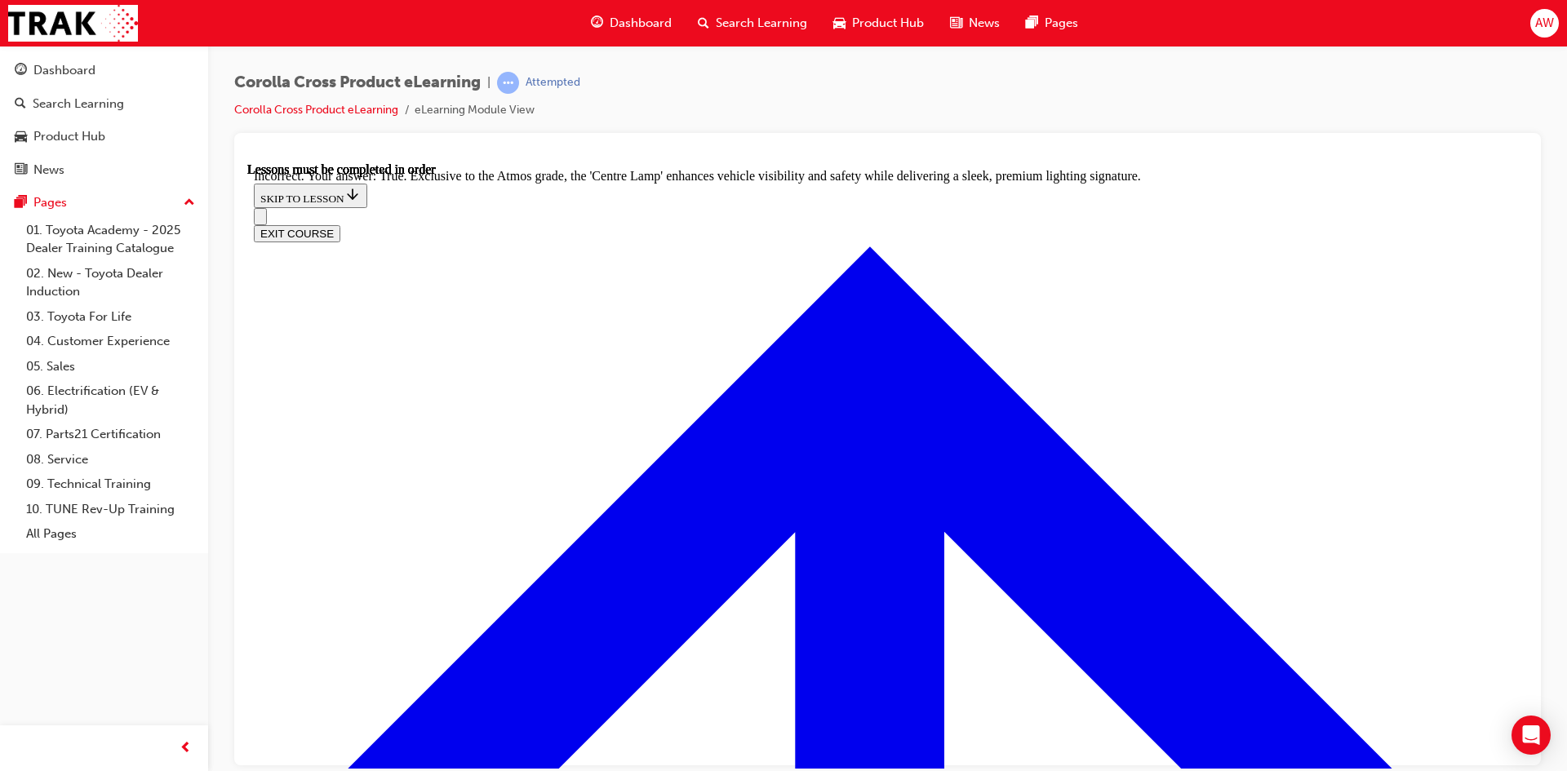
scroll to position [2706, 0]
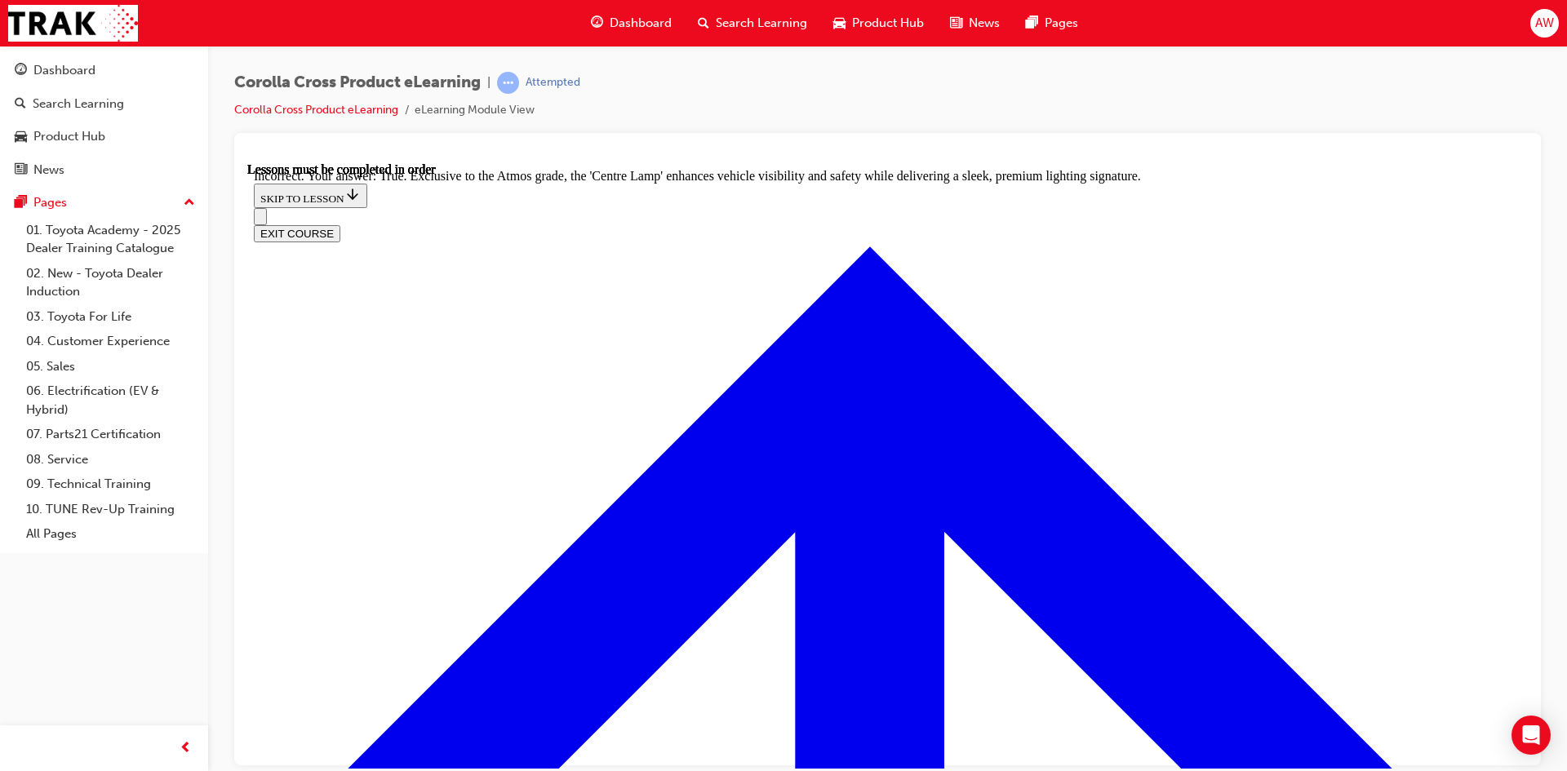
radio input "true"
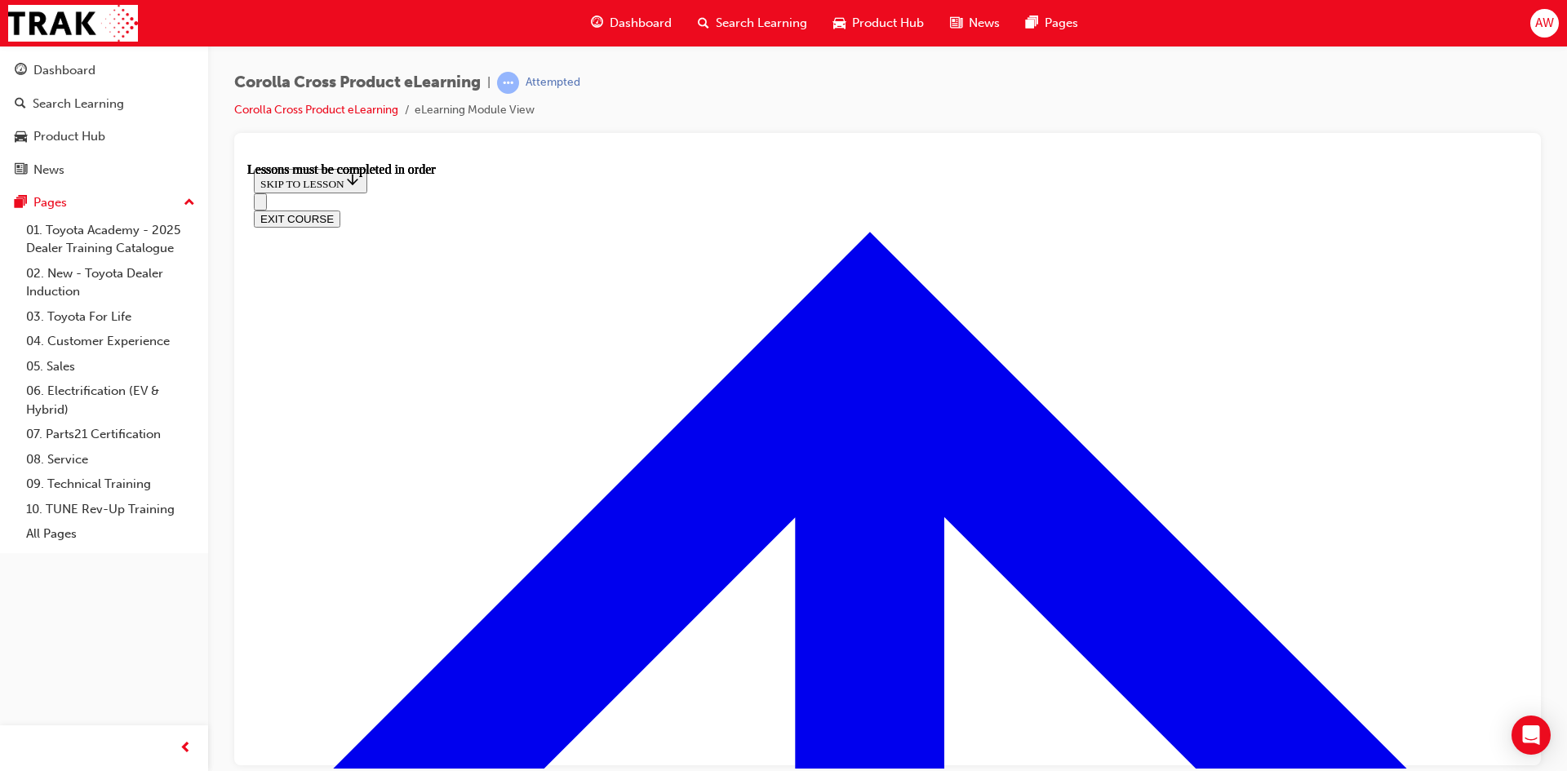
scroll to position [1281, 0]
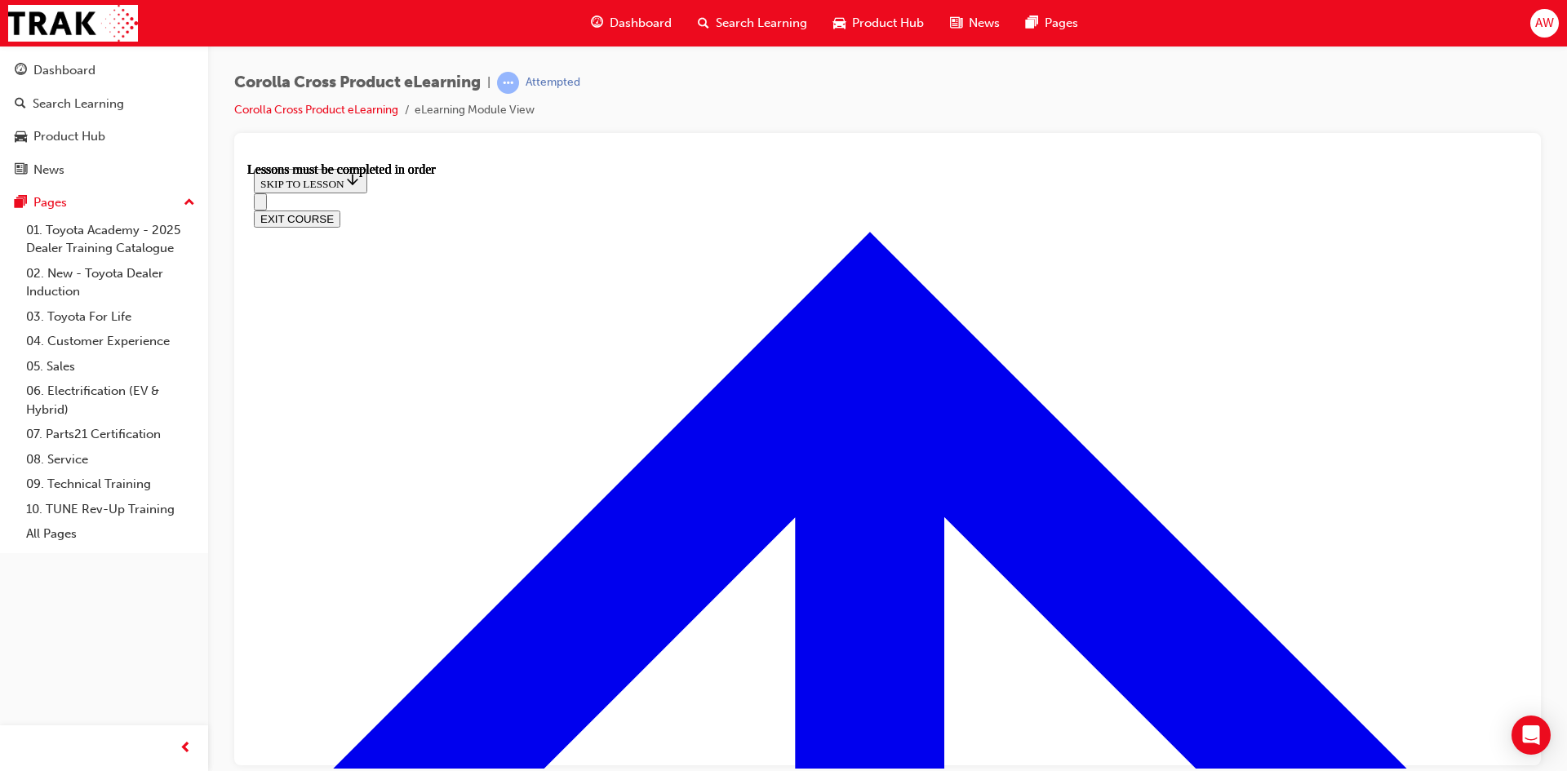
scroll to position [82, 0]
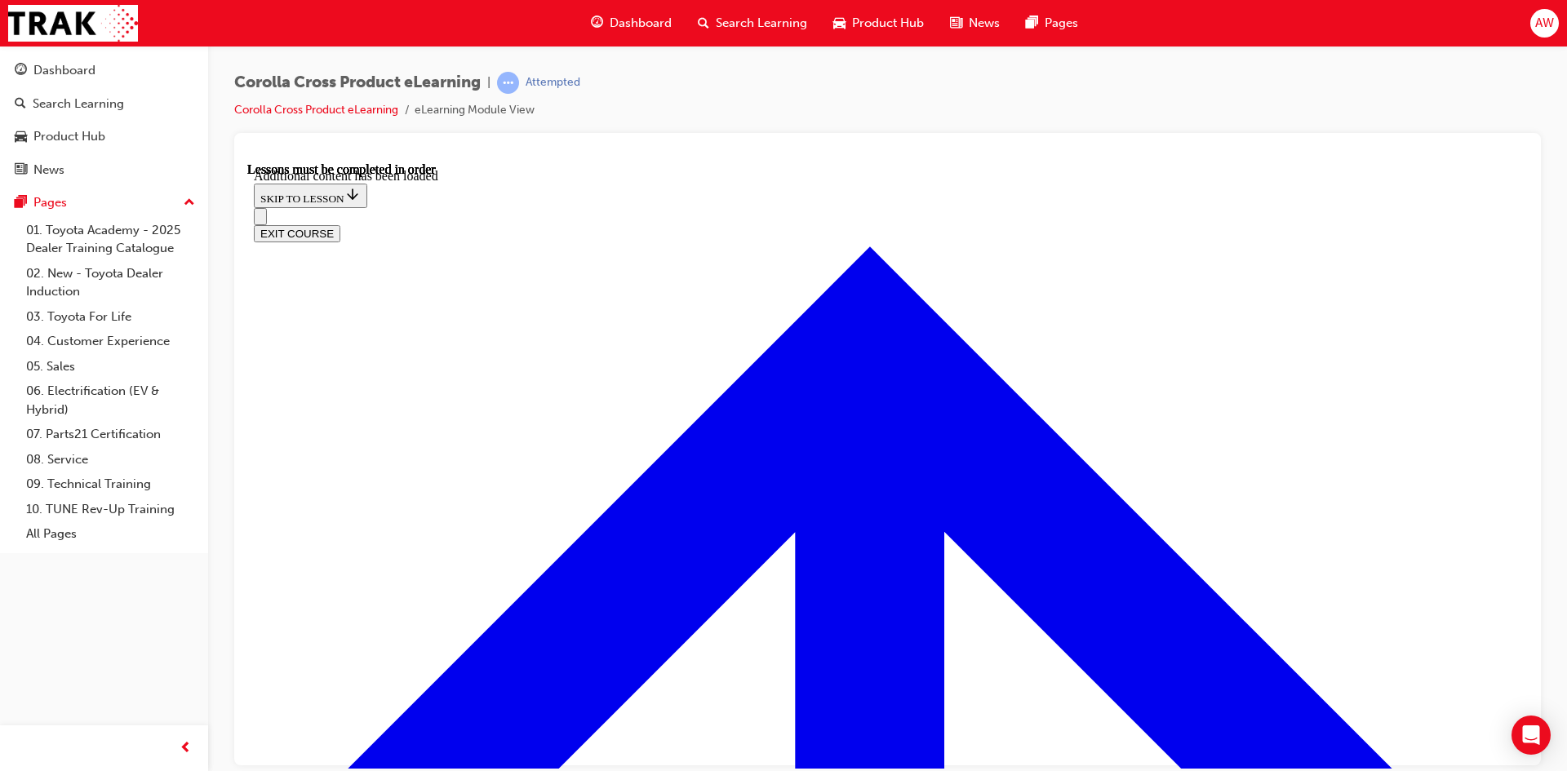
scroll to position [1995, 0]
radio input "true"
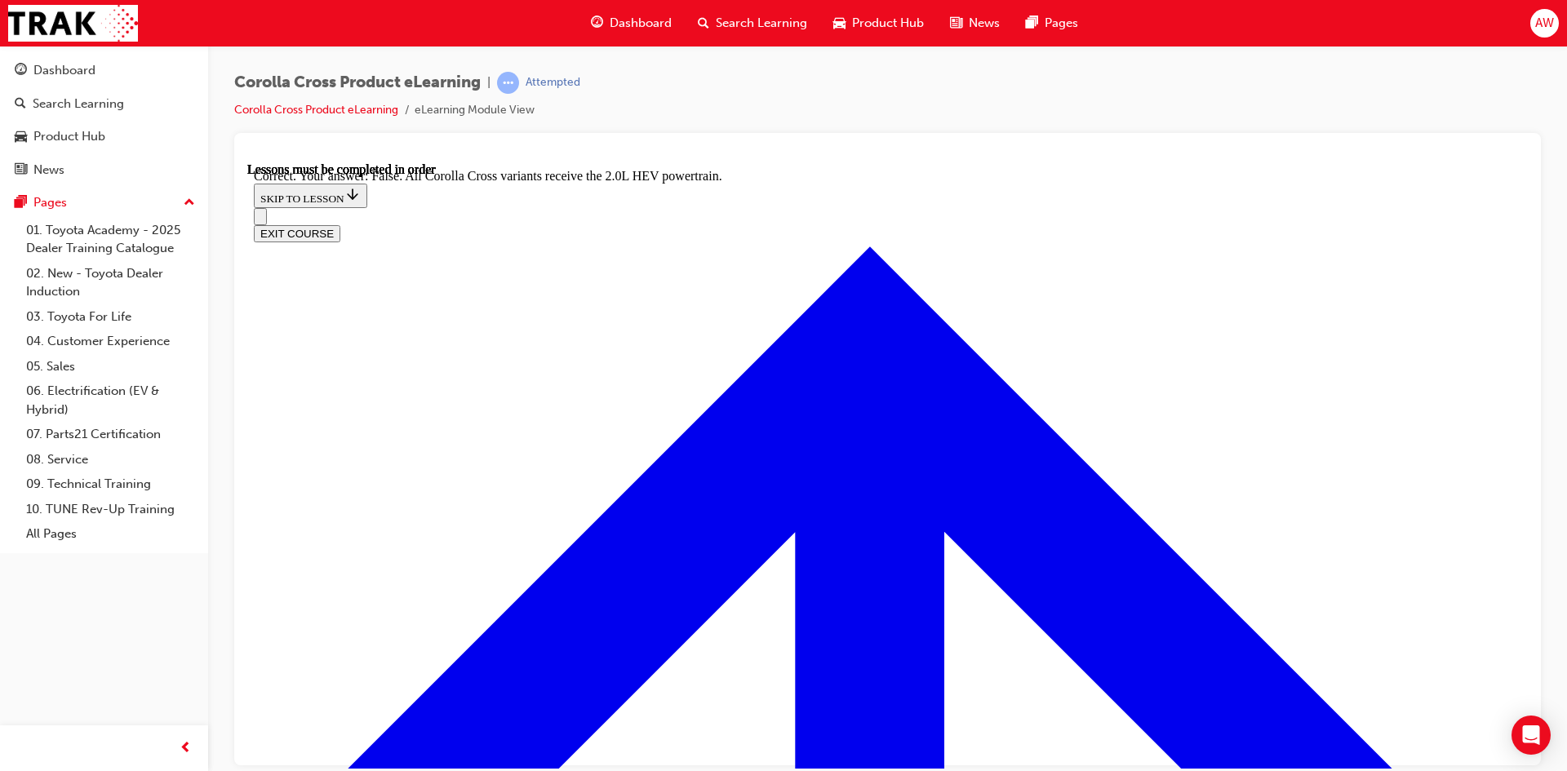
scroll to position [2261, 0]
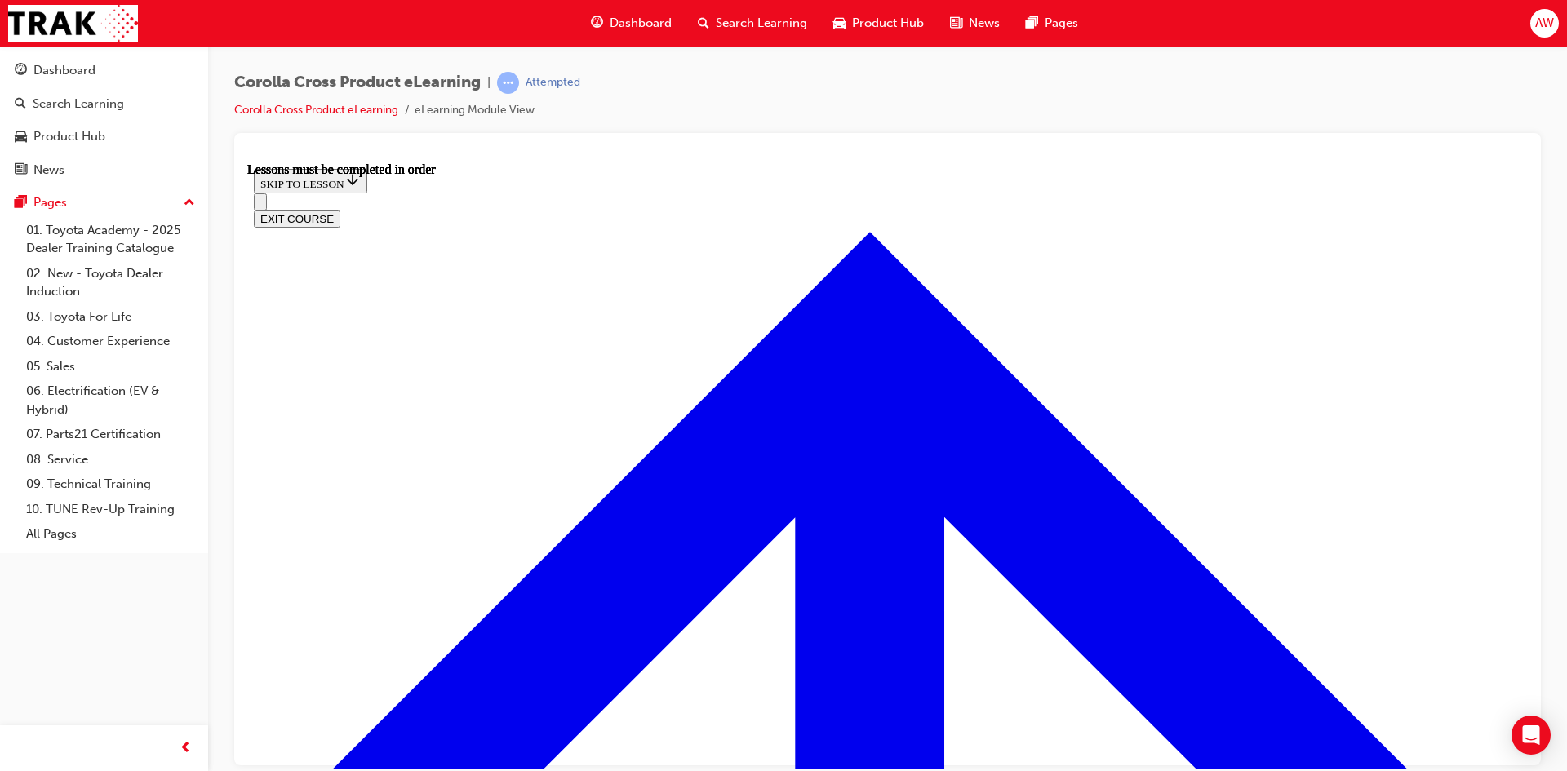
scroll to position [1281, 0]
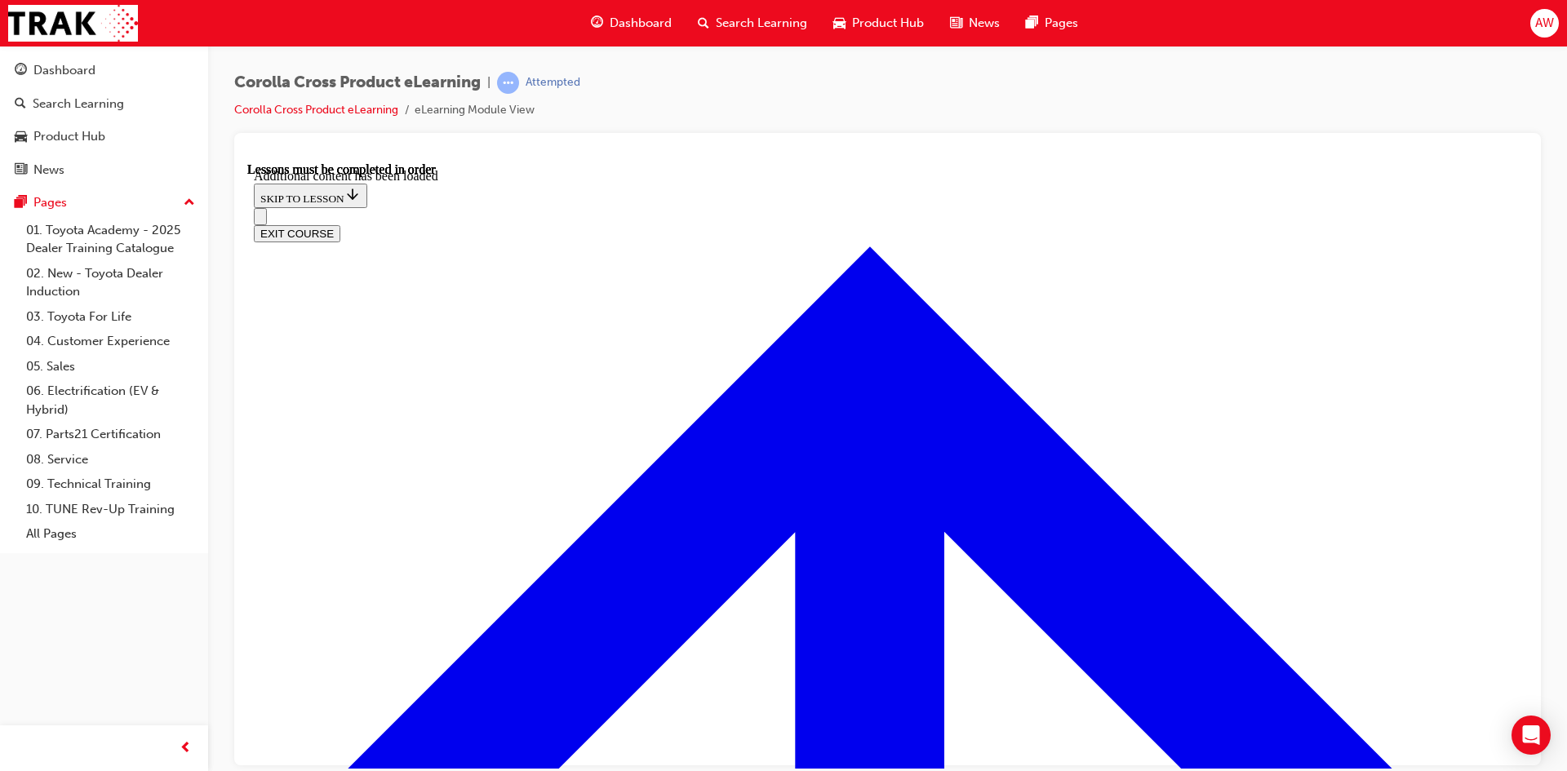
scroll to position [1221, 0]
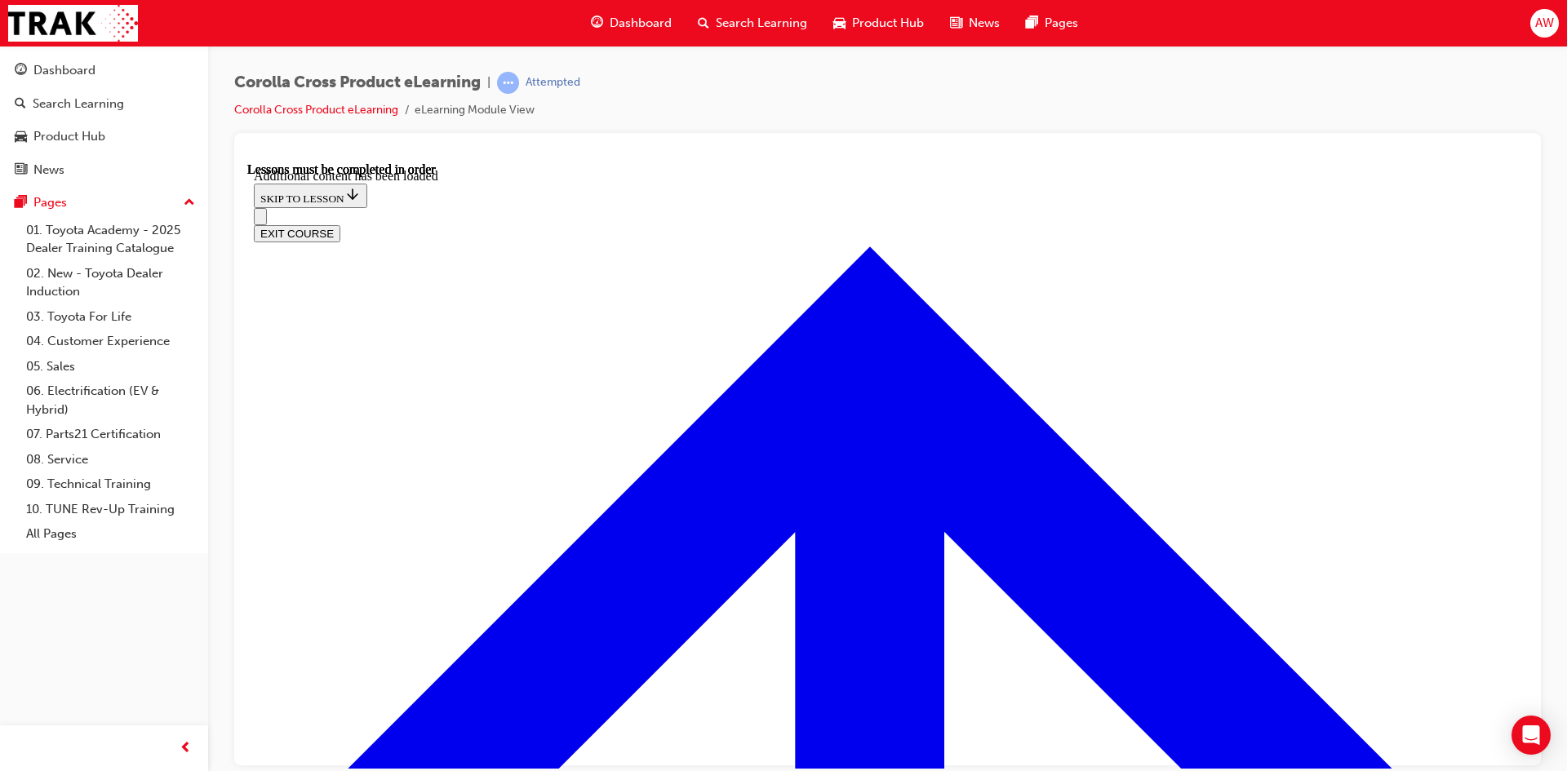
radio input "true"
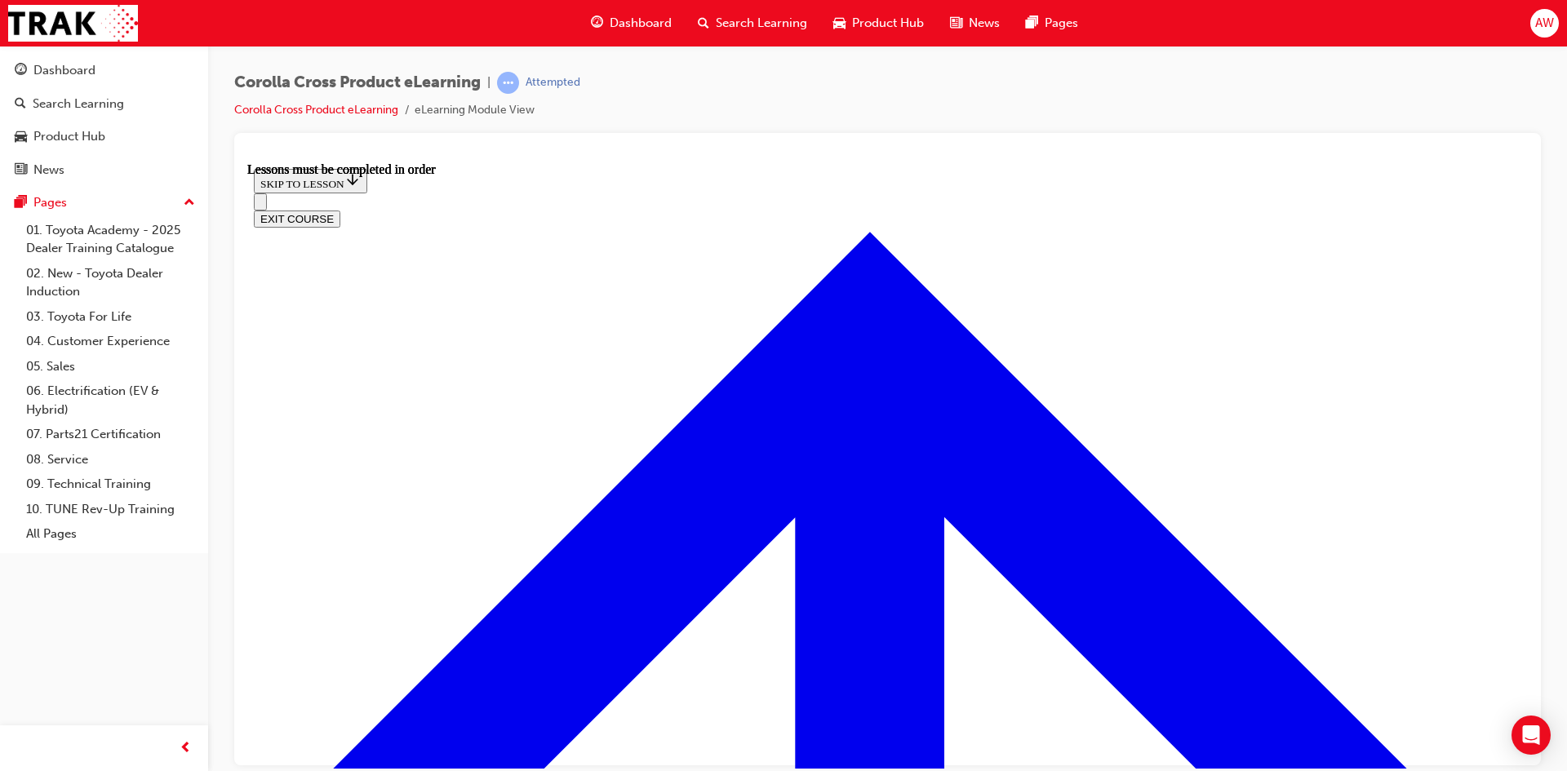
scroll to position [1444, 0]
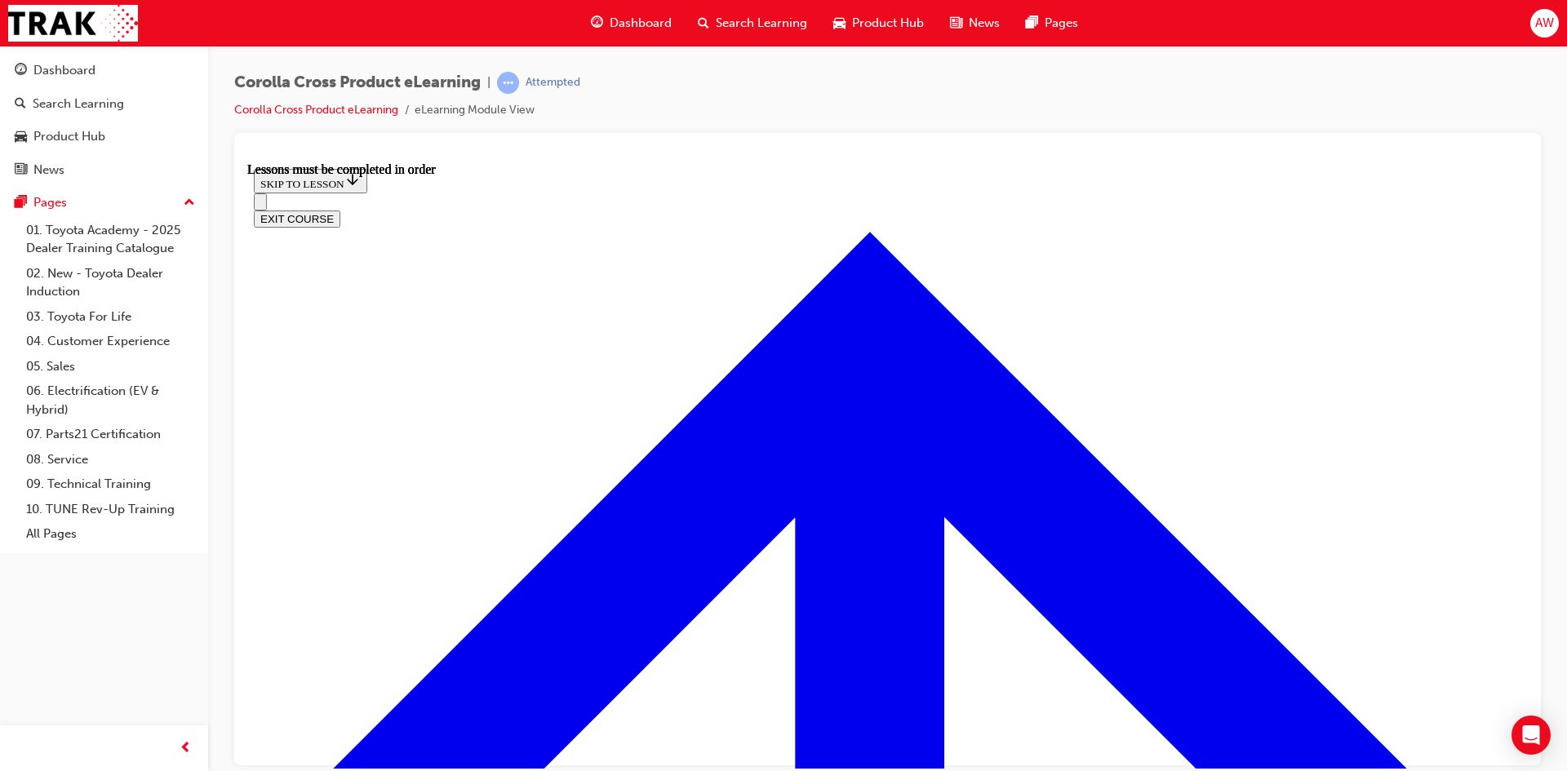
scroll to position [408, 0]
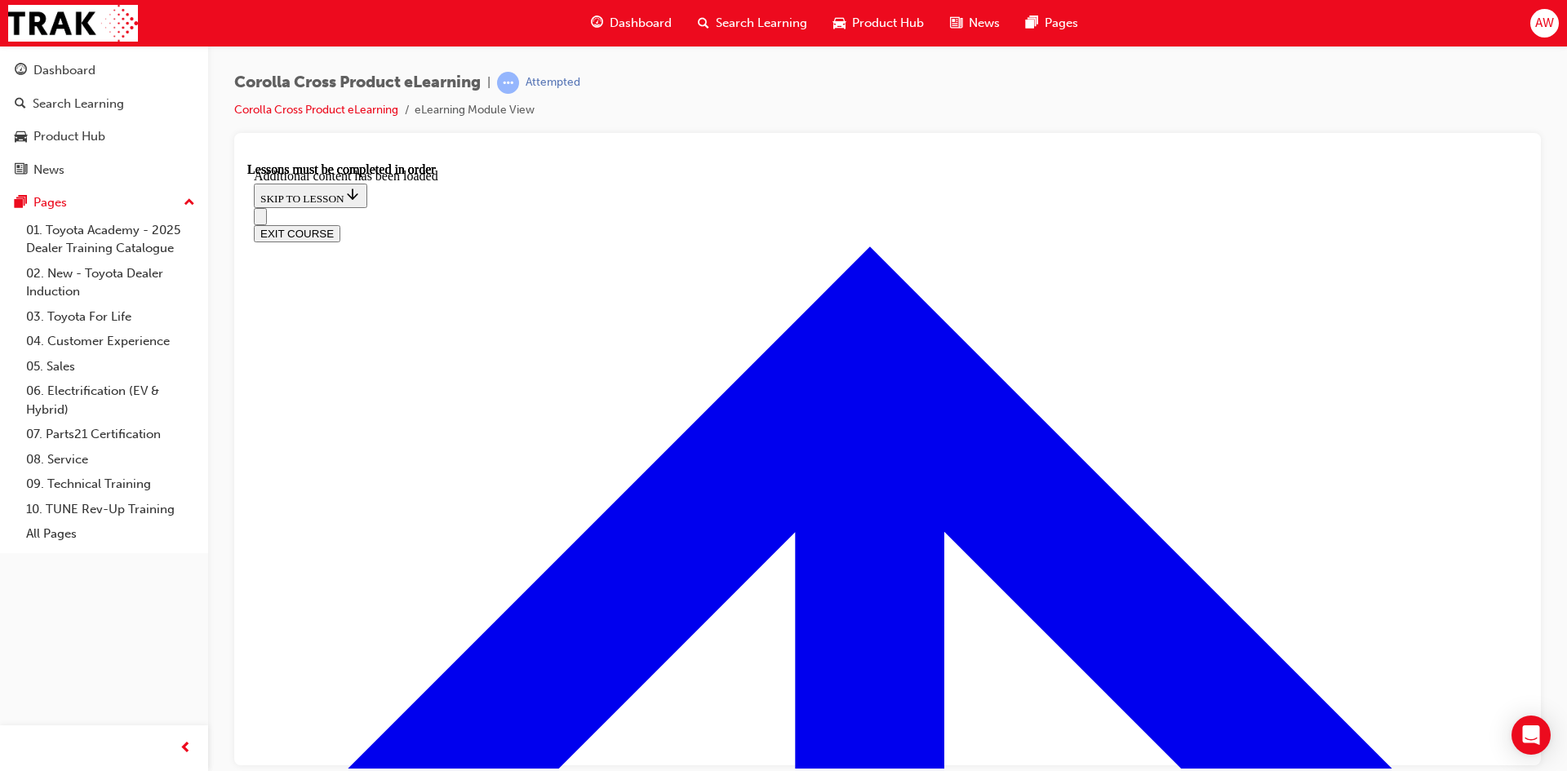
scroll to position [2605, 0]
radio input "true"
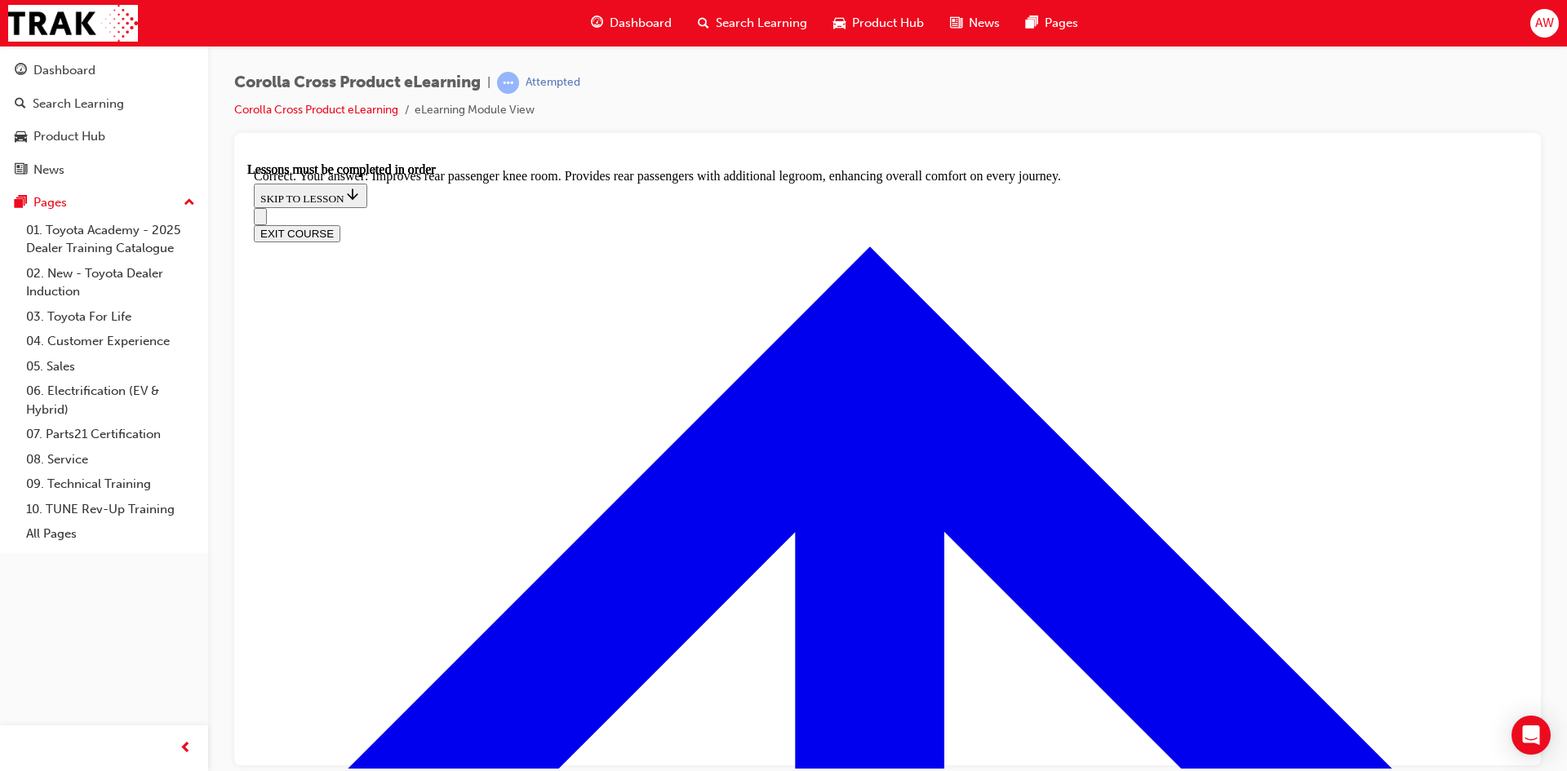
scroll to position [3013, 0]
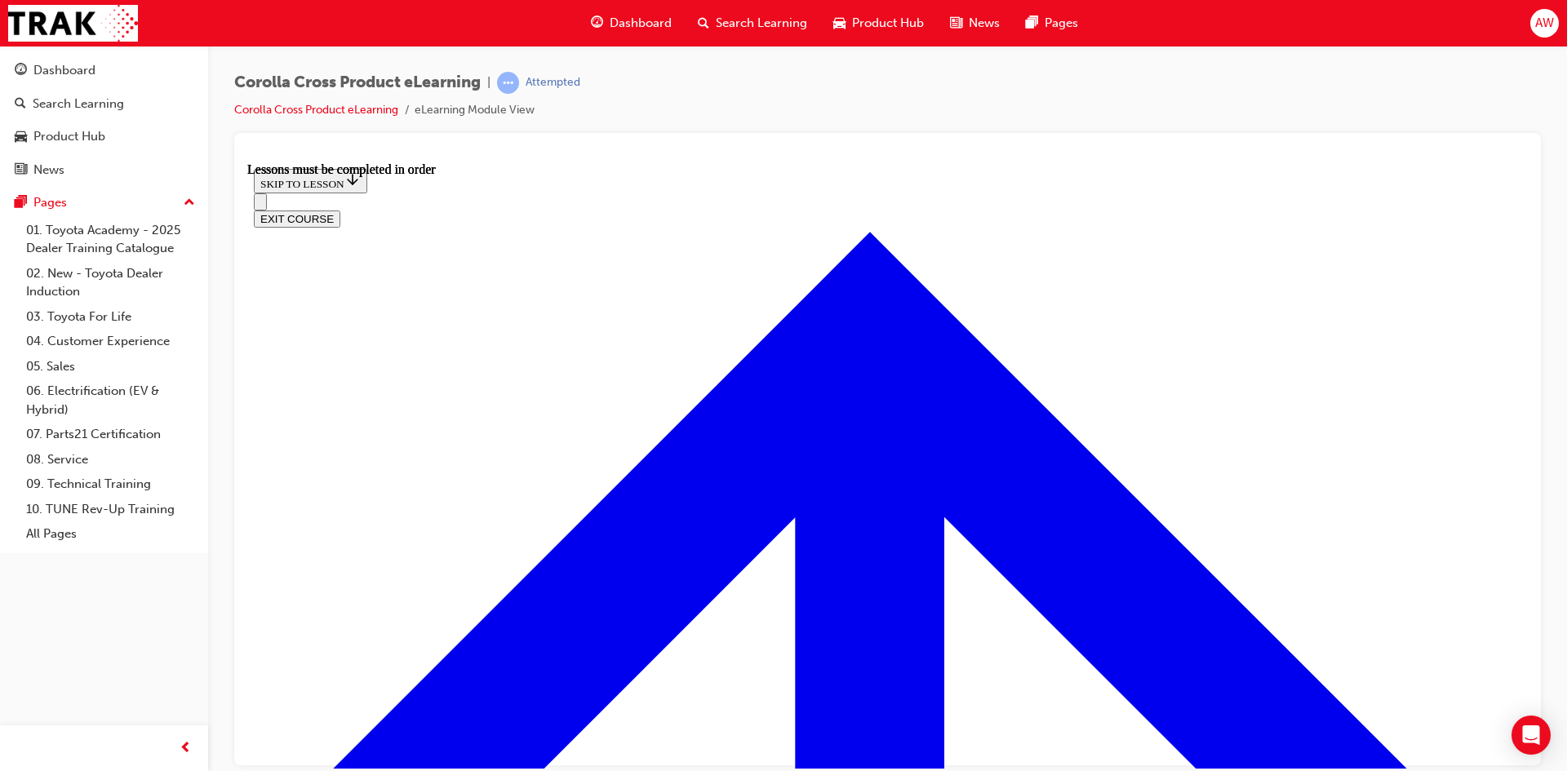
scroll to position [1363, 0]
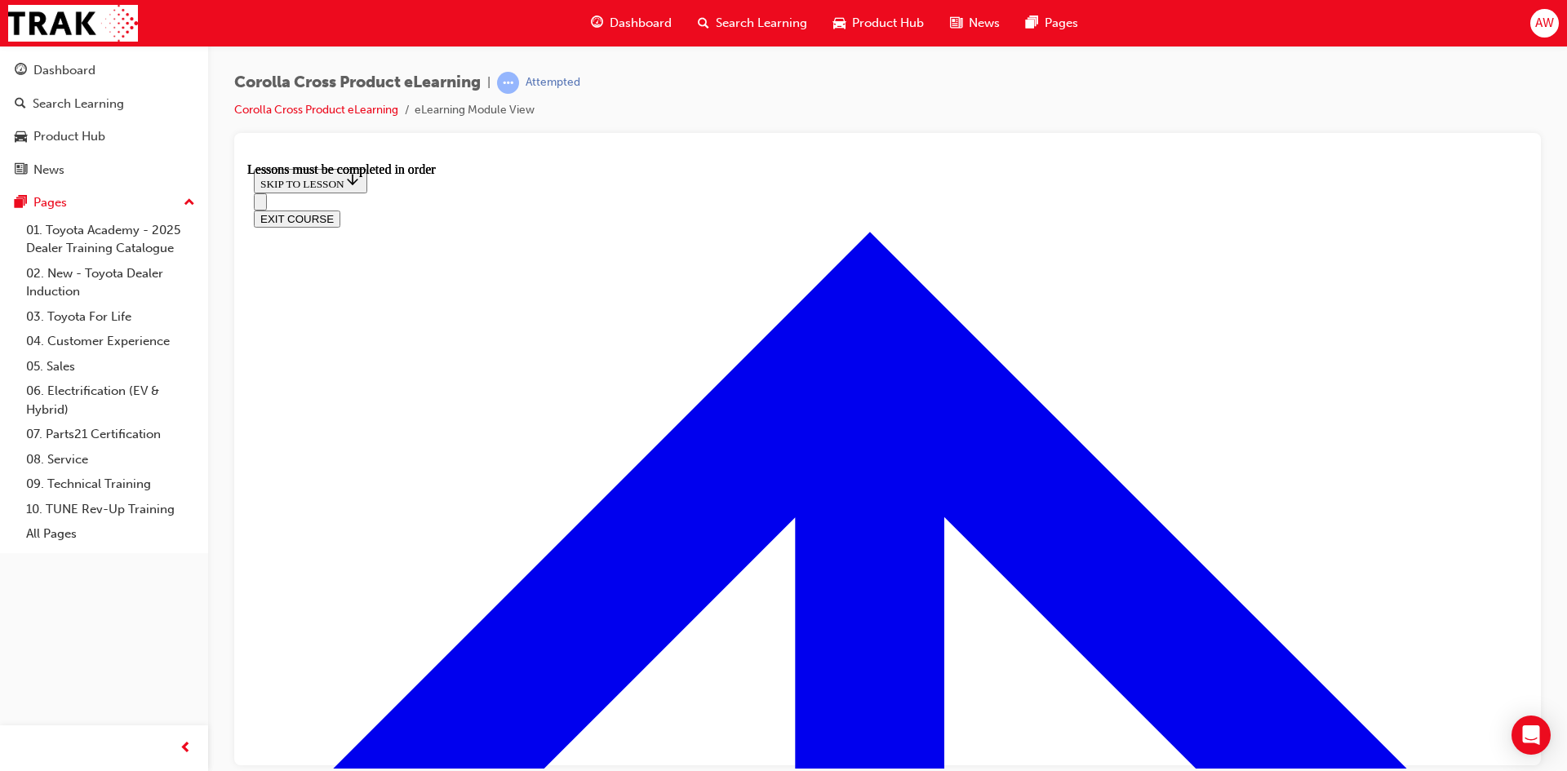
scroll to position [163, 0]
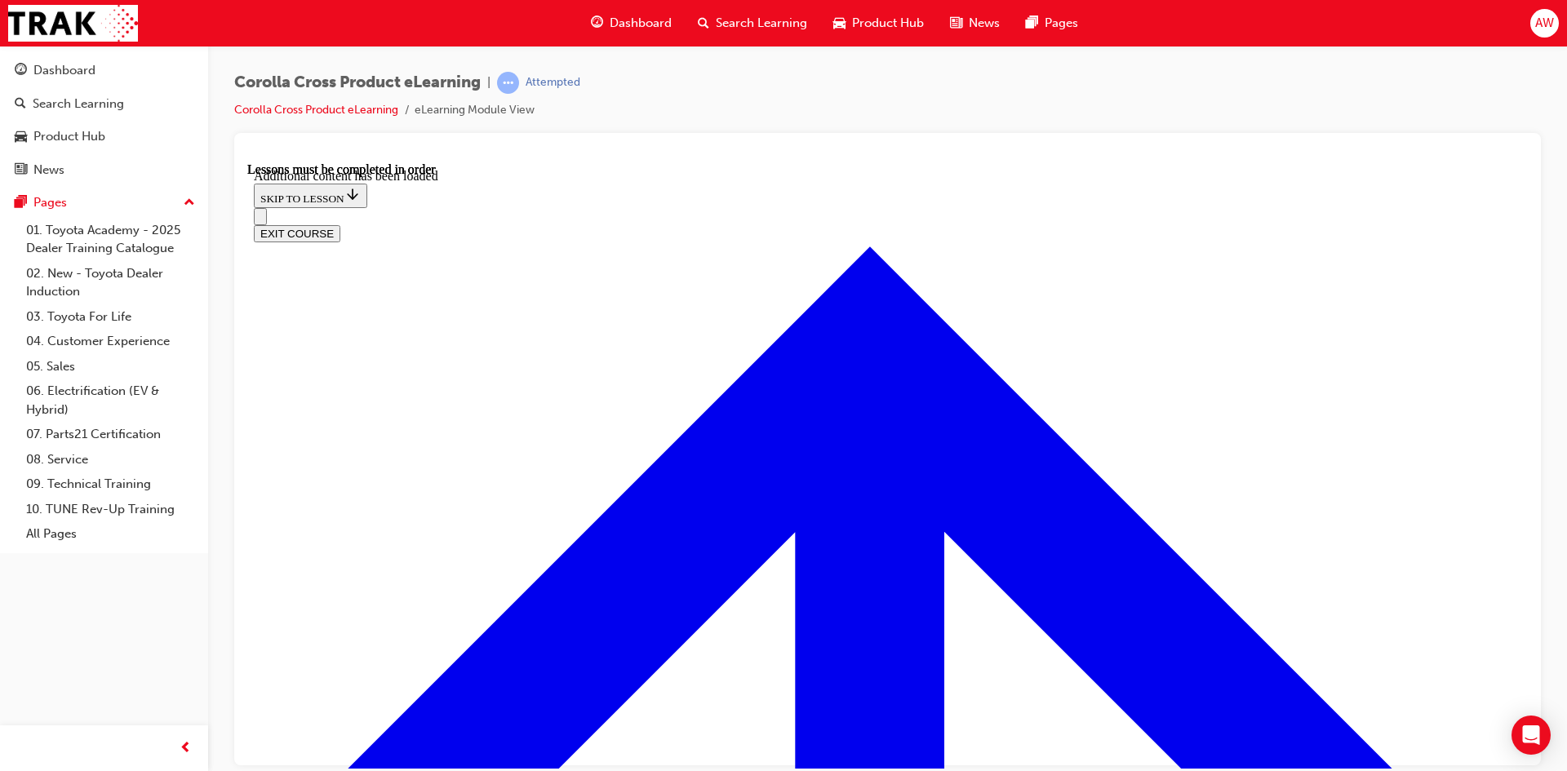
scroll to position [2350, 0]
radio input "true"
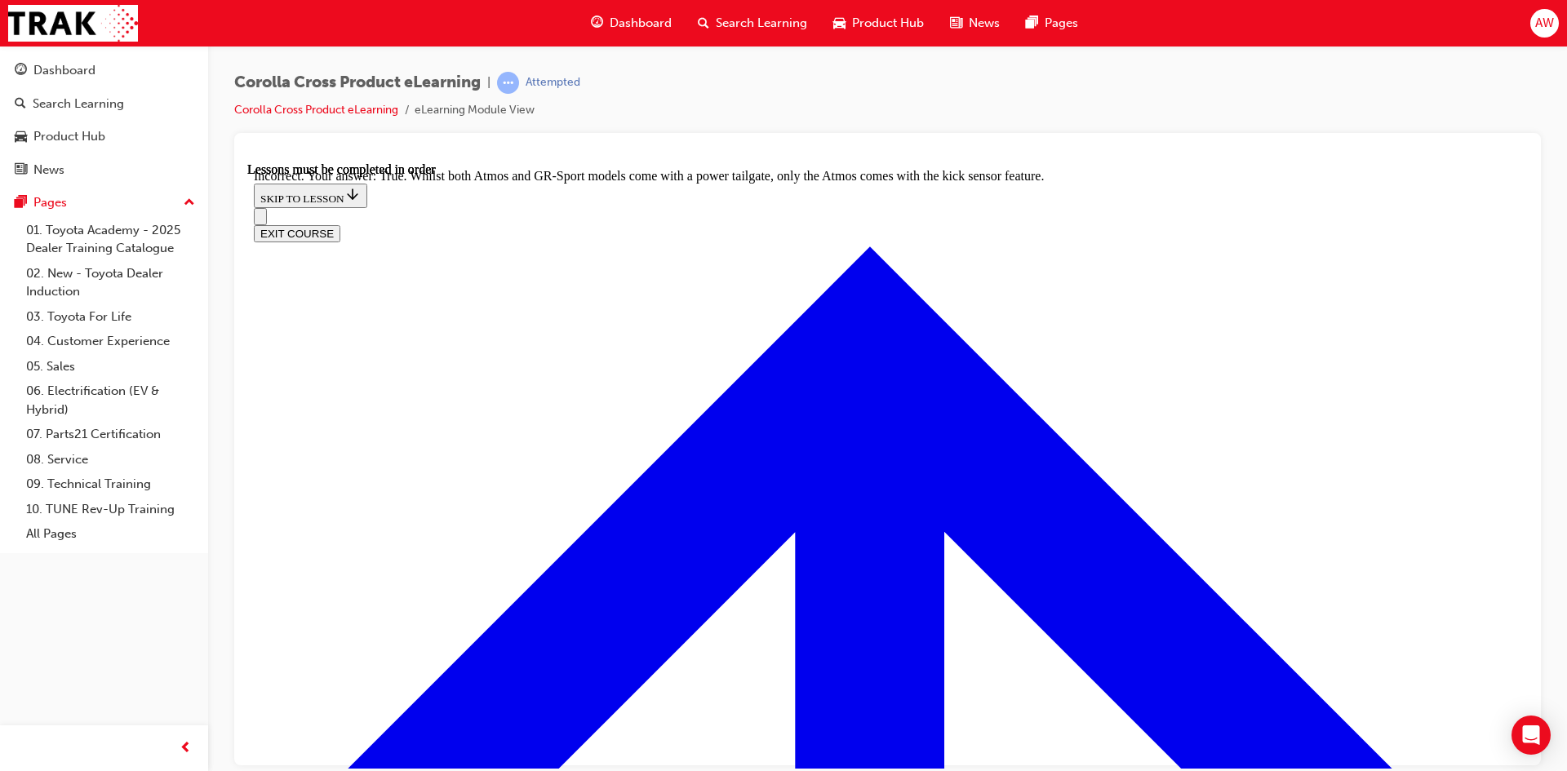
scroll to position [2588, 0]
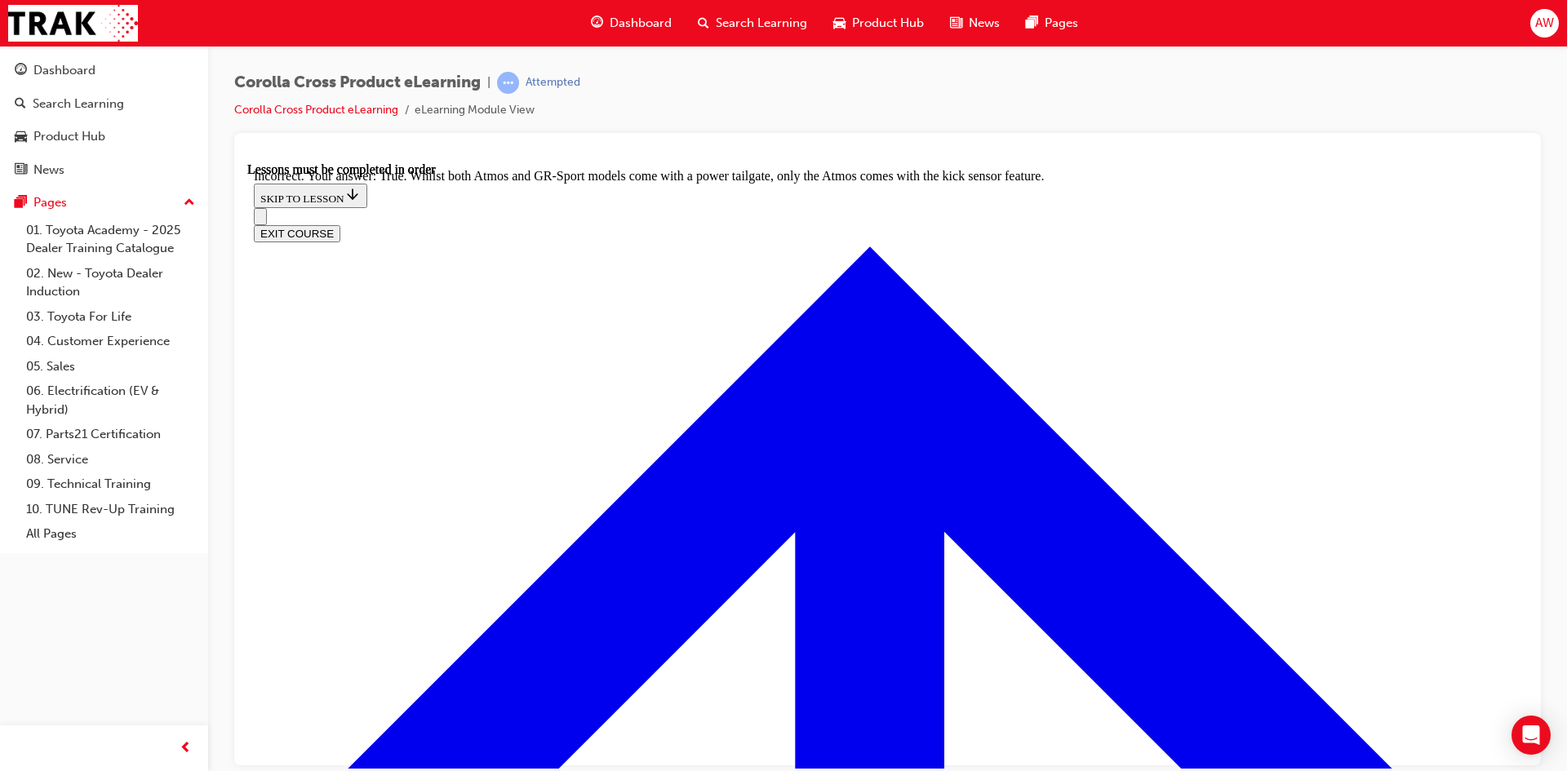
radio input "true"
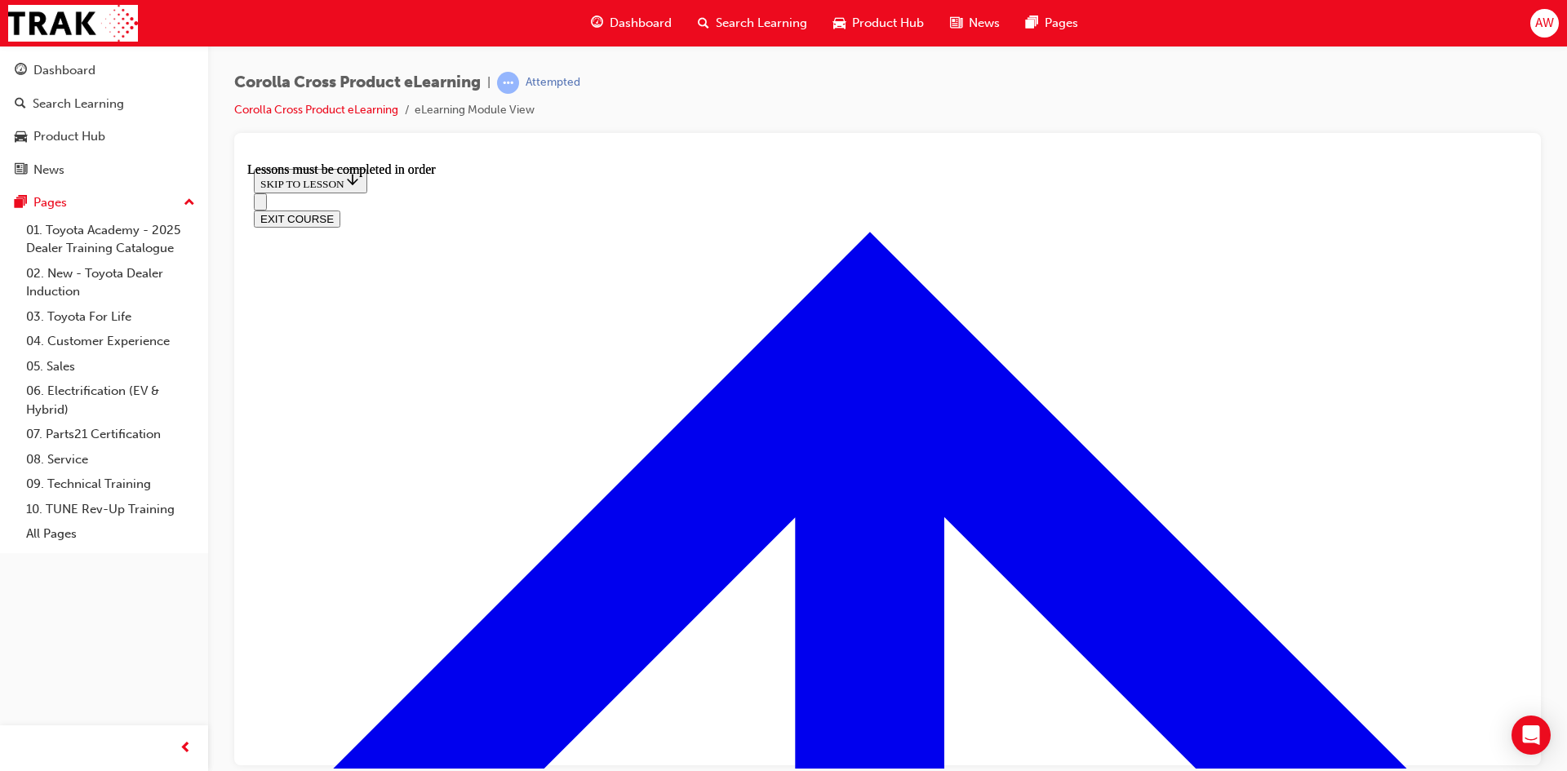
scroll to position [1607, 0]
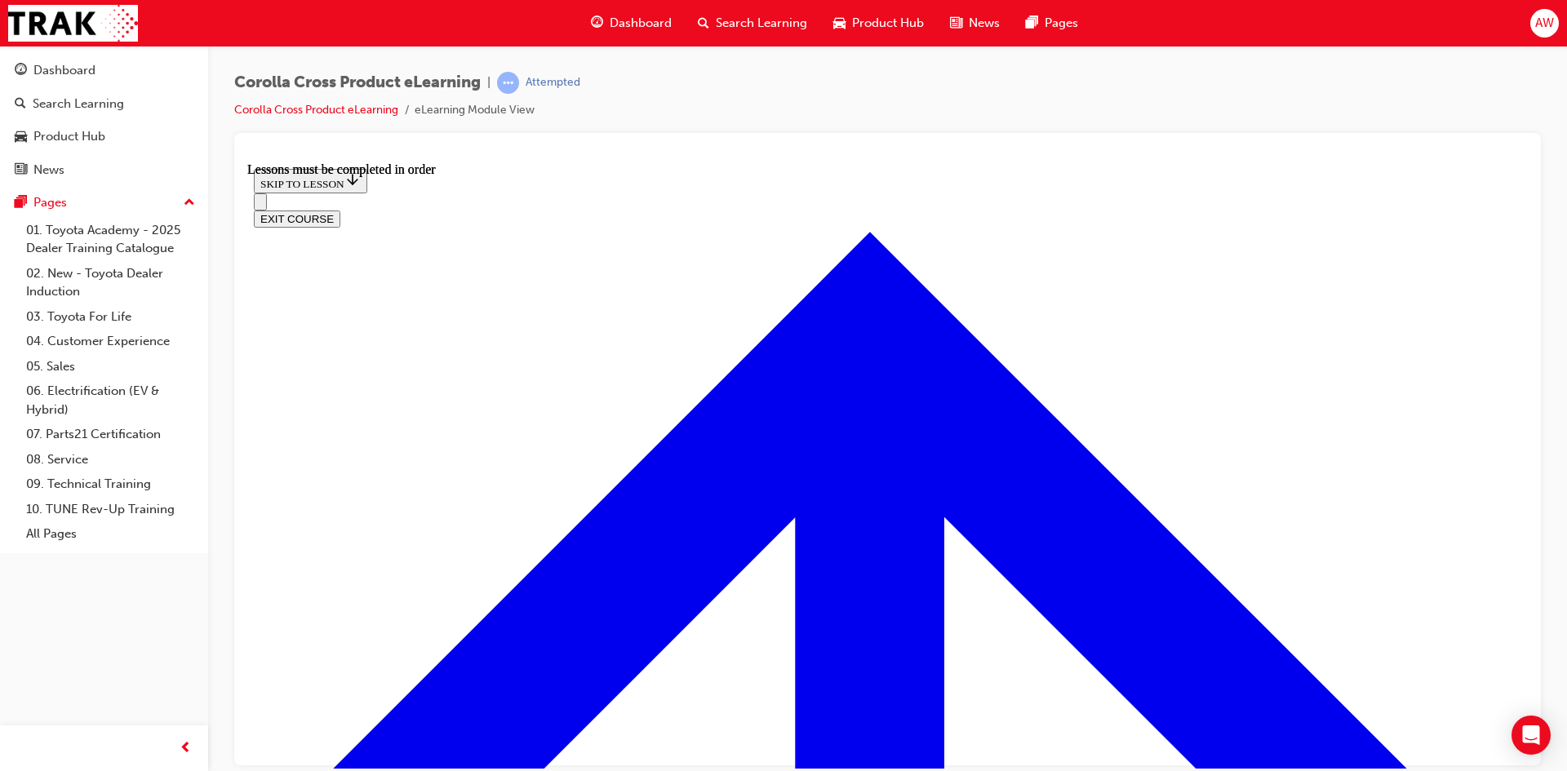
scroll to position [217, 0]
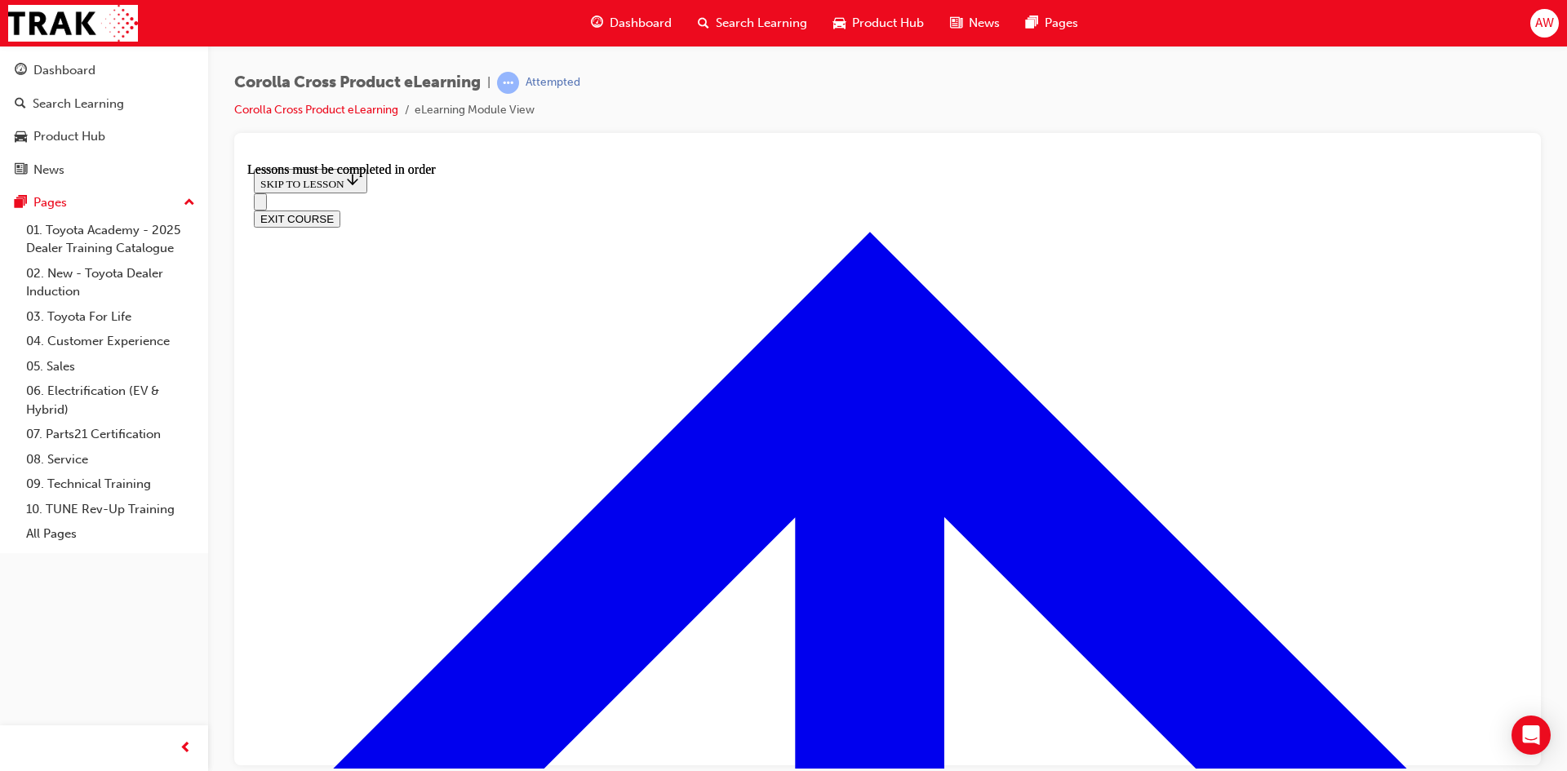
scroll to position [82, 0]
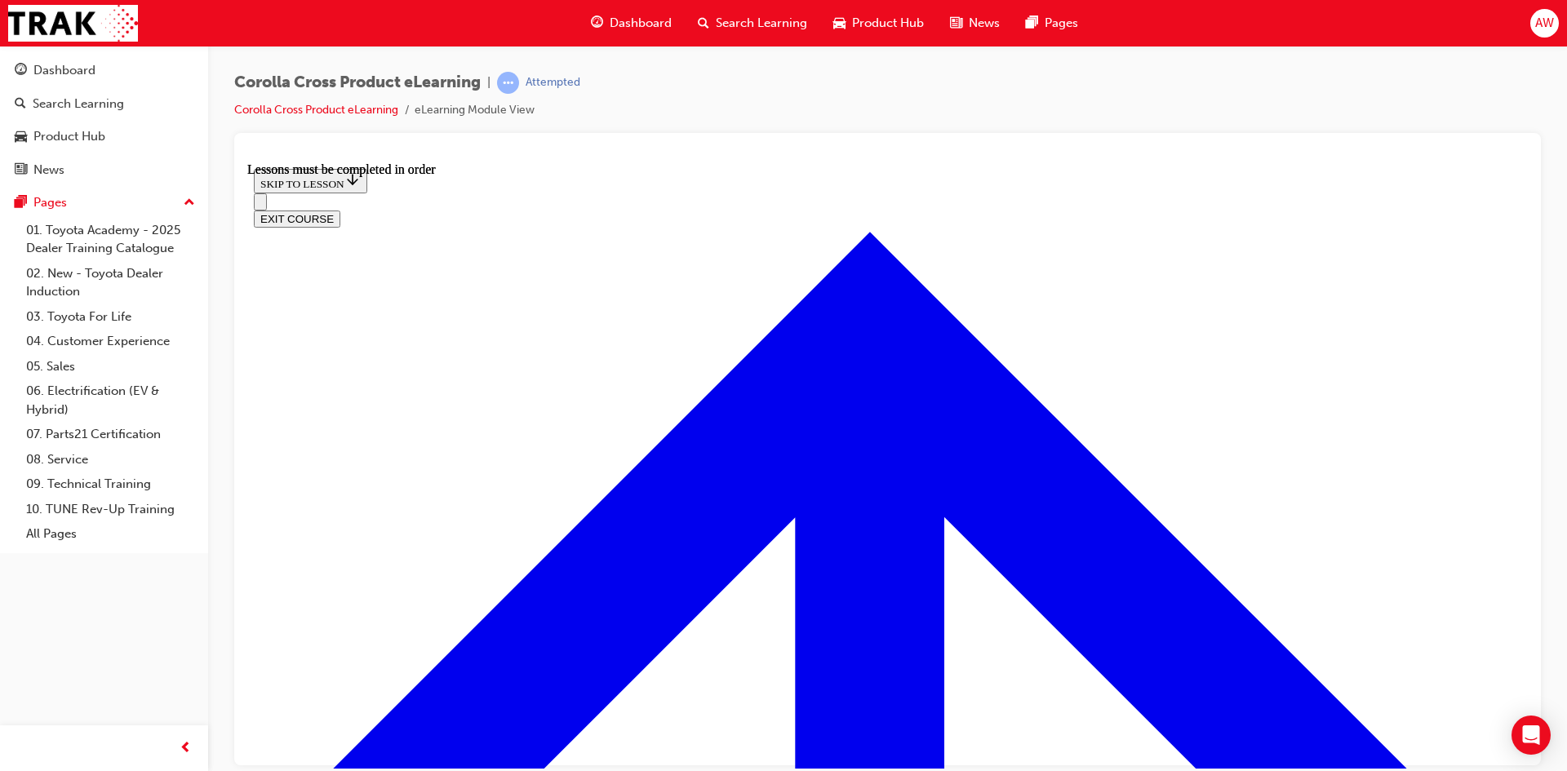
scroll to position [163, 0]
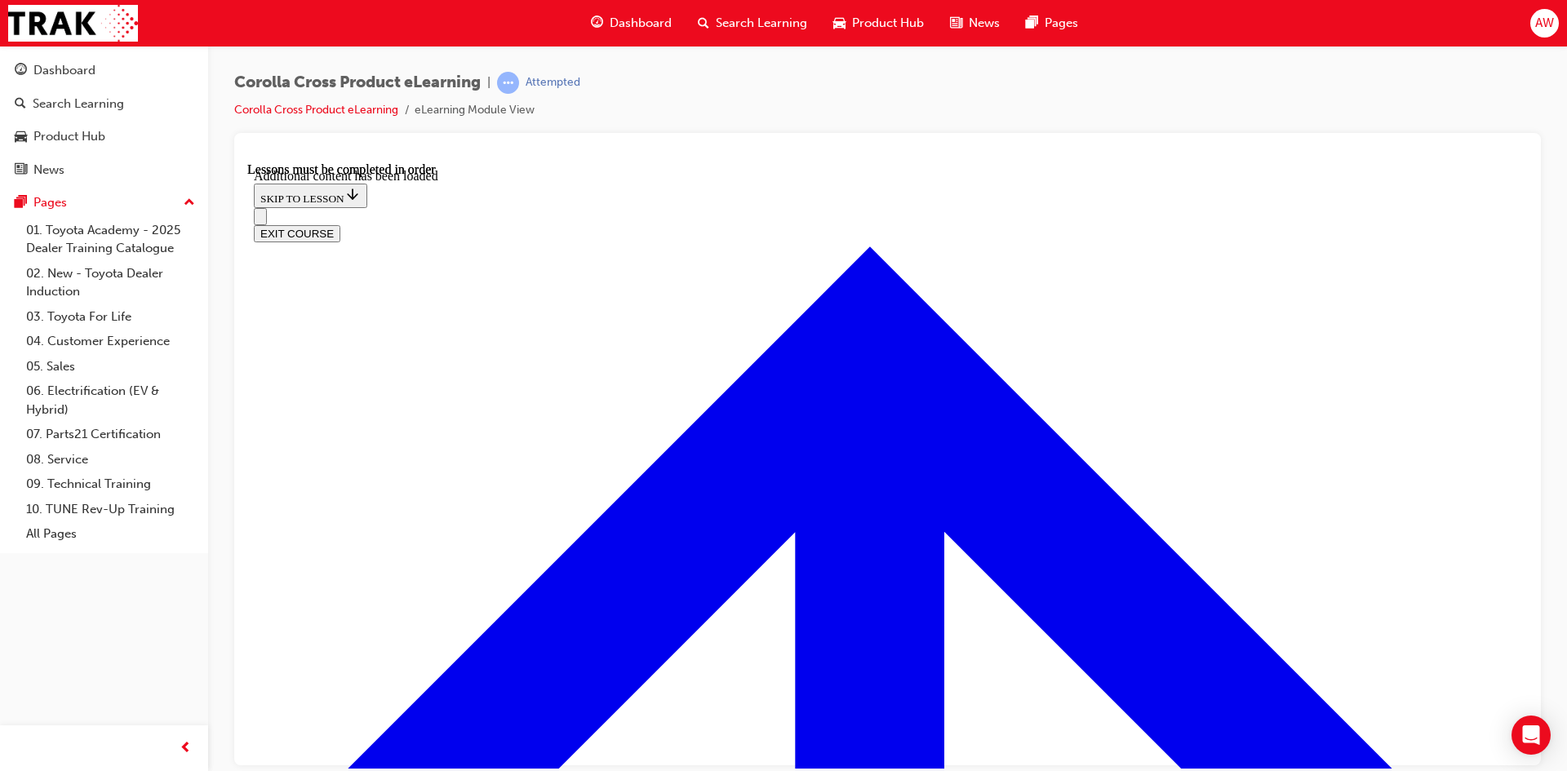
scroll to position [4004, 0]
checkbox input "true"
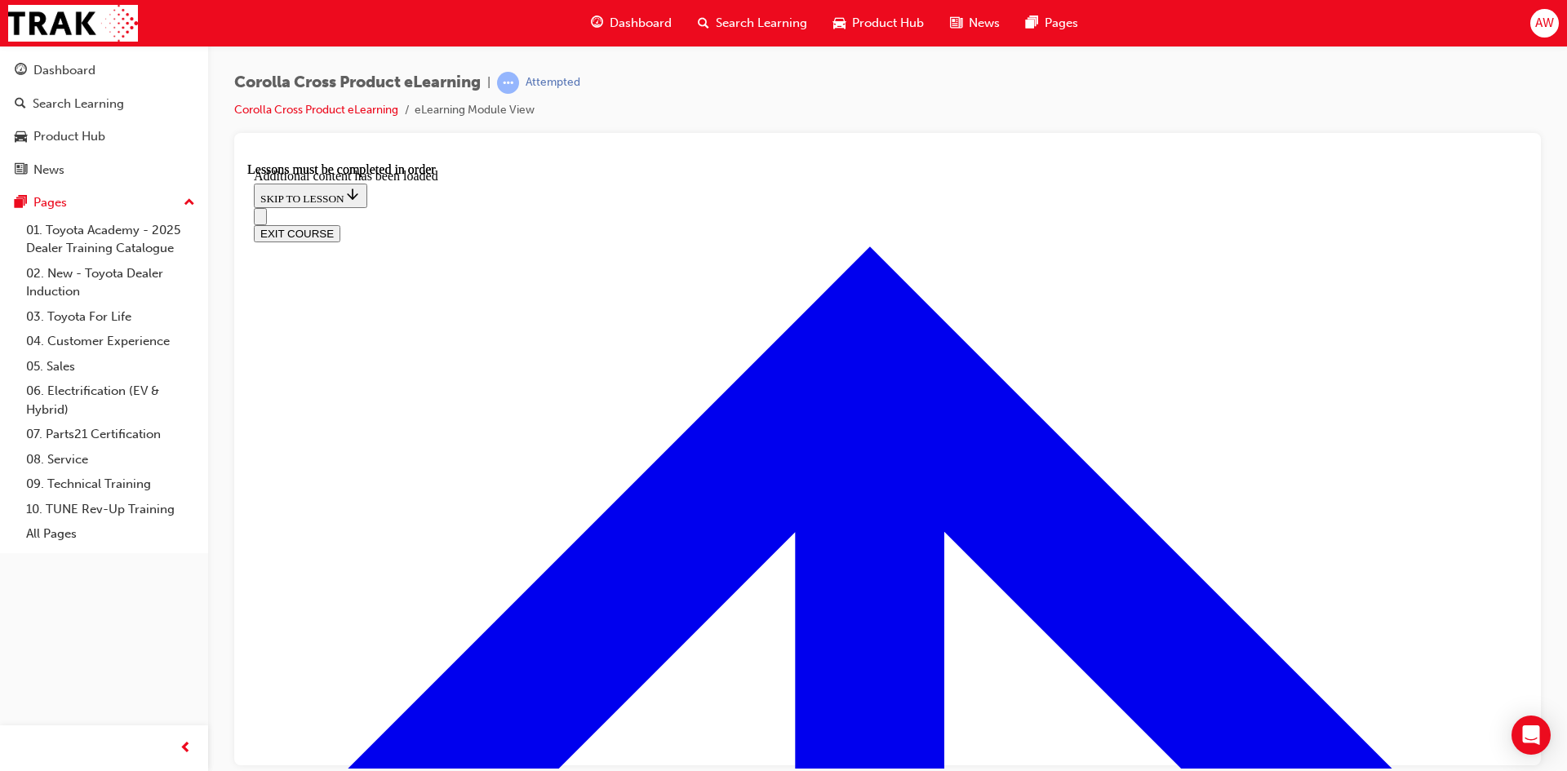
checkbox input "true"
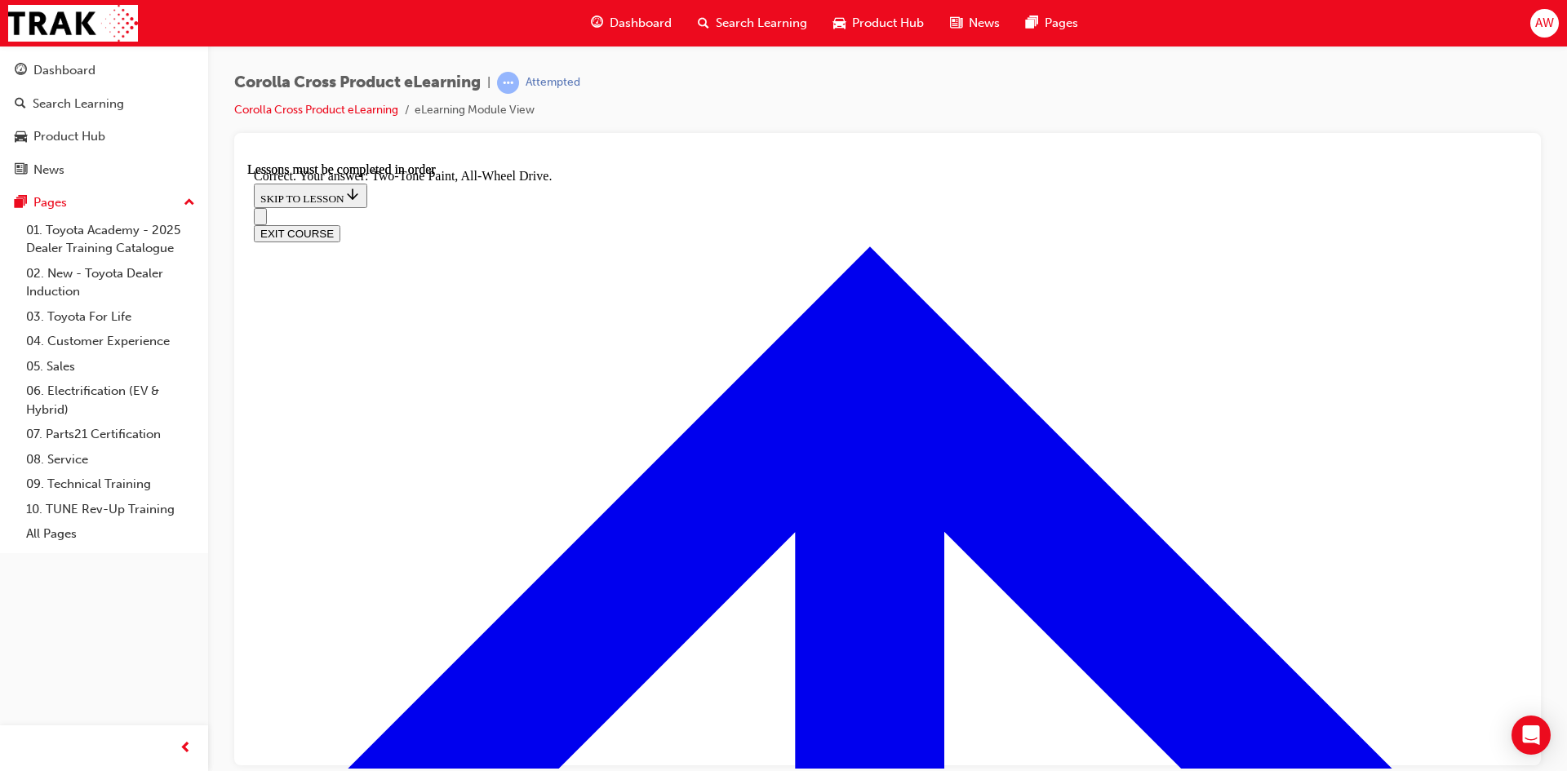
radio input "true"
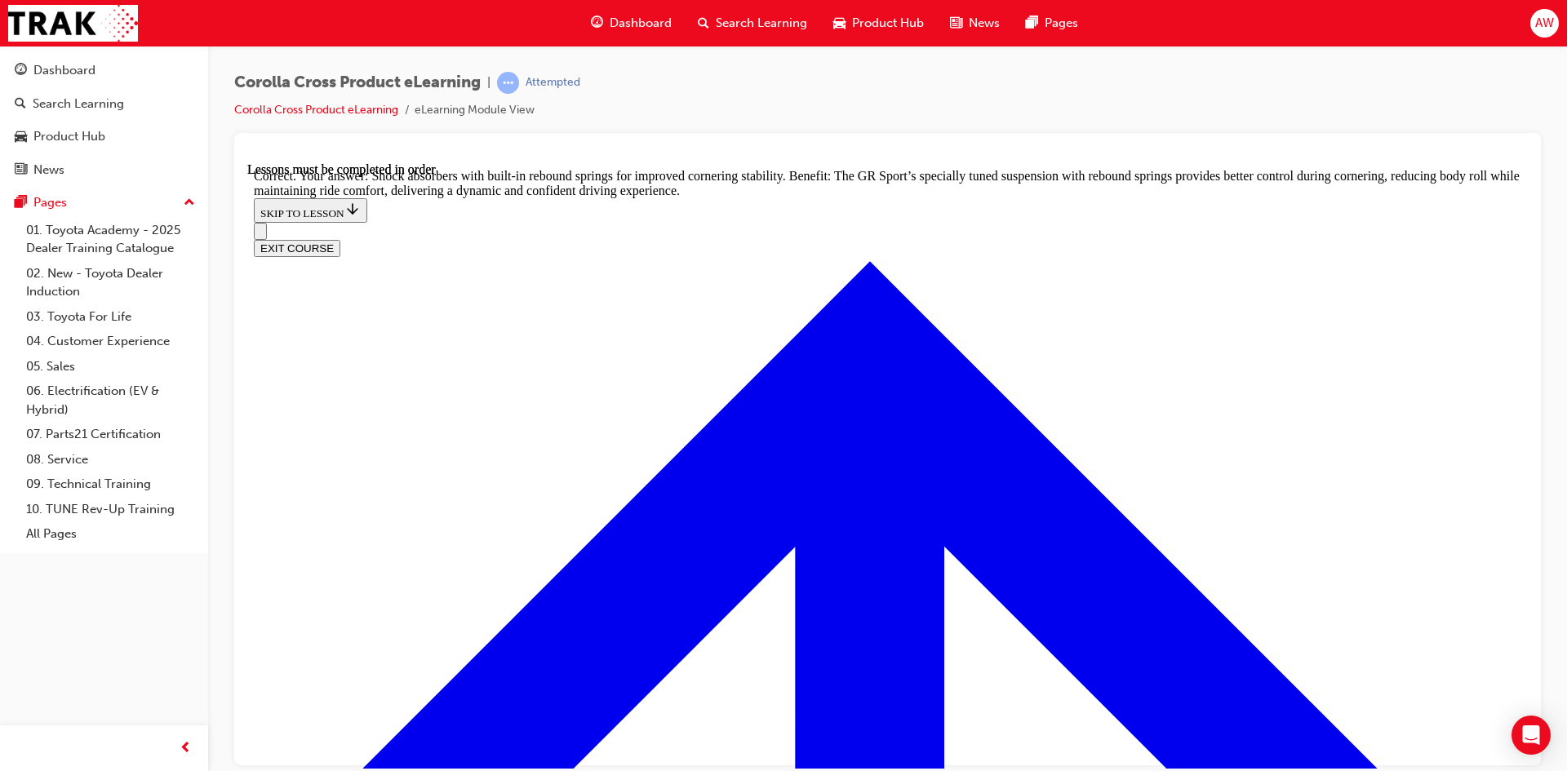
scroll to position [5184, 0]
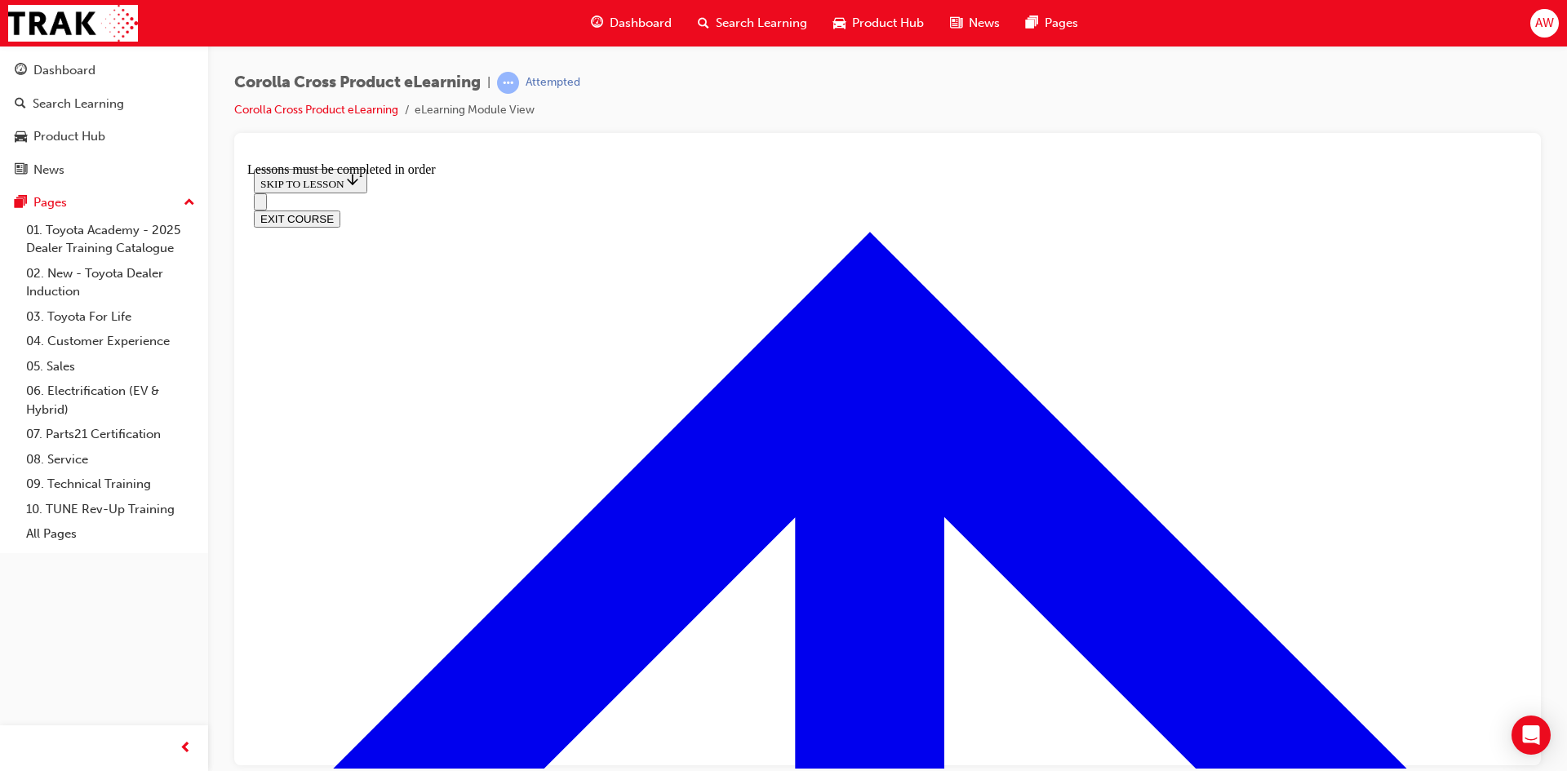
scroll to position [873, 0]
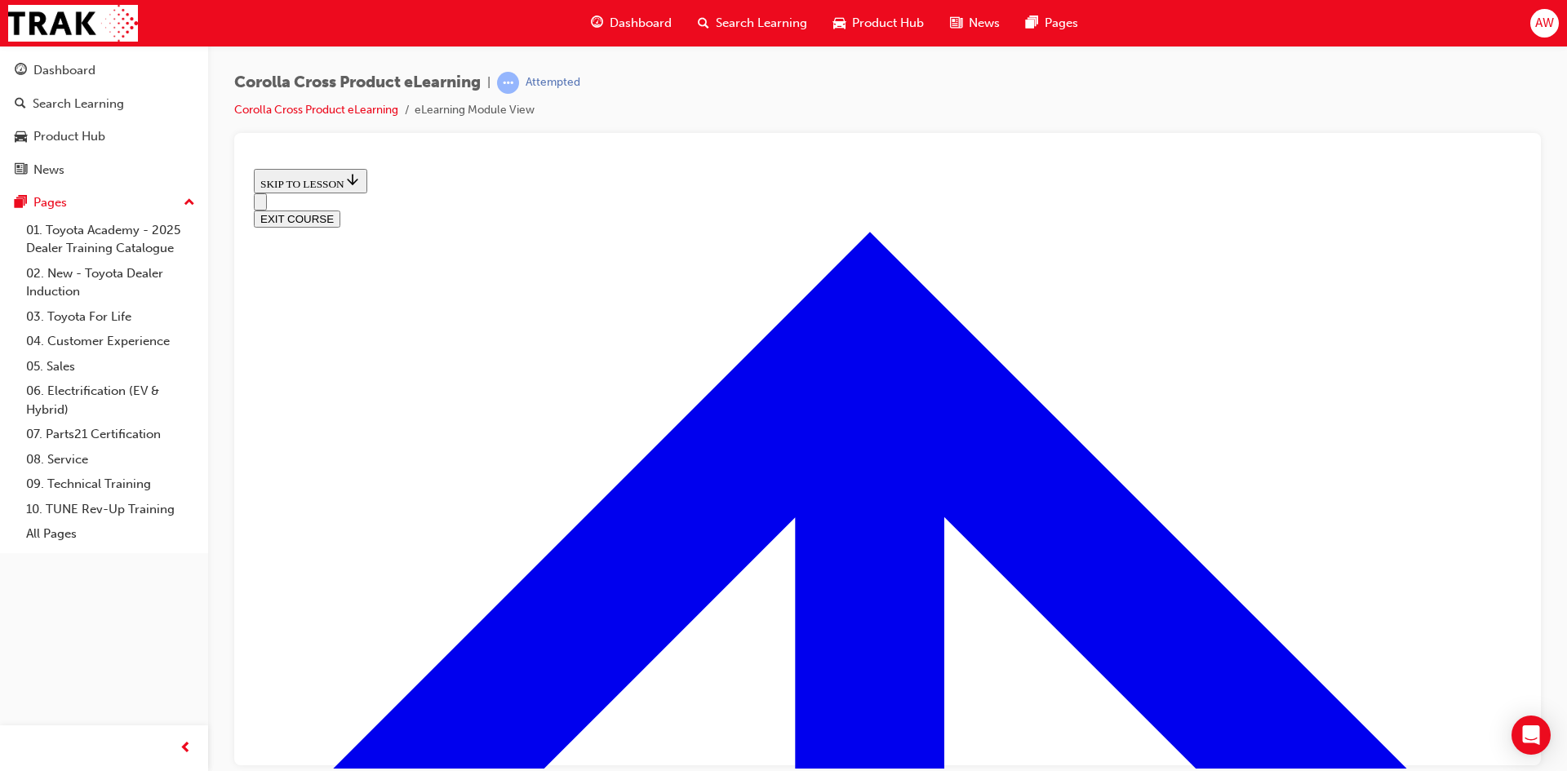
scroll to position [646, 0]
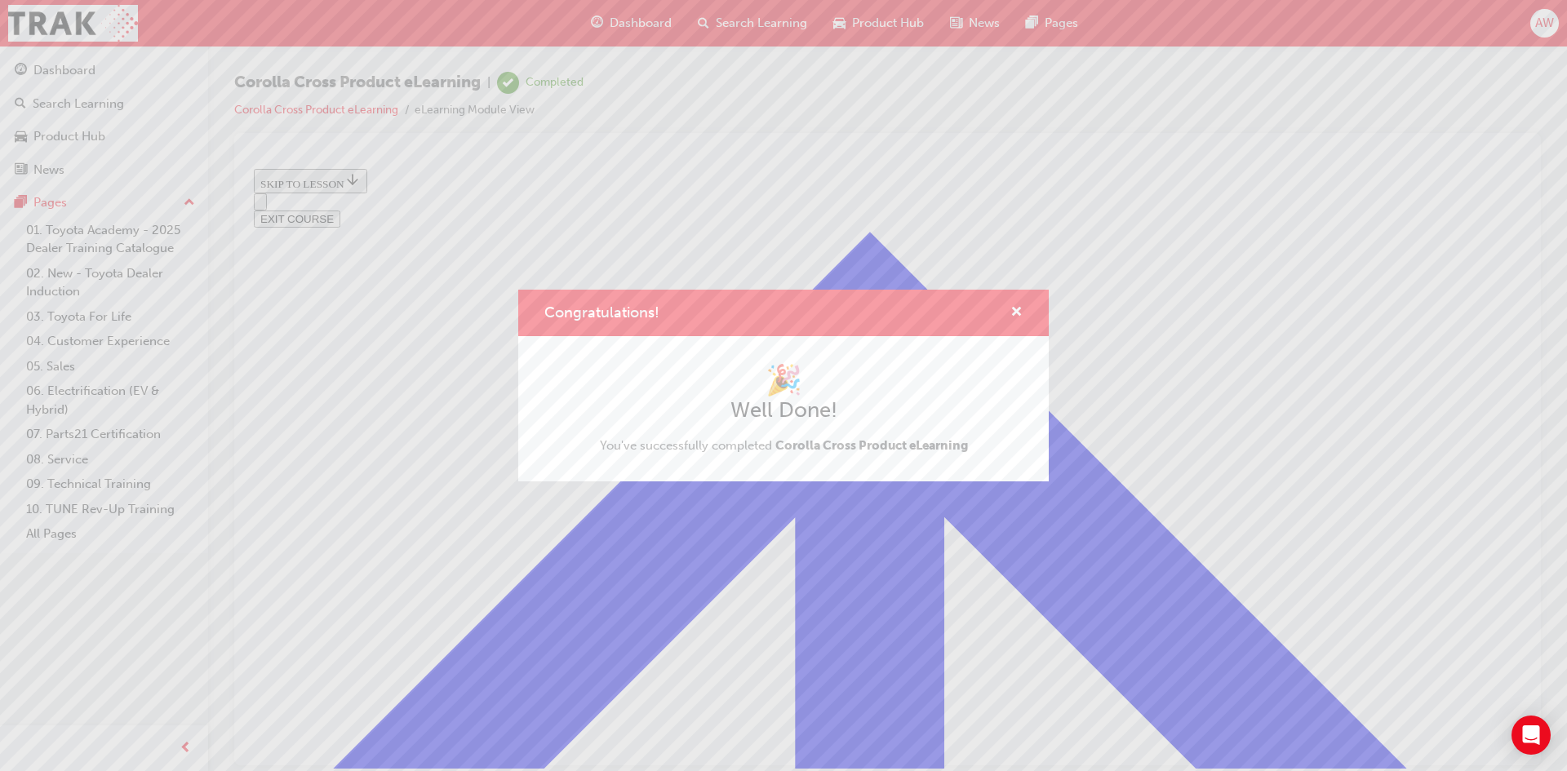
drag, startPoint x: 1459, startPoint y: 174, endPoint x: 1211, endPoint y: 16, distance: 294.2
click at [1459, 174] on div "Congratulations! 🎉 Well Done! You've successfully completed Corolla Cross Produ…" at bounding box center [783, 385] width 1567 height 771
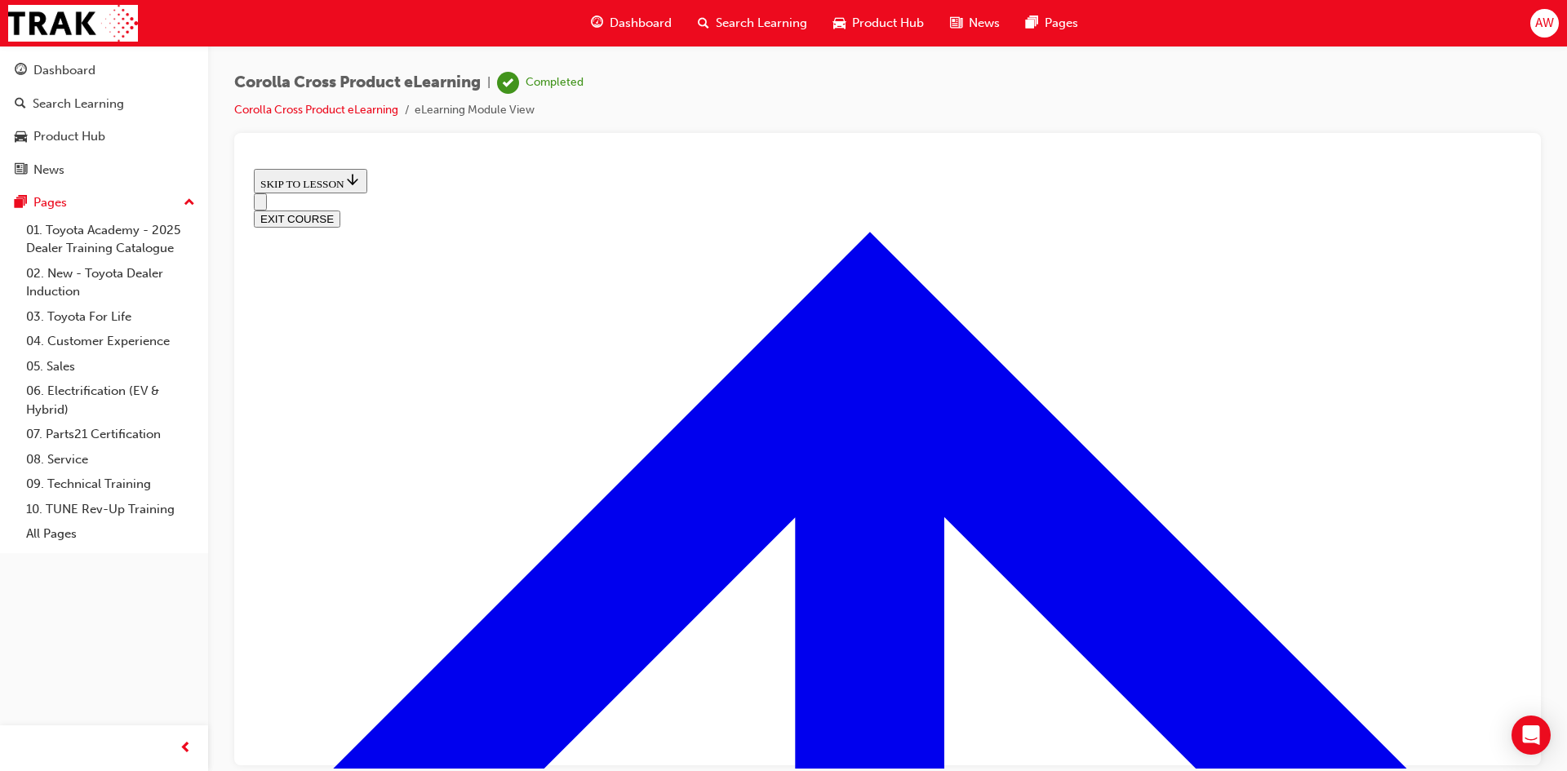
scroll to position [401, 0]
click at [340, 210] on button "EXIT COURSE" at bounding box center [297, 218] width 86 height 17
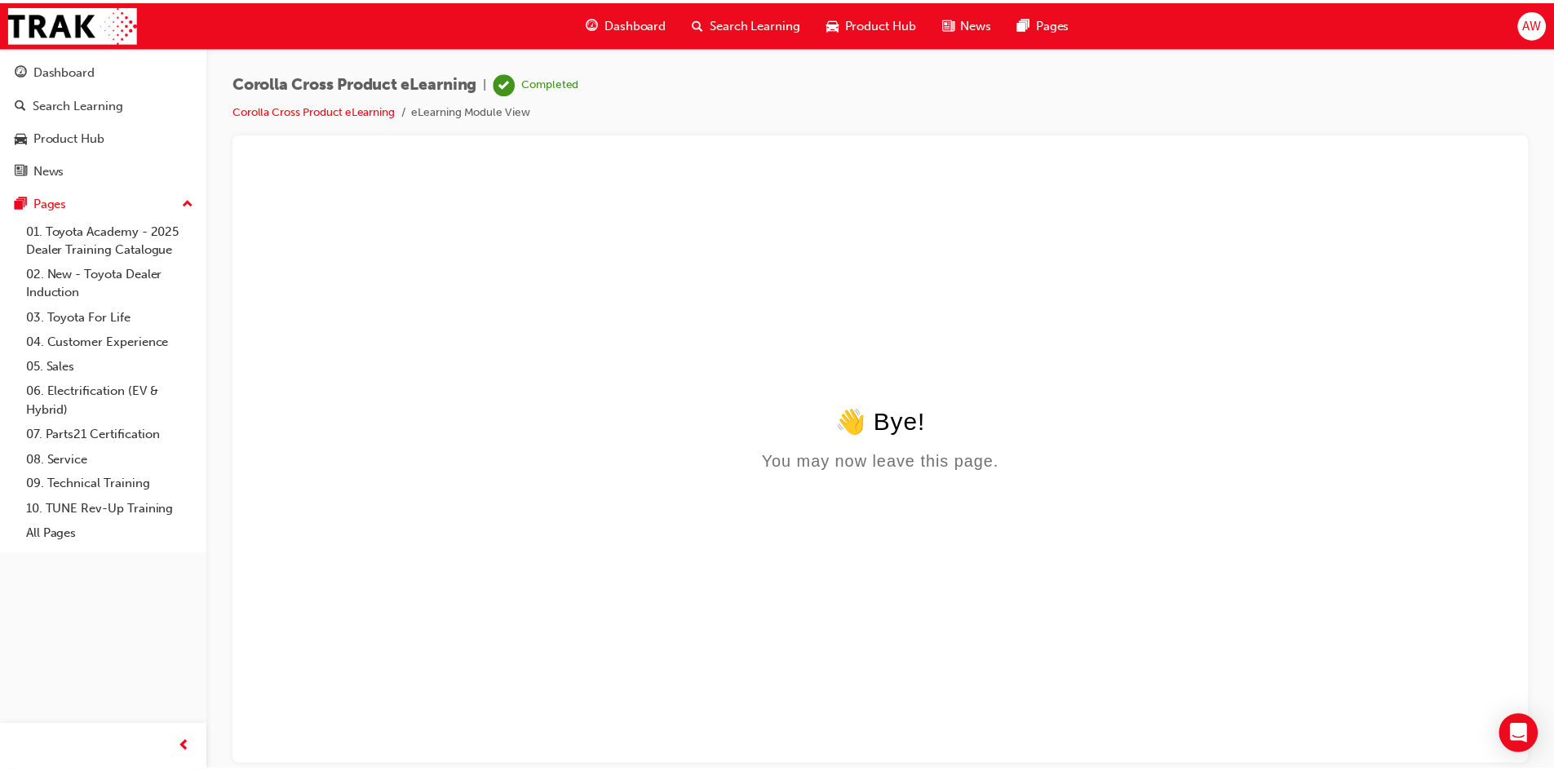
scroll to position [0, 0]
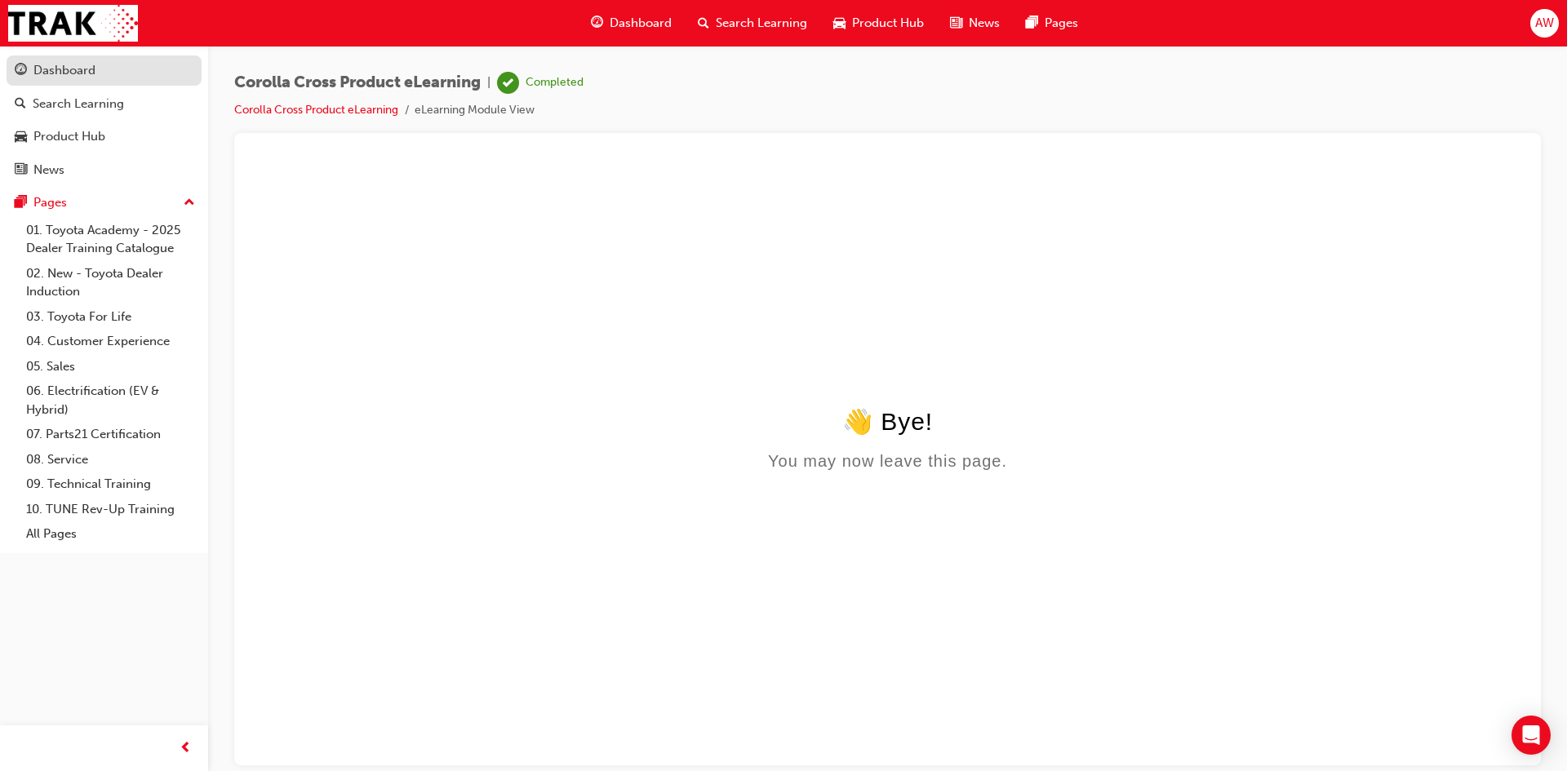
click at [75, 72] on div "Dashboard" at bounding box center [64, 70] width 62 height 19
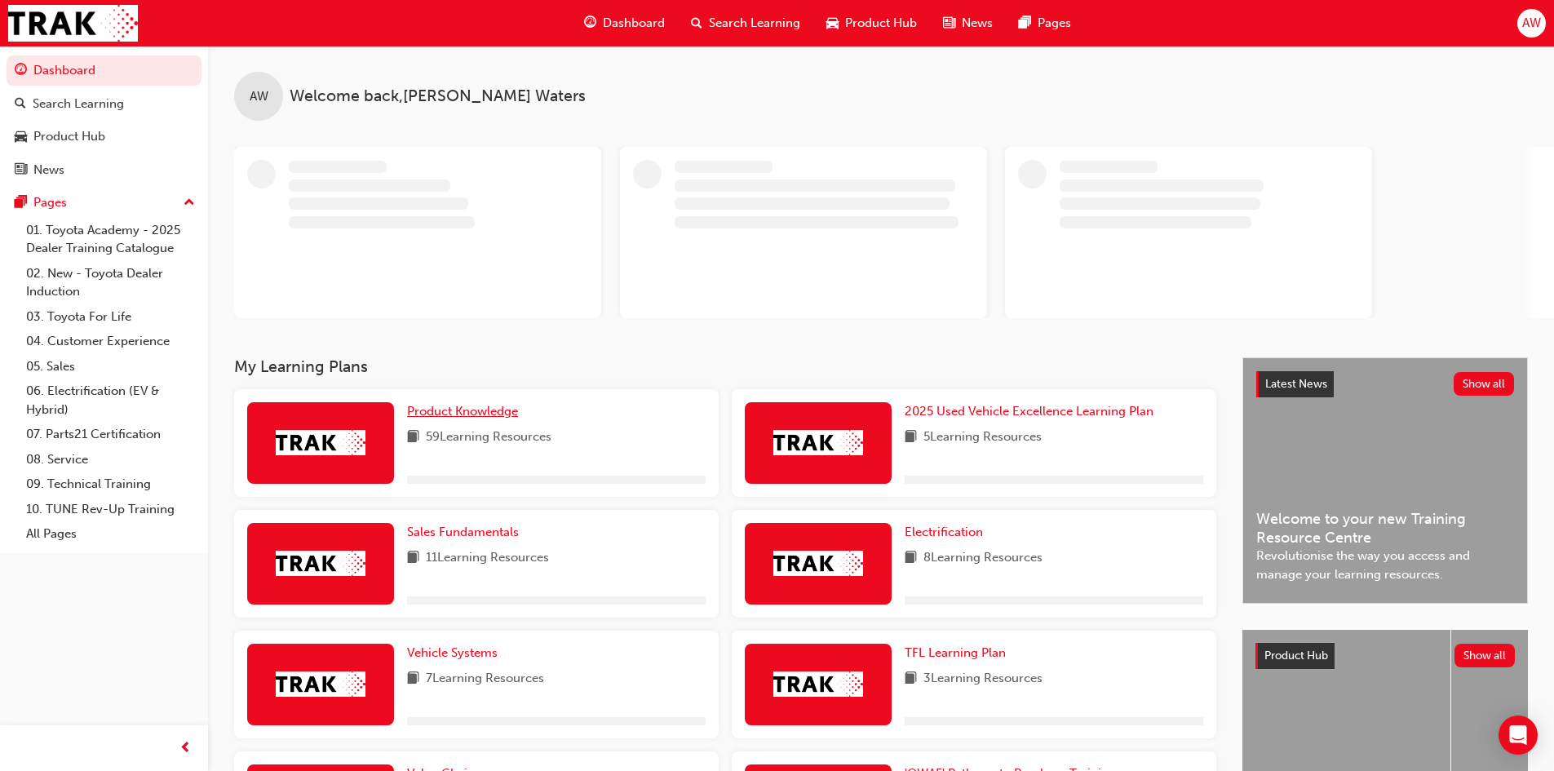
click at [484, 409] on span "Product Knowledge" at bounding box center [462, 411] width 111 height 15
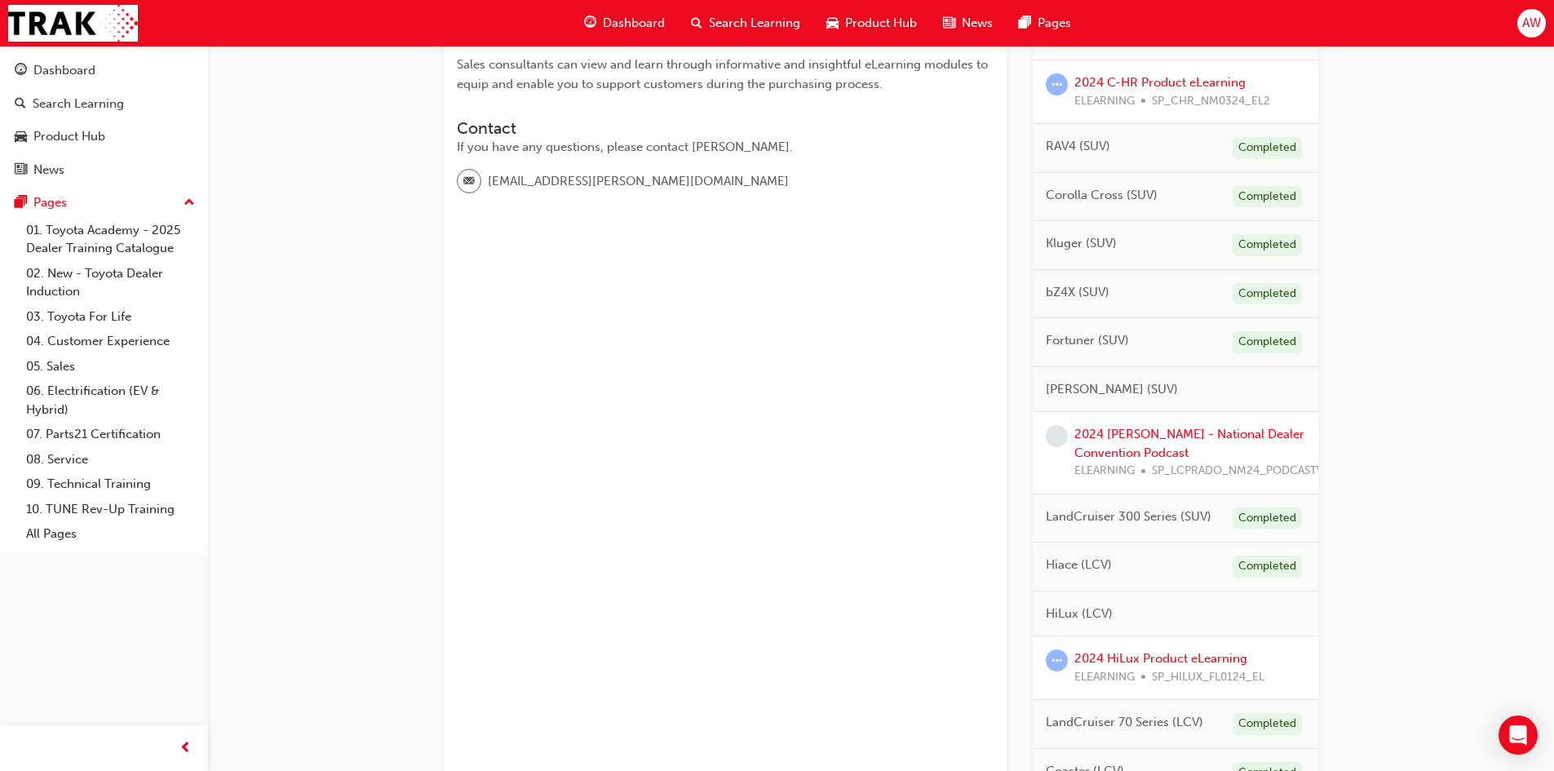
scroll to position [490, 0]
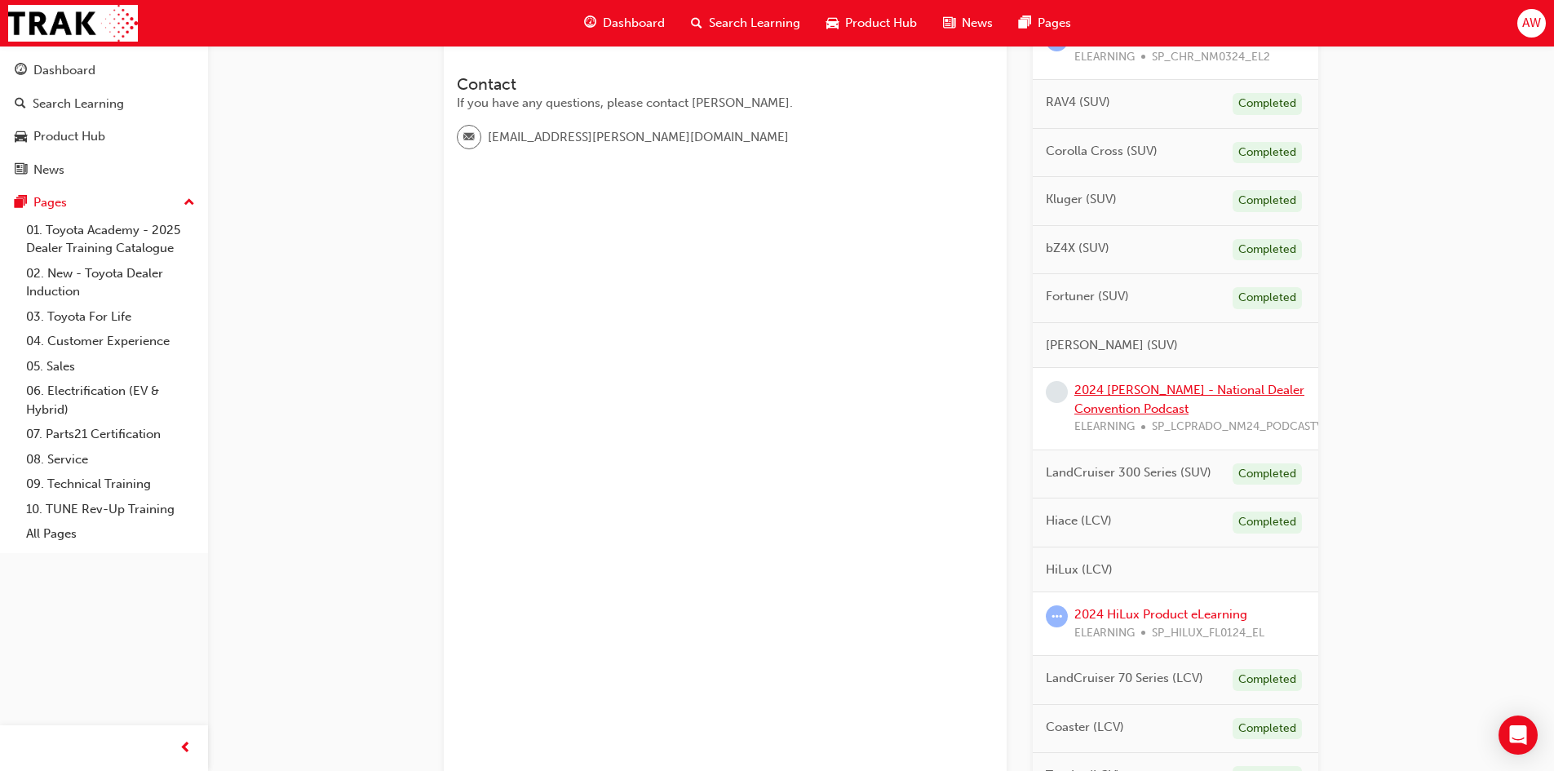
click at [1101, 393] on link "2024 [PERSON_NAME] - National Dealer Convention Podcast" at bounding box center [1190, 399] width 230 height 33
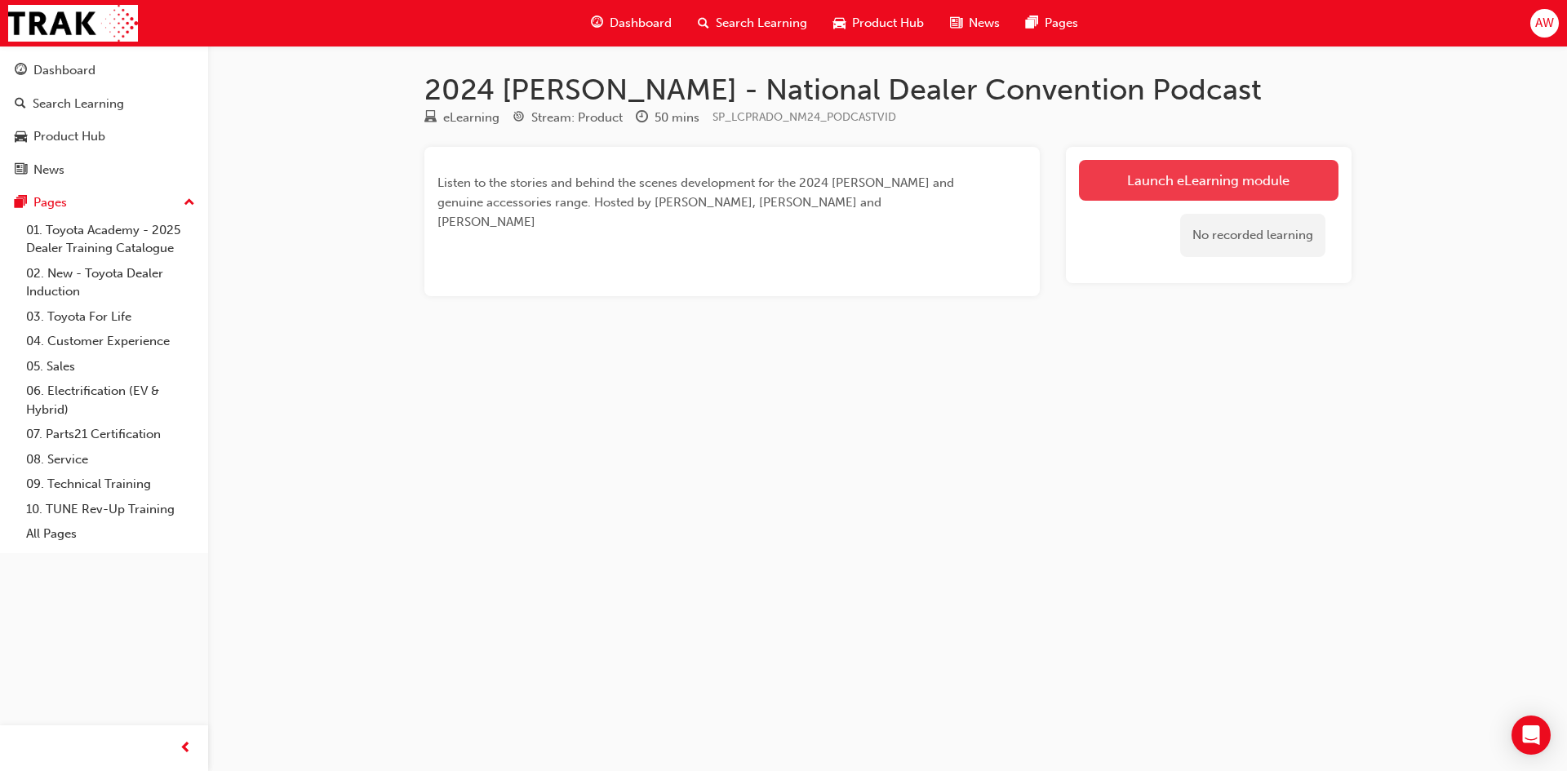
click at [1199, 183] on link "Launch eLearning module" at bounding box center [1208, 180] width 259 height 41
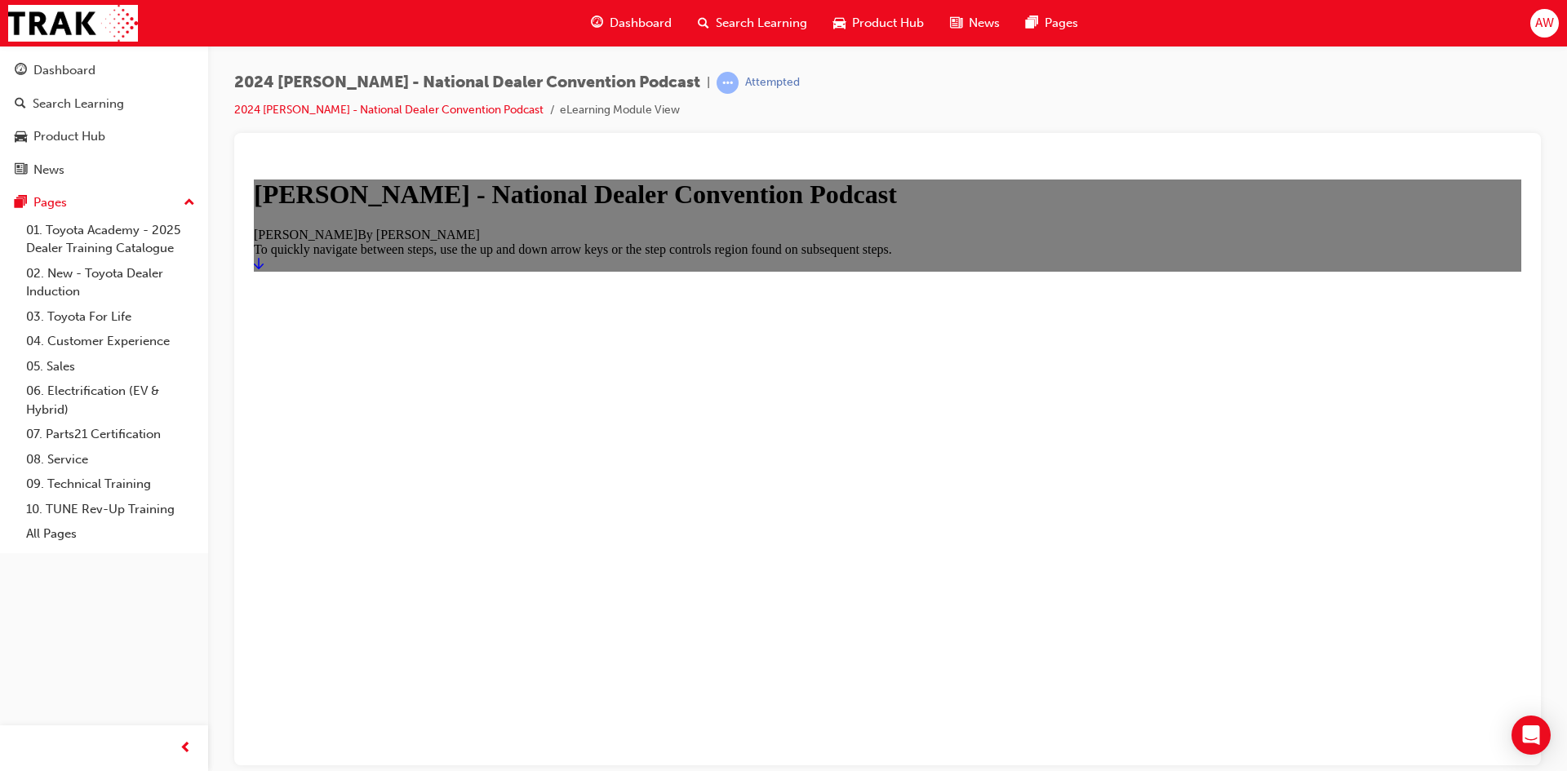
click at [264, 268] on icon "Start" at bounding box center [259, 262] width 10 height 11
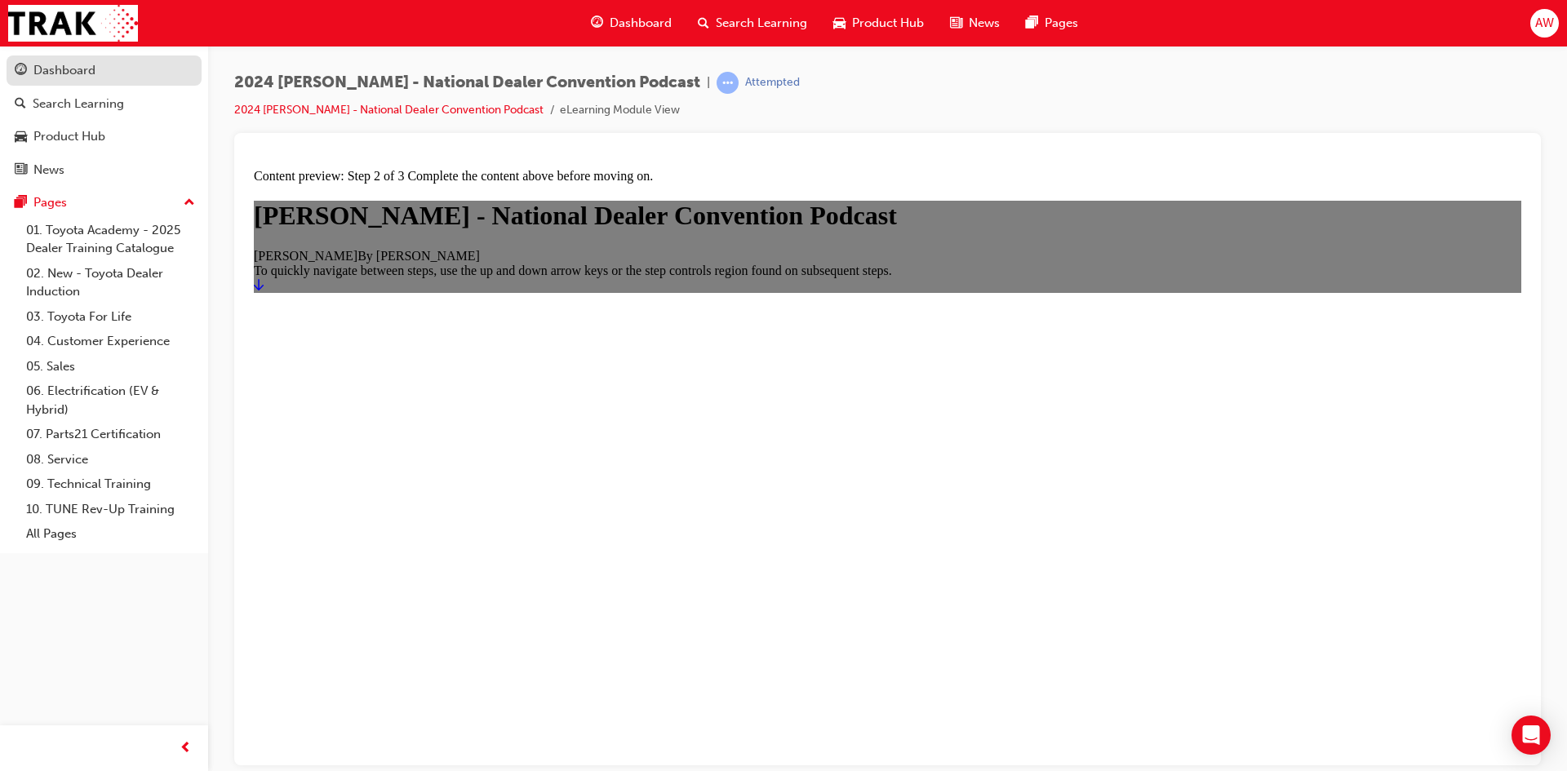
click at [63, 61] on div "Dashboard" at bounding box center [64, 70] width 62 height 19
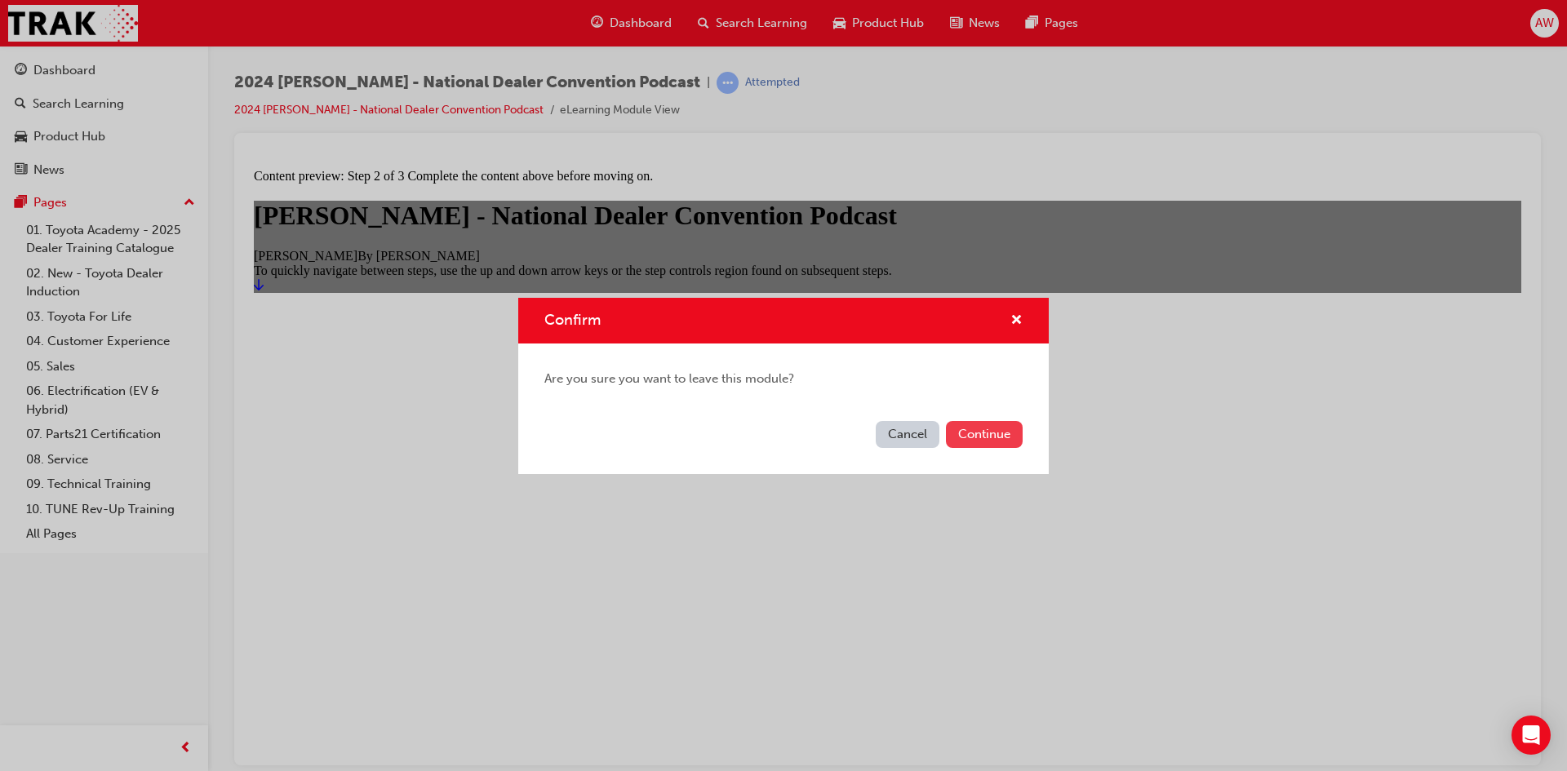
click at [977, 430] on button "Continue" at bounding box center [984, 434] width 77 height 27
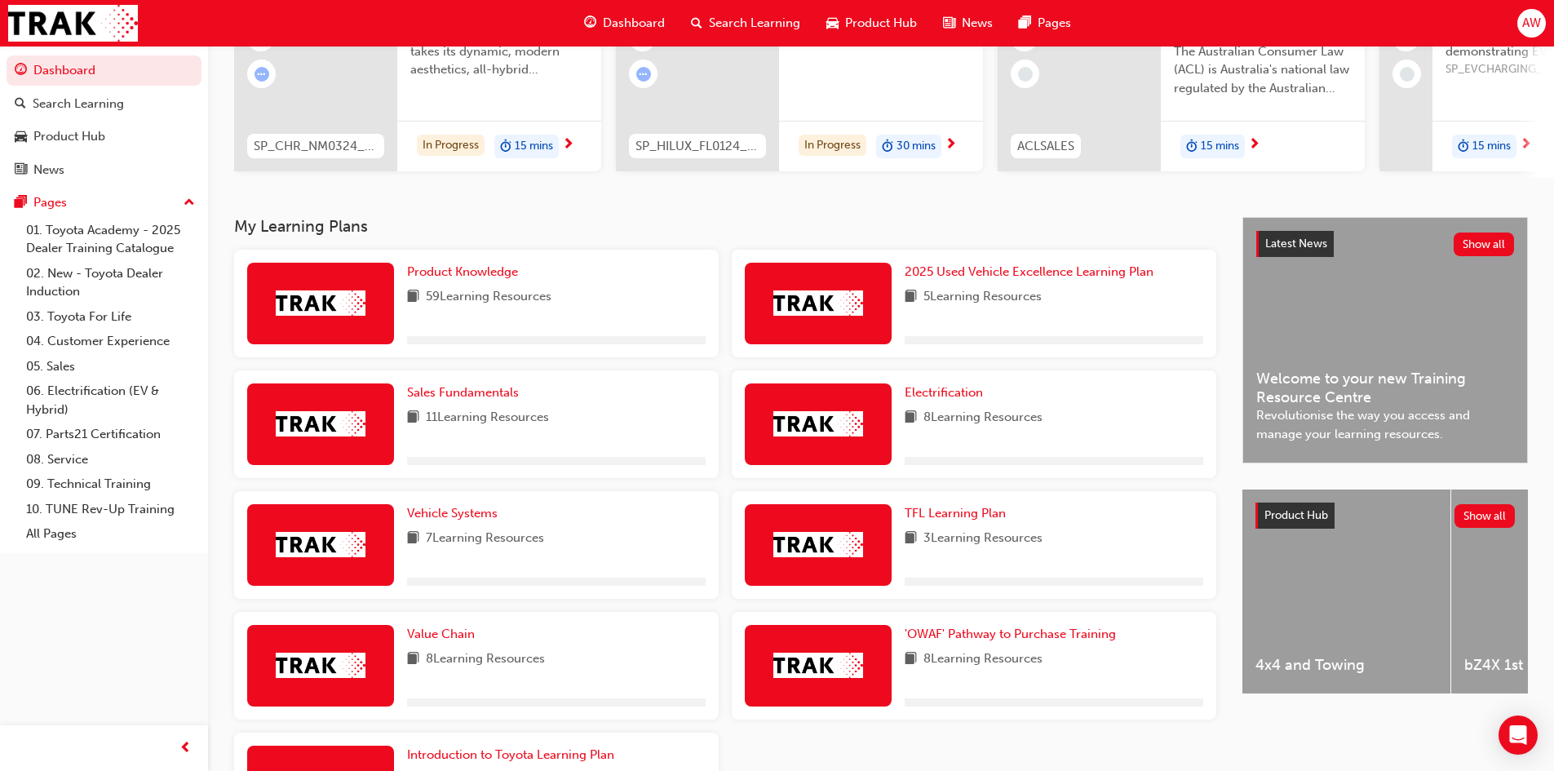
scroll to position [245, 0]
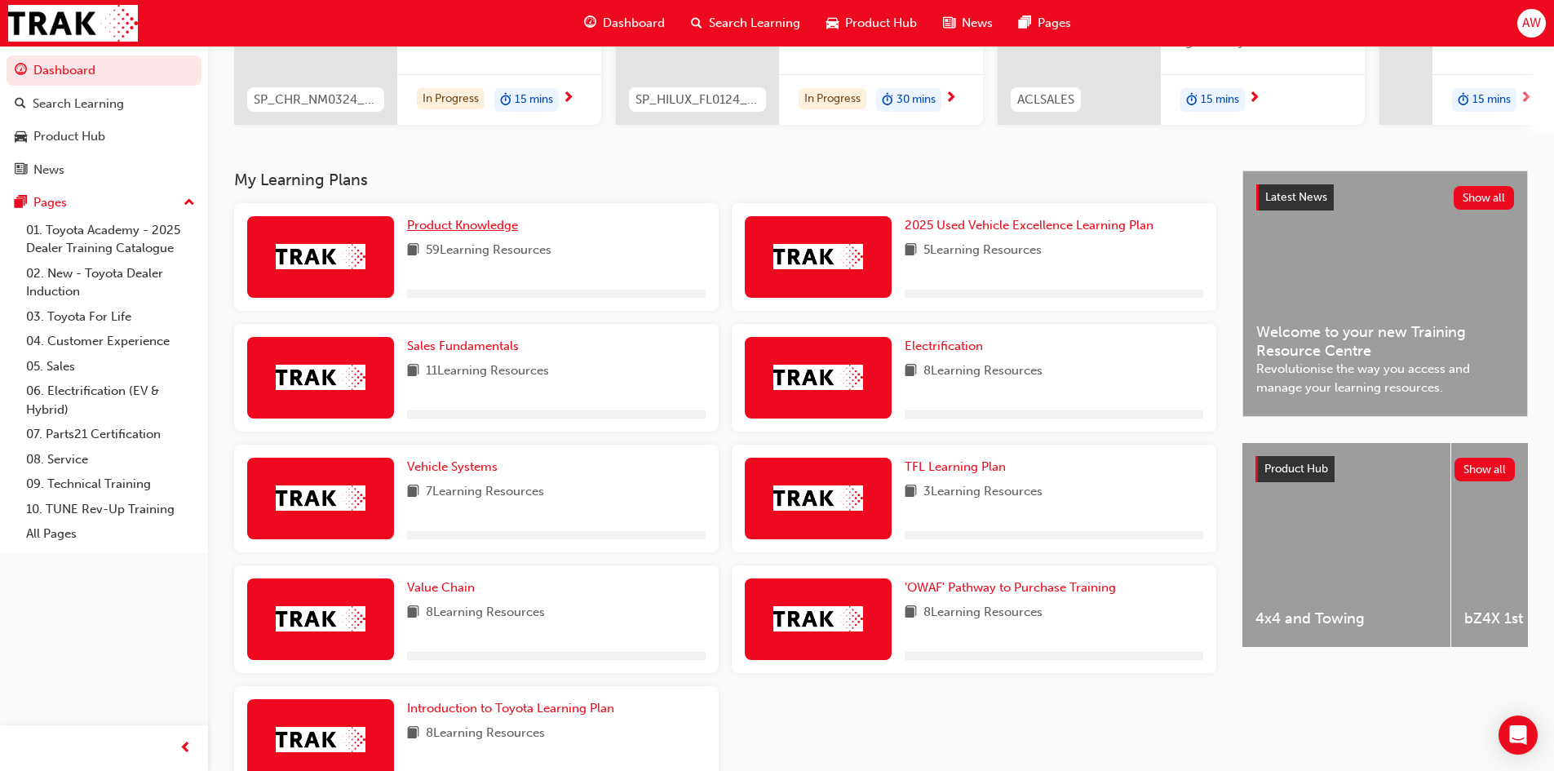
click at [469, 233] on span "Product Knowledge" at bounding box center [462, 225] width 111 height 15
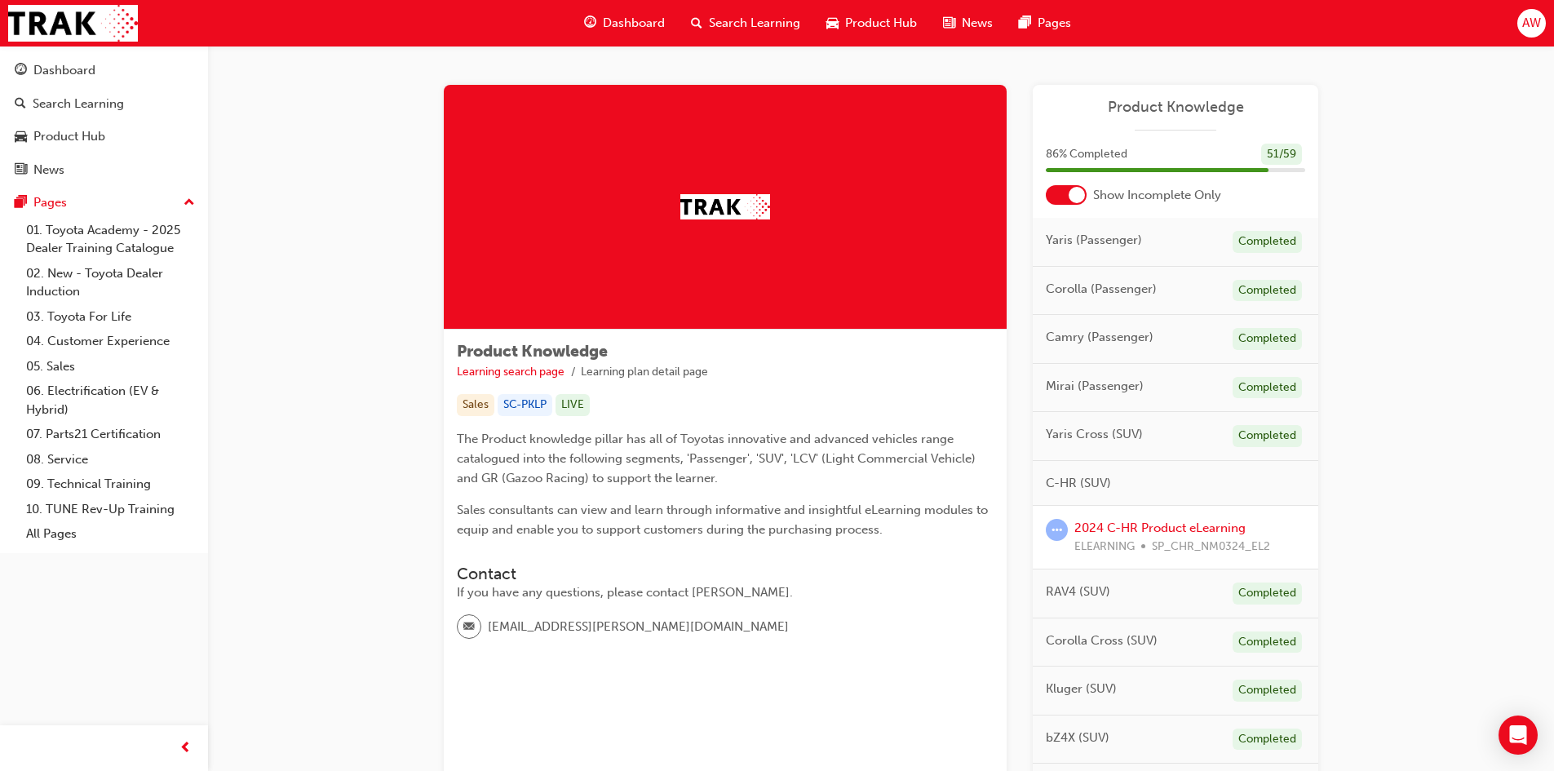
click at [1060, 194] on div at bounding box center [1066, 195] width 41 height 20
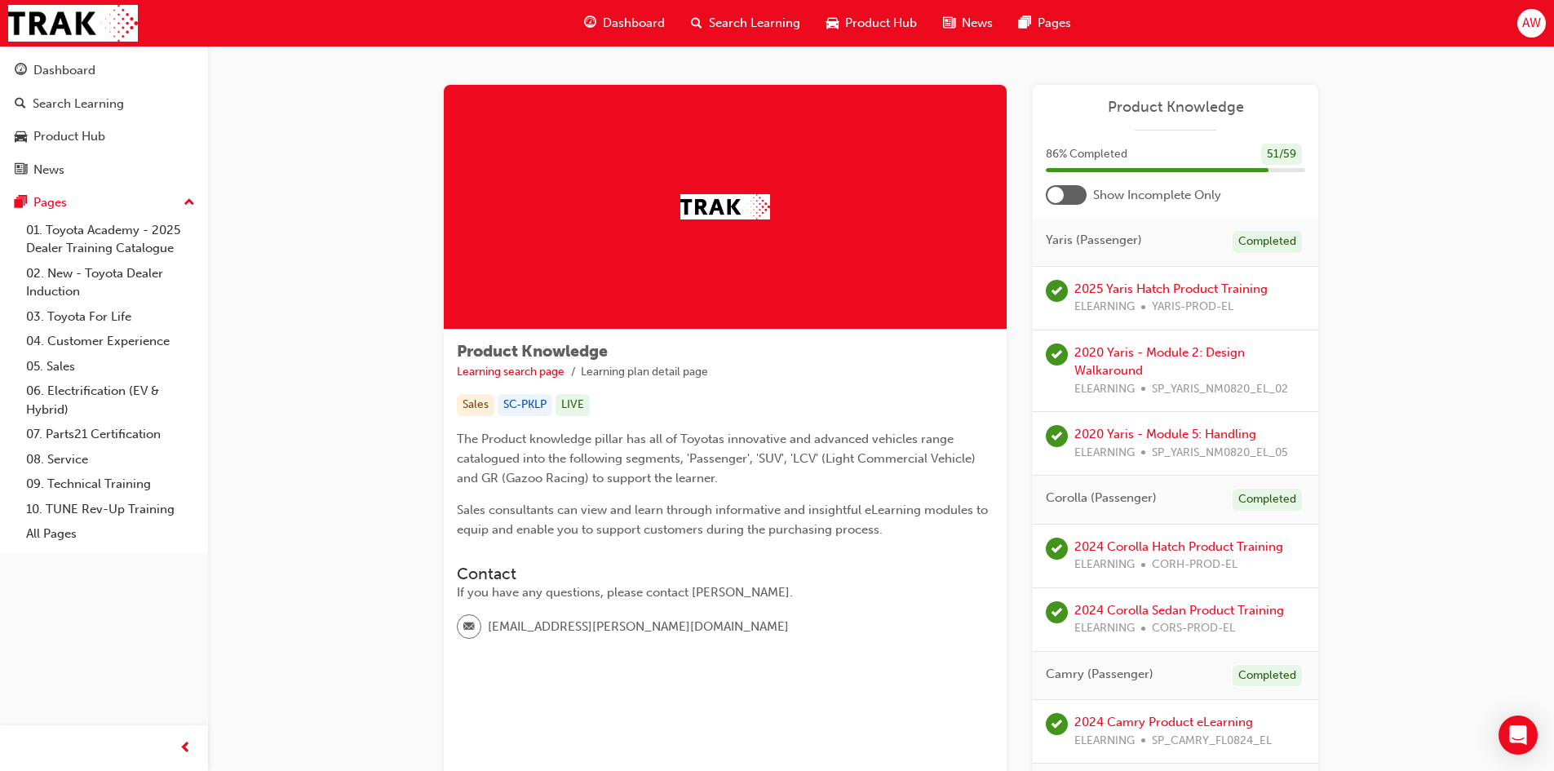
click at [1071, 190] on div at bounding box center [1066, 195] width 41 height 20
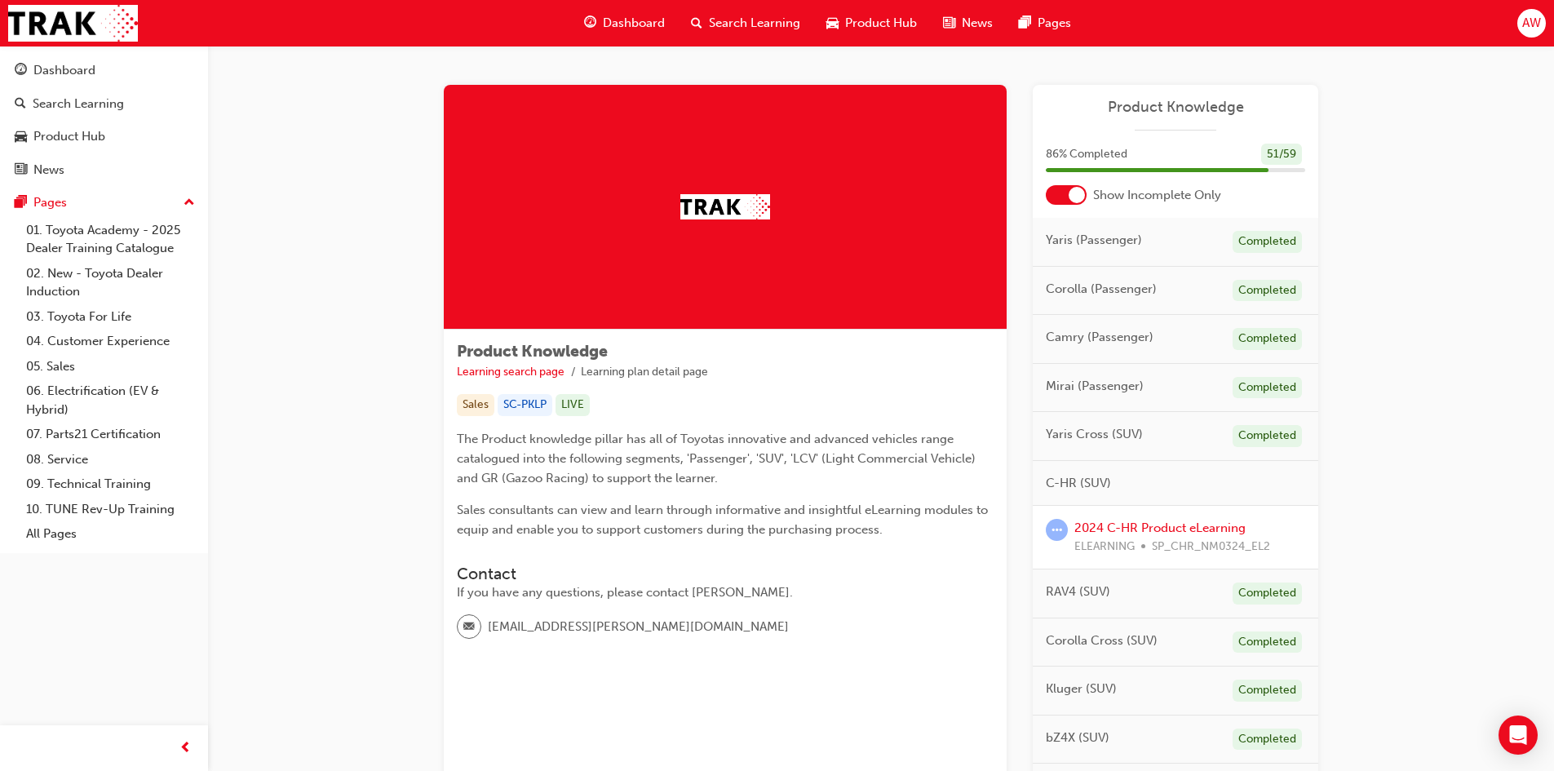
click at [1065, 194] on div at bounding box center [1066, 195] width 41 height 20
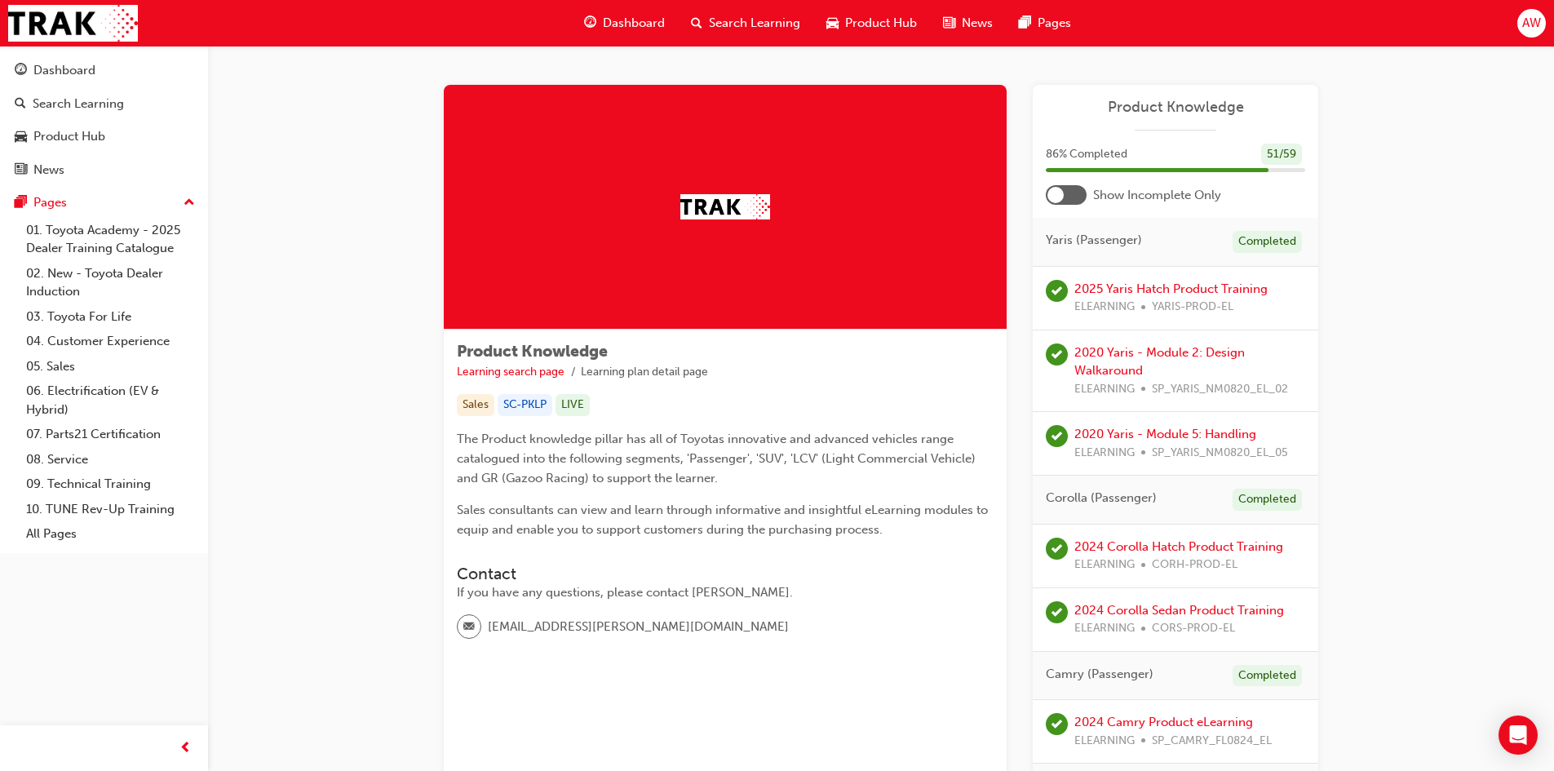
click at [1077, 192] on div at bounding box center [1066, 195] width 41 height 20
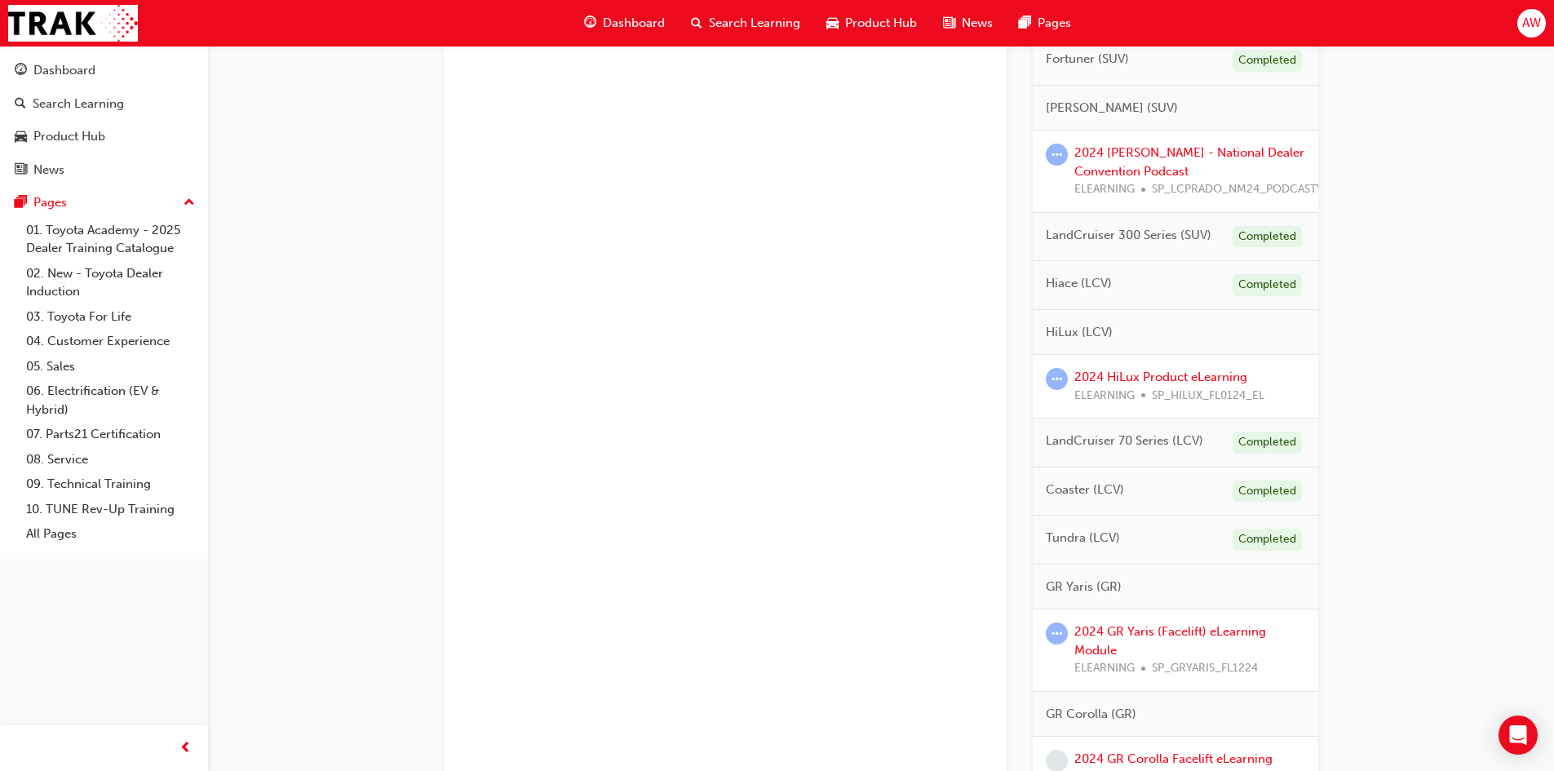
scroll to position [734, 0]
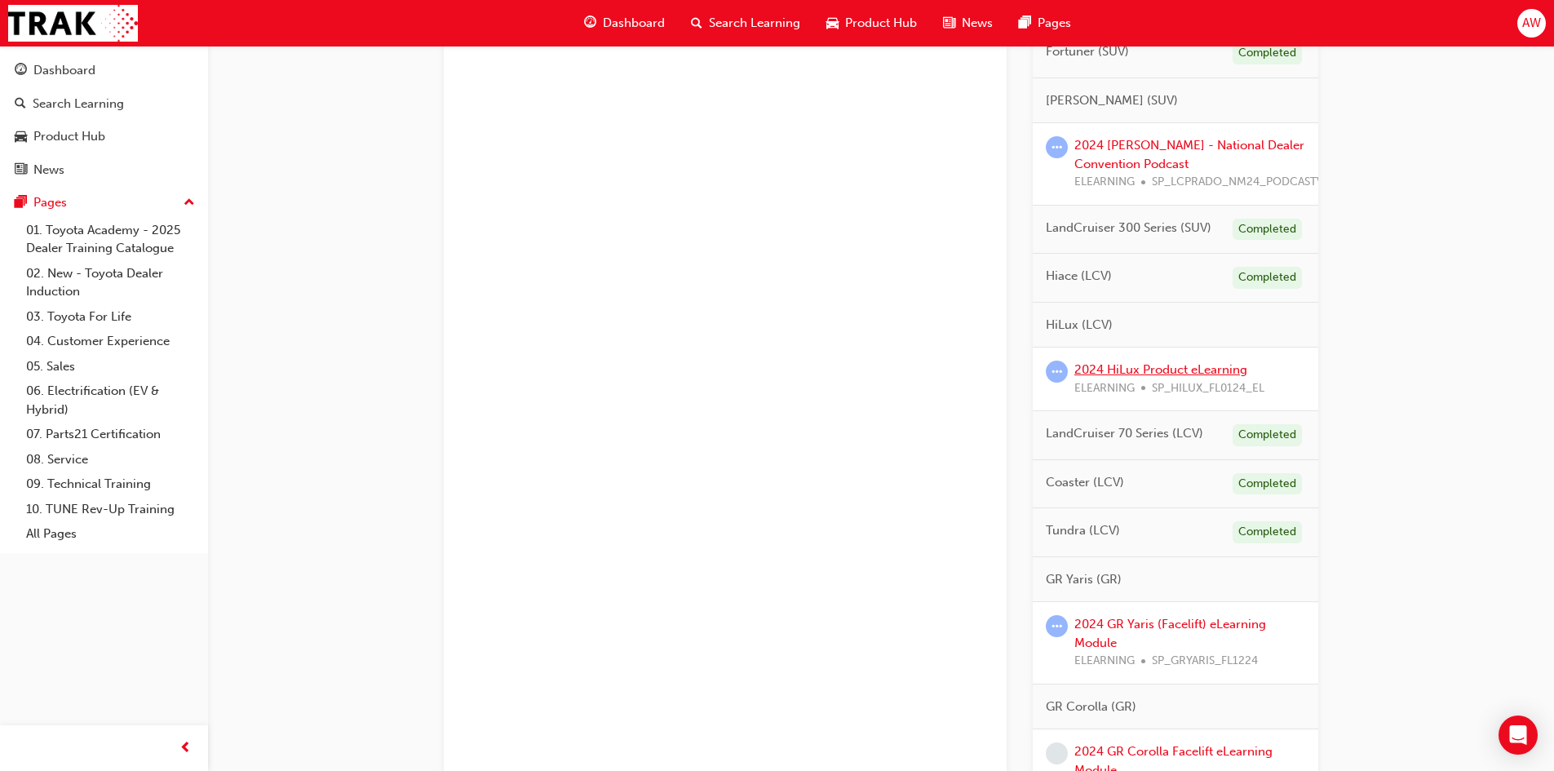
click at [1154, 368] on link "2024 HiLux Product eLearning" at bounding box center [1161, 369] width 173 height 15
